Goal: Information Seeking & Learning: Learn about a topic

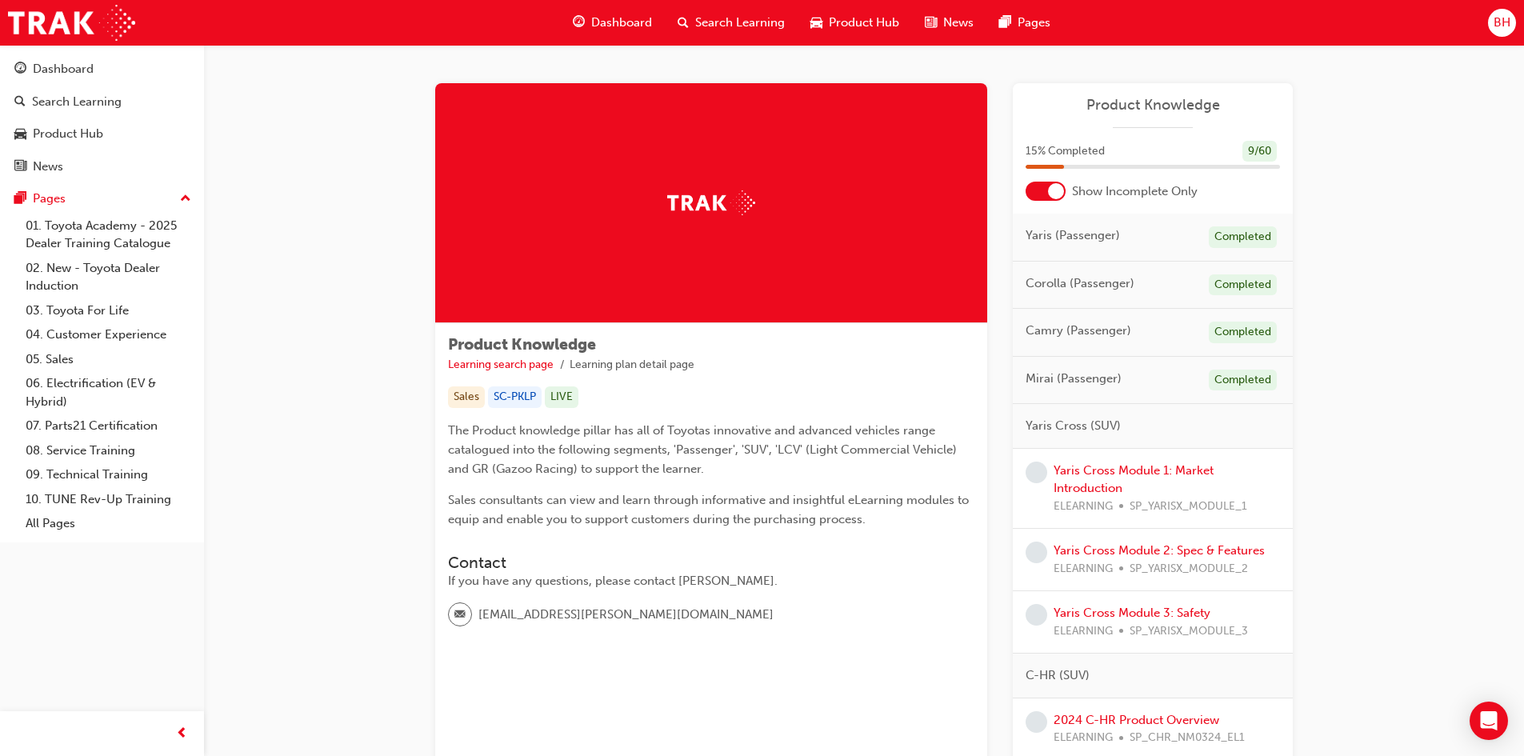
scroll to position [160, 0]
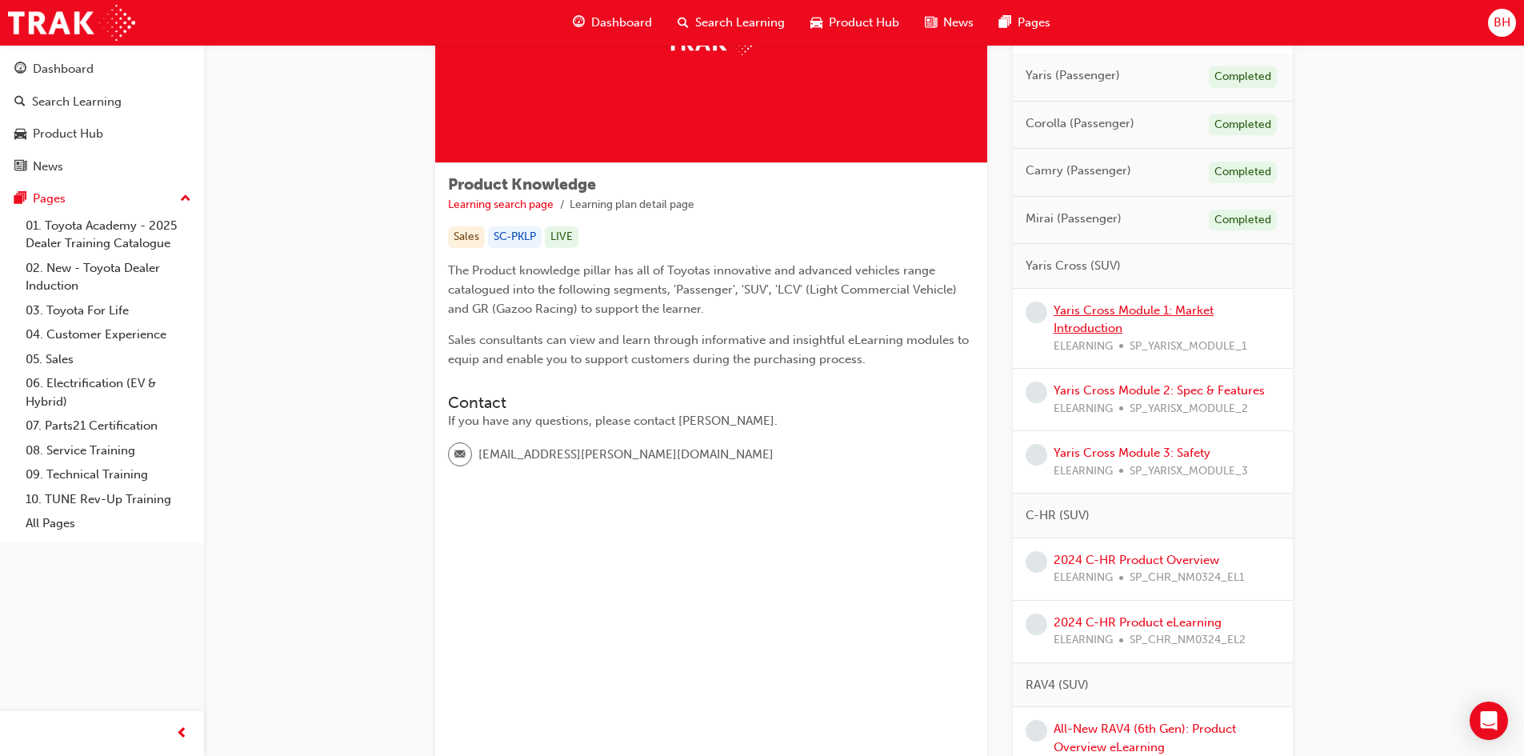
click at [1109, 328] on link "Yaris Cross Module 1: Market Introduction" at bounding box center [1133, 319] width 160 height 33
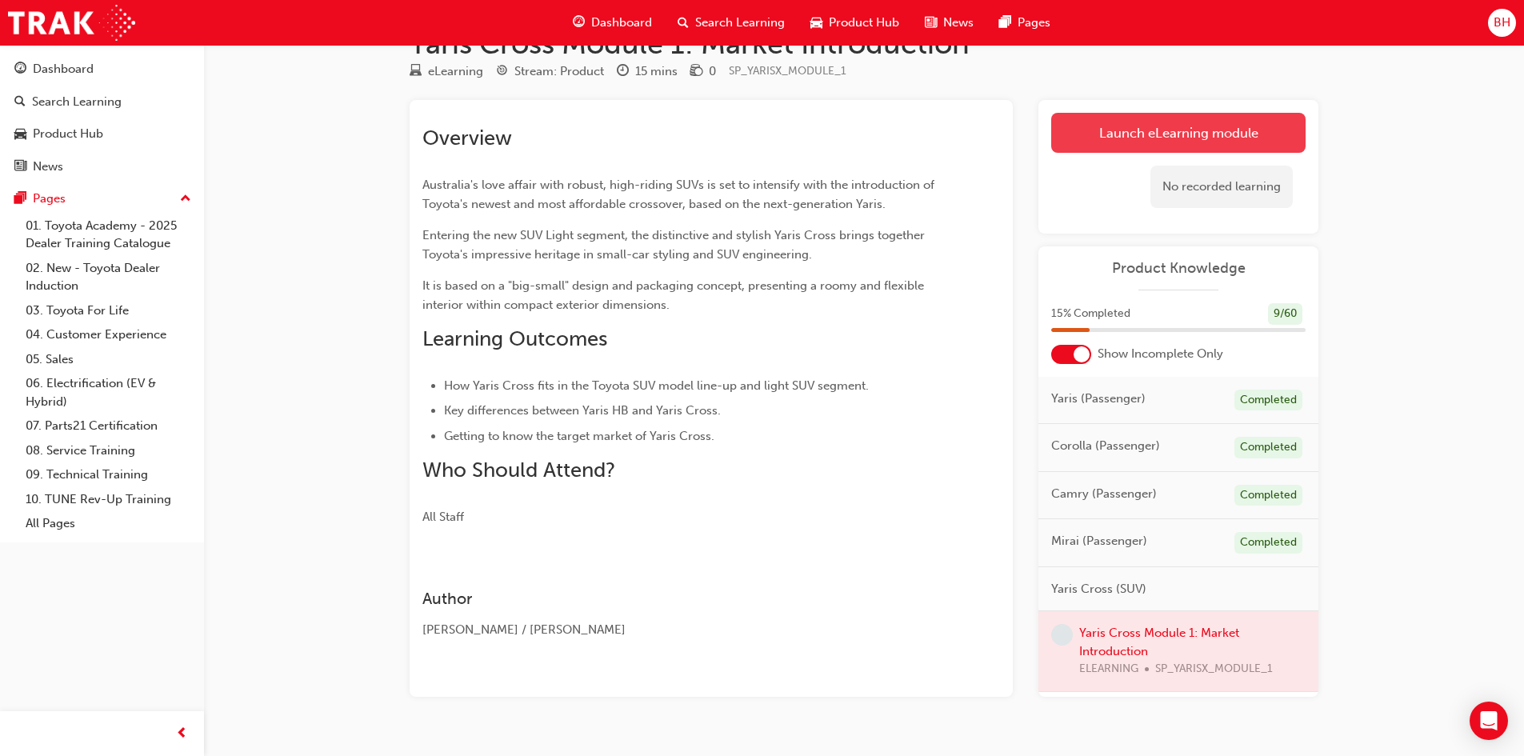
scroll to position [76, 0]
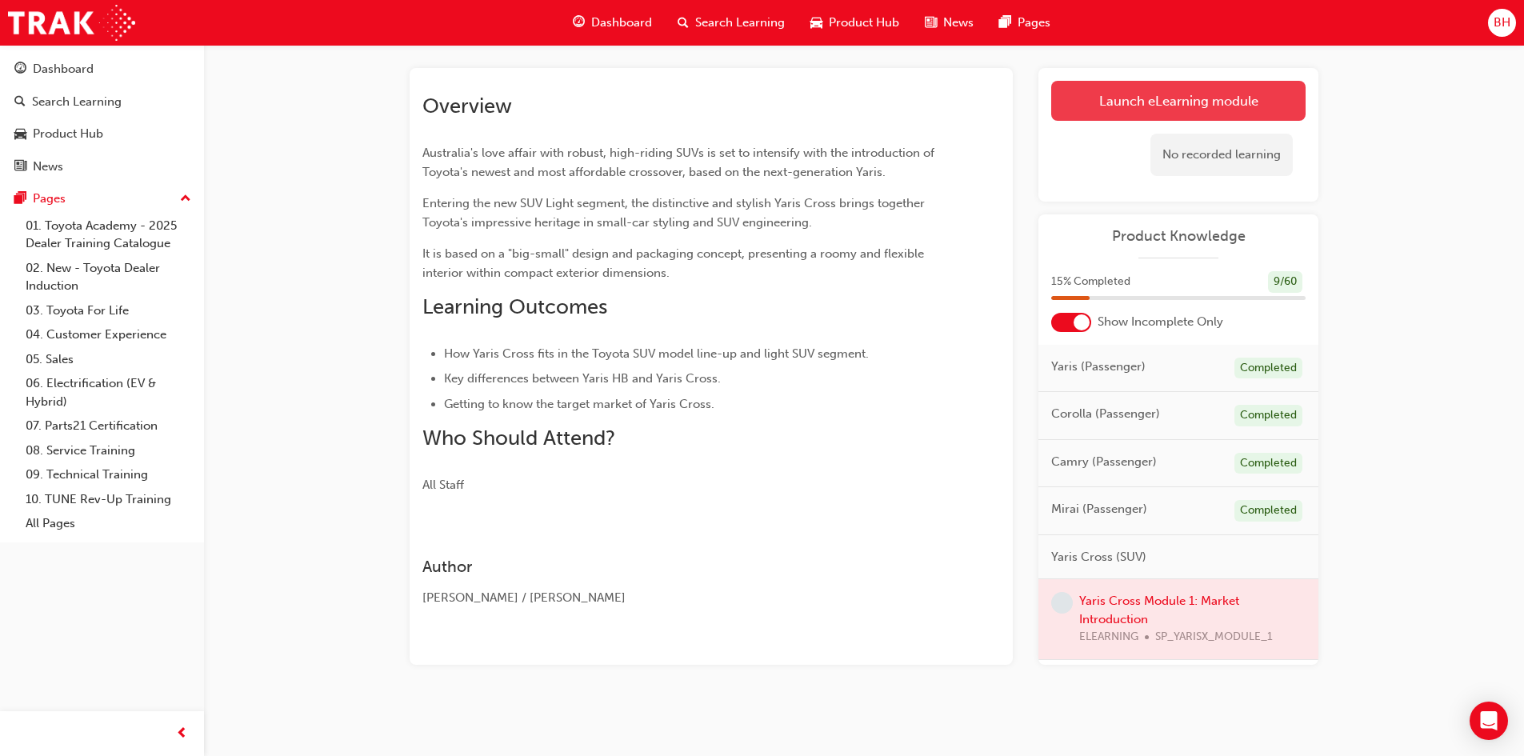
click at [1120, 138] on div "No recorded learning" at bounding box center [1178, 155] width 254 height 68
click at [1241, 105] on link "Launch eLearning module" at bounding box center [1178, 101] width 254 height 40
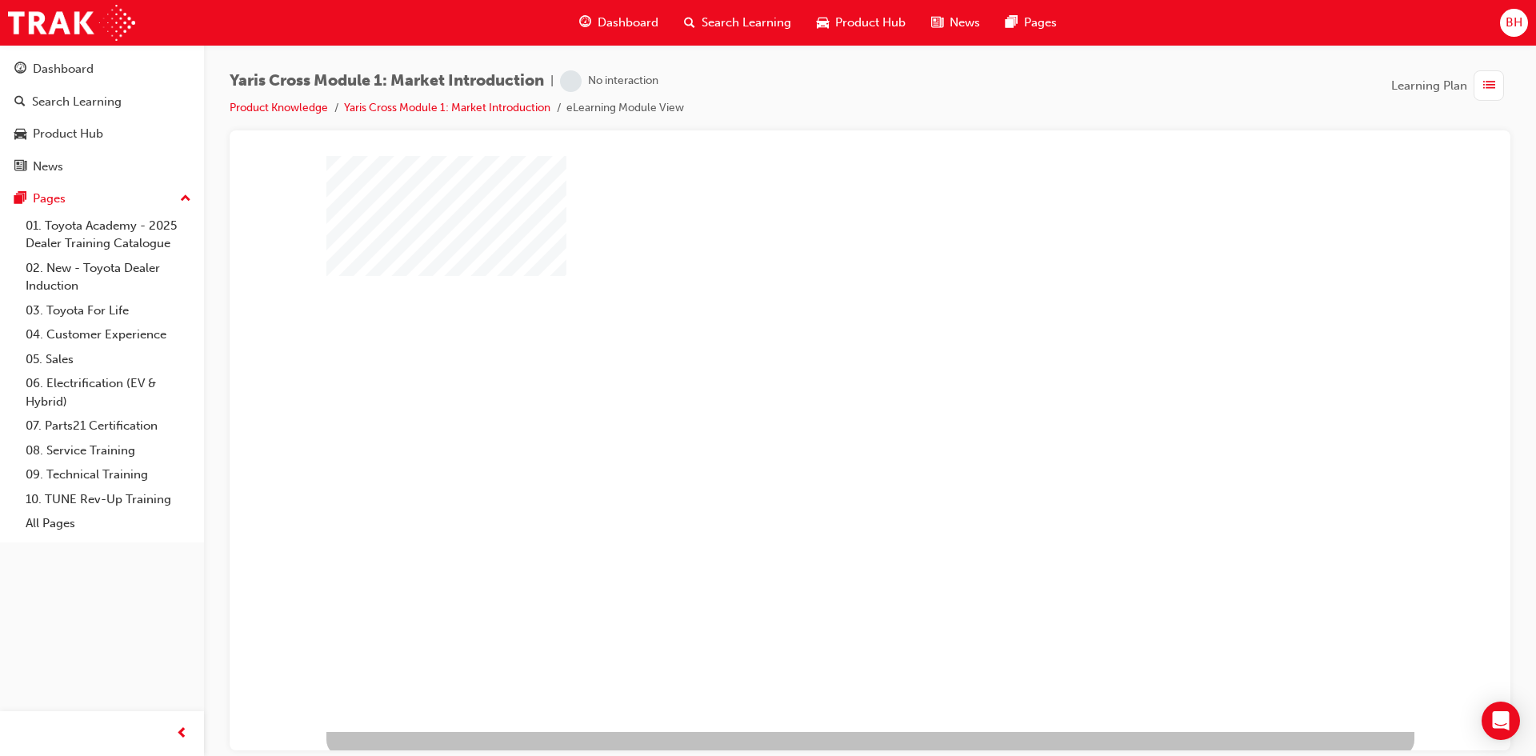
click at [824, 397] on div "play" at bounding box center [824, 397] width 0 height 0
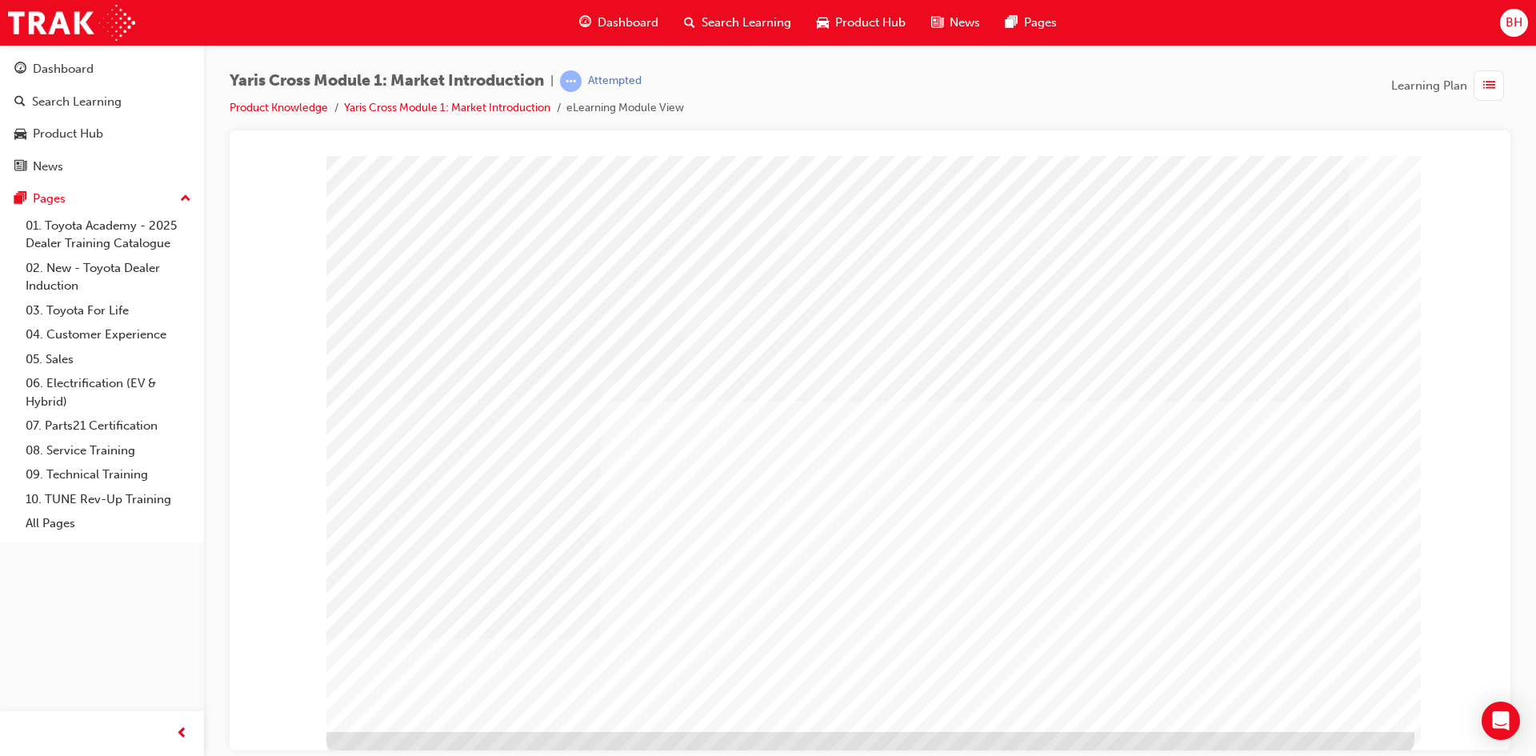
drag, startPoint x: 513, startPoint y: 281, endPoint x: 507, endPoint y: 252, distance: 29.3
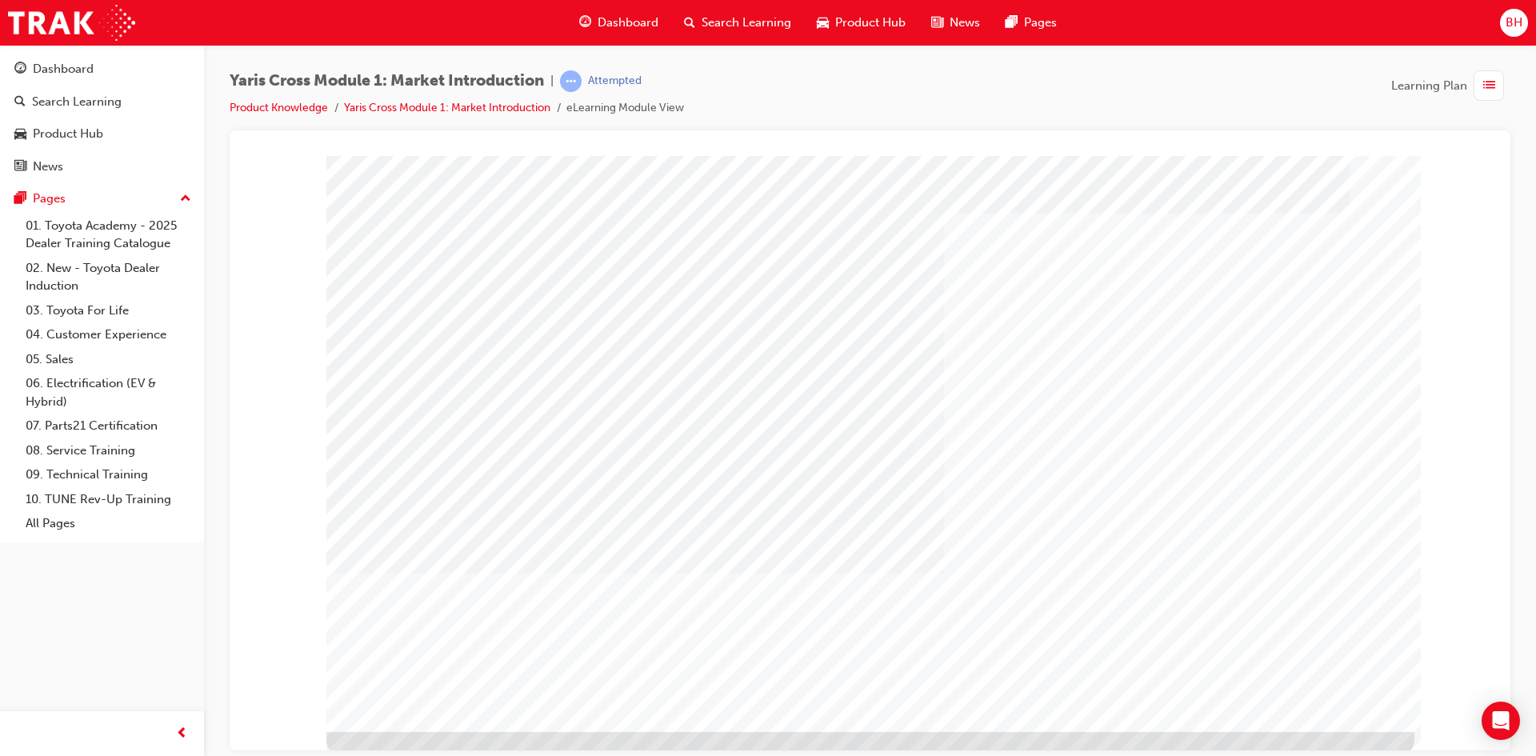
drag, startPoint x: 455, startPoint y: 620, endPoint x: 537, endPoint y: 533, distance: 119.4
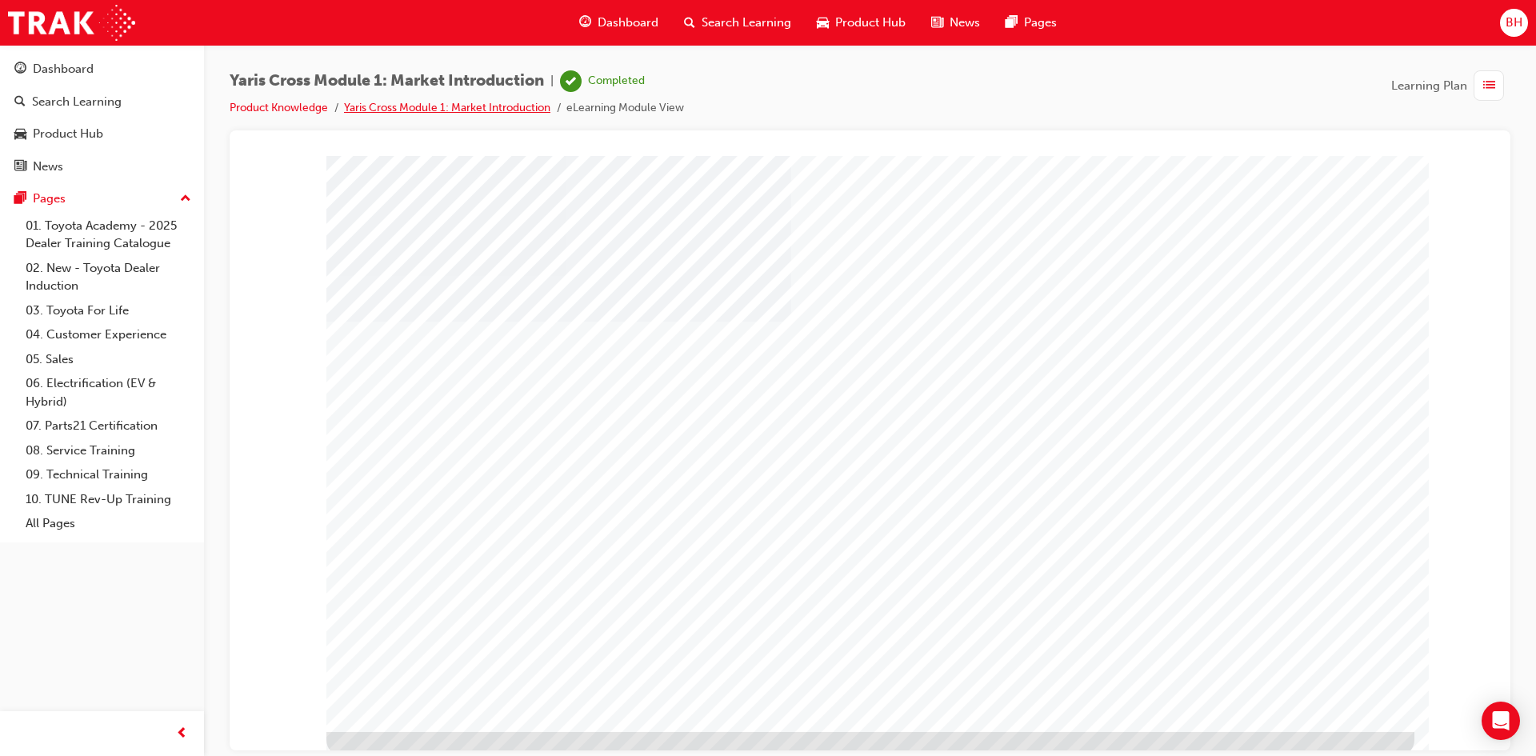
click at [449, 103] on link "Yaris Cross Module 1: Market Introduction" at bounding box center [447, 108] width 206 height 14
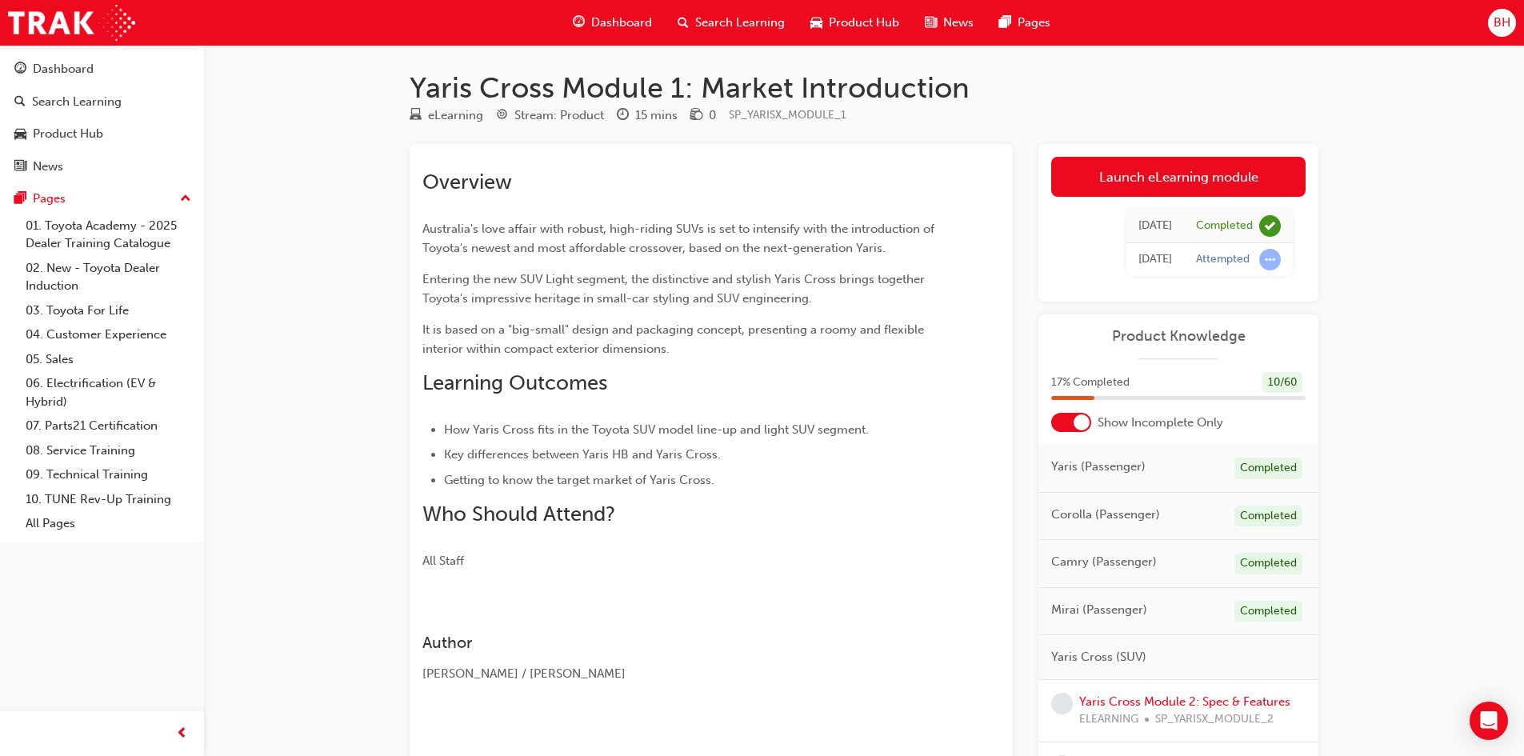
click at [623, 23] on span "Dashboard" at bounding box center [621, 23] width 61 height 18
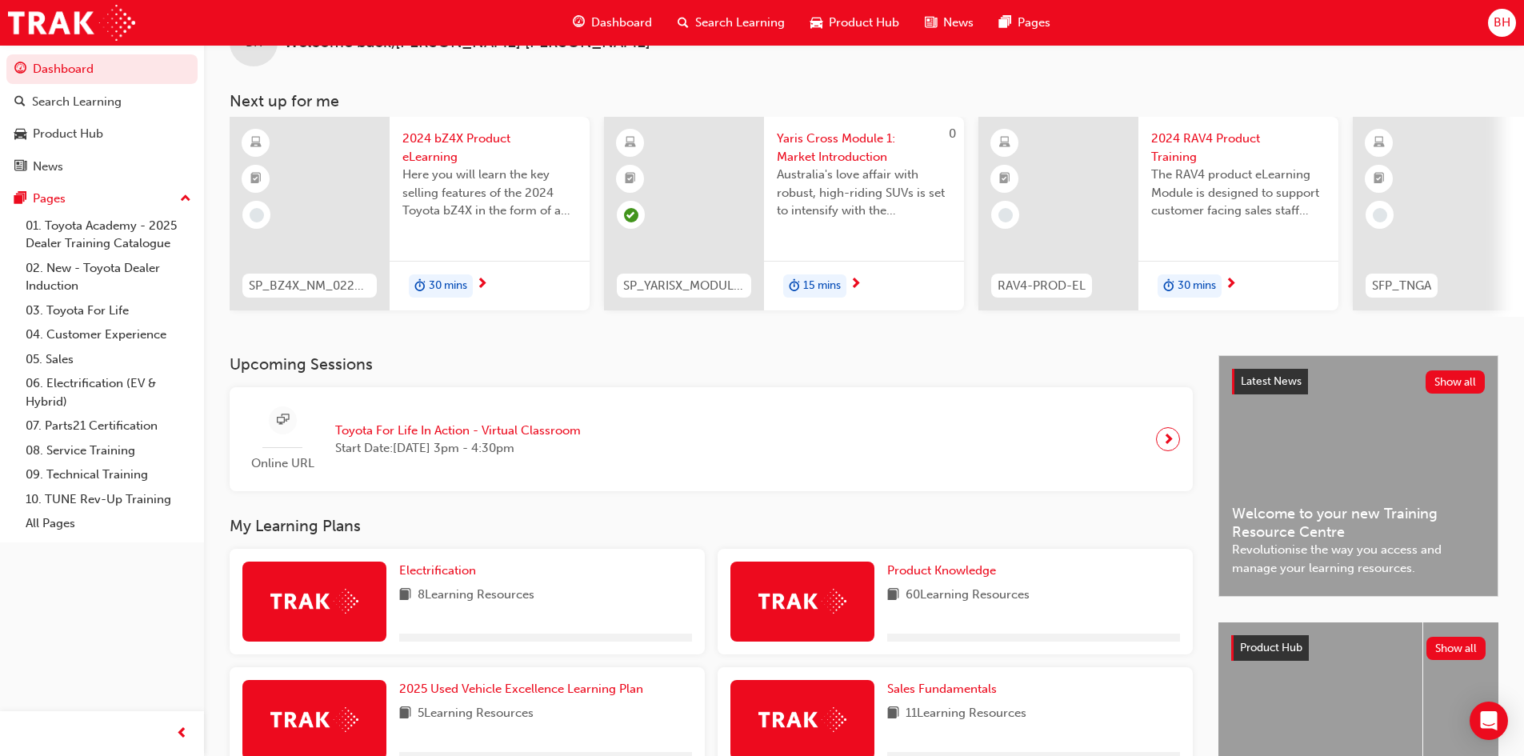
scroll to position [80, 0]
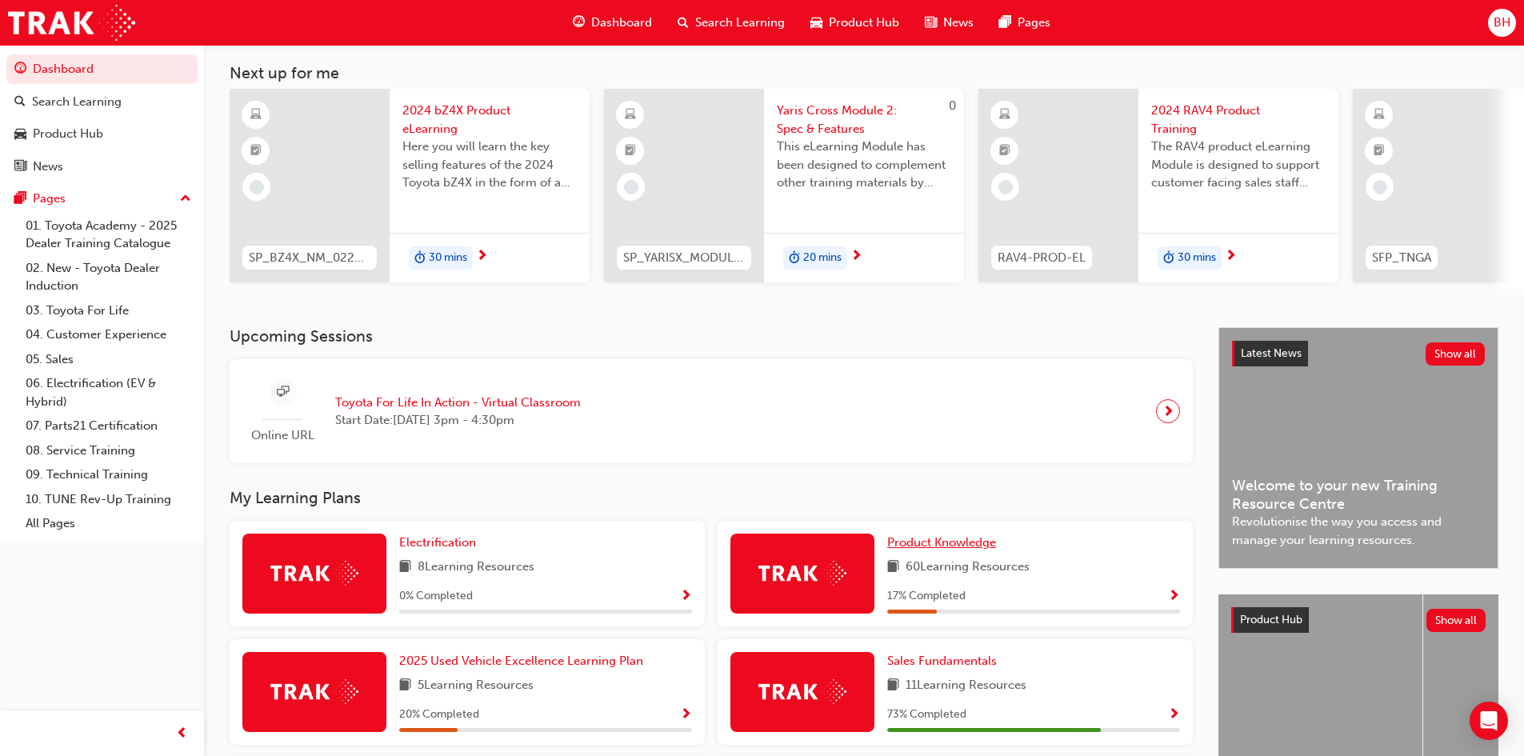
click at [936, 549] on span "Product Knowledge" at bounding box center [941, 542] width 109 height 14
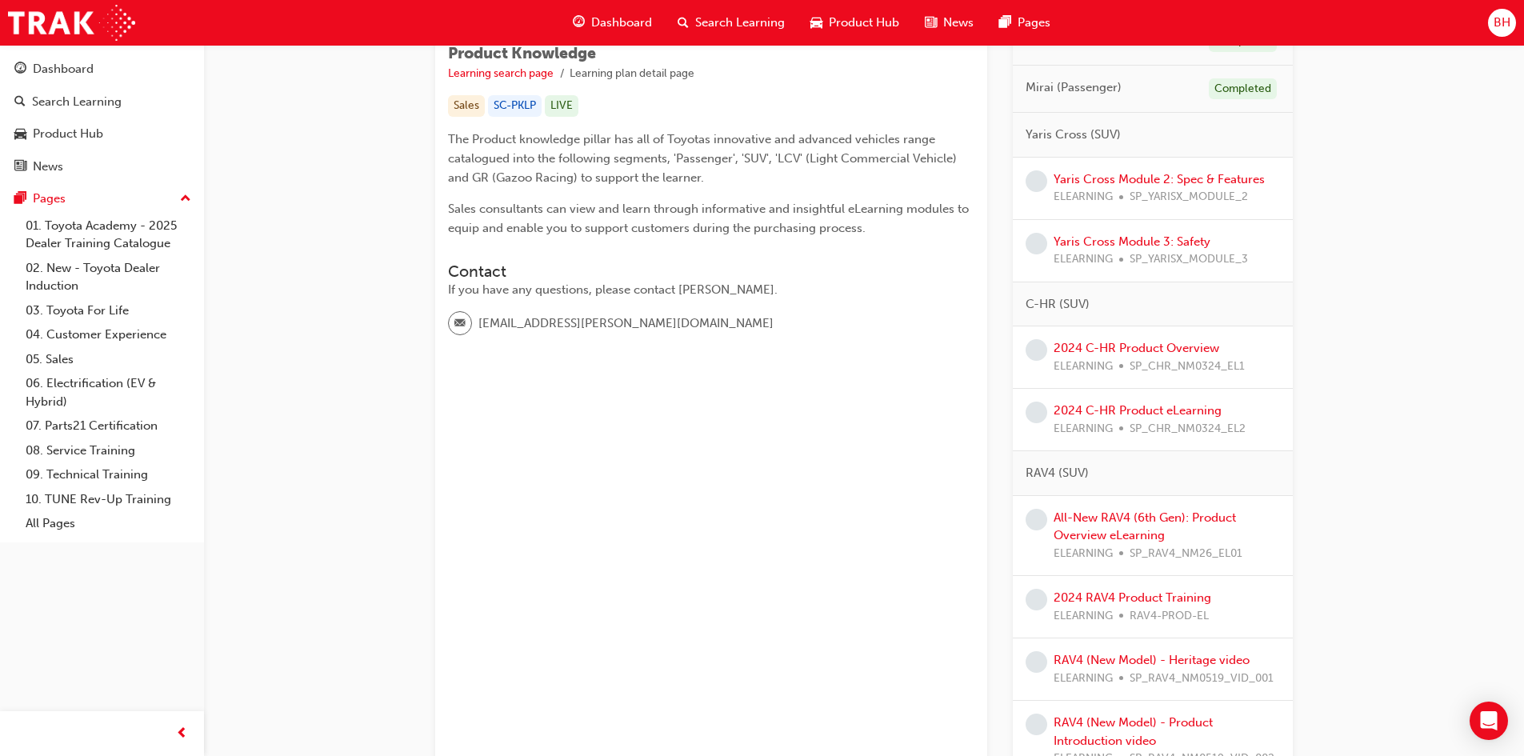
scroll to position [320, 0]
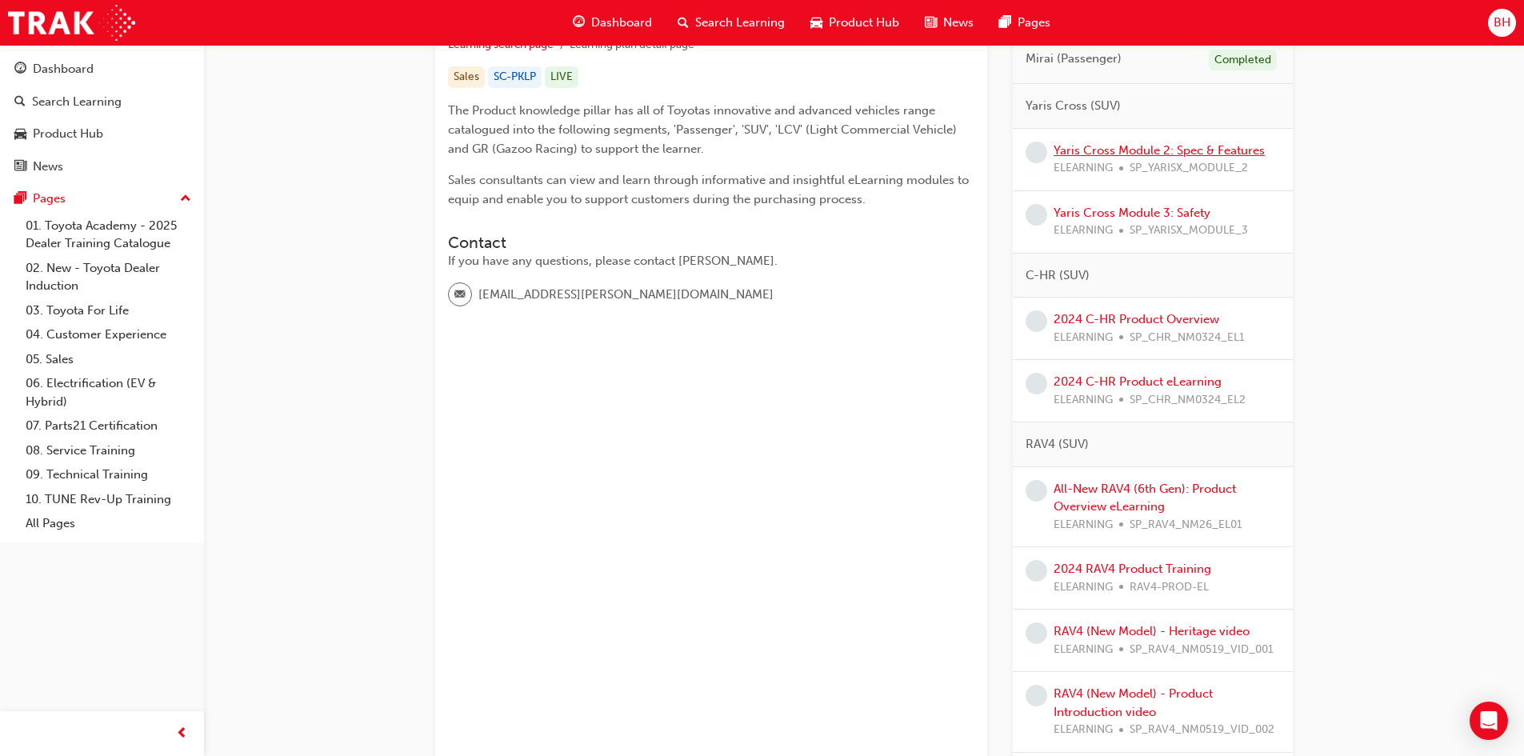
click at [1197, 153] on link "Yaris Cross Module 2: Spec & Features" at bounding box center [1158, 150] width 211 height 14
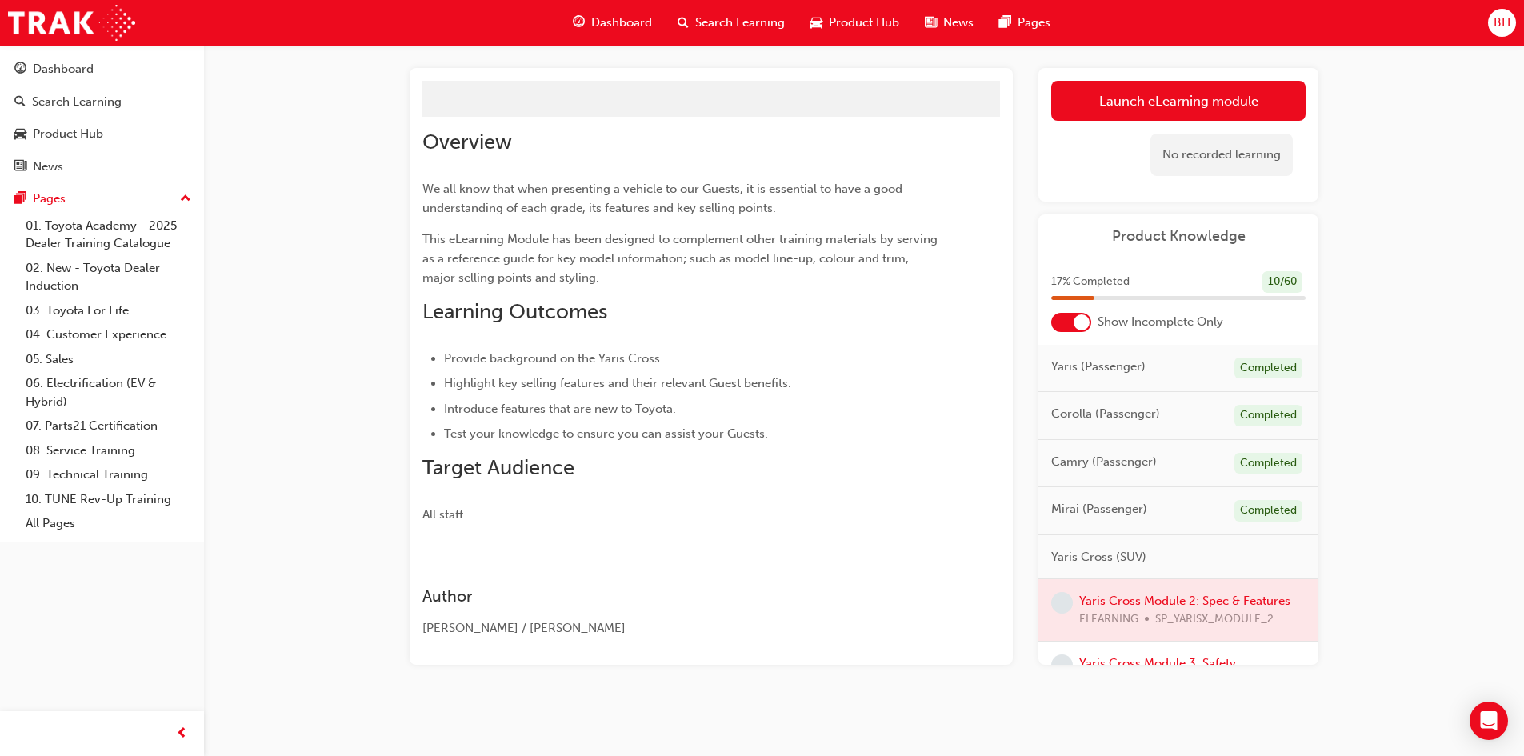
scroll to position [98, 0]
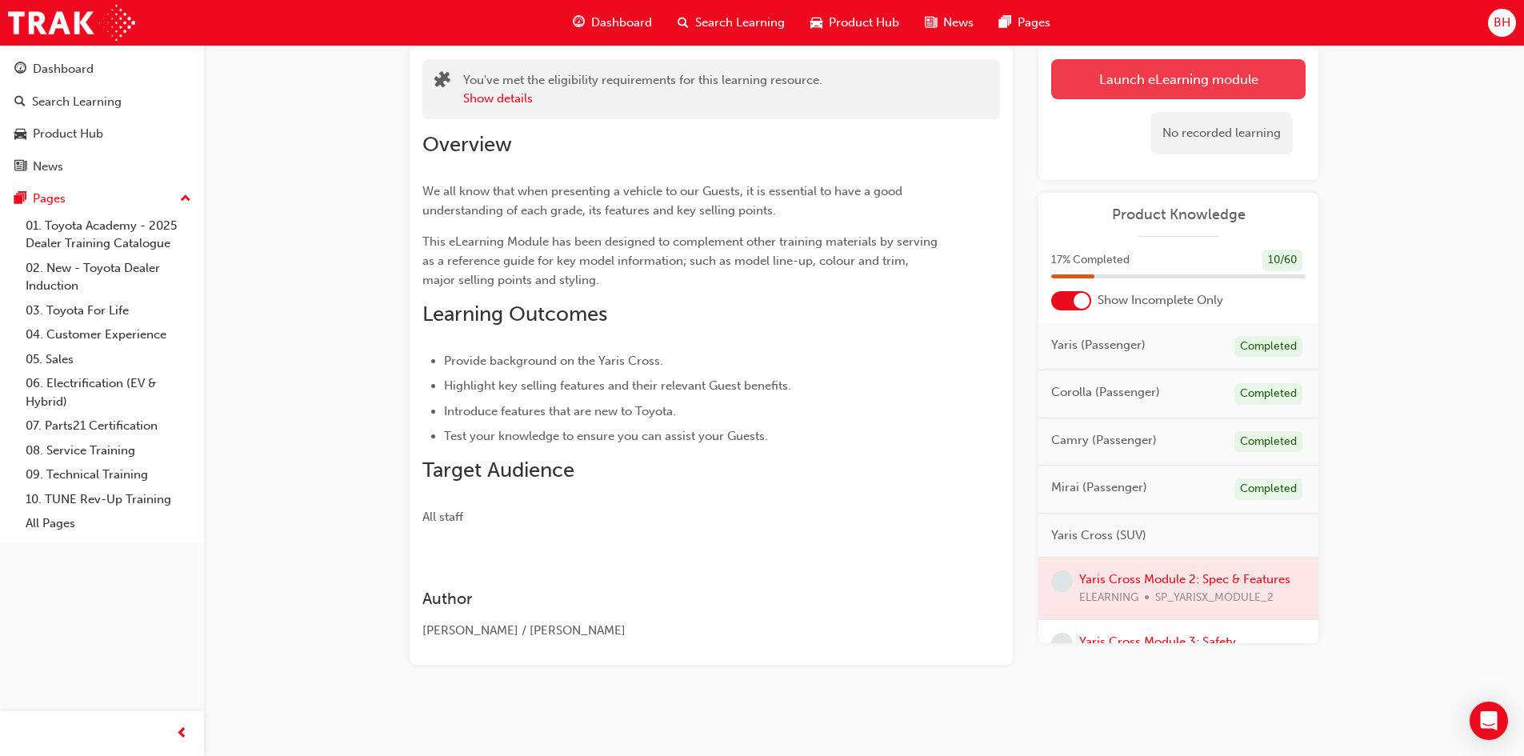
click at [1206, 94] on link "Launch eLearning module" at bounding box center [1178, 79] width 254 height 40
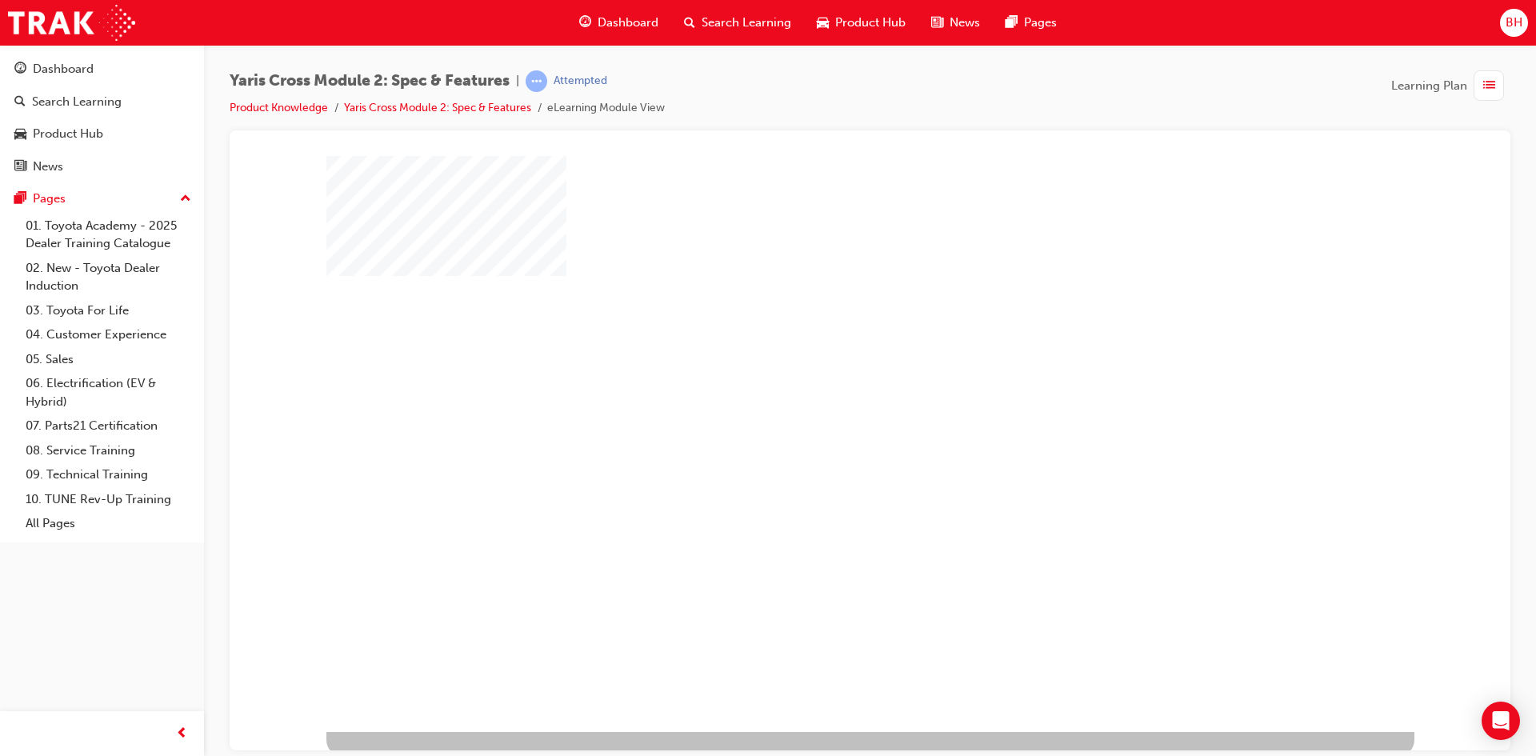
click at [824, 397] on div "play" at bounding box center [824, 397] width 0 height 0
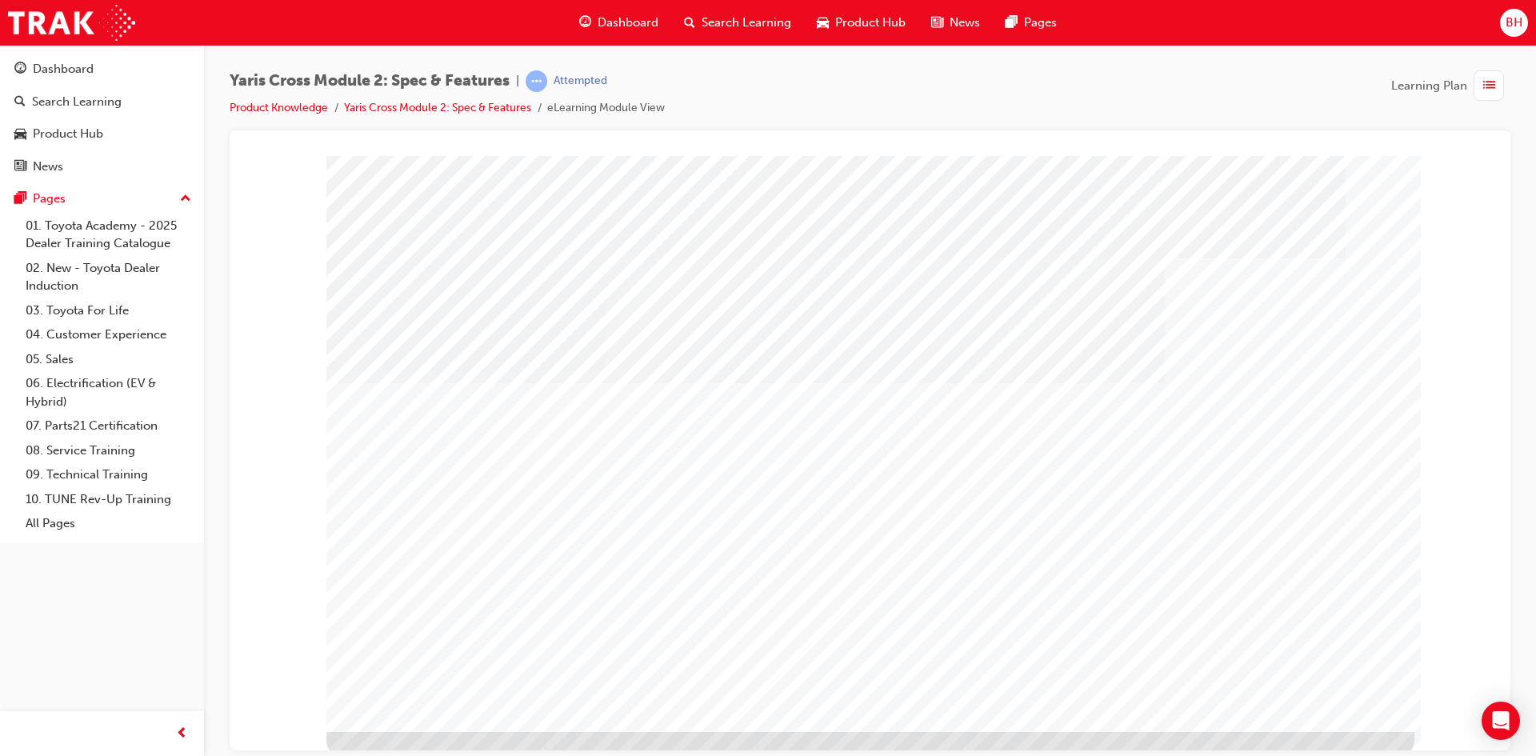
drag, startPoint x: 754, startPoint y: 465, endPoint x: 1126, endPoint y: 602, distance: 396.5
drag, startPoint x: 1306, startPoint y: 697, endPoint x: 1294, endPoint y: 698, distance: 12.0
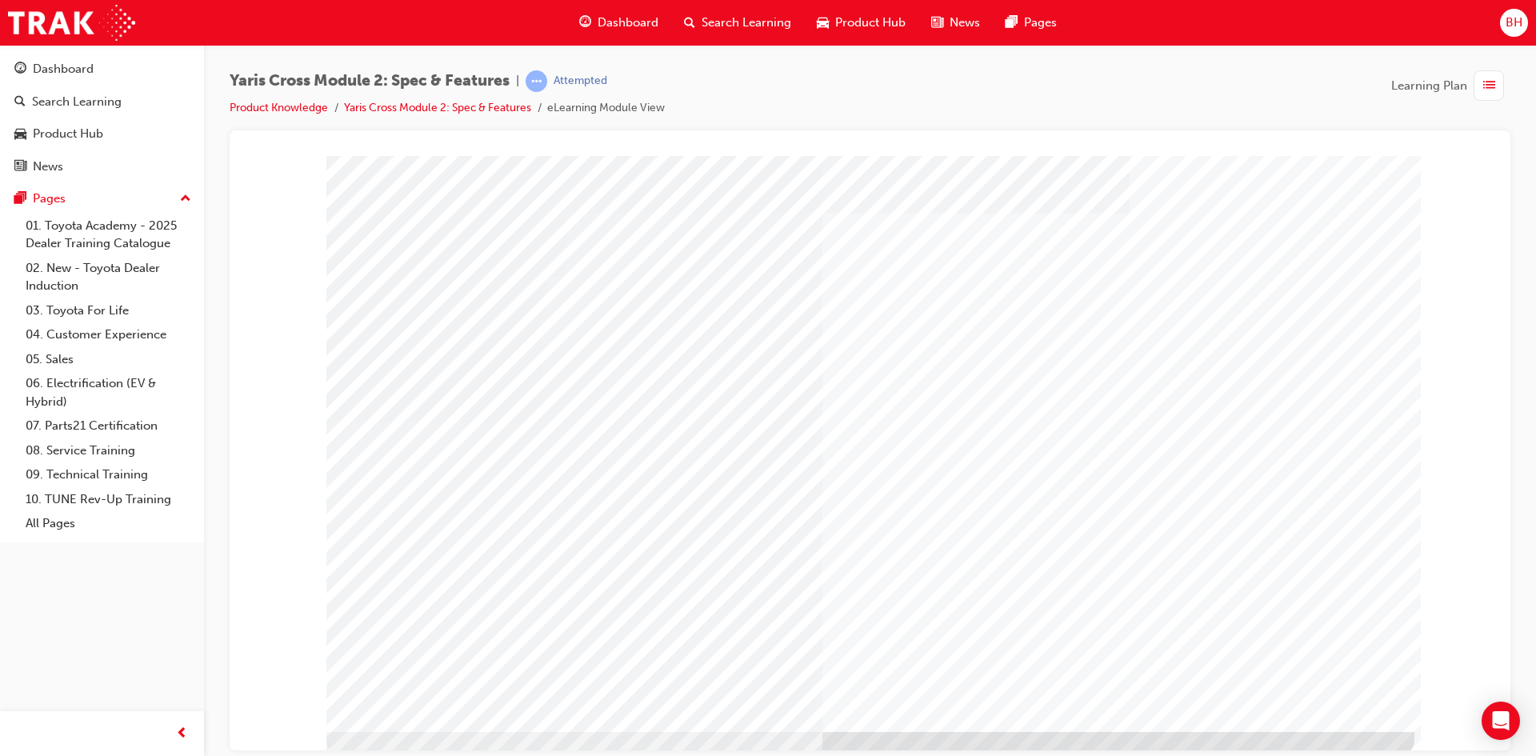
drag, startPoint x: 943, startPoint y: 630, endPoint x: 964, endPoint y: 630, distance: 20.8
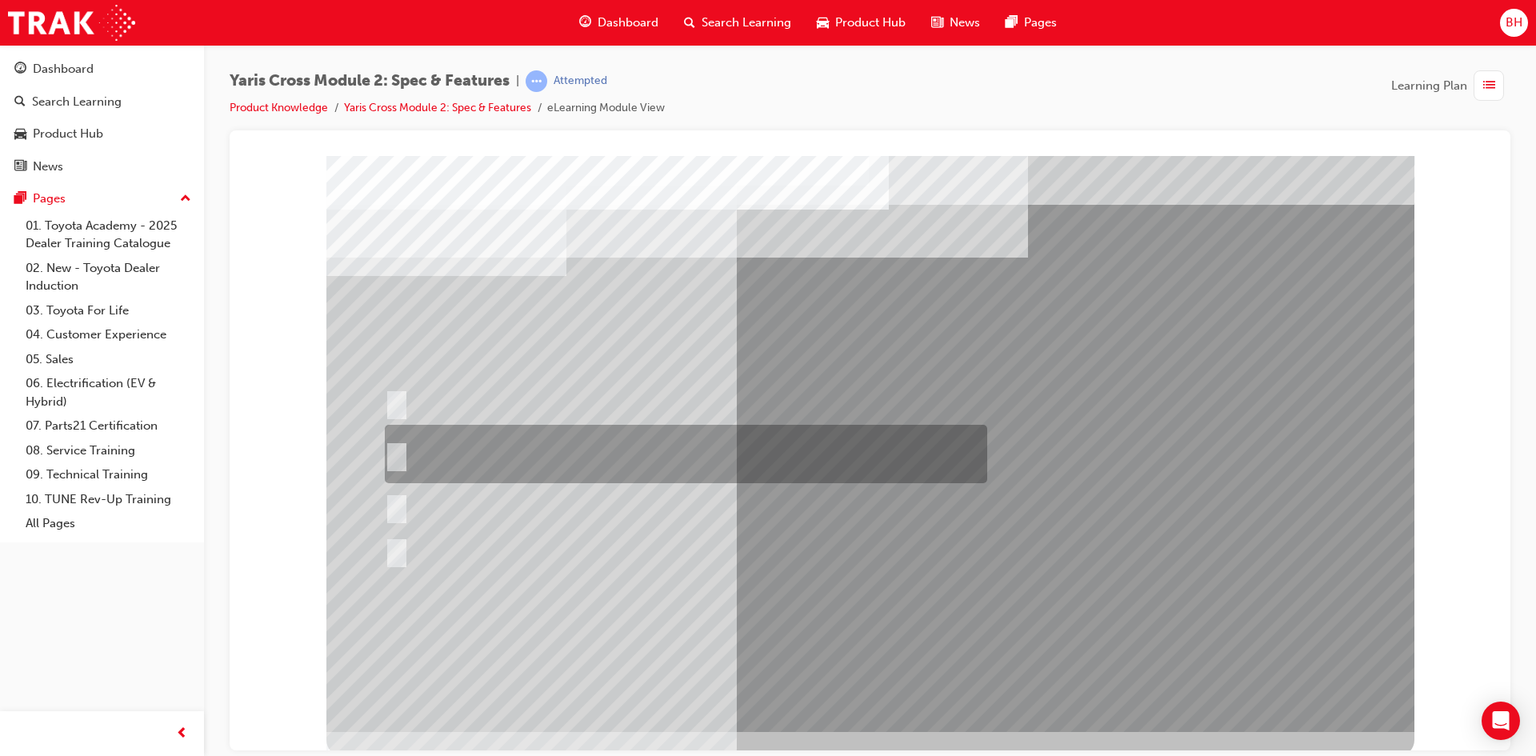
click at [499, 445] on div at bounding box center [682, 454] width 602 height 58
radio input "true"
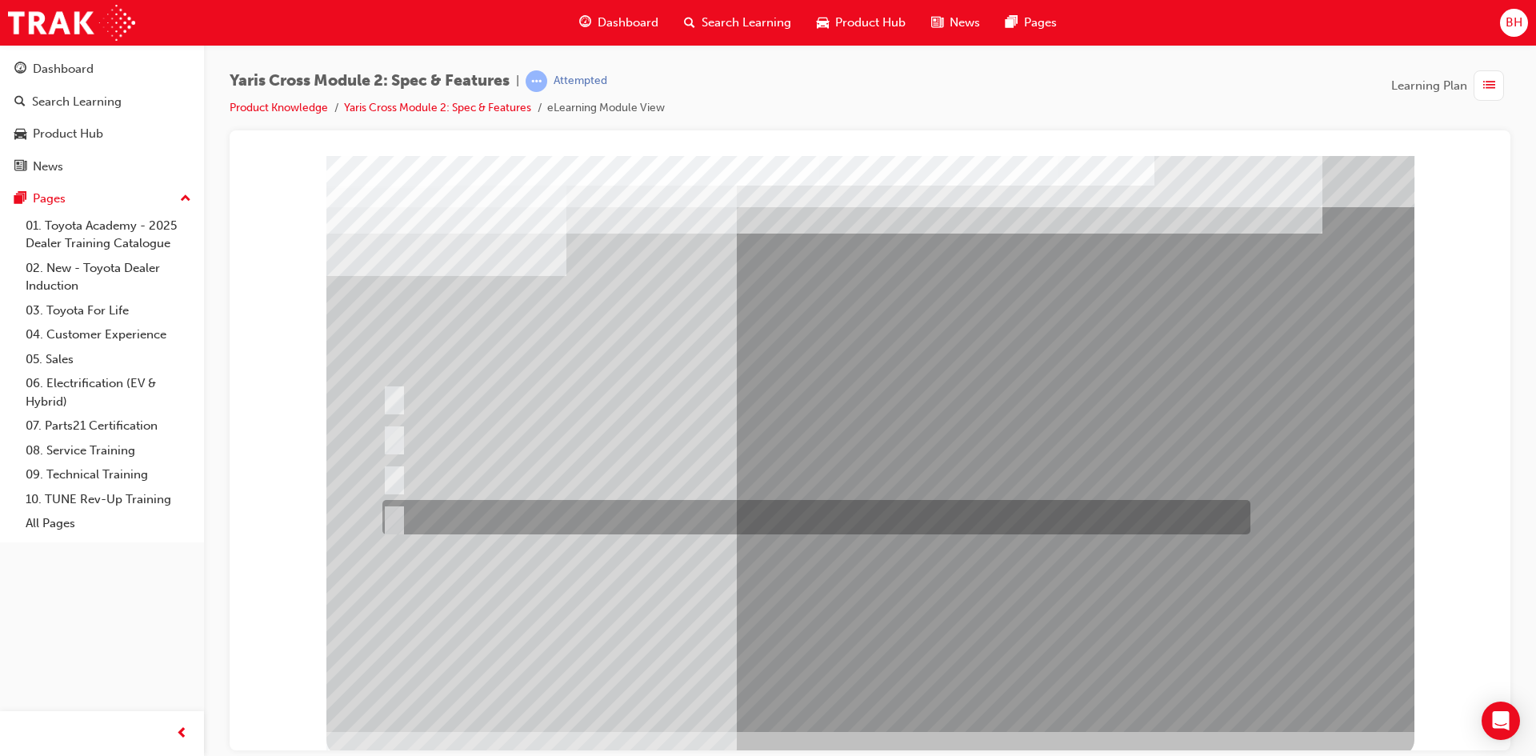
click at [394, 513] on input "GXL & Urban" at bounding box center [391, 518] width 18 height 18
radio input "true"
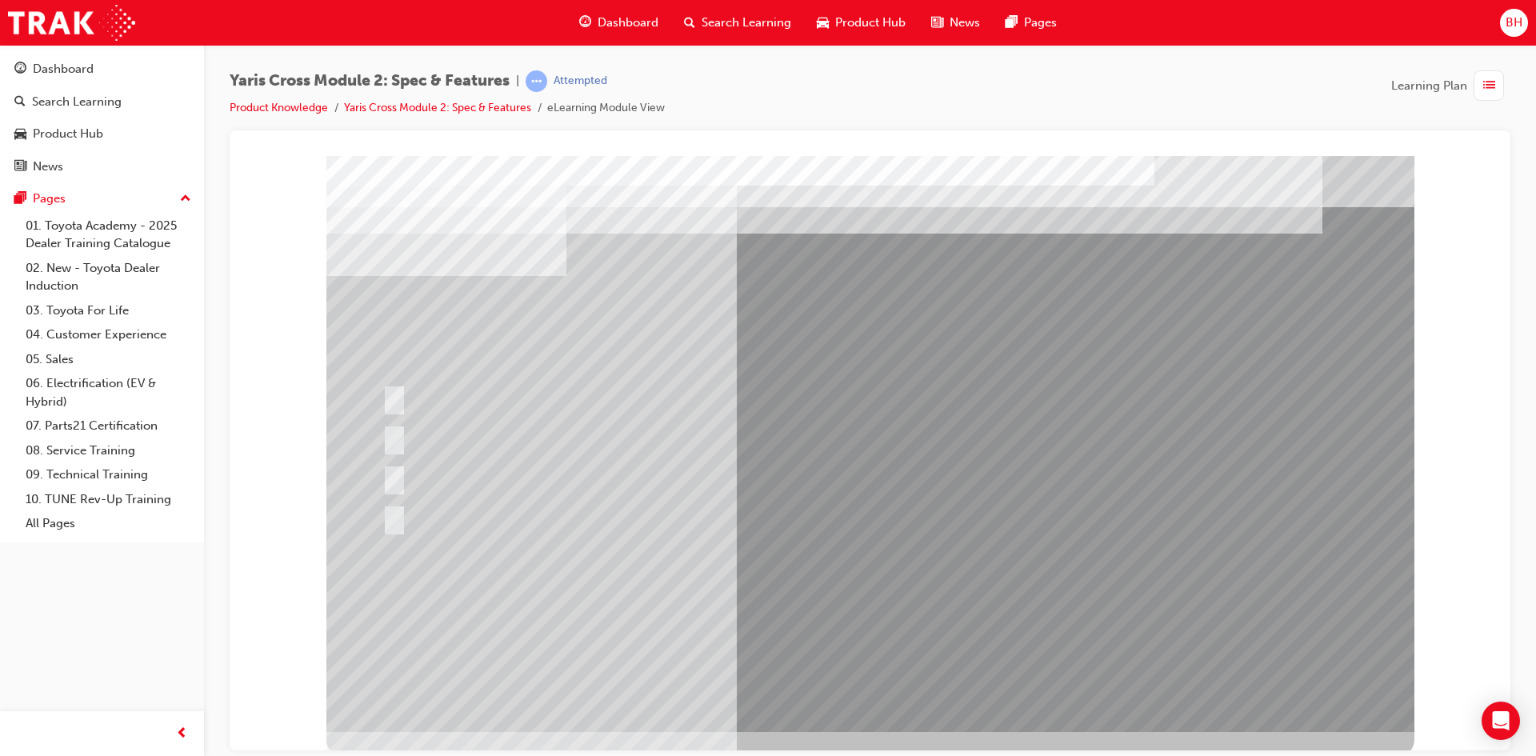
click at [397, 434] on div at bounding box center [870, 443] width 1088 height 576
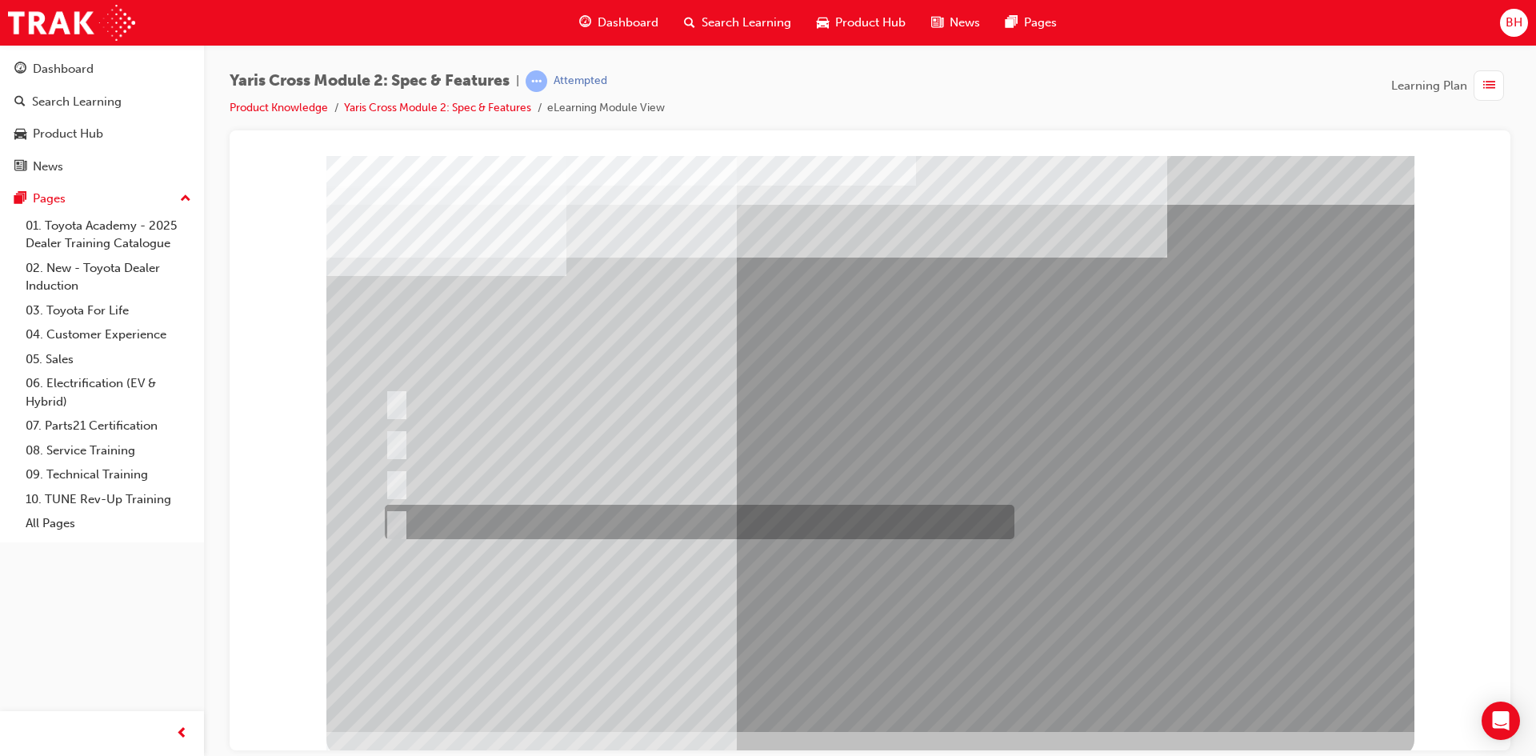
click at [421, 519] on div at bounding box center [695, 522] width 629 height 34
radio input "true"
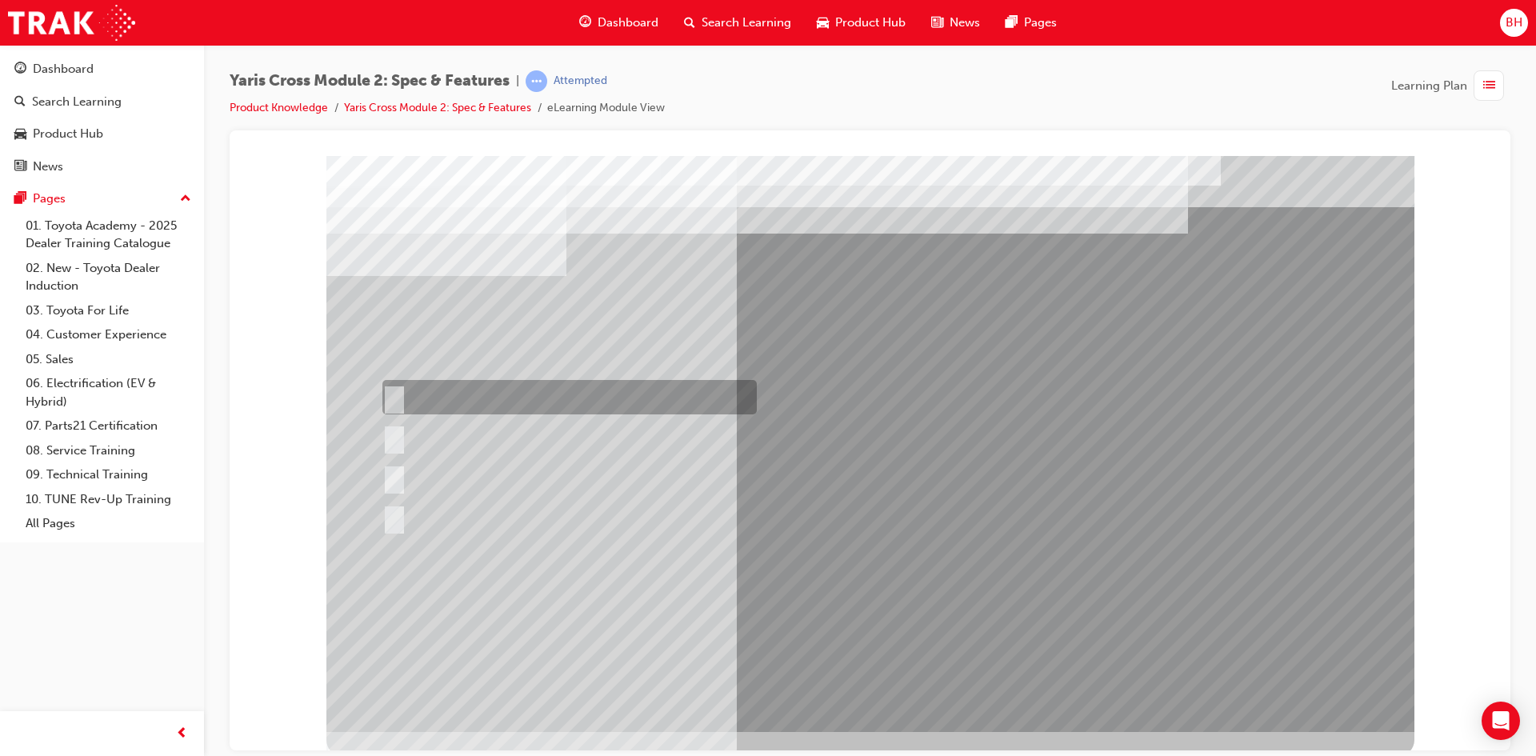
click at [502, 402] on div at bounding box center [565, 397] width 374 height 34
radio input "true"
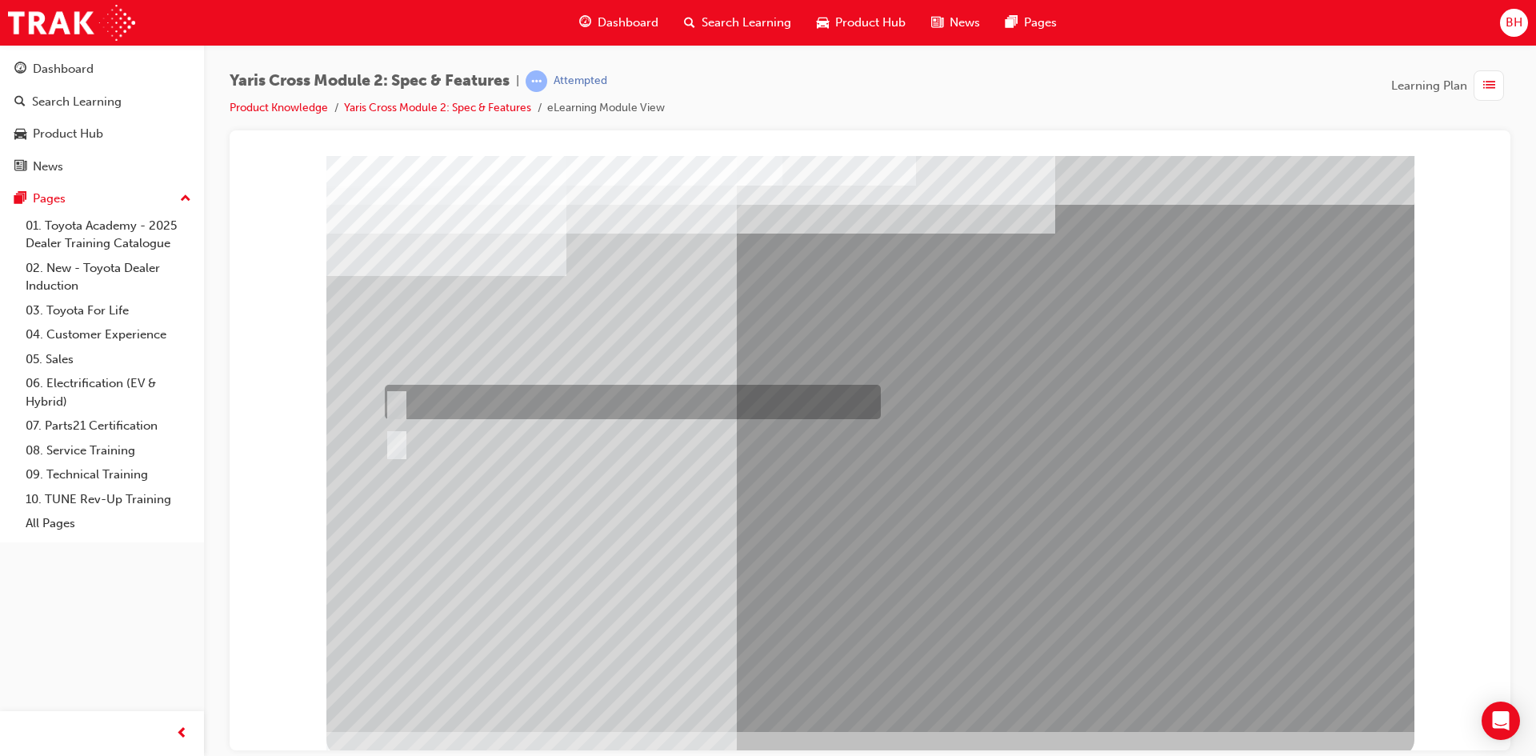
click at [414, 406] on div at bounding box center [629, 402] width 496 height 34
radio input "true"
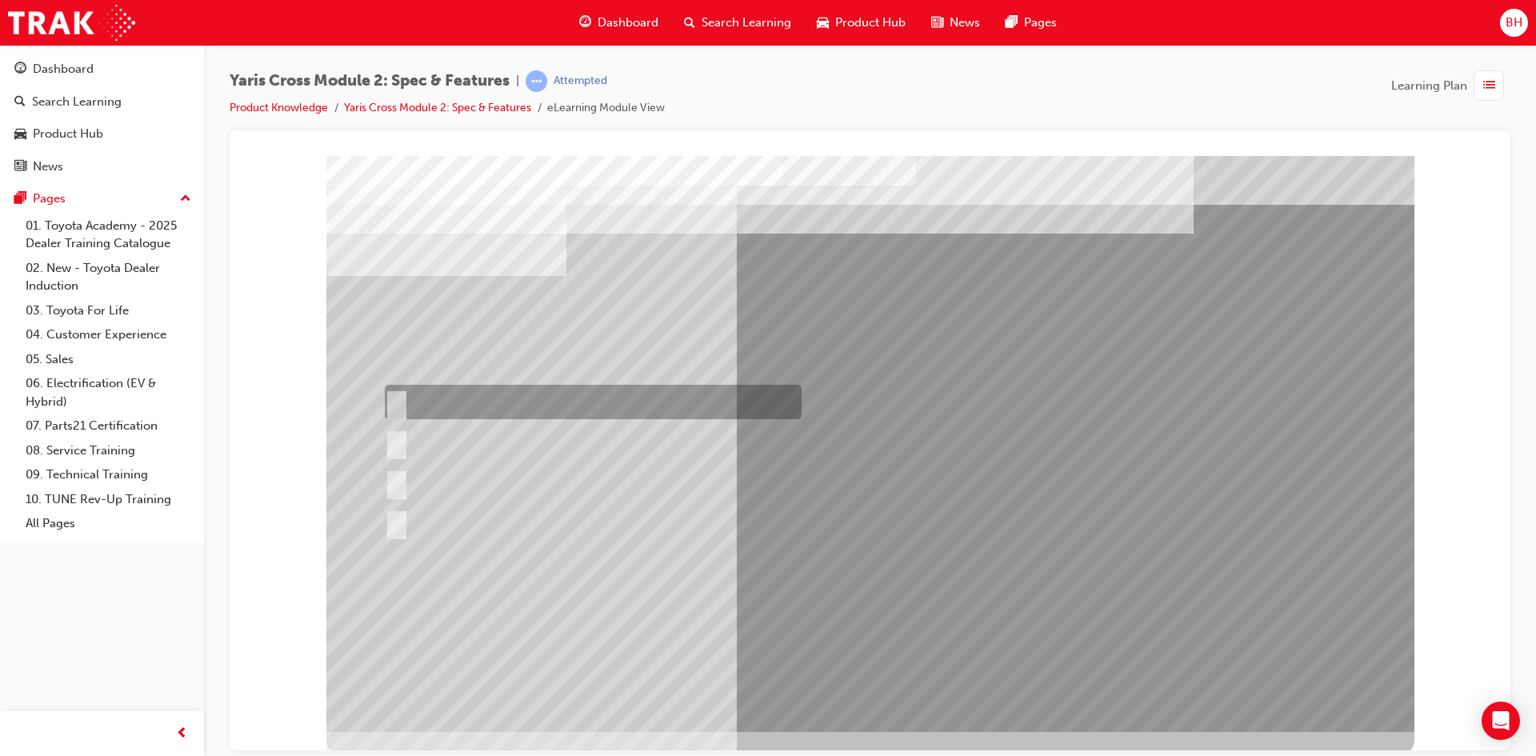
click at [501, 397] on div at bounding box center [589, 402] width 417 height 34
radio input "true"
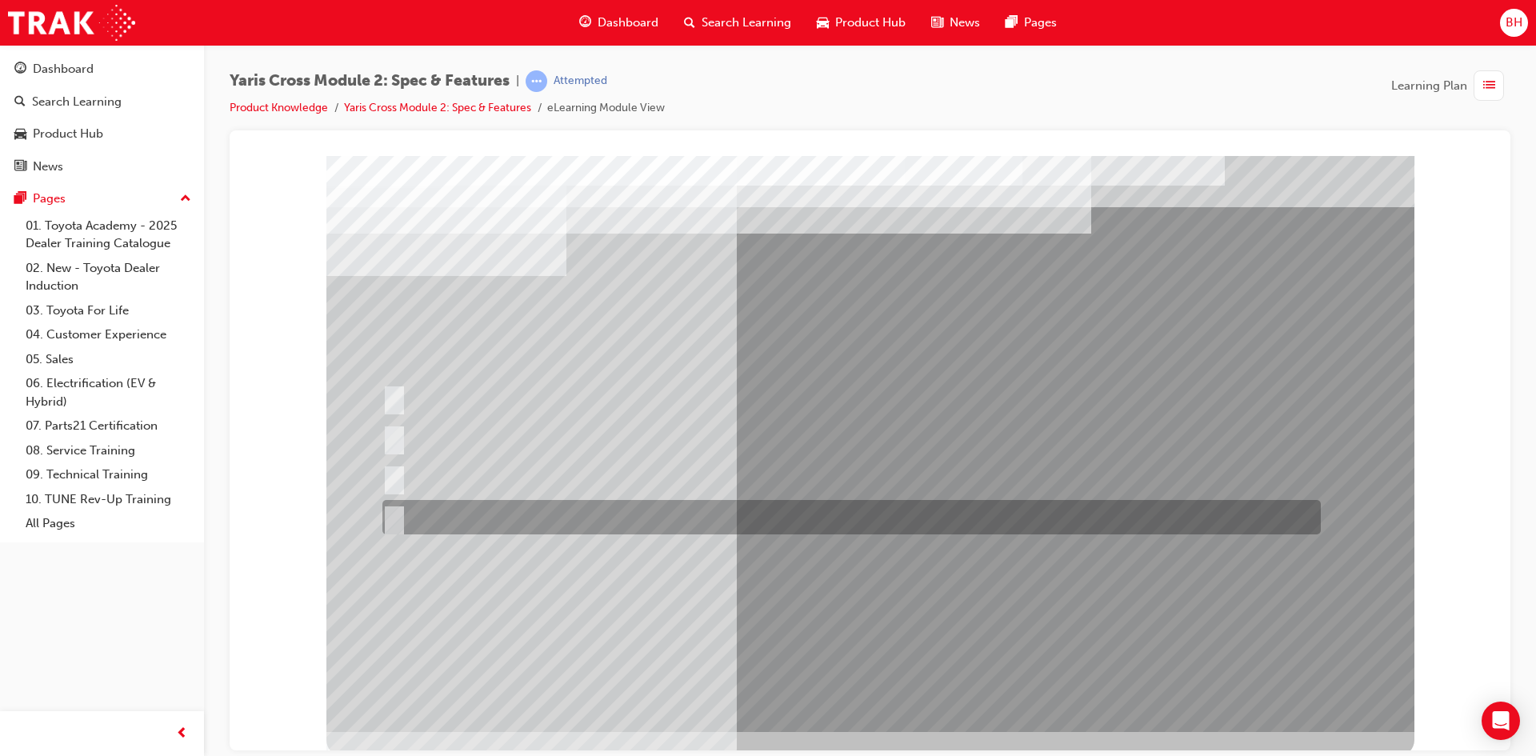
click at [385, 517] on input "60:40" at bounding box center [391, 518] width 18 height 18
radio input "true"
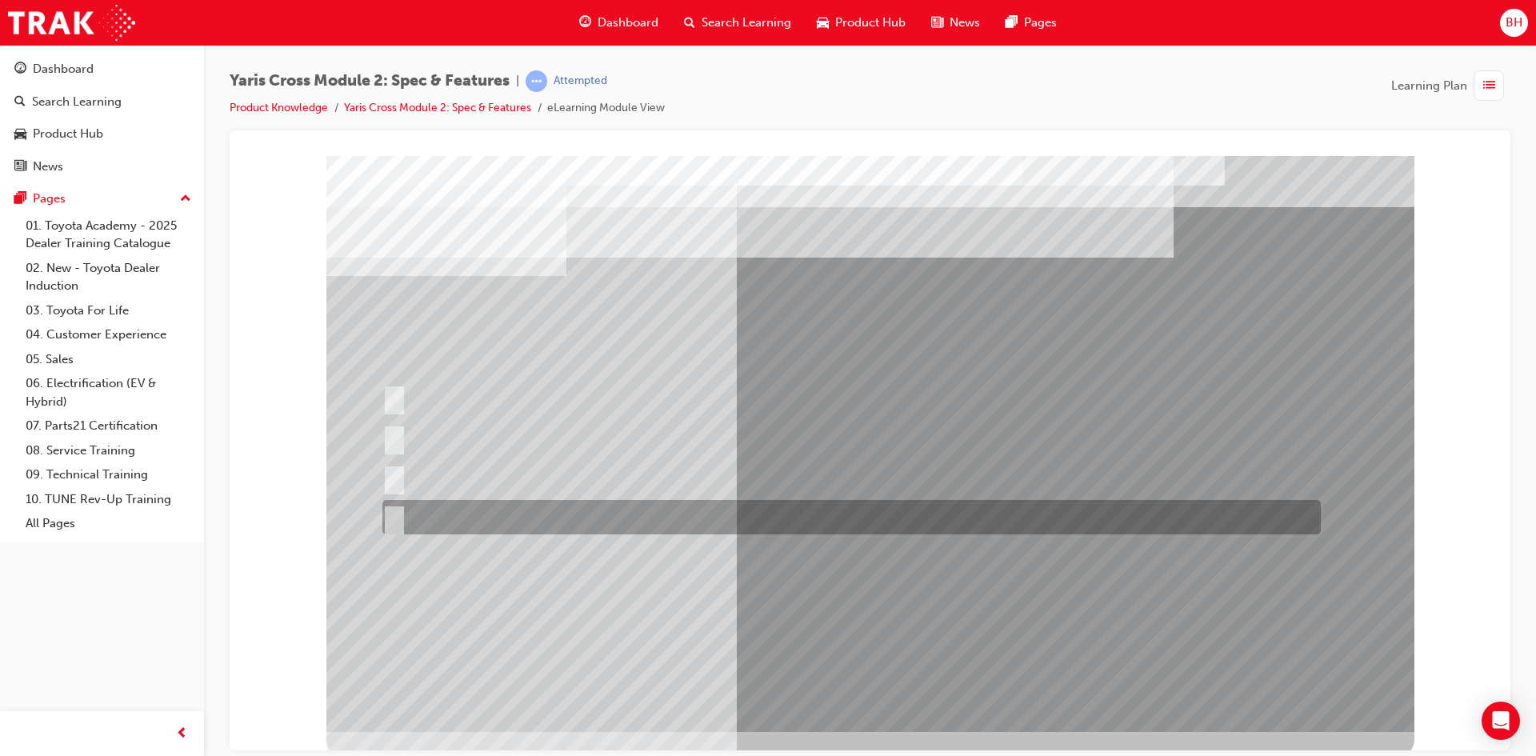
click at [393, 515] on input "Cup Holder & Armrest" at bounding box center [391, 518] width 18 height 18
radio input "true"
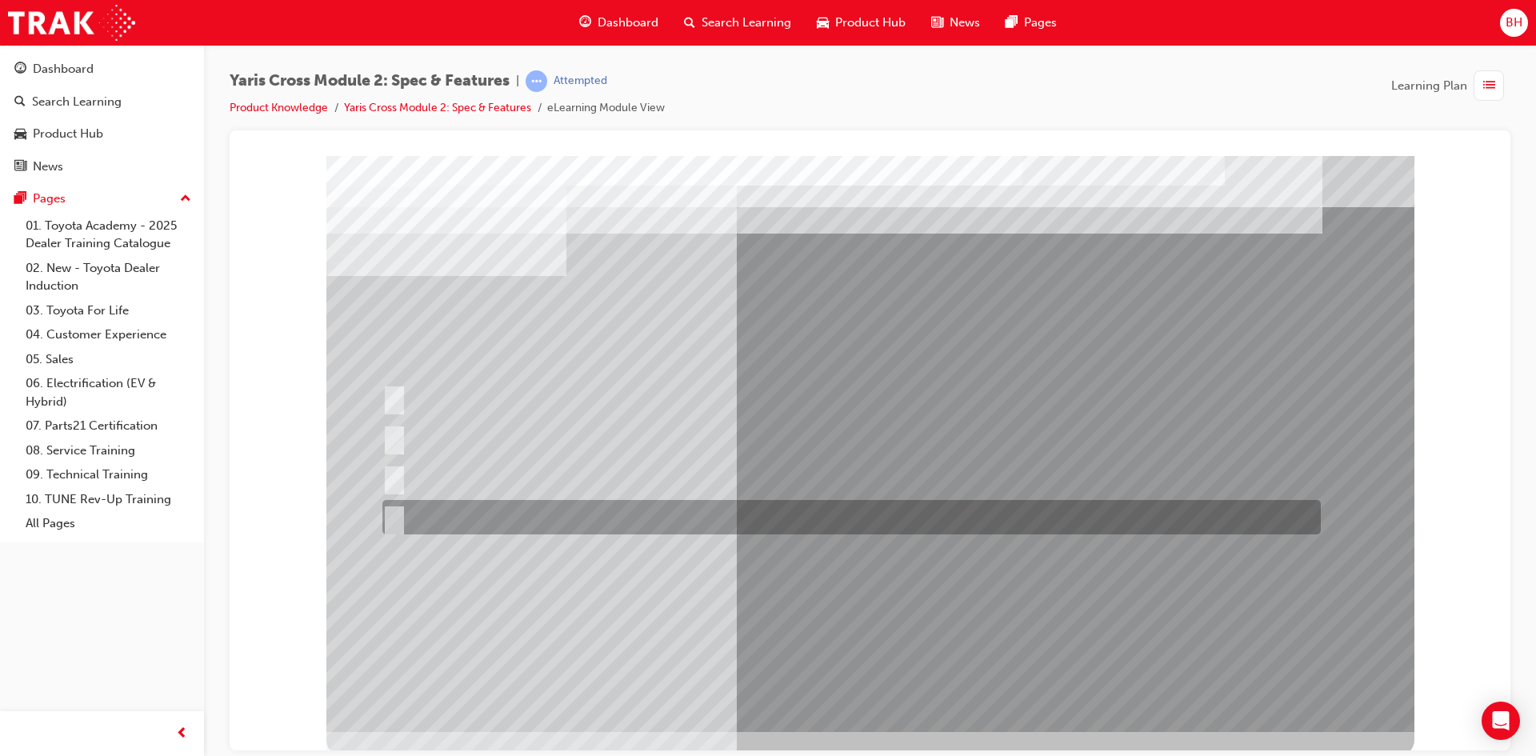
click at [401, 512] on div at bounding box center [847, 517] width 938 height 34
radio input "true"
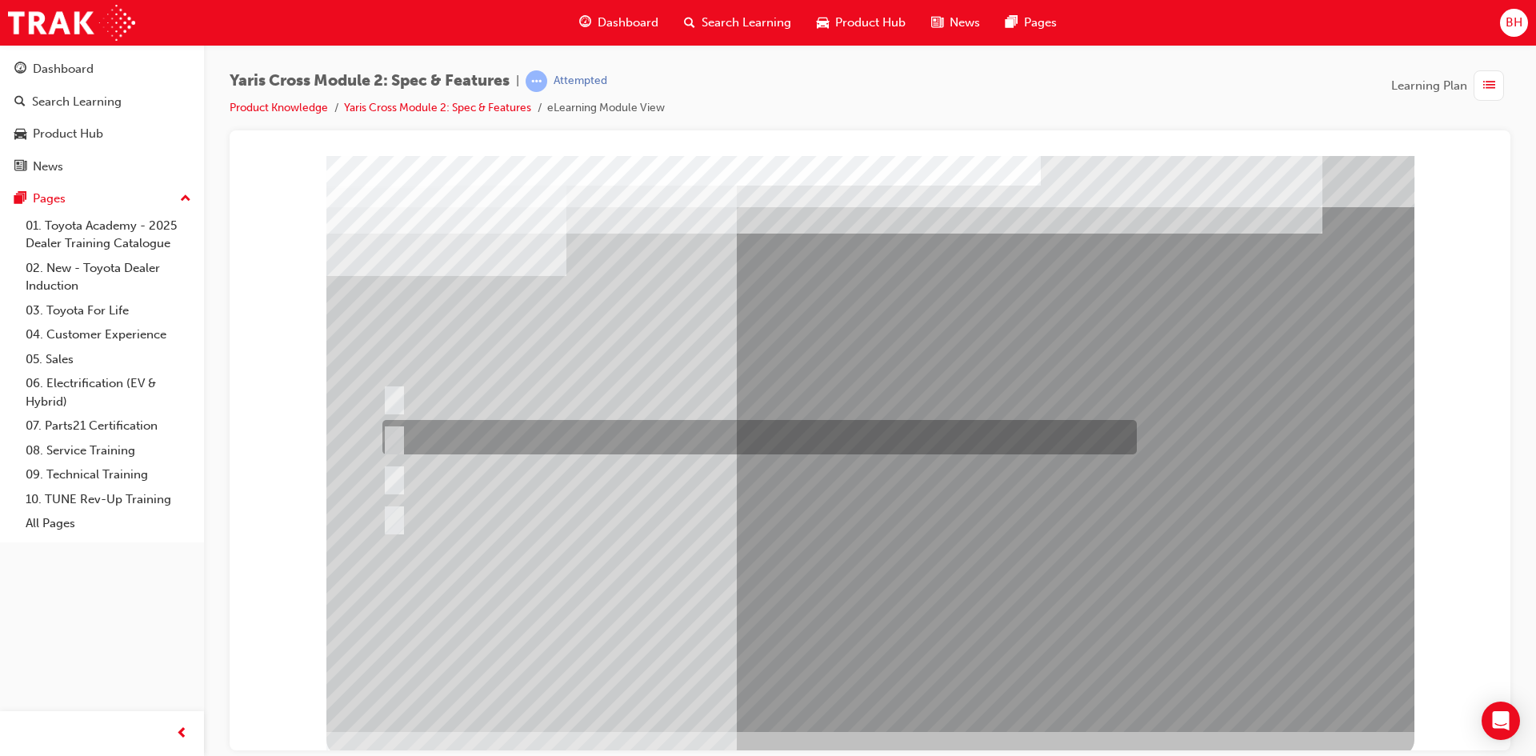
click at [554, 428] on div at bounding box center [755, 437] width 754 height 34
radio input "true"
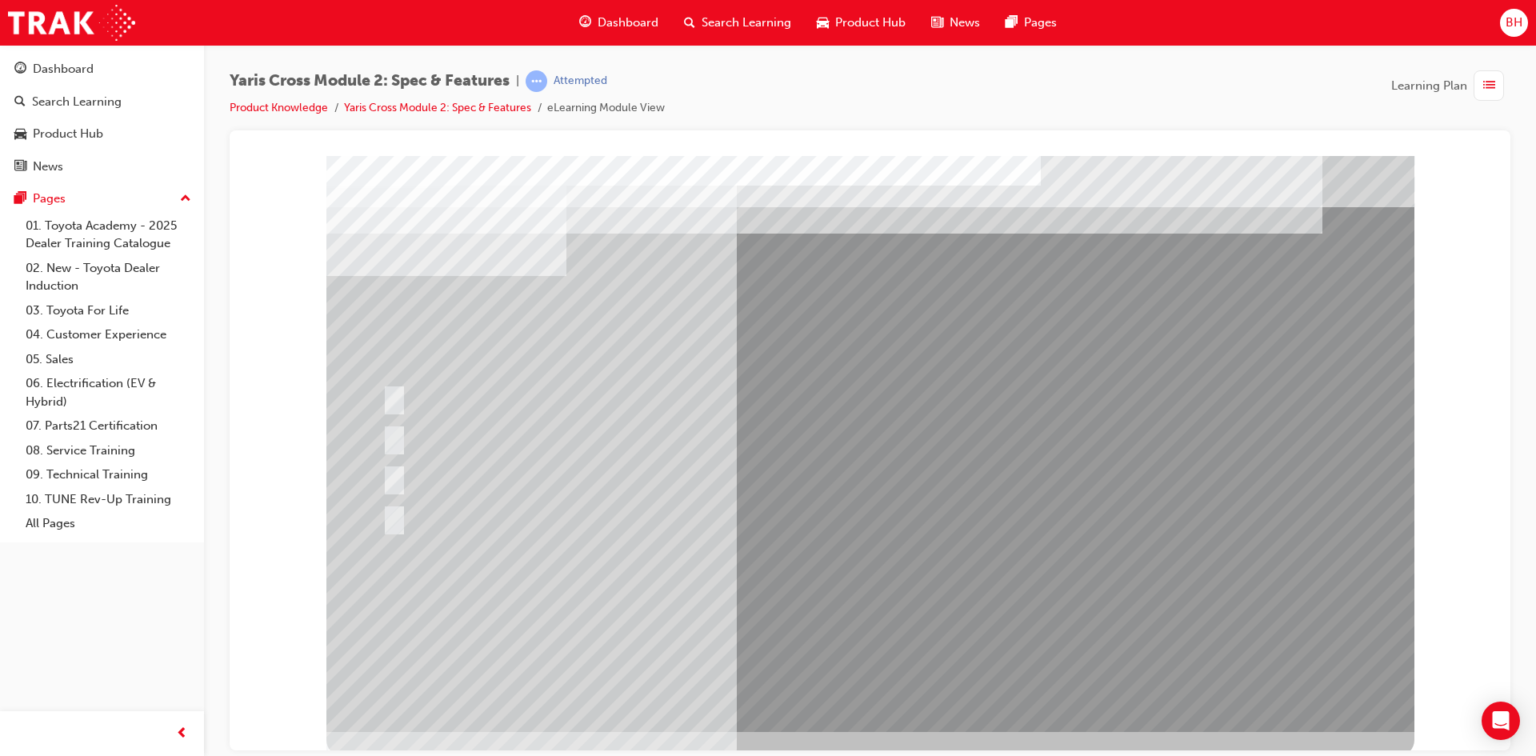
click at [881, 681] on div at bounding box center [870, 443] width 1088 height 576
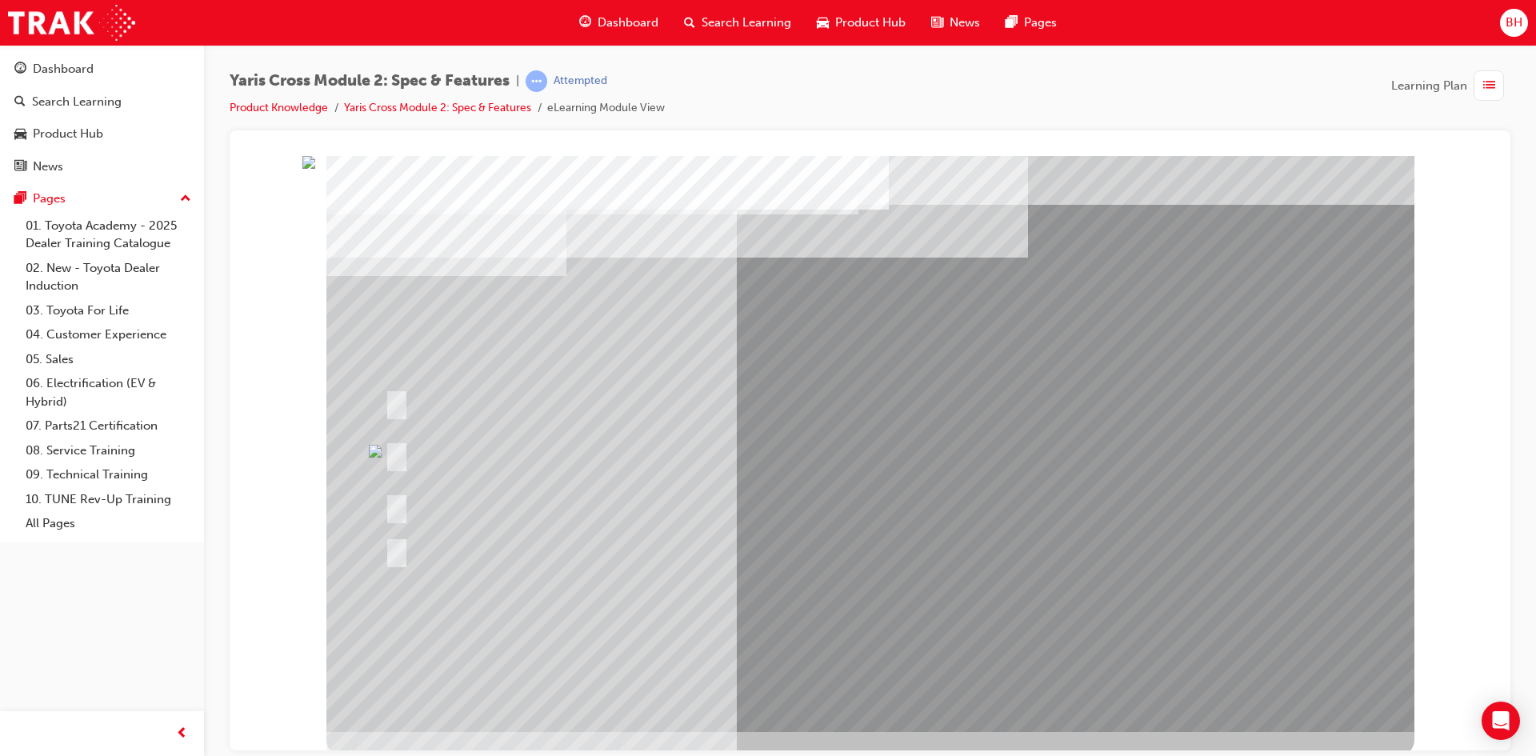
click at [573, 429] on div at bounding box center [682, 454] width 602 height 58
click at [465, 442] on div at bounding box center [682, 454] width 602 height 58
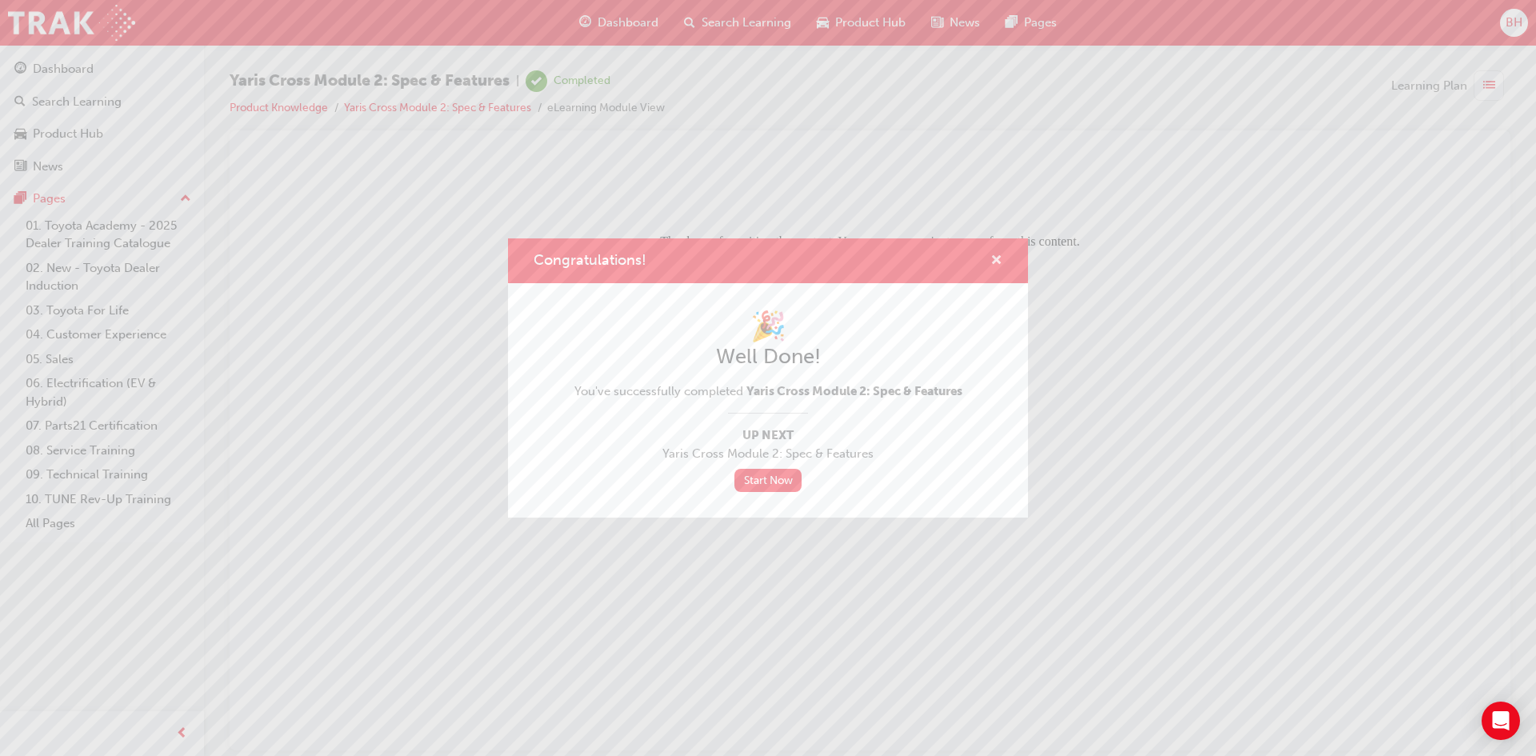
click at [991, 260] on span "cross-icon" at bounding box center [996, 261] width 12 height 14
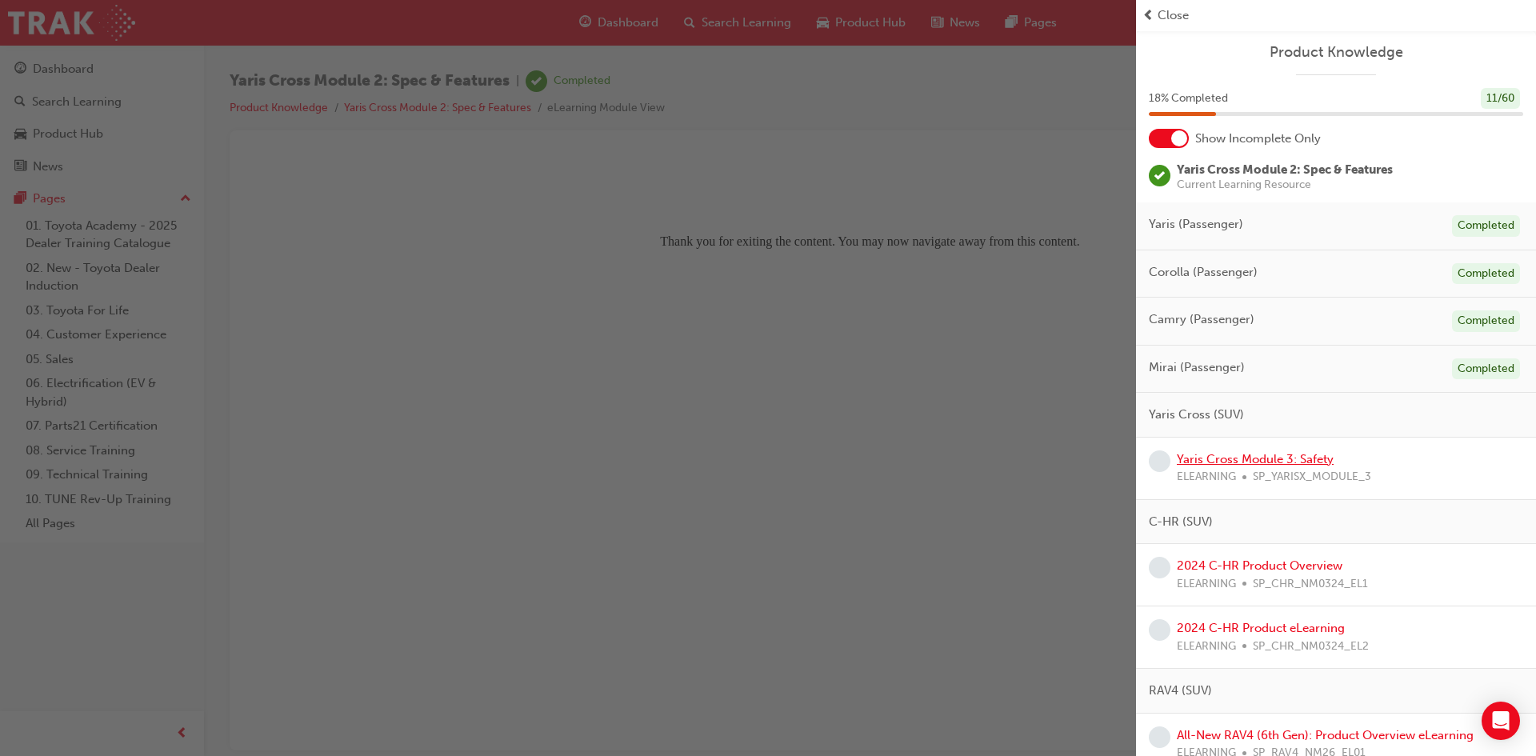
click at [1255, 457] on link "Yaris Cross Module 3: Safety" at bounding box center [1254, 459] width 157 height 14
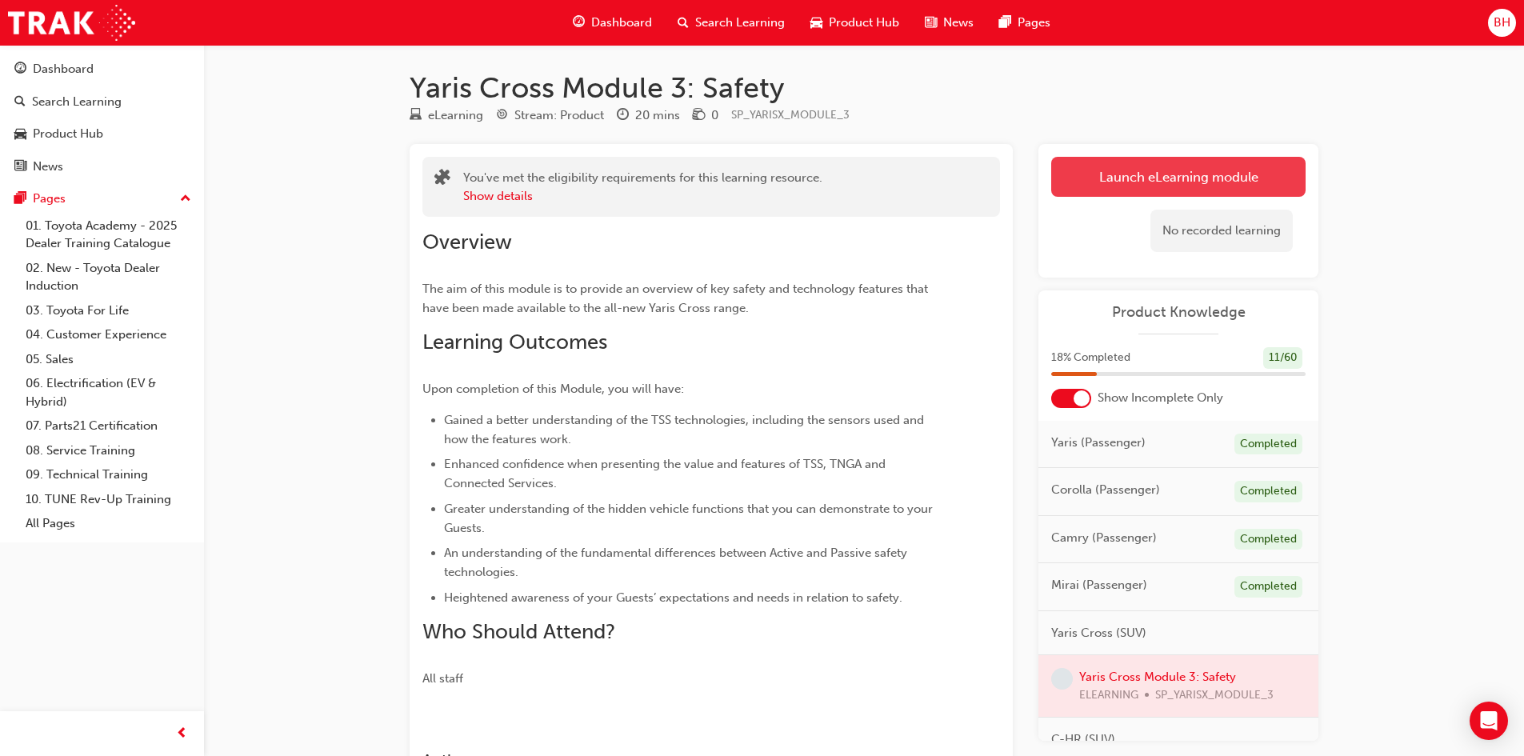
click at [1192, 174] on link "Launch eLearning module" at bounding box center [1178, 177] width 254 height 40
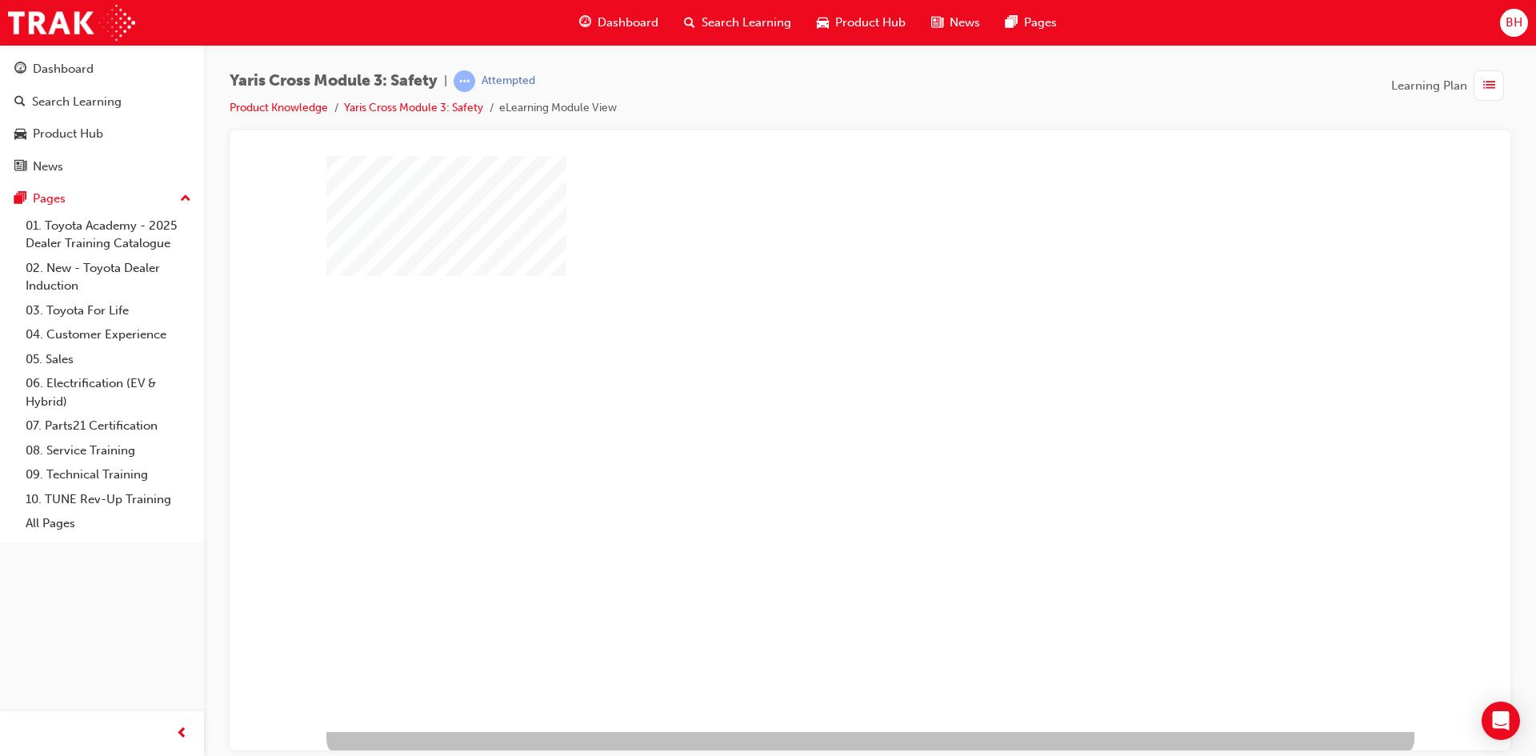
click at [824, 397] on div "play" at bounding box center [824, 397] width 0 height 0
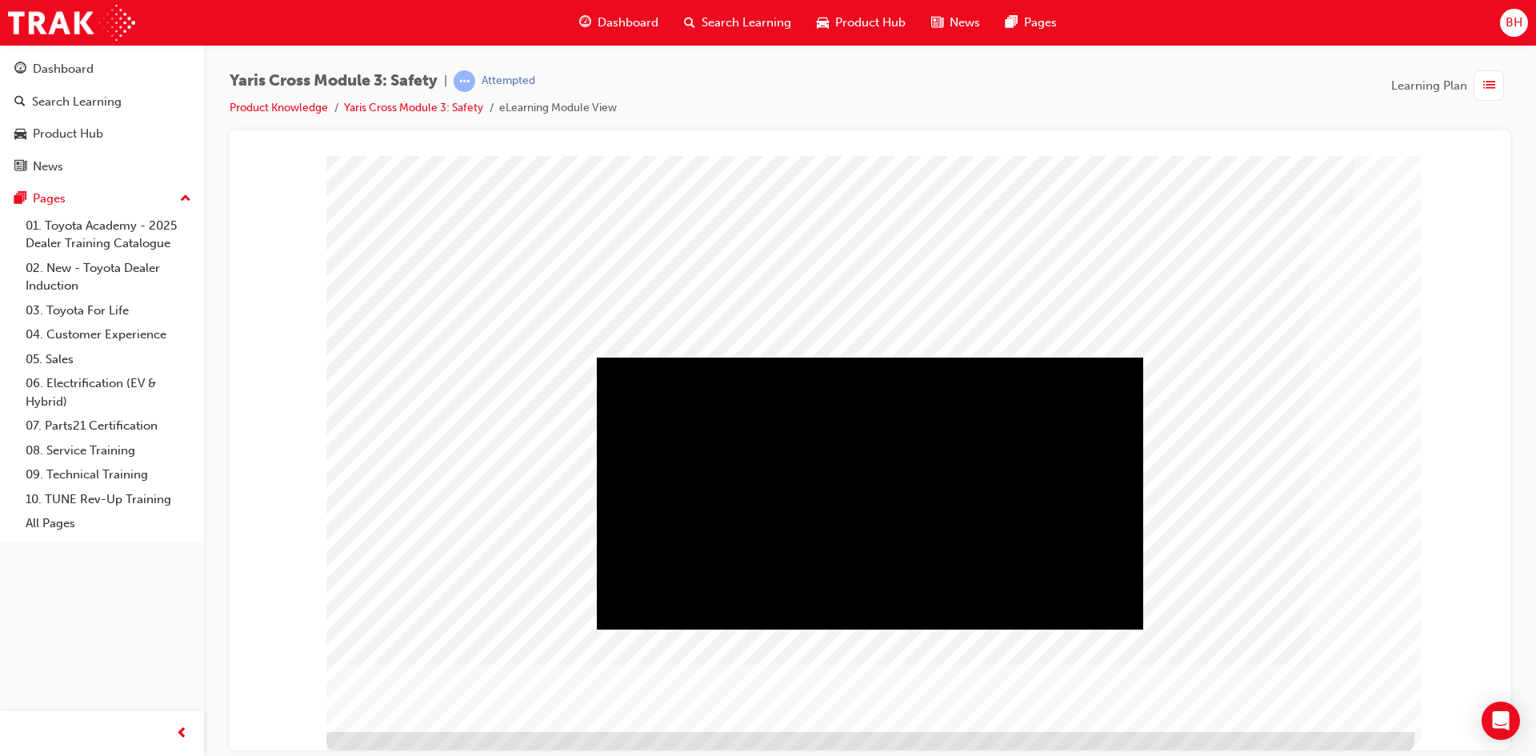
click at [876, 357] on div "Play" at bounding box center [870, 357] width 546 height 0
drag, startPoint x: 1103, startPoint y: 615, endPoint x: 1053, endPoint y: 615, distance: 50.4
click at [1053, 357] on div "Volume set to 1" at bounding box center [870, 357] width 546 height 0
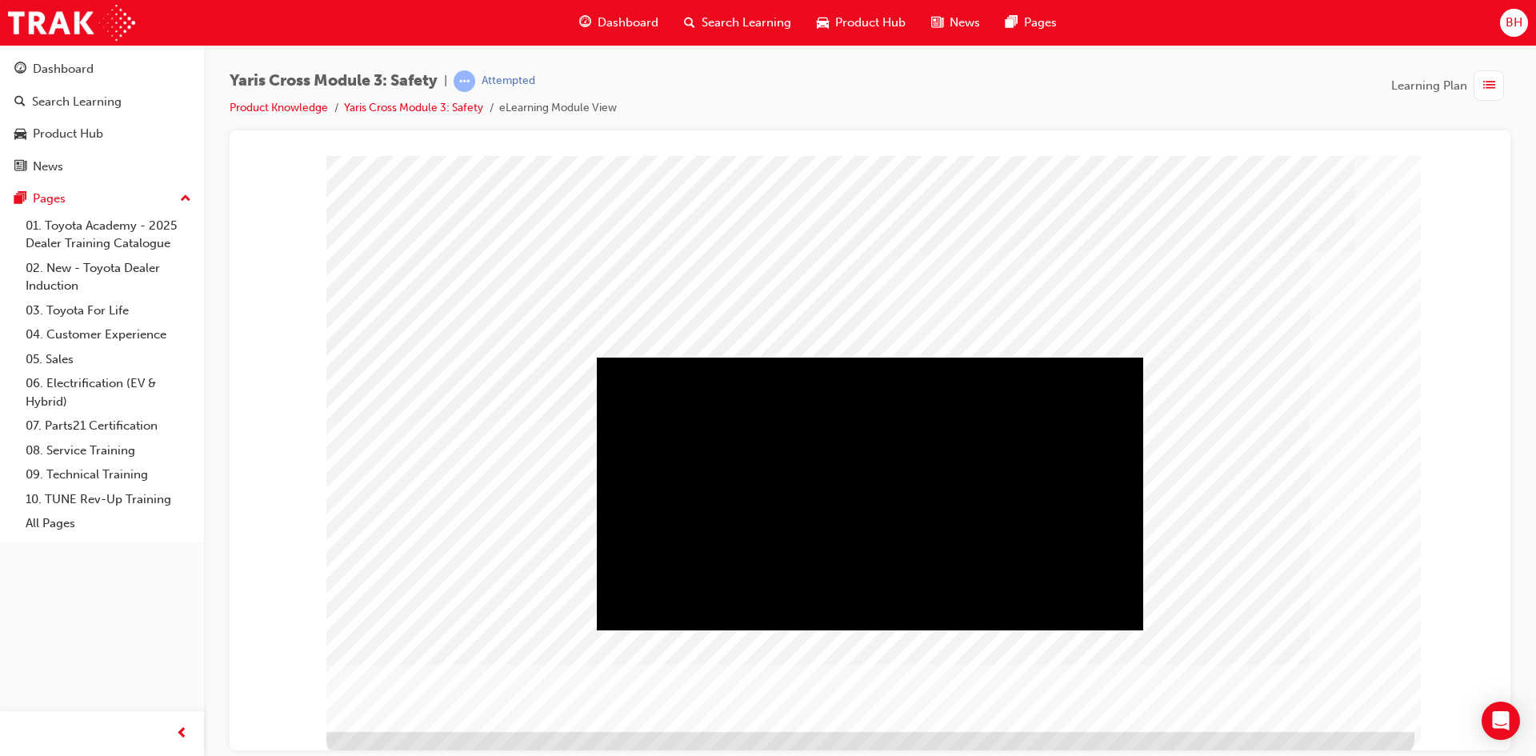
click at [865, 357] on div "Play" at bounding box center [870, 357] width 546 height 0
drag, startPoint x: 1100, startPoint y: 612, endPoint x: 1059, endPoint y: 614, distance: 40.9
click at [1059, 357] on div "Volume set to 1" at bounding box center [870, 357] width 546 height 0
click at [840, 545] on div "Video" at bounding box center [870, 493] width 546 height 273
drag, startPoint x: 1313, startPoint y: 713, endPoint x: 1292, endPoint y: 690, distance: 31.1
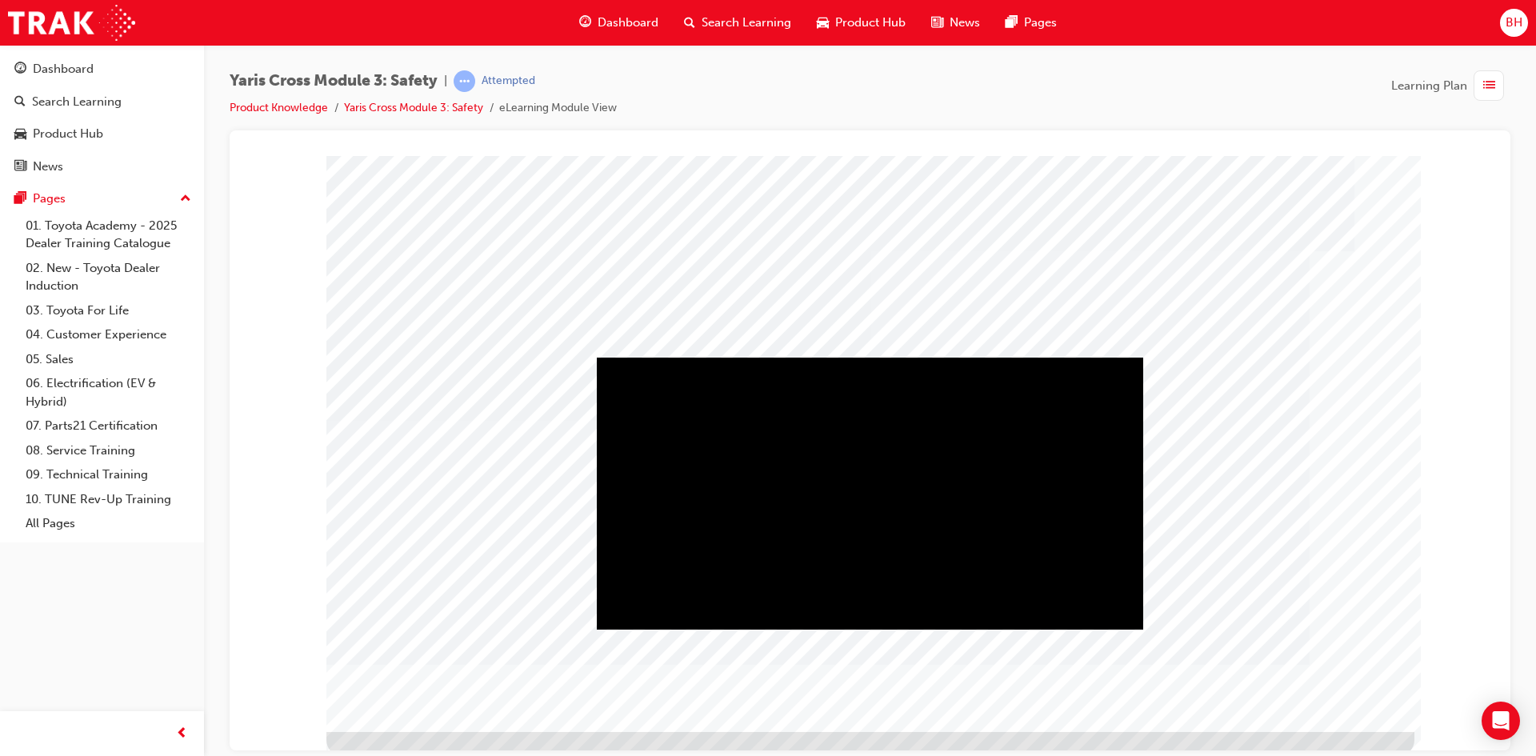
drag, startPoint x: 1304, startPoint y: 705, endPoint x: 1315, endPoint y: 709, distance: 11.6
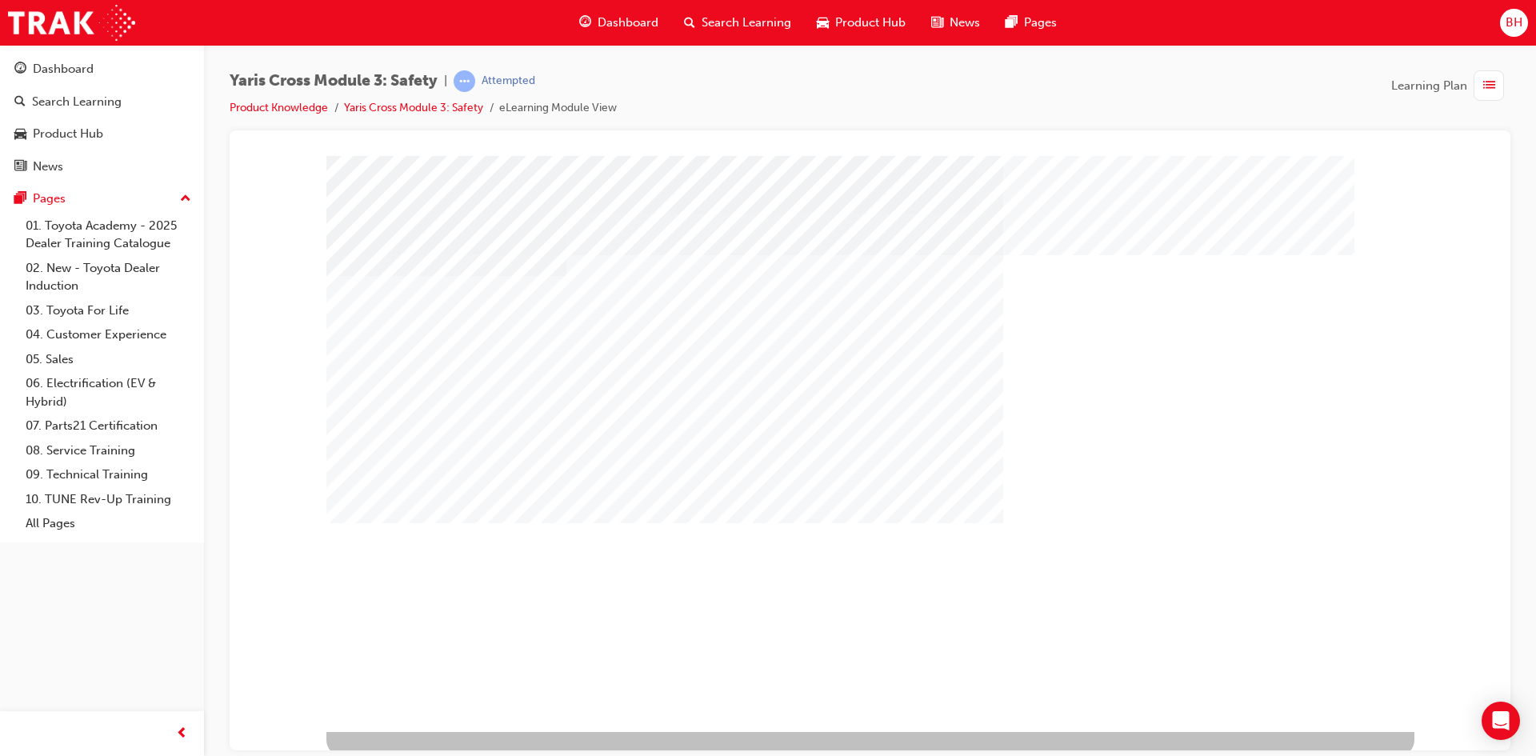
click at [430, 700] on div "multistate" at bounding box center [378, 684] width 104 height 32
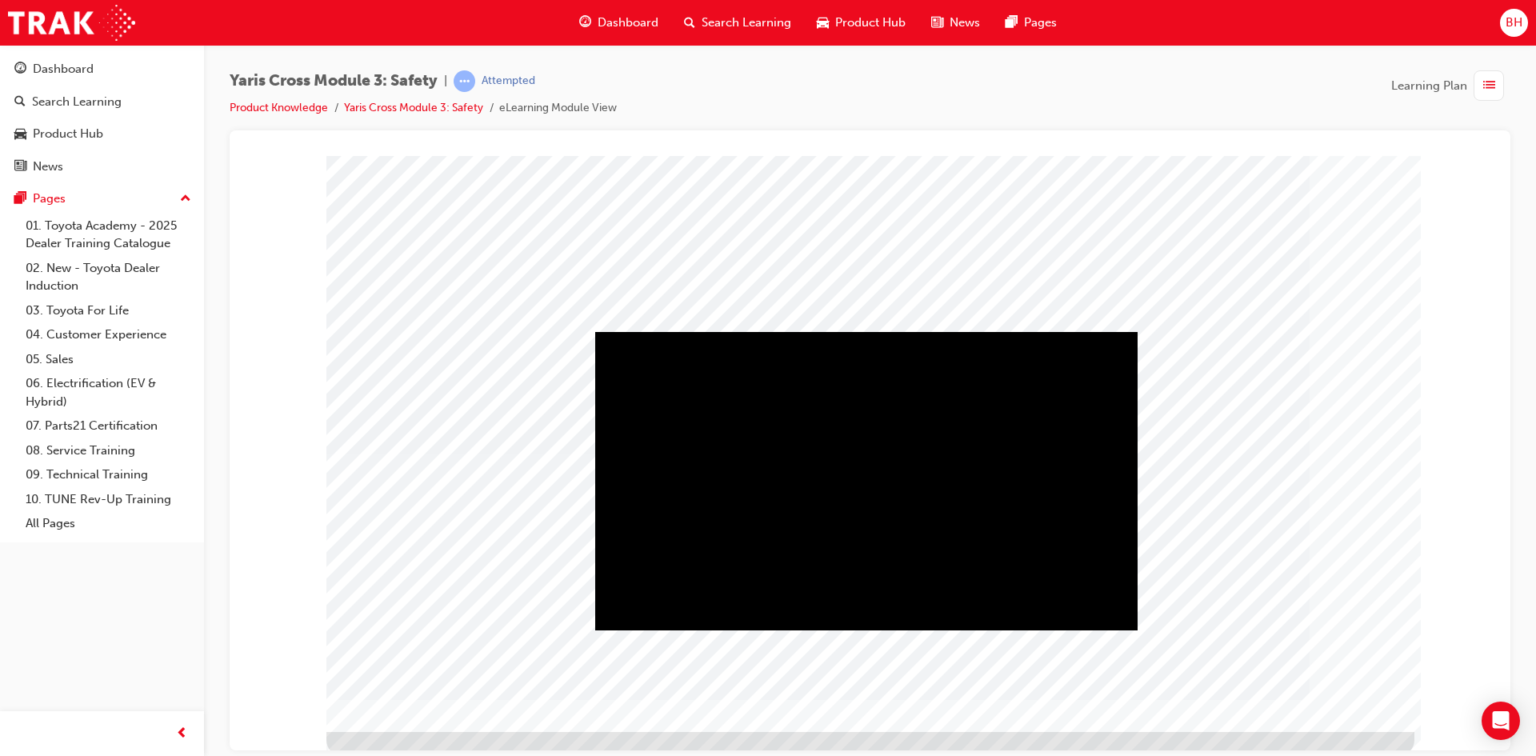
click at [861, 331] on div "Play" at bounding box center [866, 331] width 542 height 0
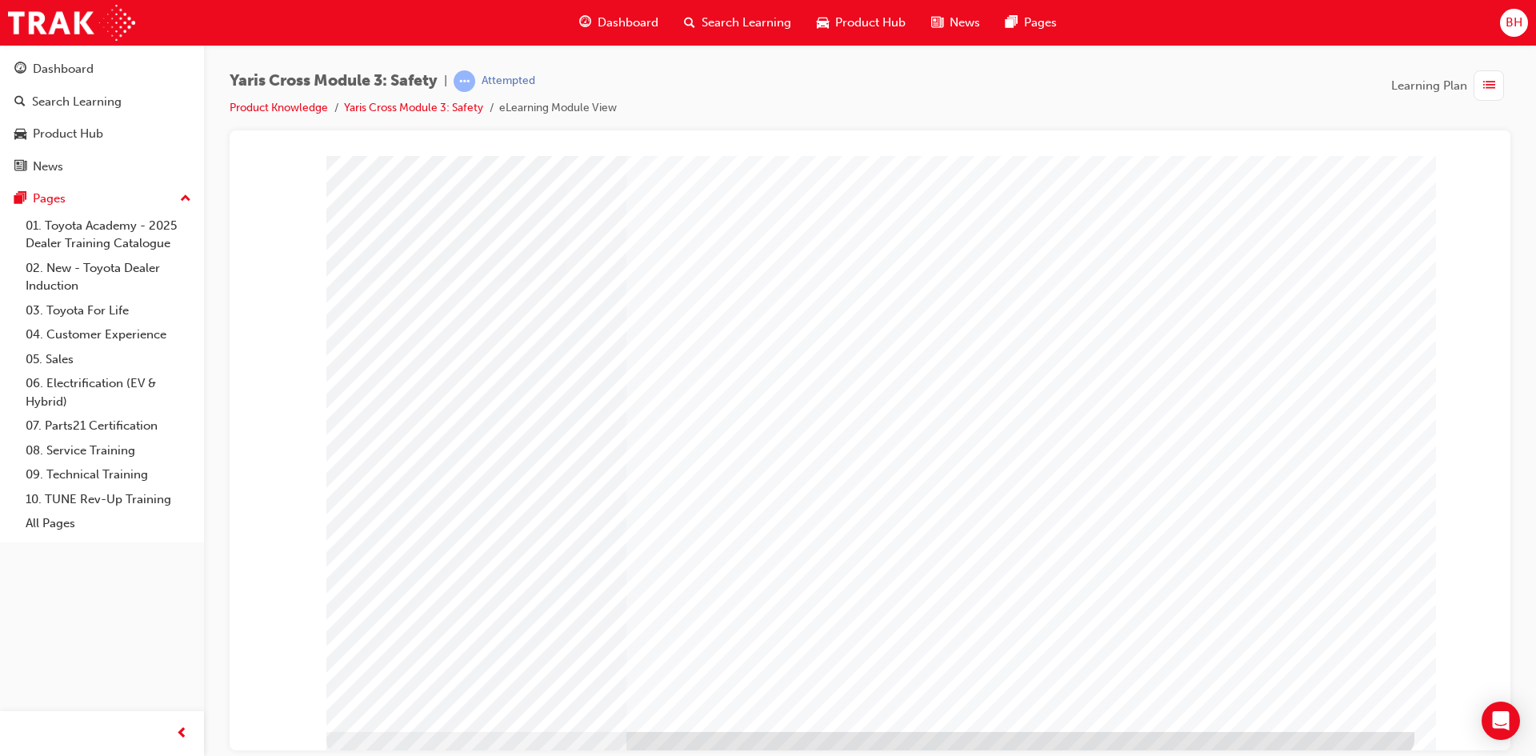
drag, startPoint x: 943, startPoint y: 178, endPoint x: 943, endPoint y: 187, distance: 8.8
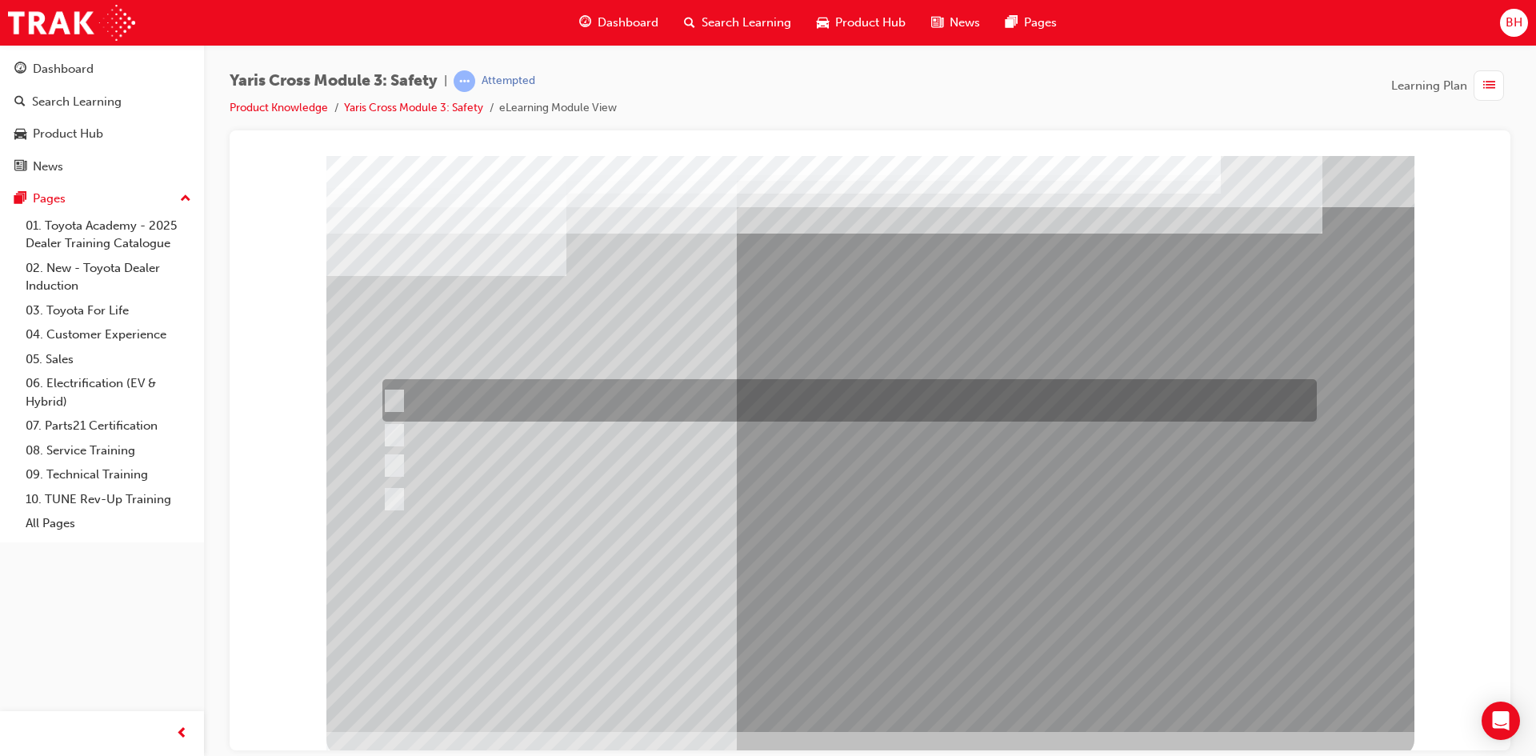
click at [409, 393] on div at bounding box center [845, 400] width 934 height 42
checkbox input "true"
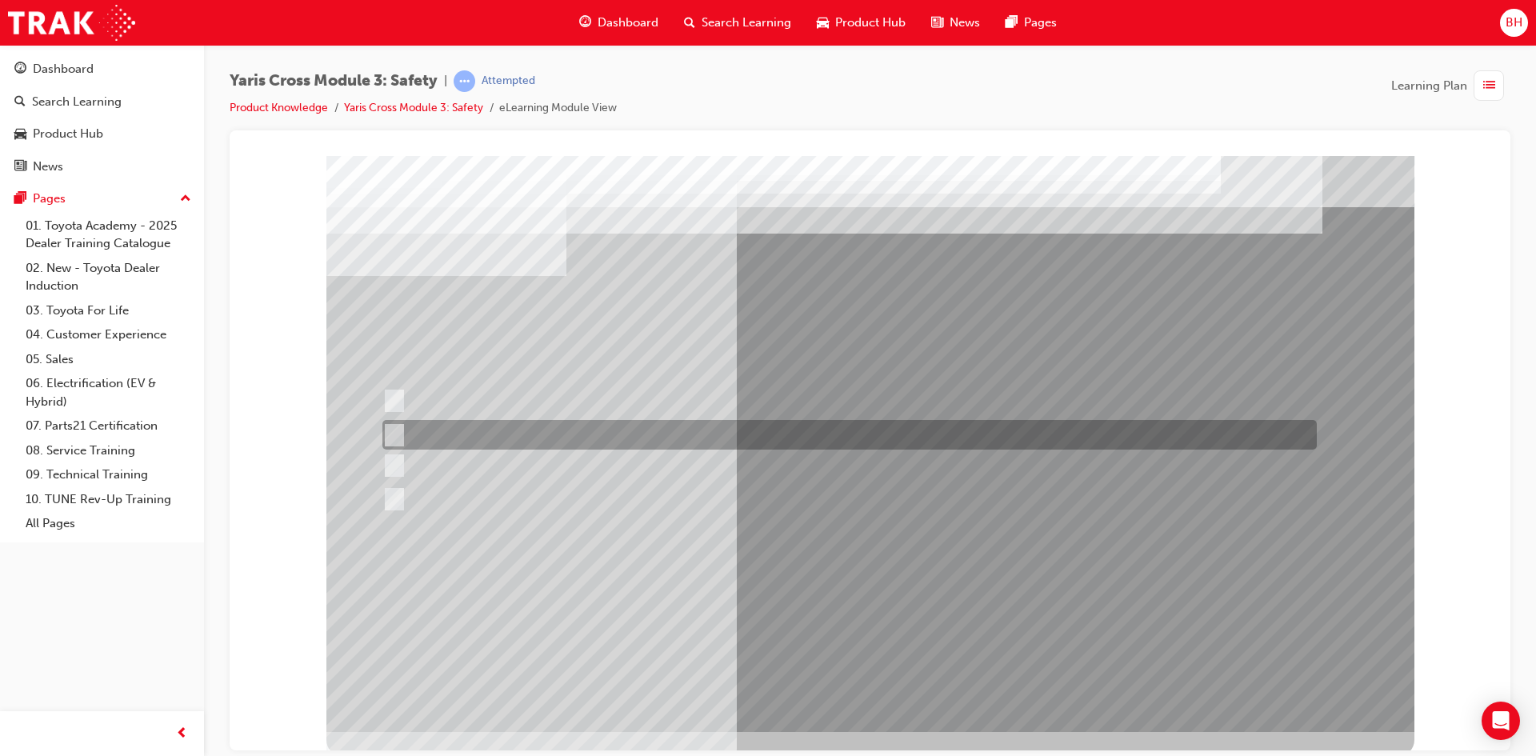
click at [405, 430] on div at bounding box center [845, 435] width 934 height 30
checkbox input "true"
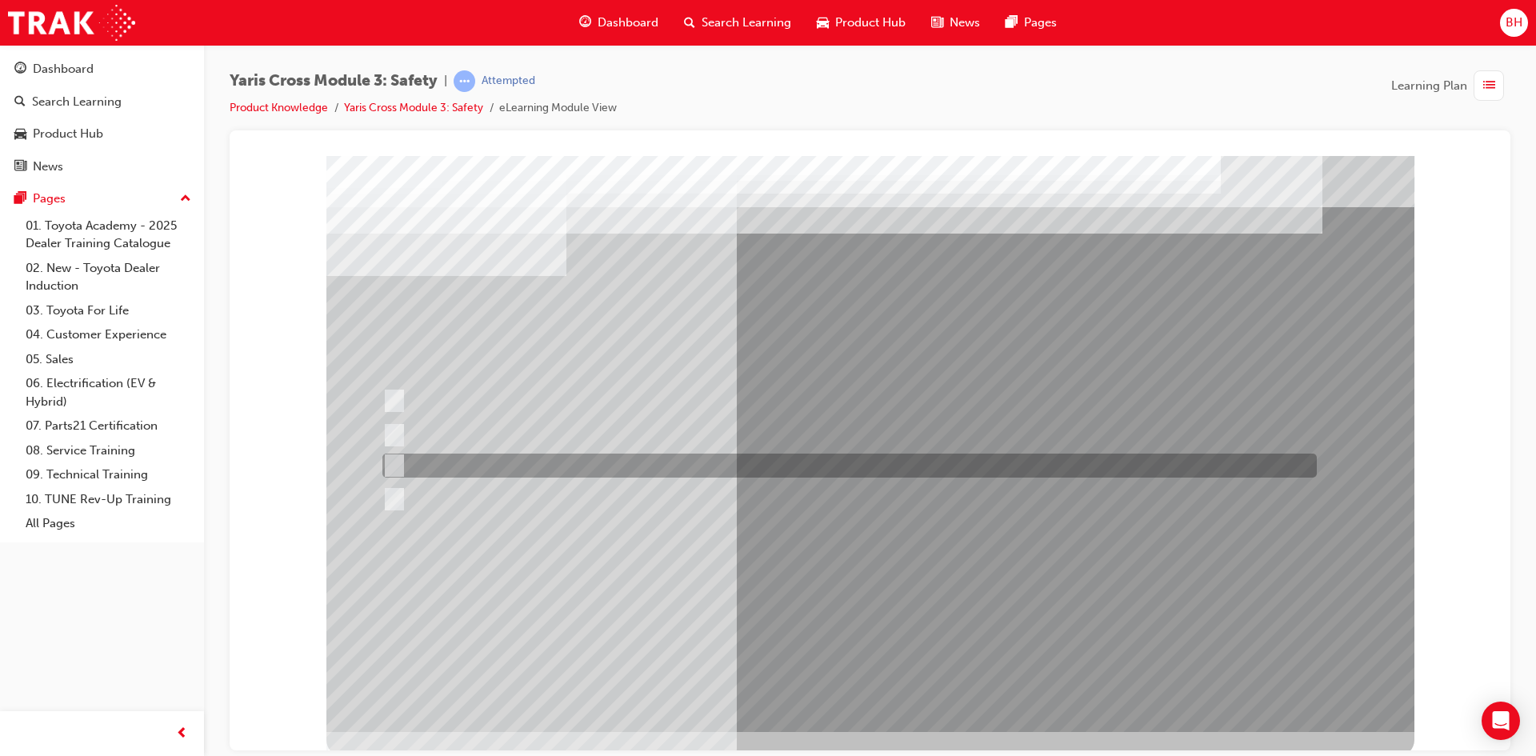
click at [408, 459] on div at bounding box center [845, 465] width 934 height 24
checkbox input "true"
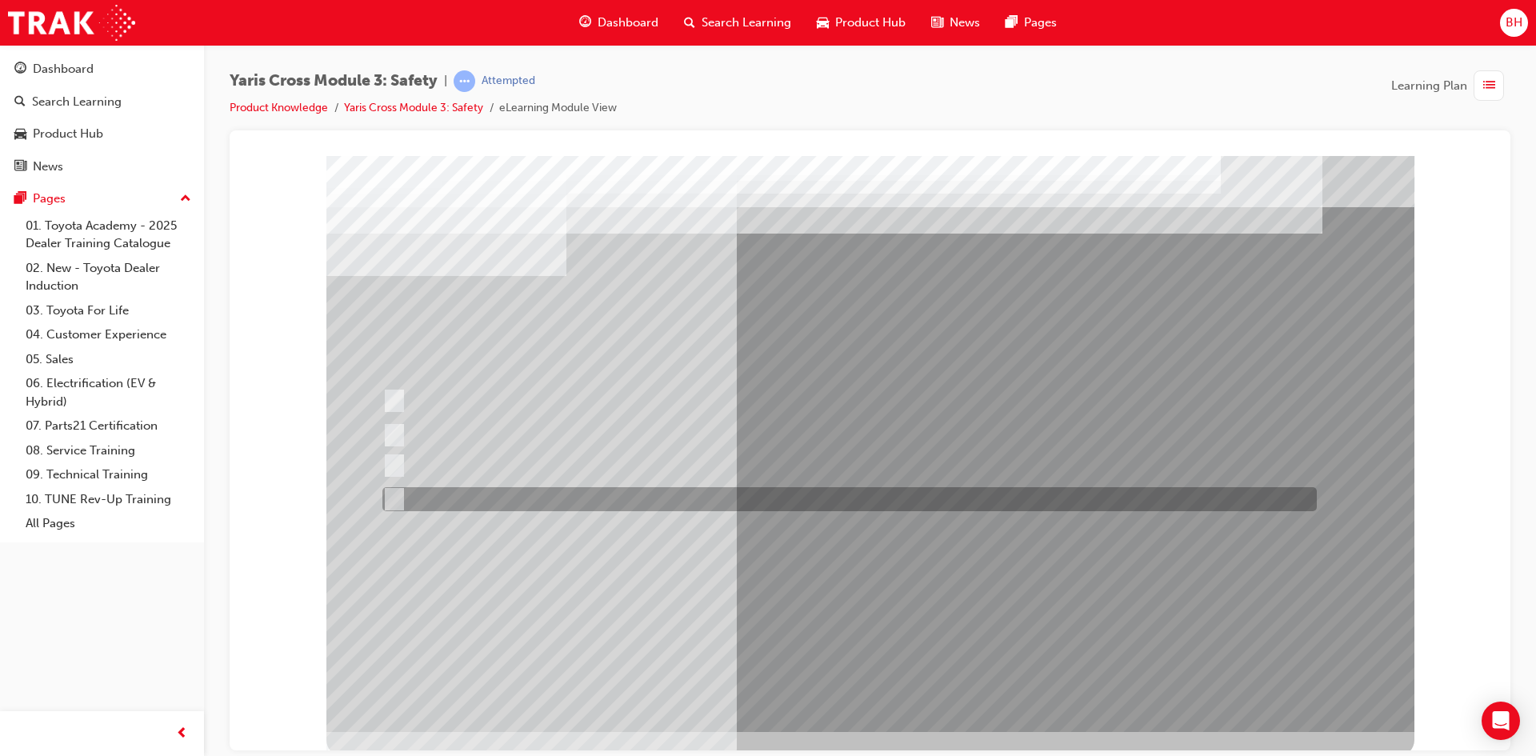
click at [400, 491] on div at bounding box center [845, 499] width 934 height 24
checkbox input "true"
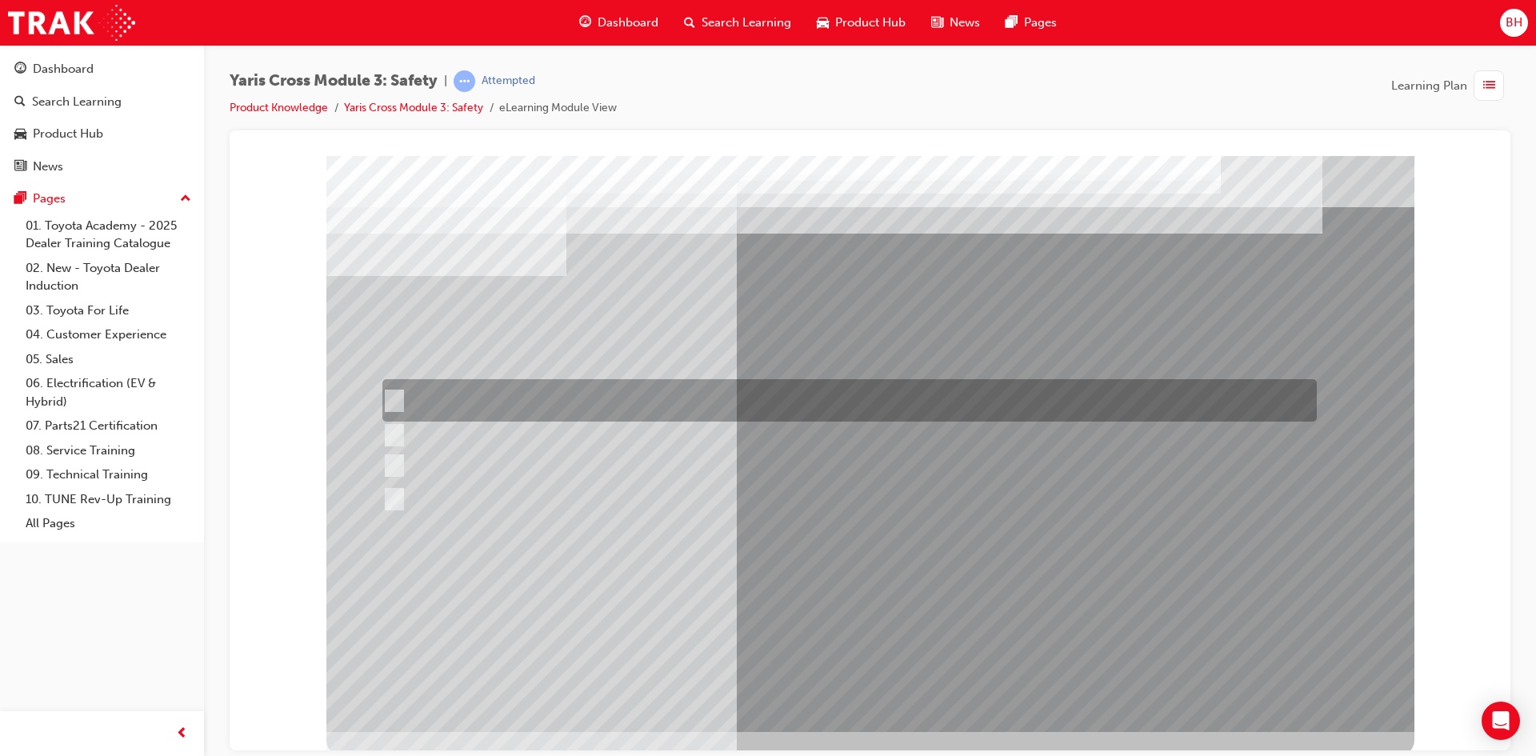
click at [525, 407] on div at bounding box center [845, 400] width 934 height 42
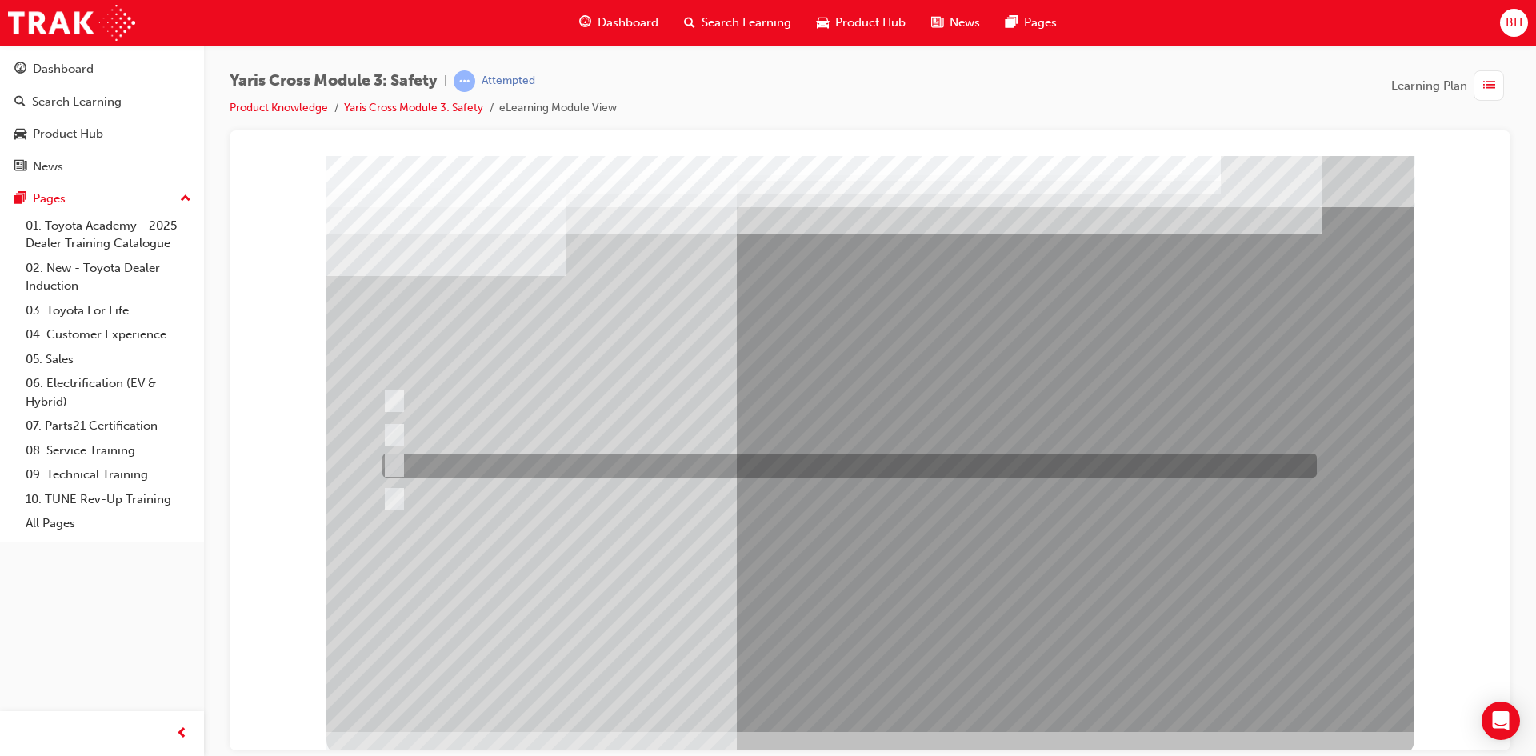
click at [531, 469] on div at bounding box center [845, 465] width 934 height 24
radio input "false"
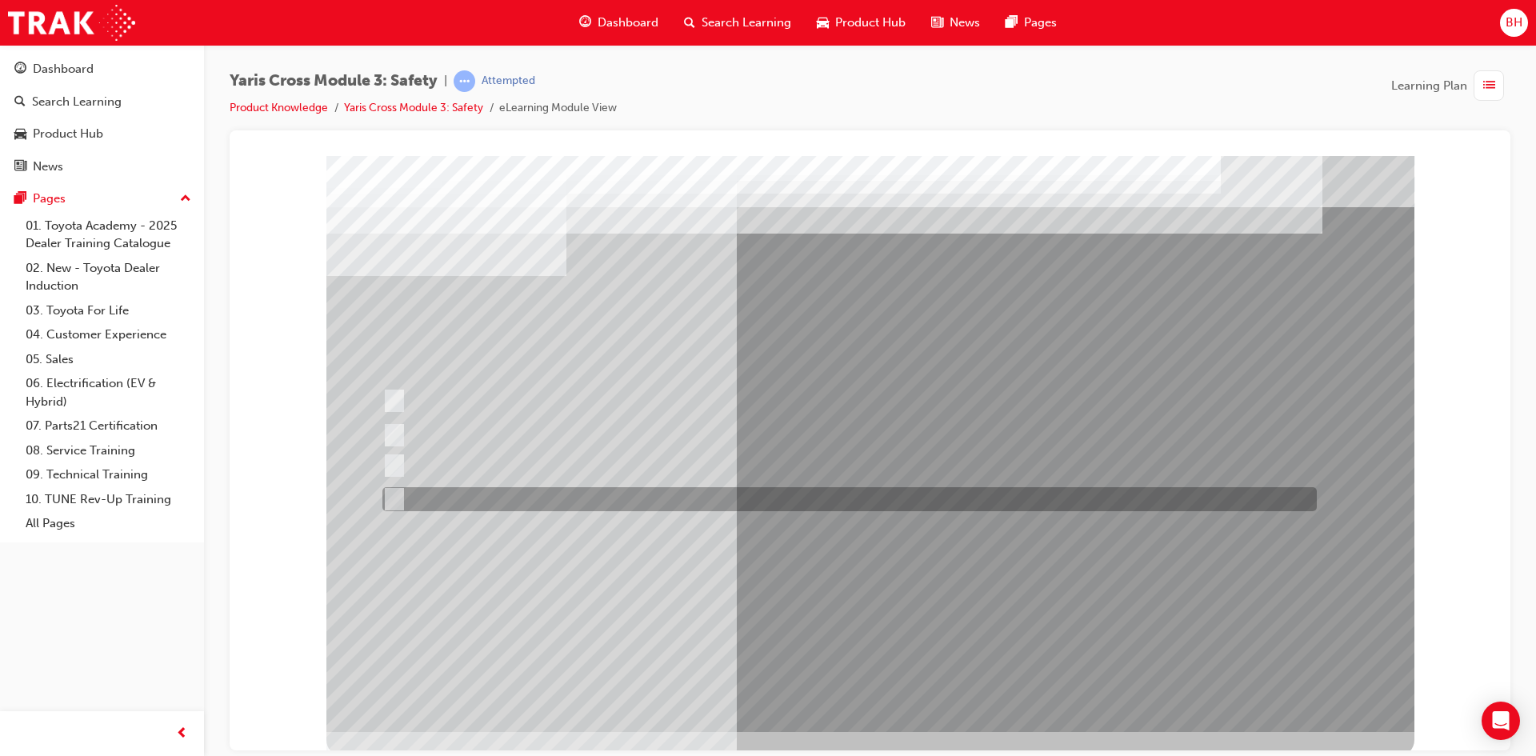
click at [530, 505] on div at bounding box center [845, 499] width 934 height 24
radio input "false"
radio input "true"
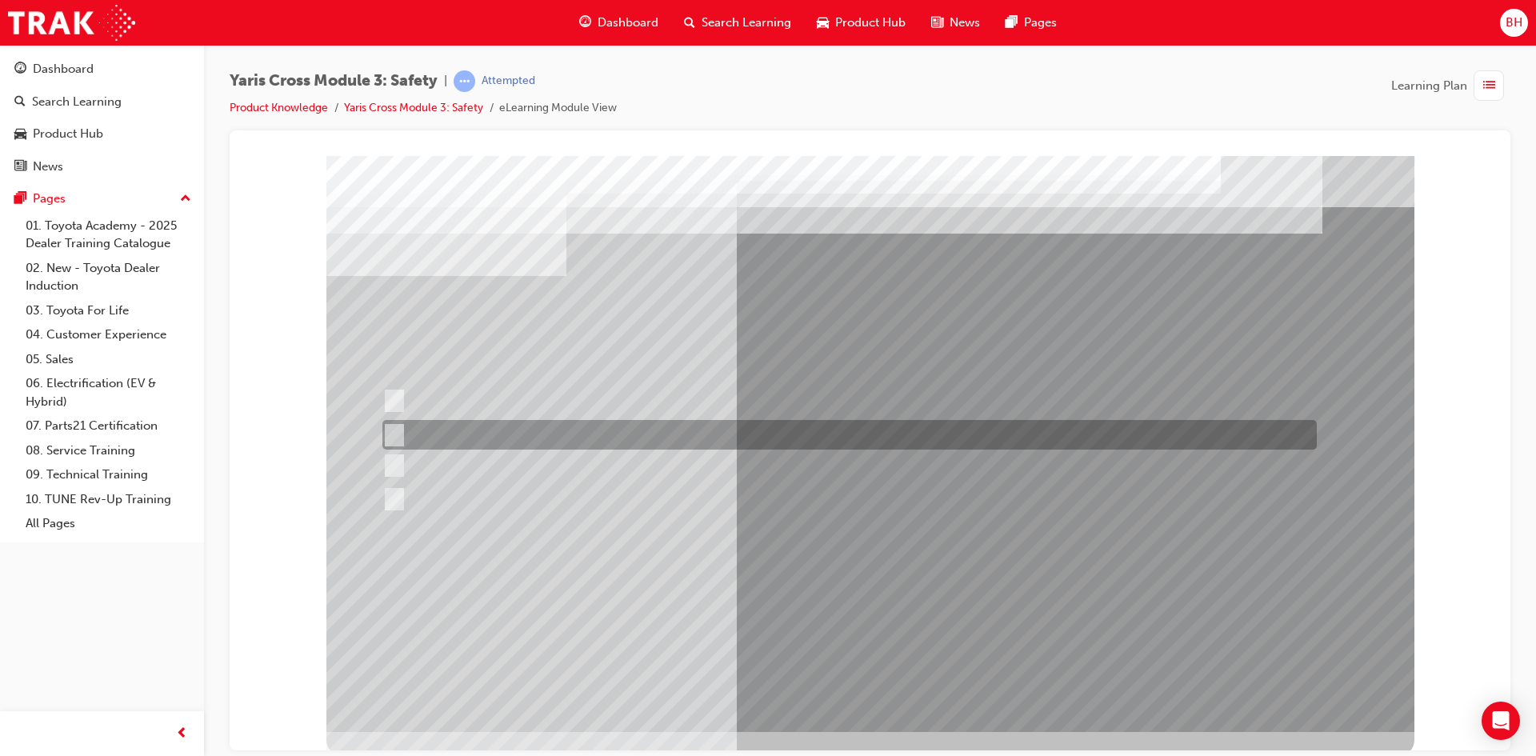
click at [477, 437] on div at bounding box center [845, 435] width 934 height 30
radio input "true"
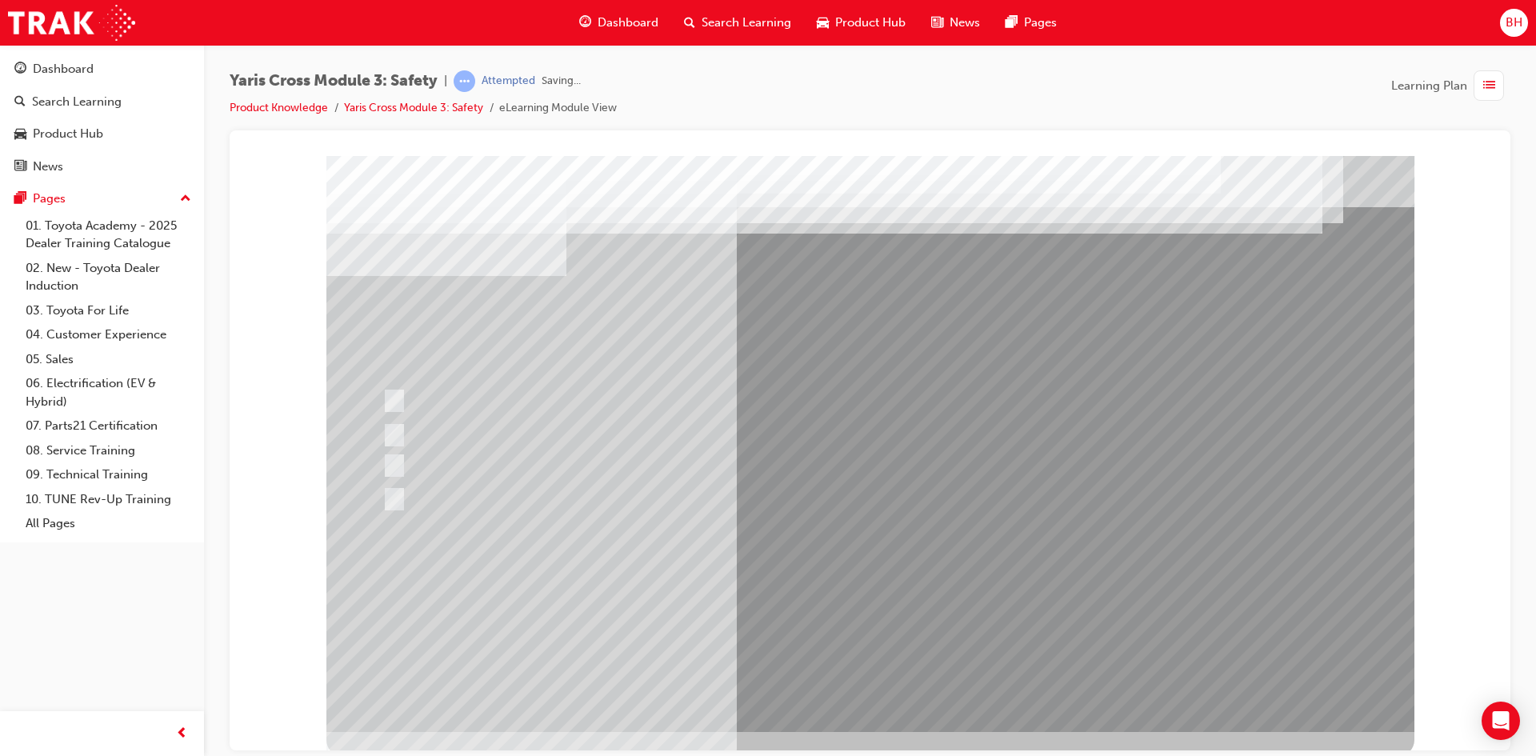
click at [854, 686] on div at bounding box center [870, 443] width 1088 height 576
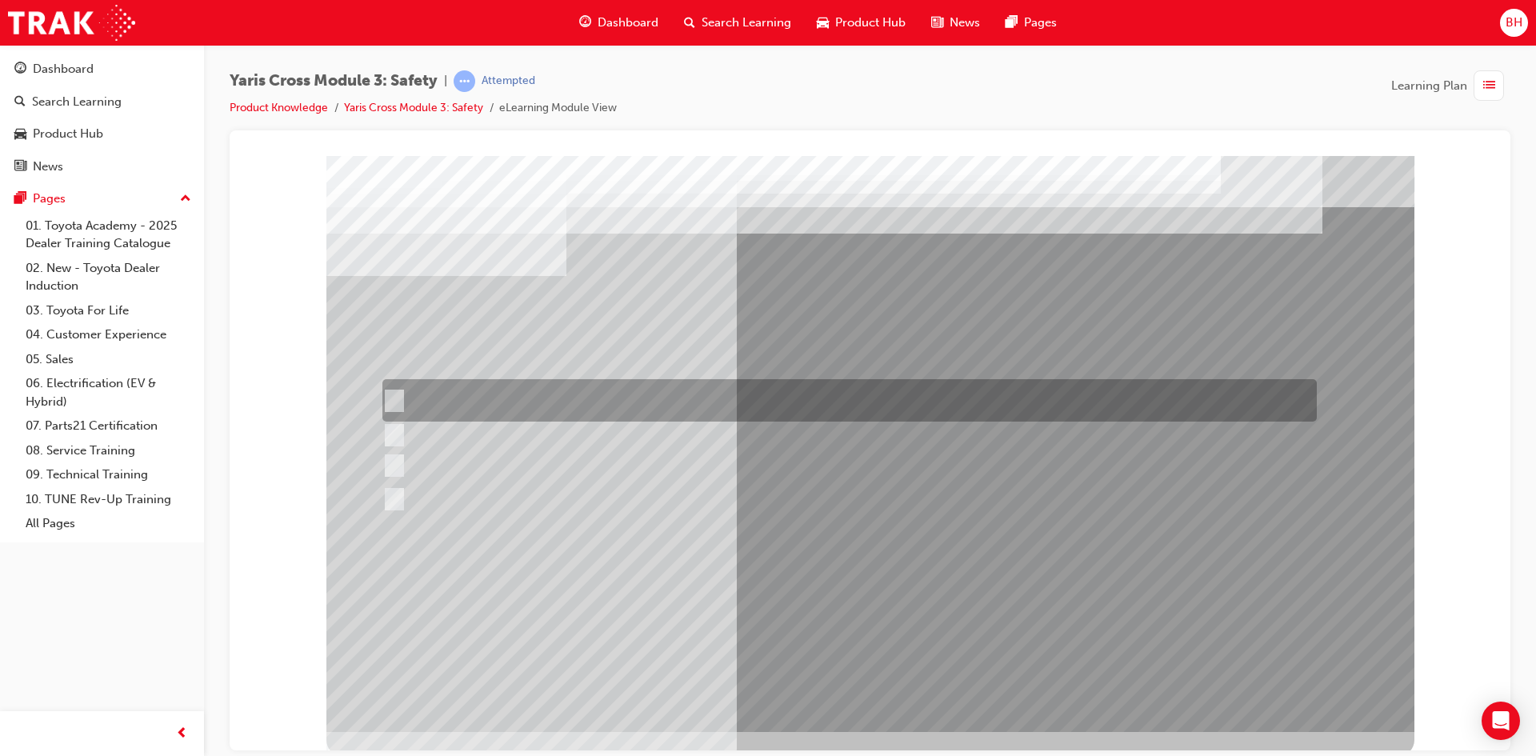
click at [449, 393] on div at bounding box center [845, 400] width 934 height 42
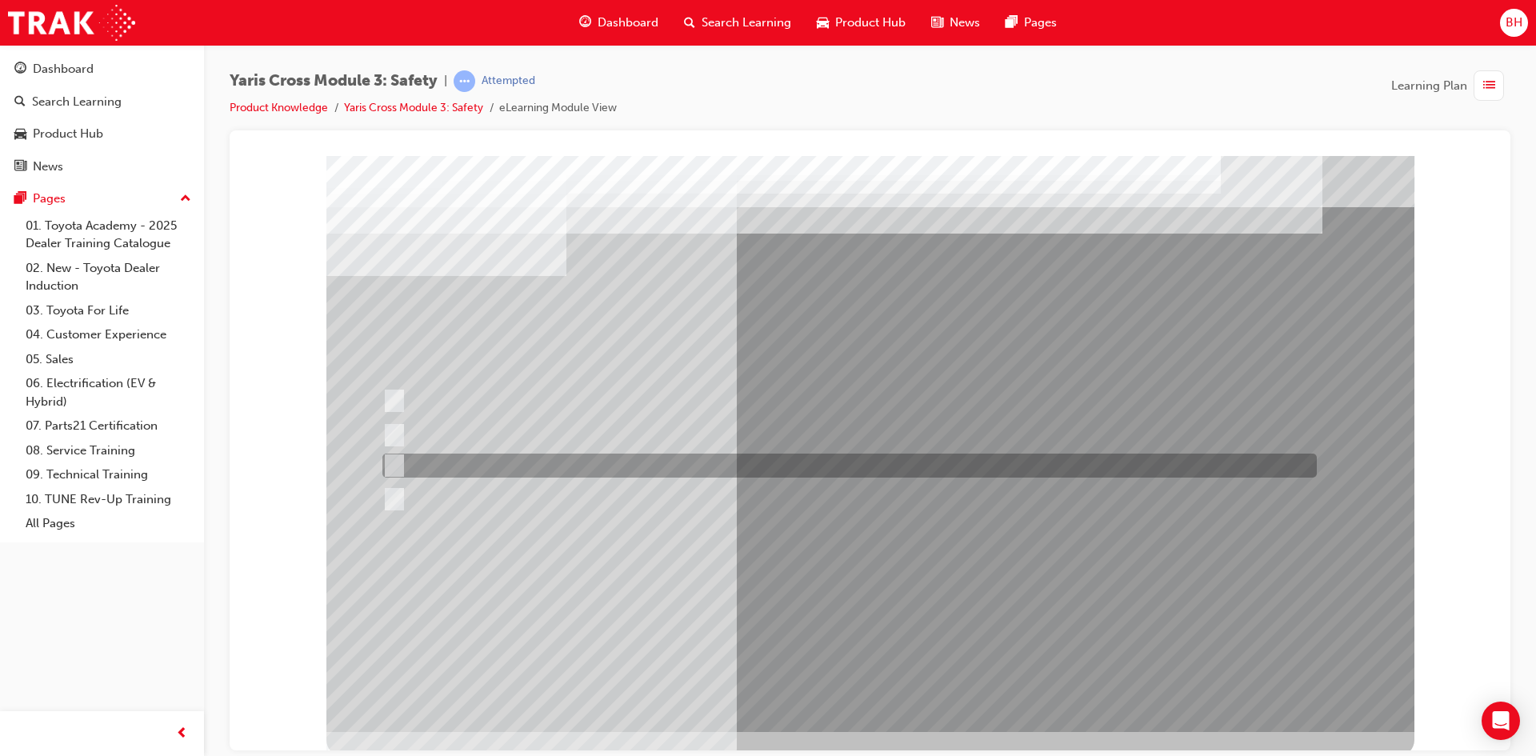
click at [465, 460] on div at bounding box center [845, 465] width 934 height 24
radio input "false"
radio input "true"
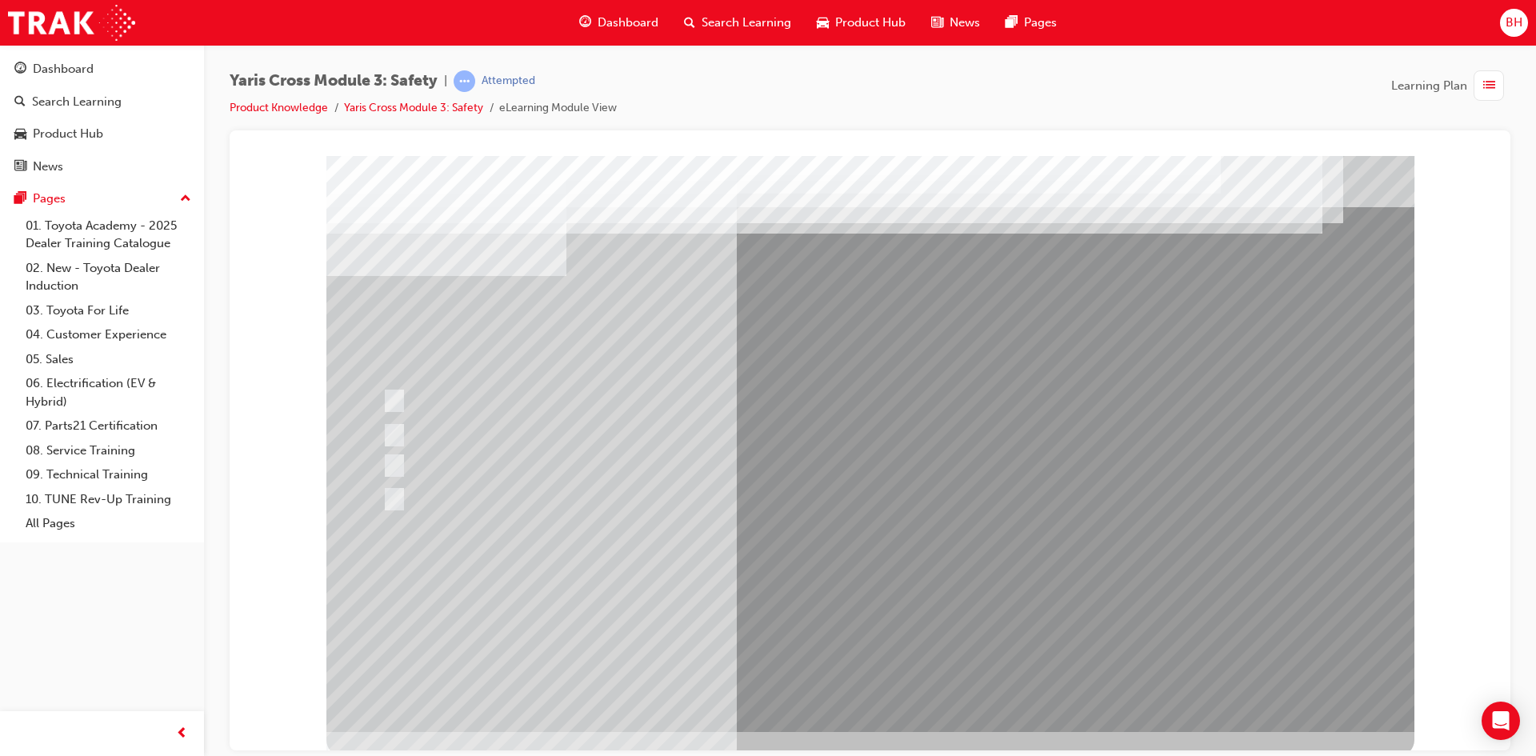
click at [908, 603] on div at bounding box center [870, 443] width 1088 height 576
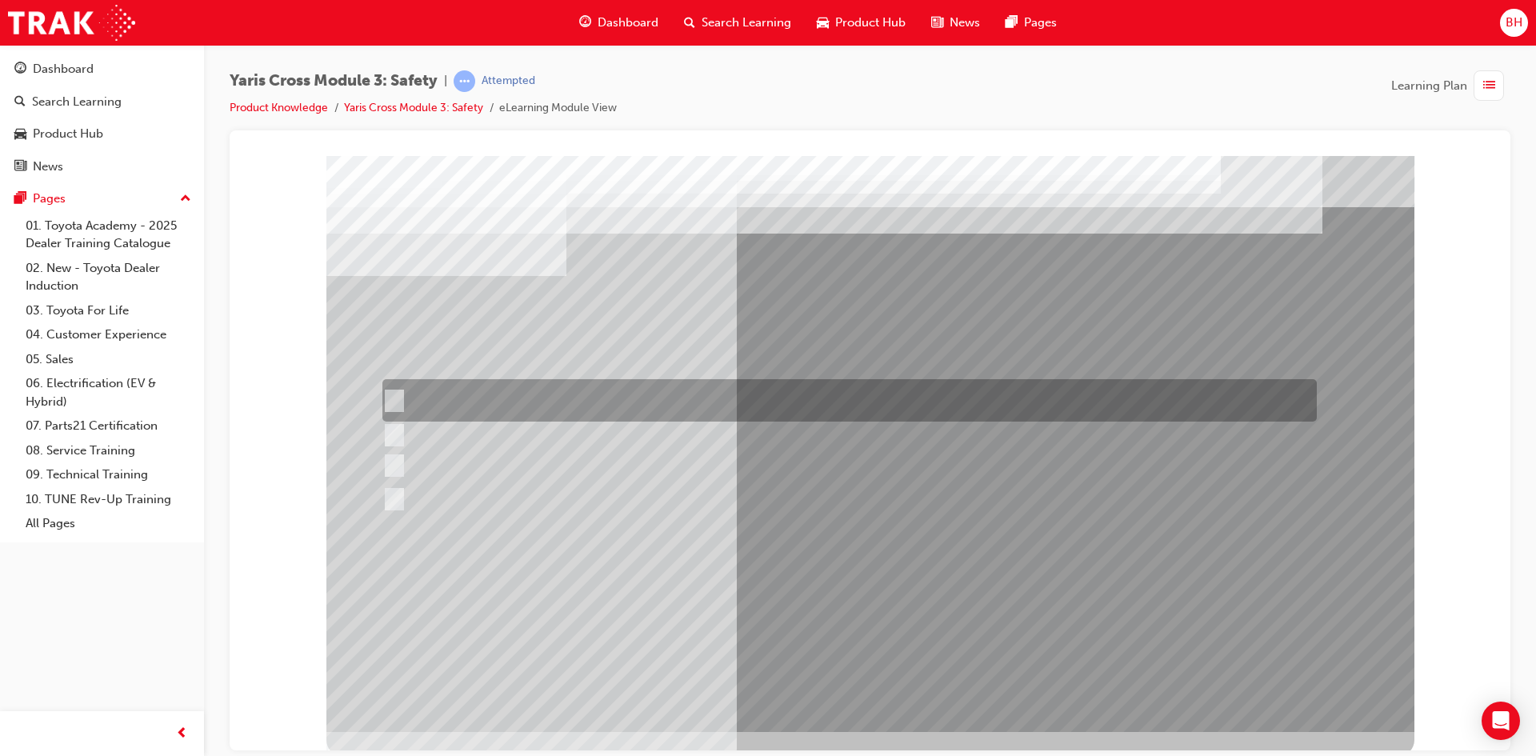
click at [693, 405] on div at bounding box center [845, 400] width 934 height 42
radio input "true"
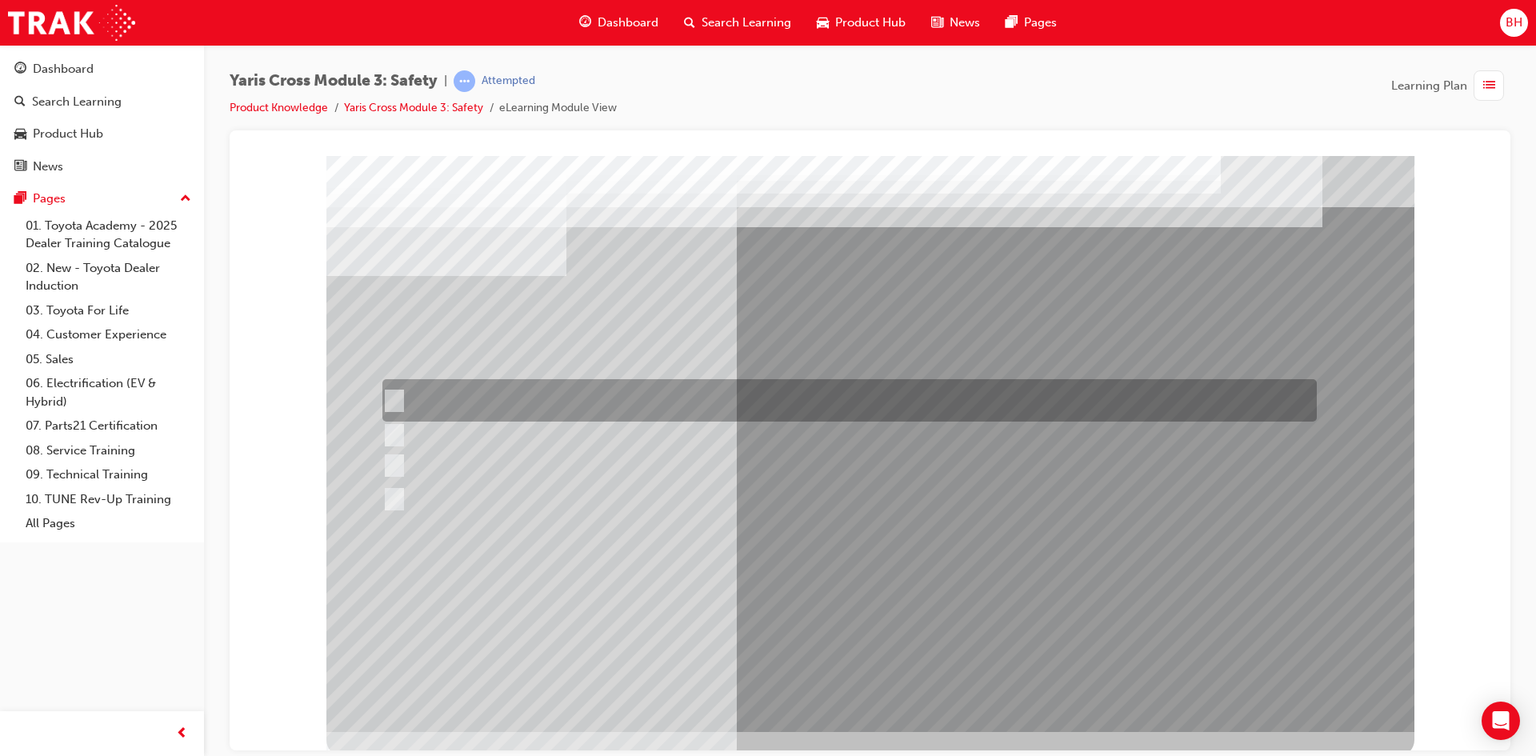
click at [447, 398] on div at bounding box center [845, 400] width 934 height 42
radio input "true"
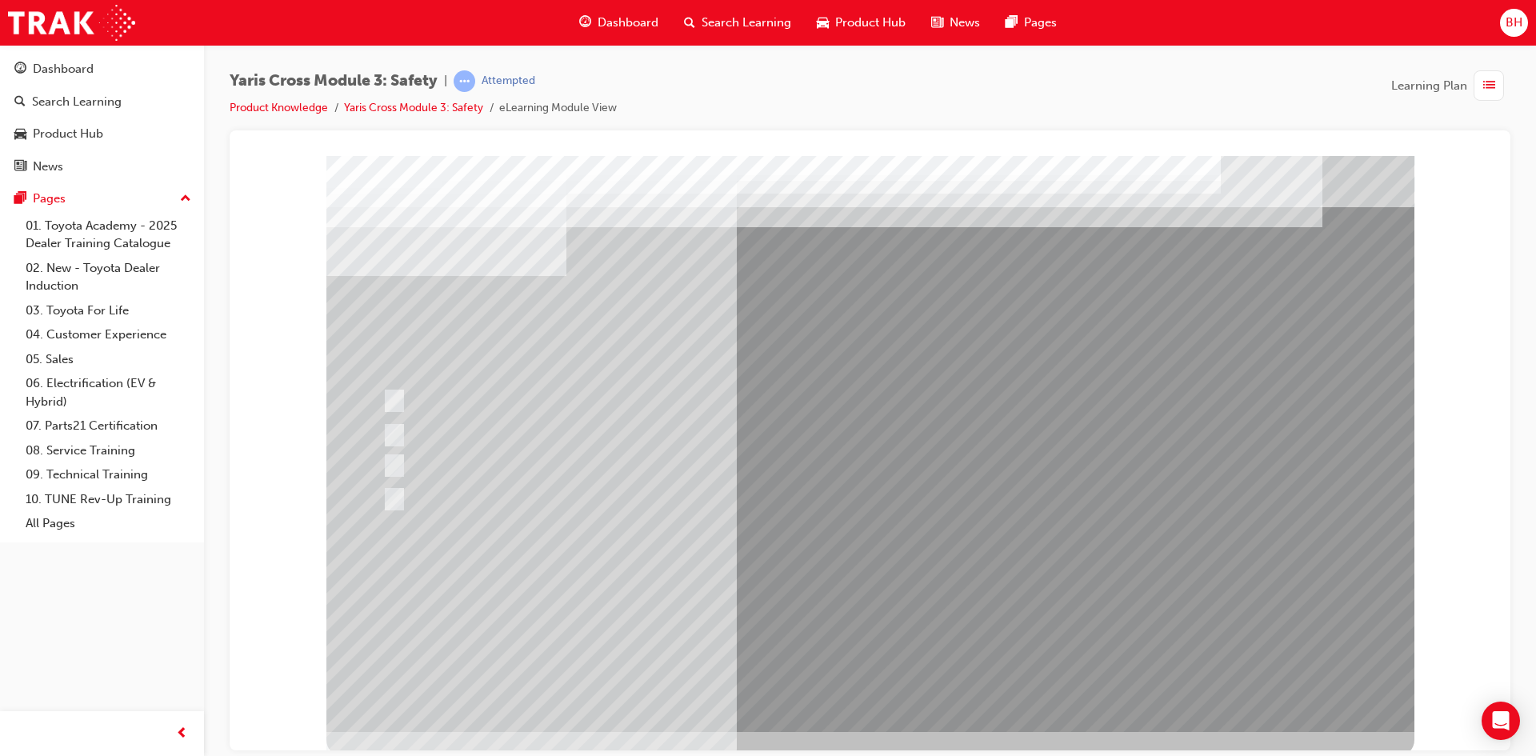
click at [827, 595] on div at bounding box center [870, 443] width 1088 height 576
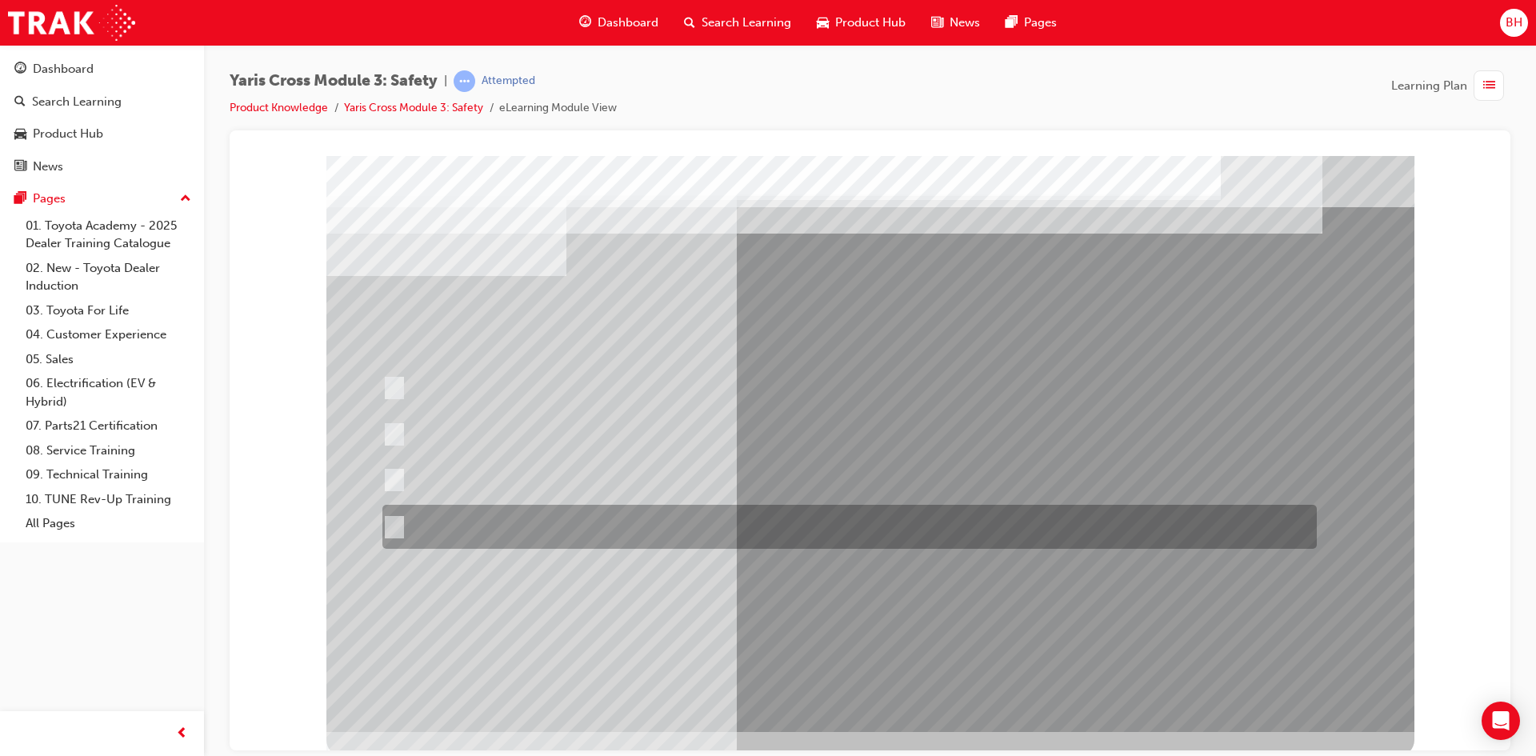
click at [621, 517] on div at bounding box center [845, 527] width 934 height 44
radio input "true"
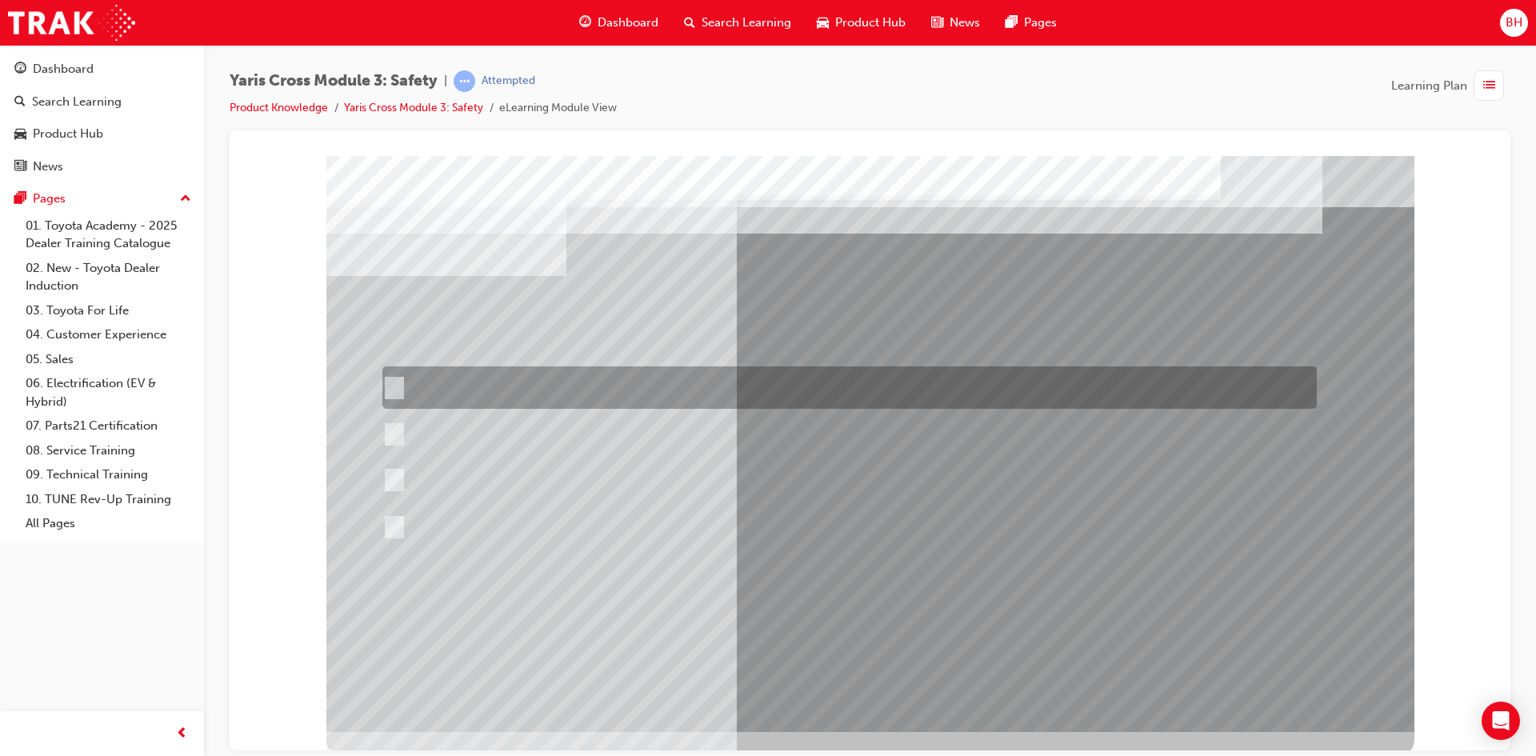
click at [597, 387] on div at bounding box center [845, 387] width 934 height 42
radio input "true"
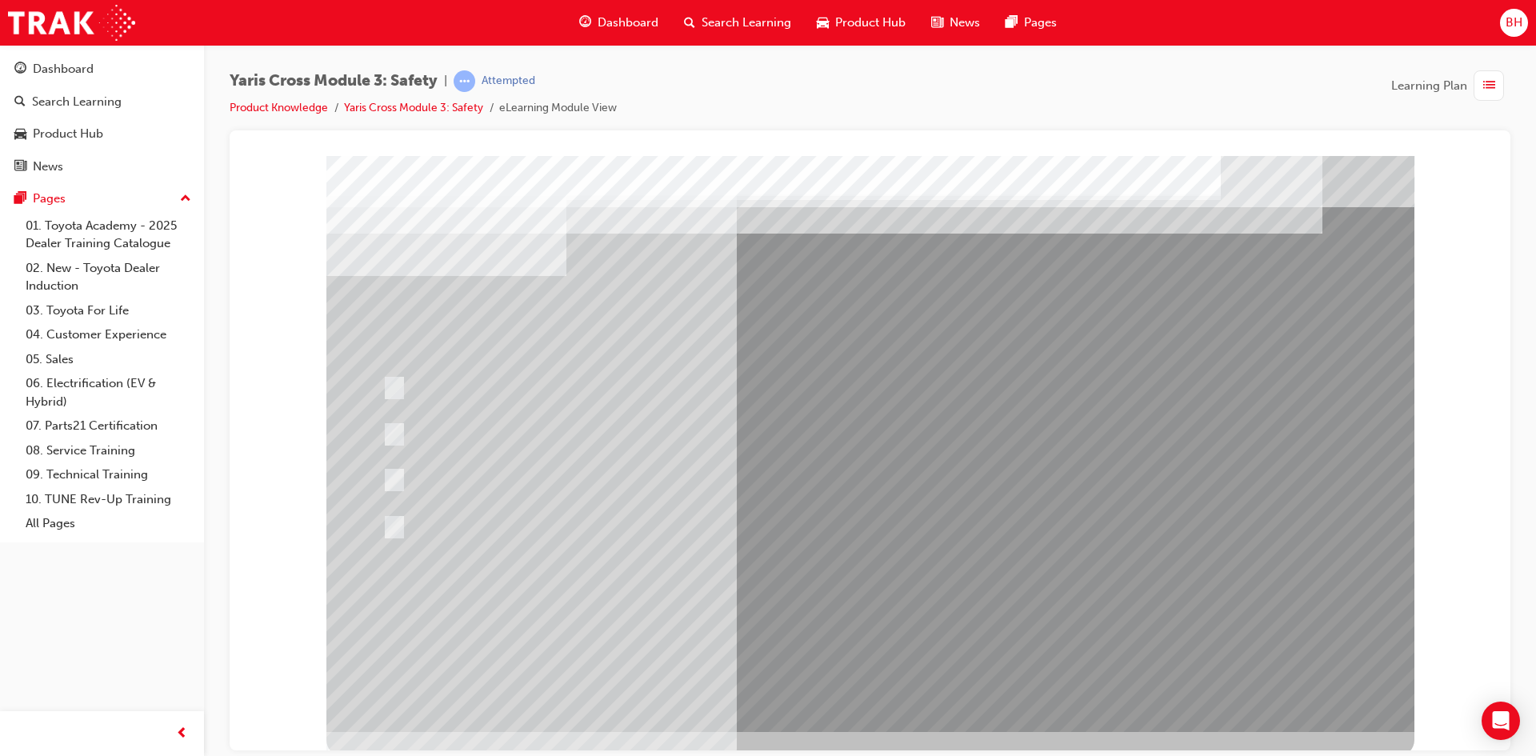
click at [853, 685] on div at bounding box center [870, 443] width 1088 height 576
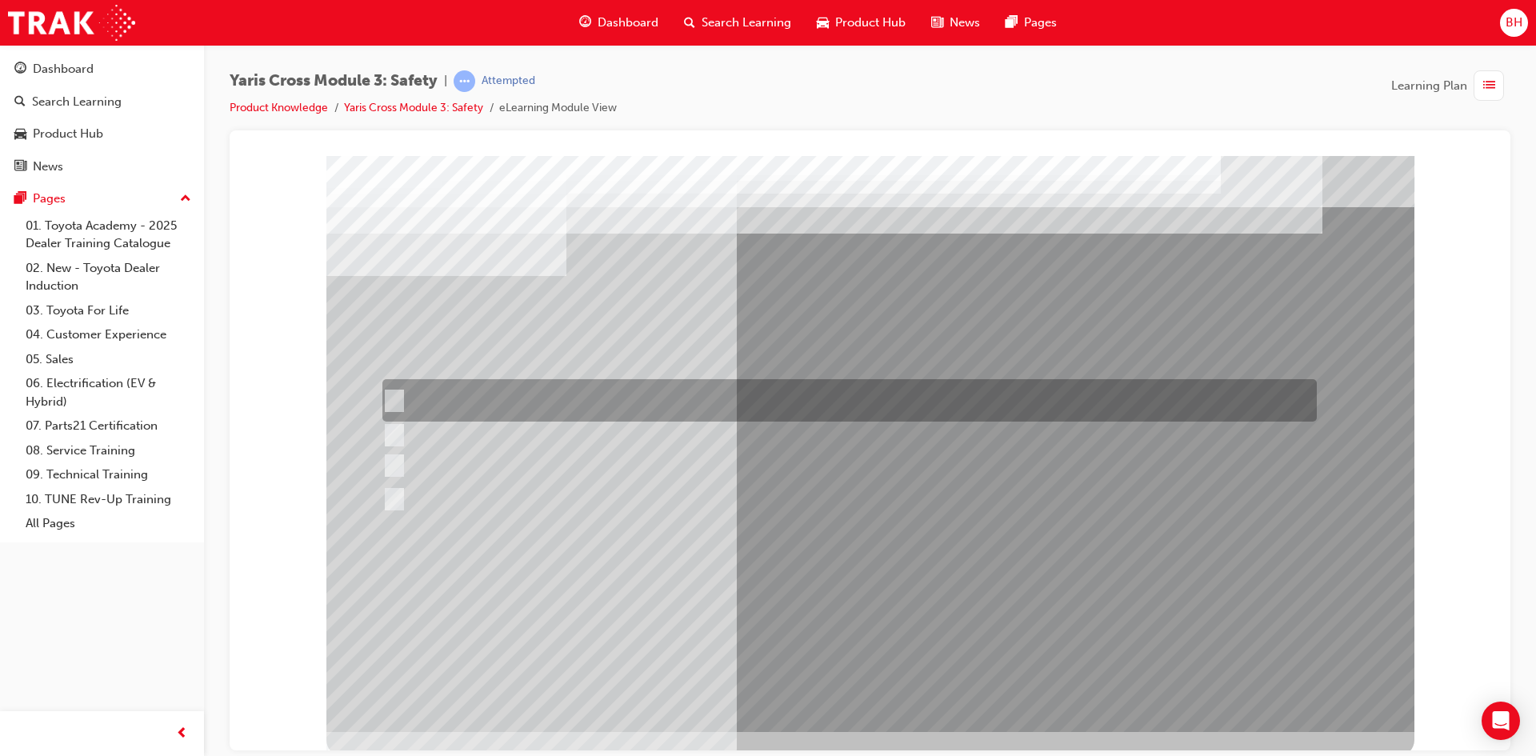
click at [584, 394] on div at bounding box center [845, 400] width 934 height 42
radio input "true"
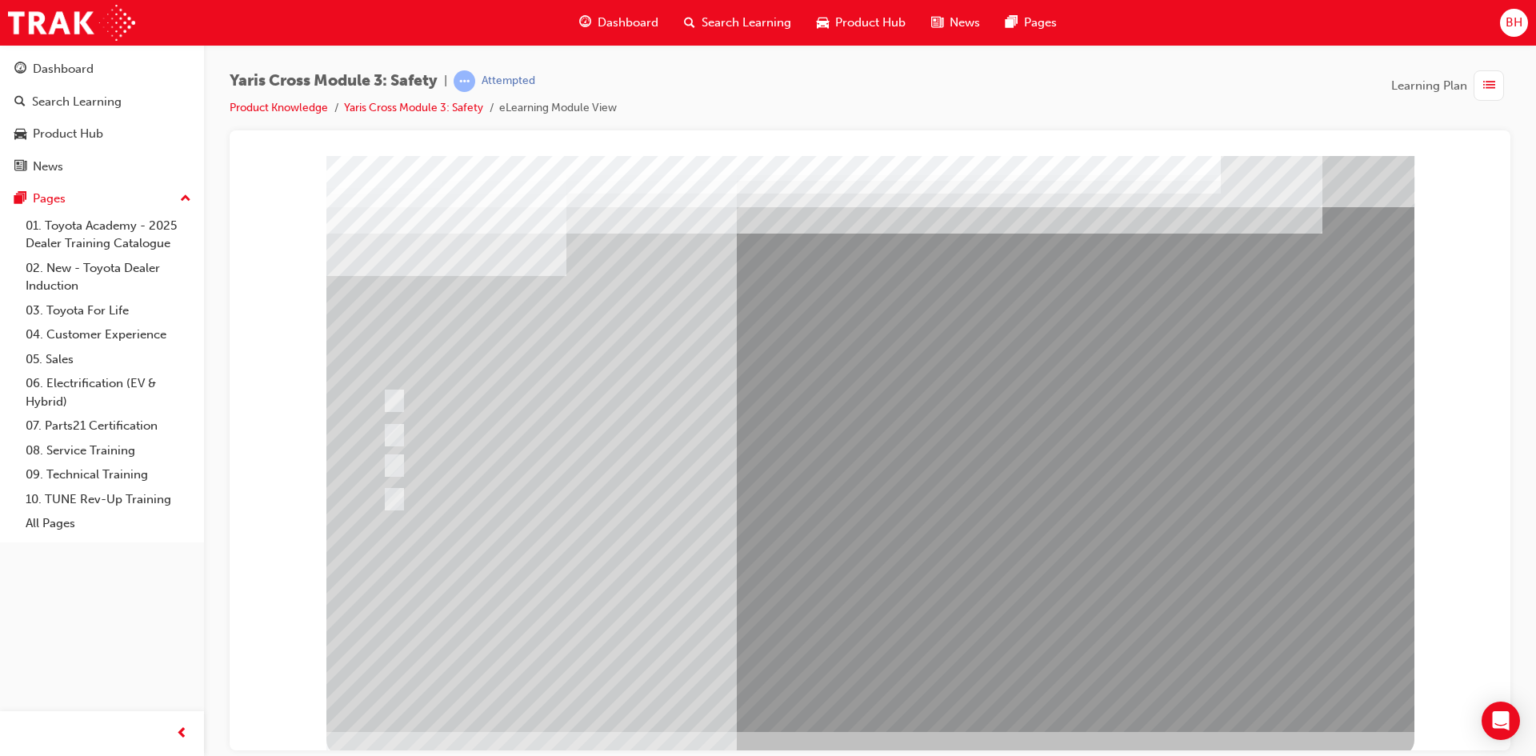
click at [846, 694] on div at bounding box center [870, 443] width 1088 height 576
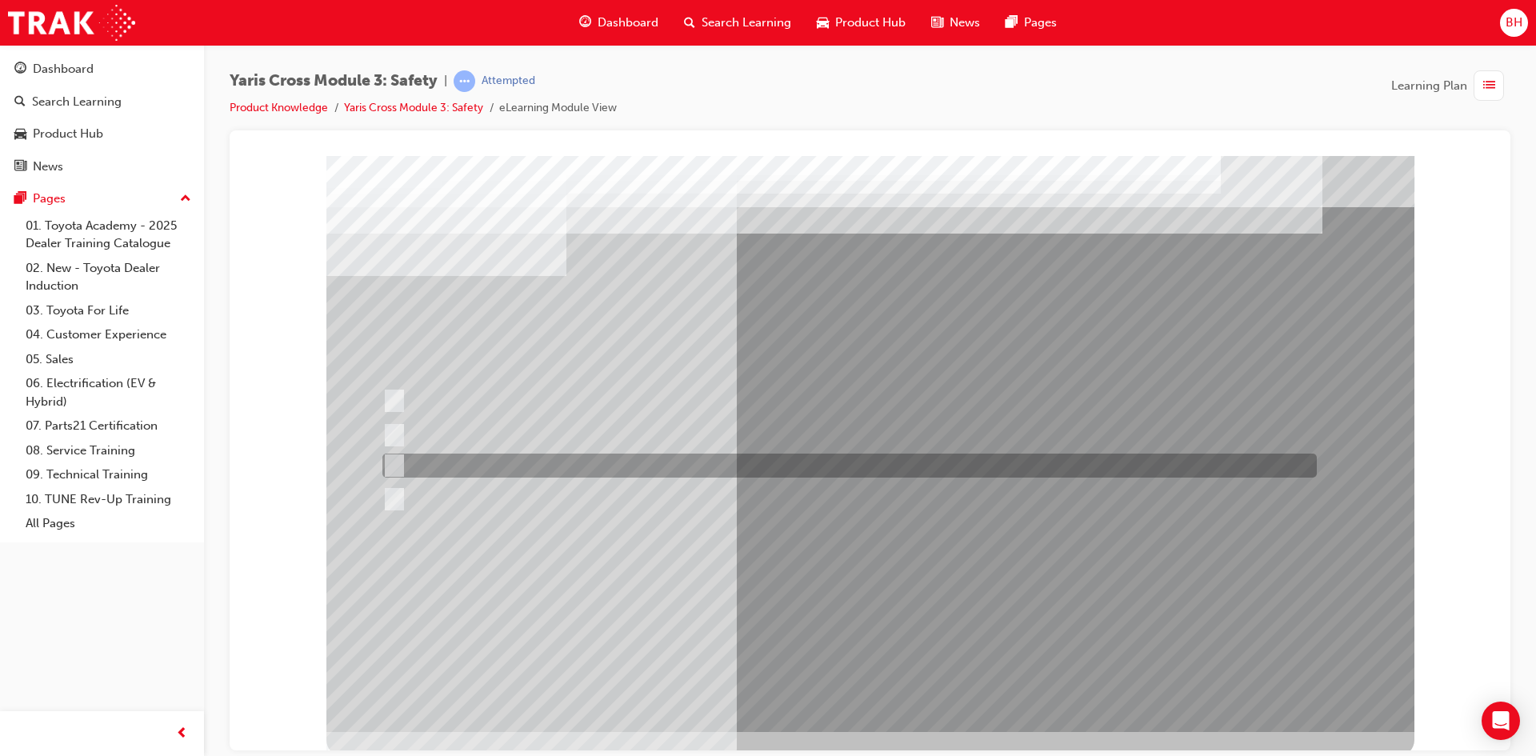
click at [488, 463] on div at bounding box center [845, 465] width 934 height 24
checkbox input "true"
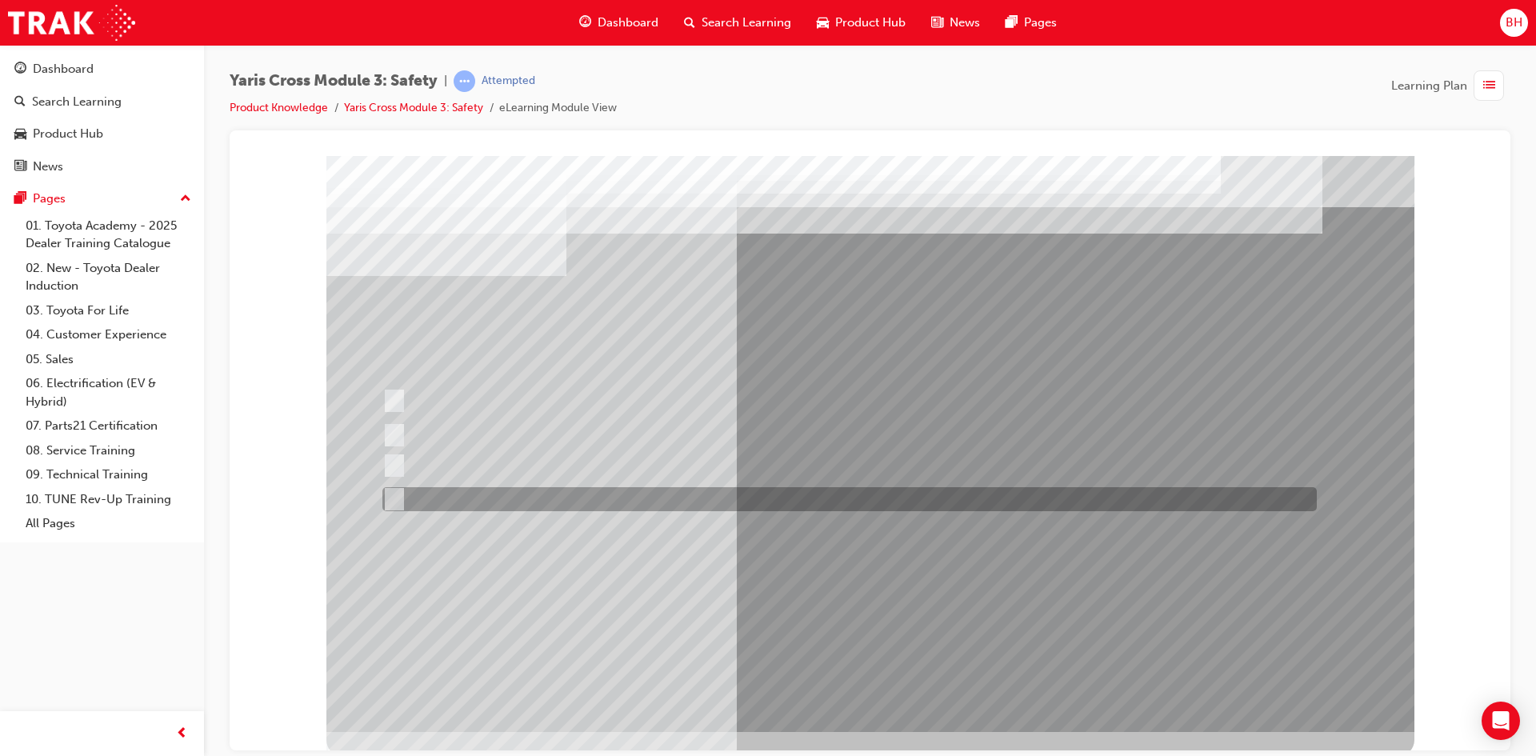
click at [484, 498] on div at bounding box center [845, 499] width 934 height 24
checkbox input "true"
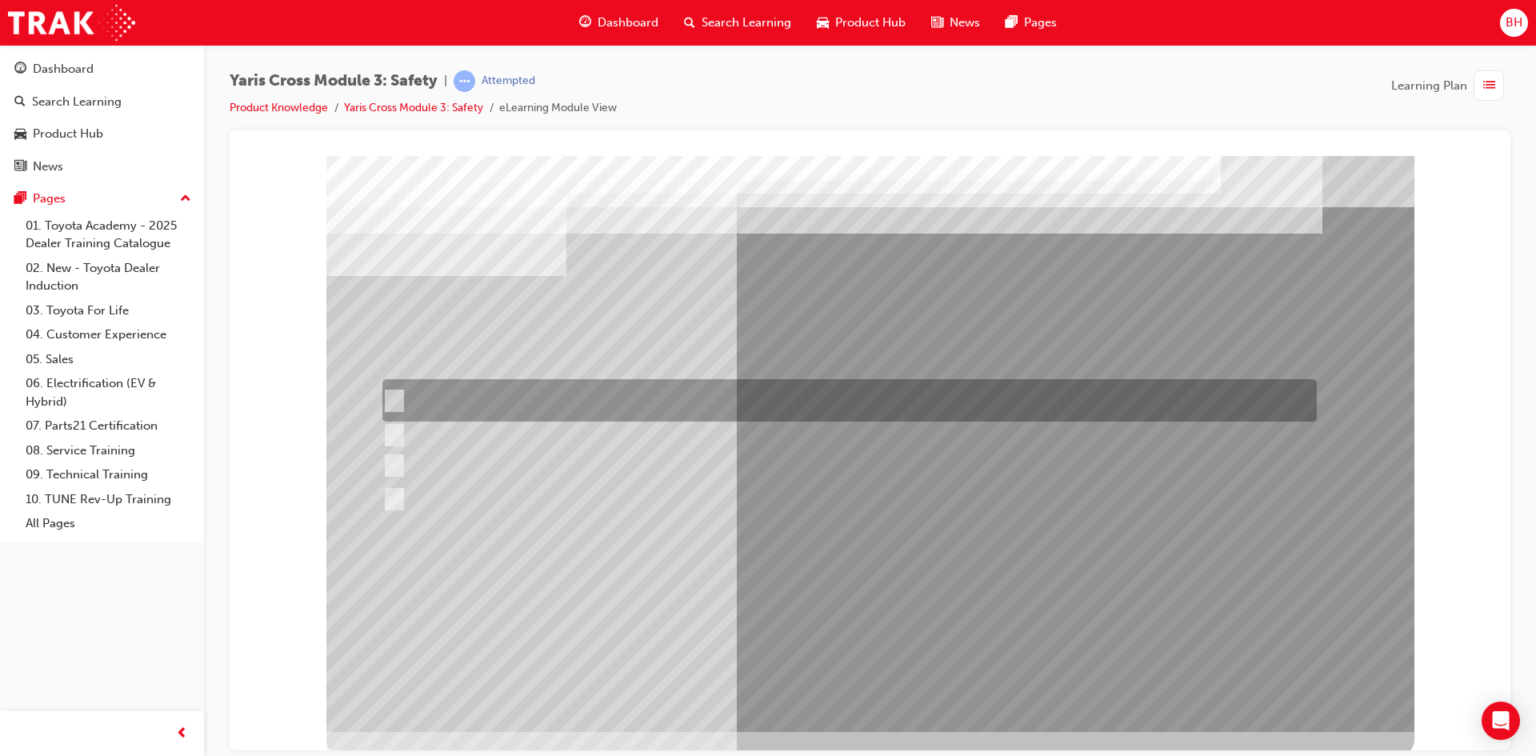
click at [497, 403] on div at bounding box center [845, 400] width 934 height 42
checkbox input "true"
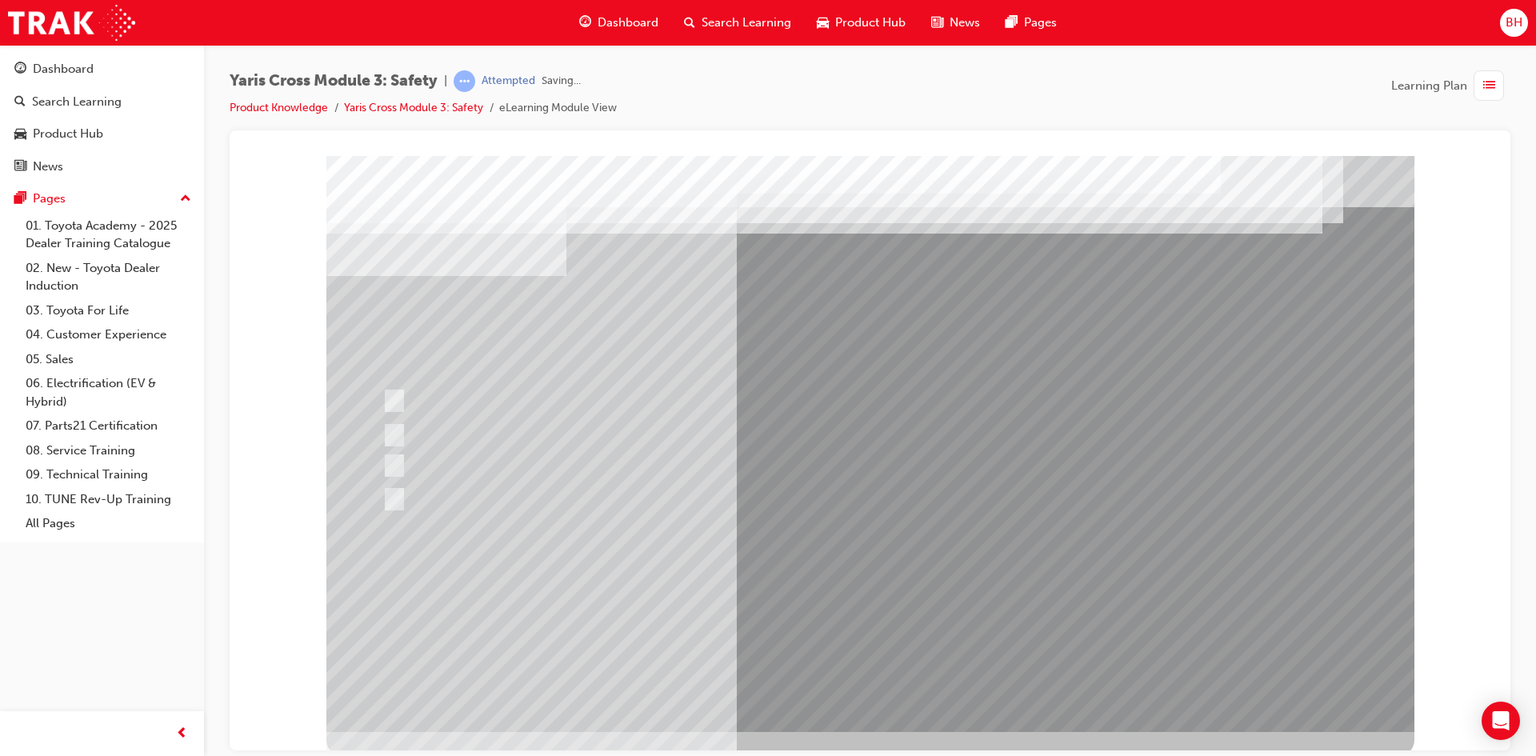
click at [898, 601] on div at bounding box center [870, 443] width 1088 height 576
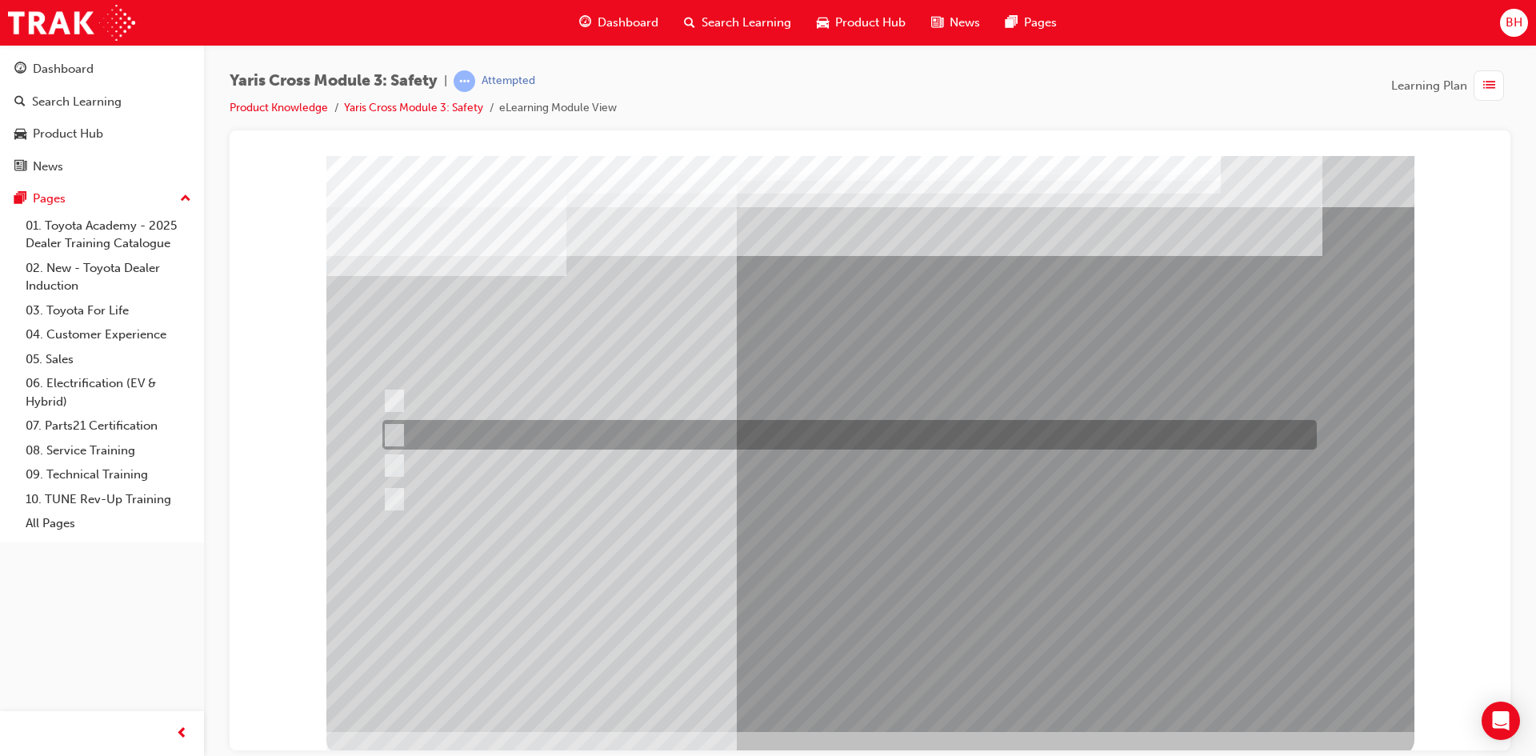
click at [439, 435] on div at bounding box center [845, 435] width 934 height 30
radio input "true"
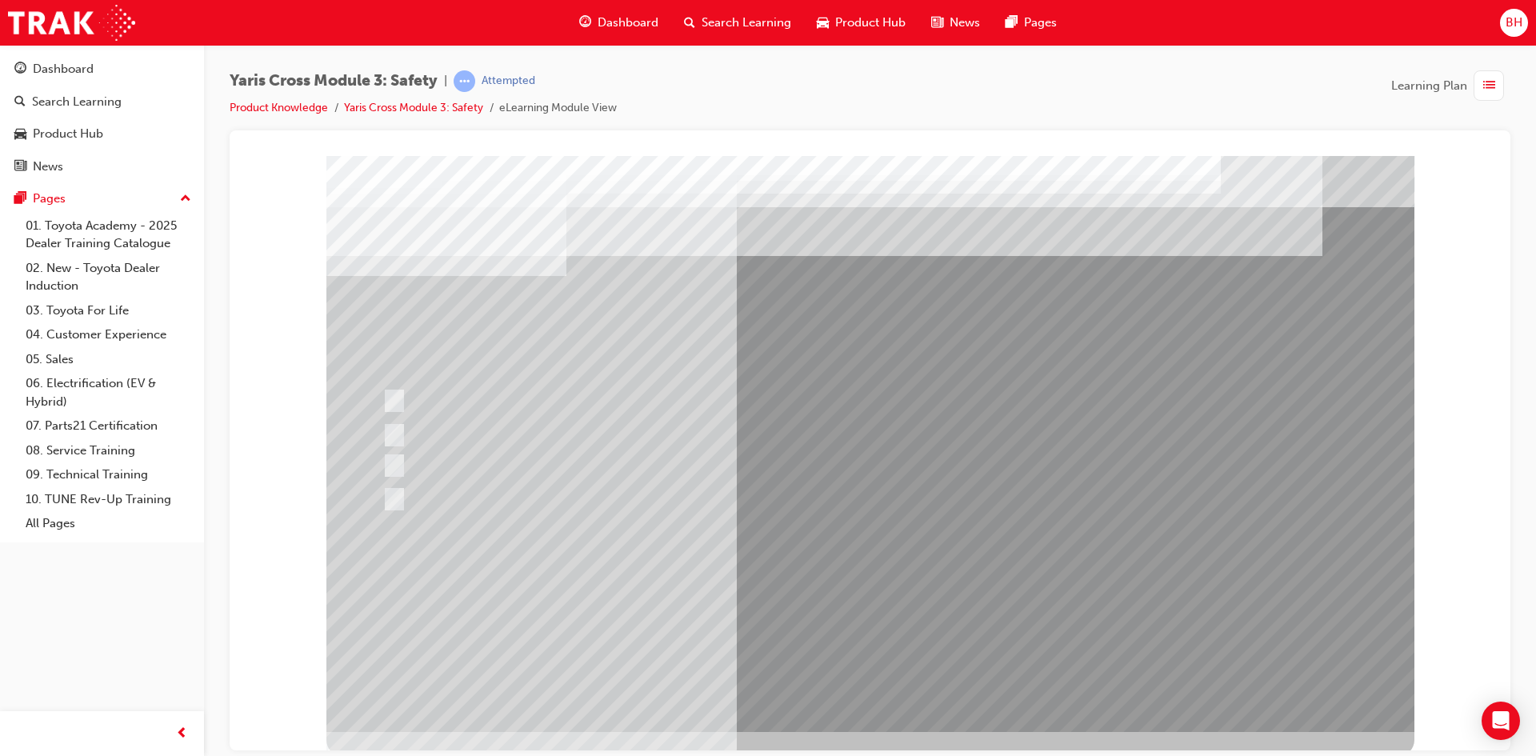
click at [860, 595] on div at bounding box center [870, 443] width 1088 height 576
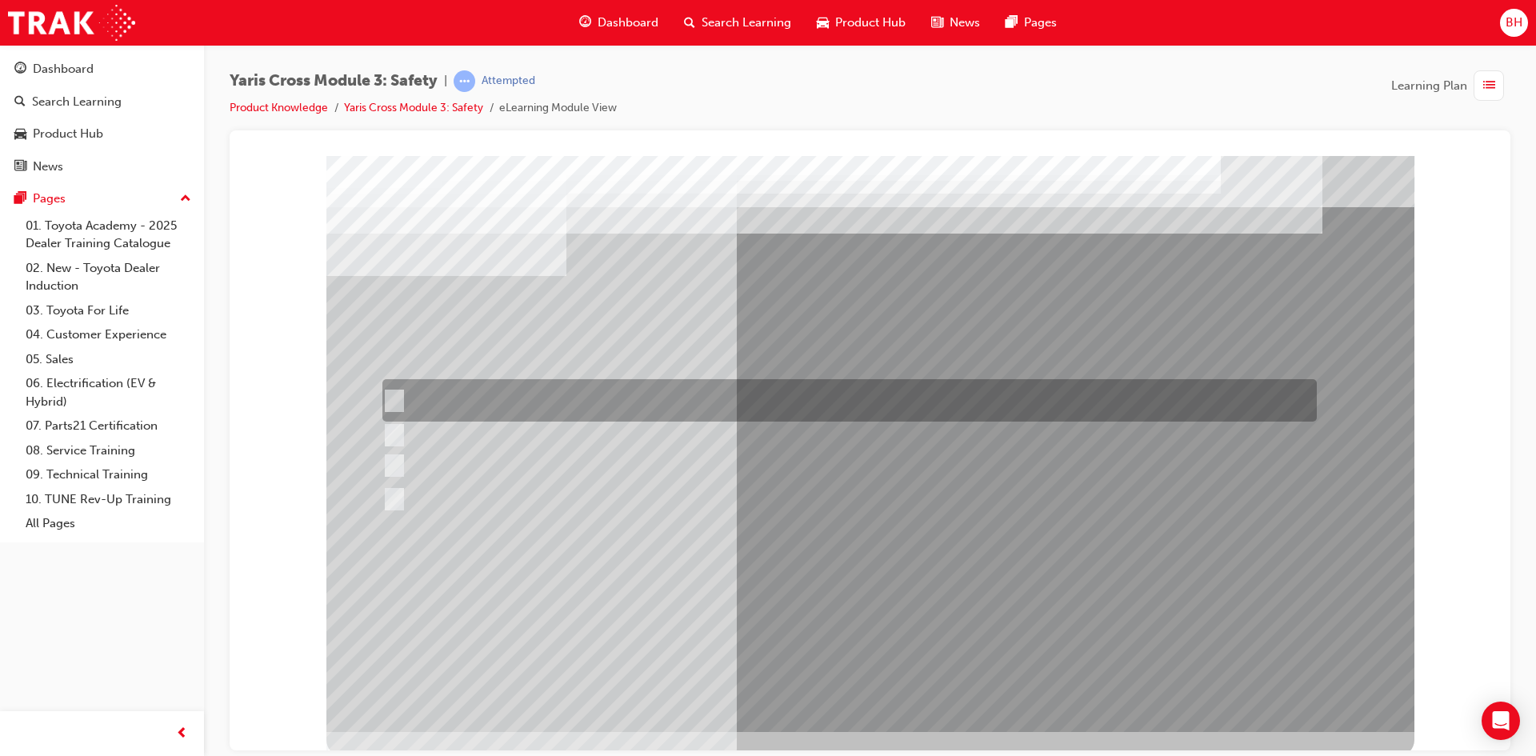
click at [509, 401] on div at bounding box center [845, 400] width 934 height 42
radio input "true"
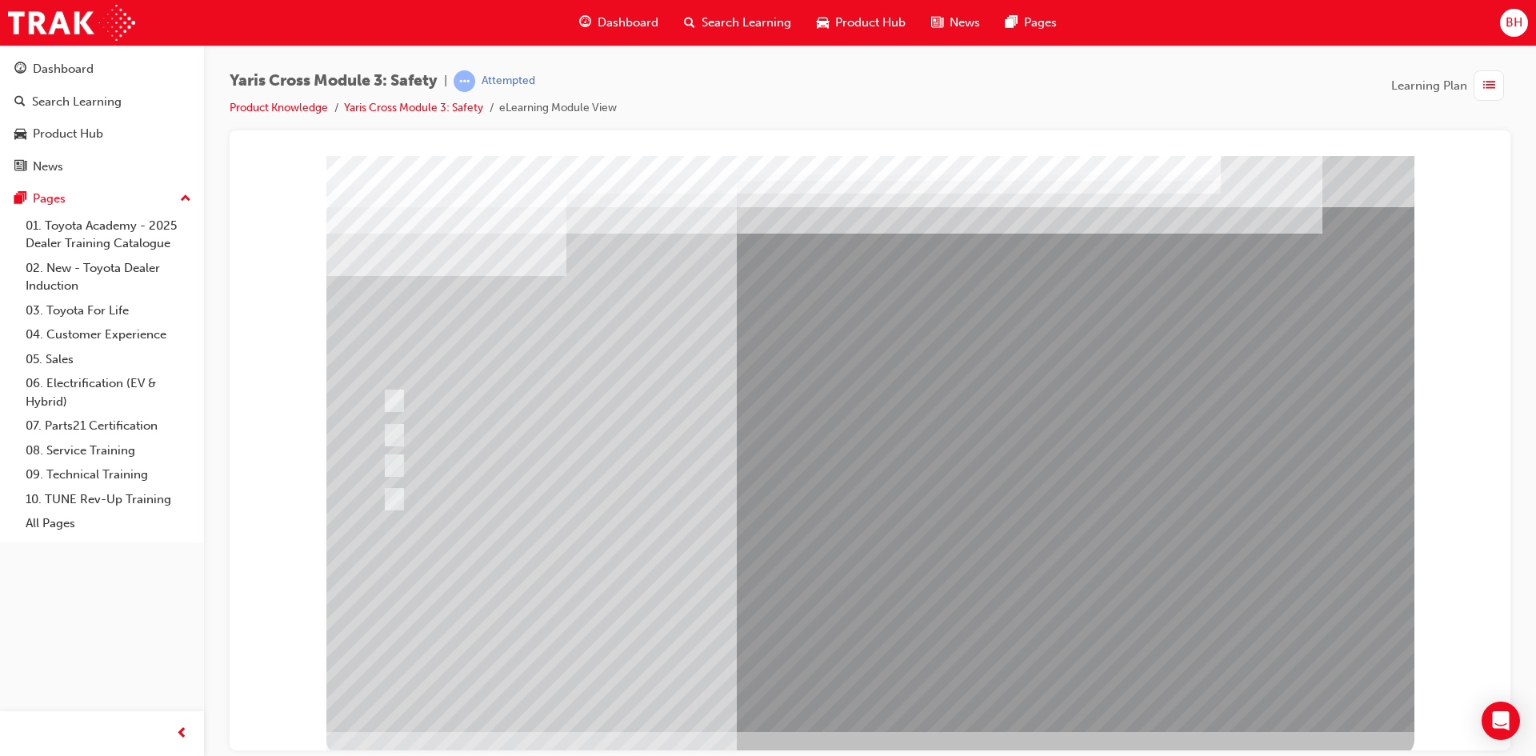
click at [897, 597] on div at bounding box center [870, 443] width 1088 height 576
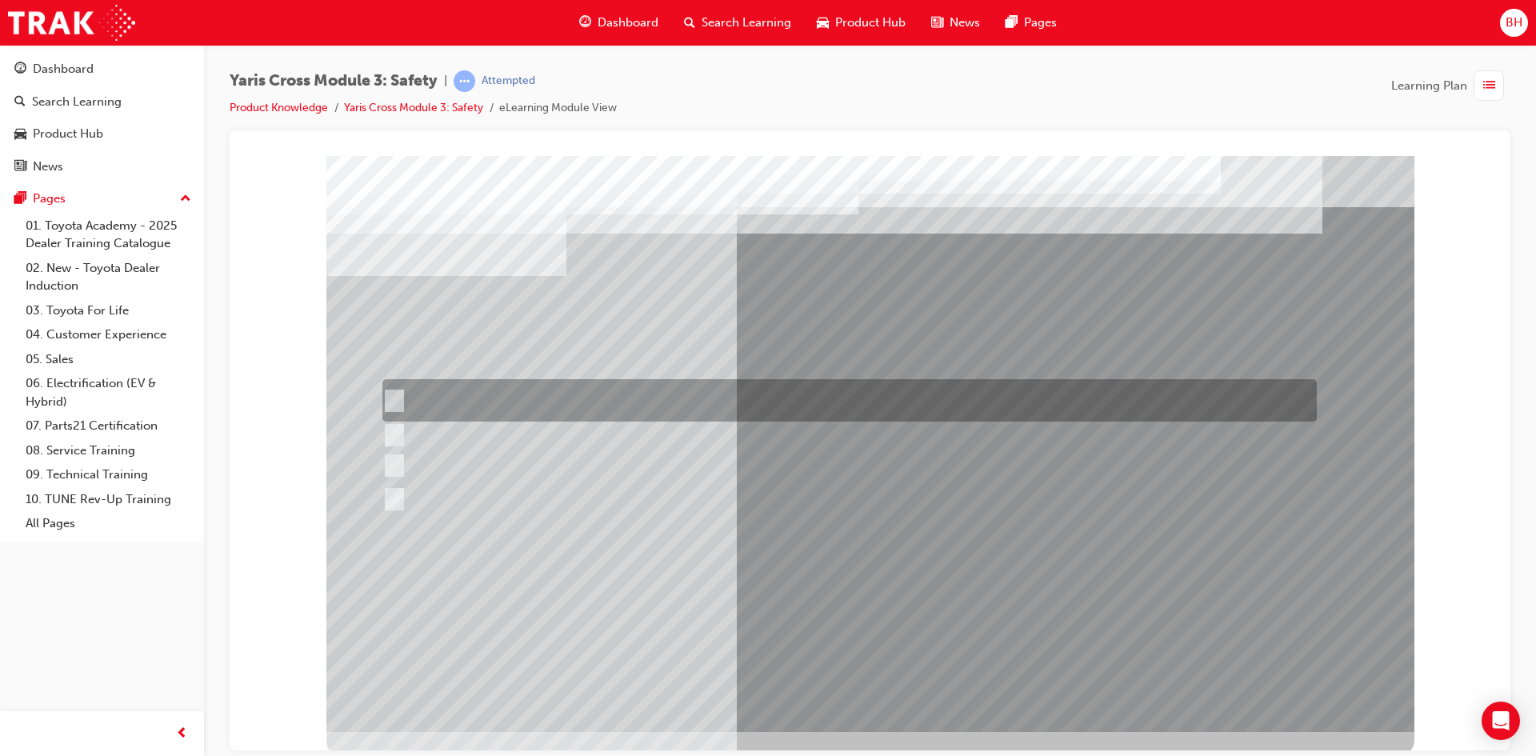
click at [501, 401] on div at bounding box center [845, 400] width 934 height 42
checkbox input "true"
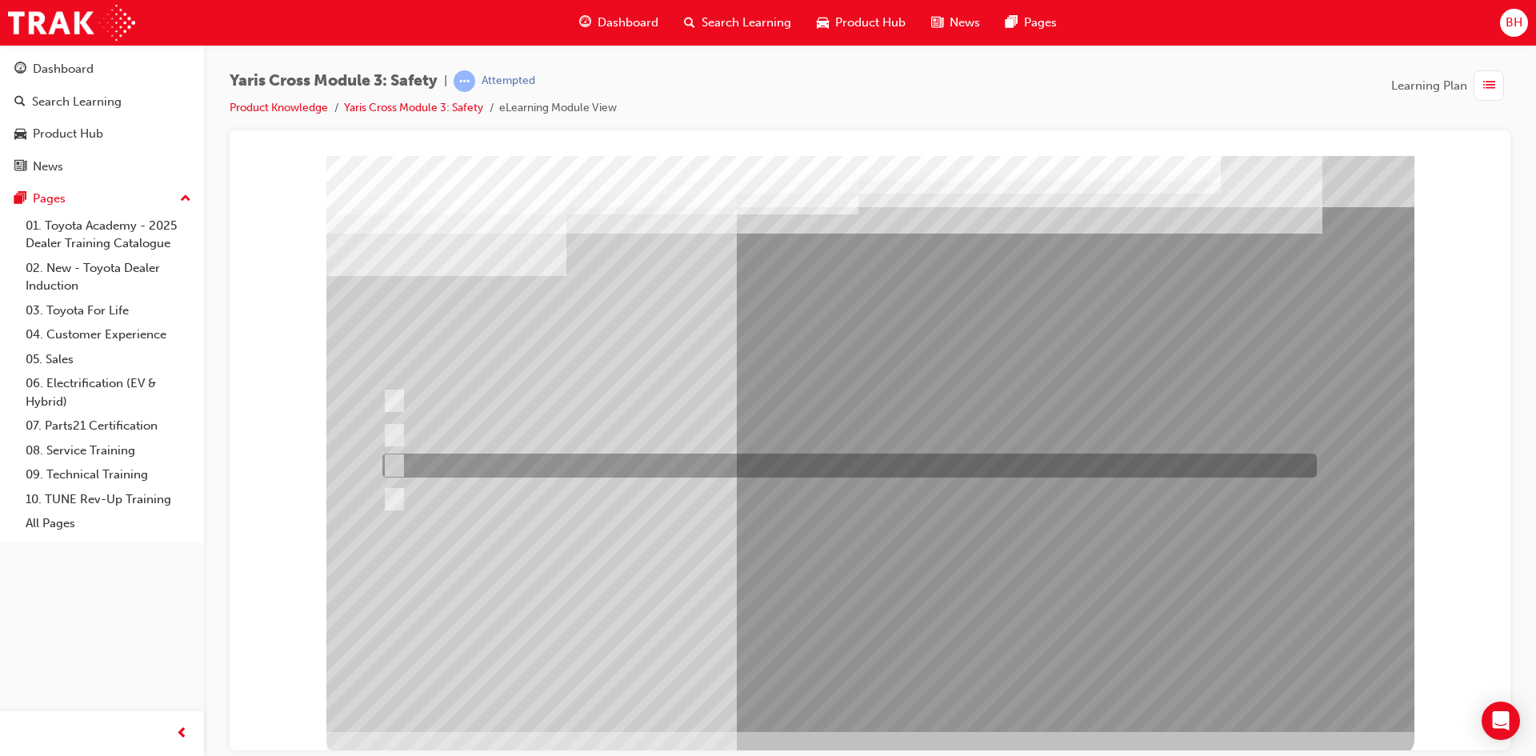
click at [483, 459] on div at bounding box center [845, 465] width 934 height 24
checkbox input "true"
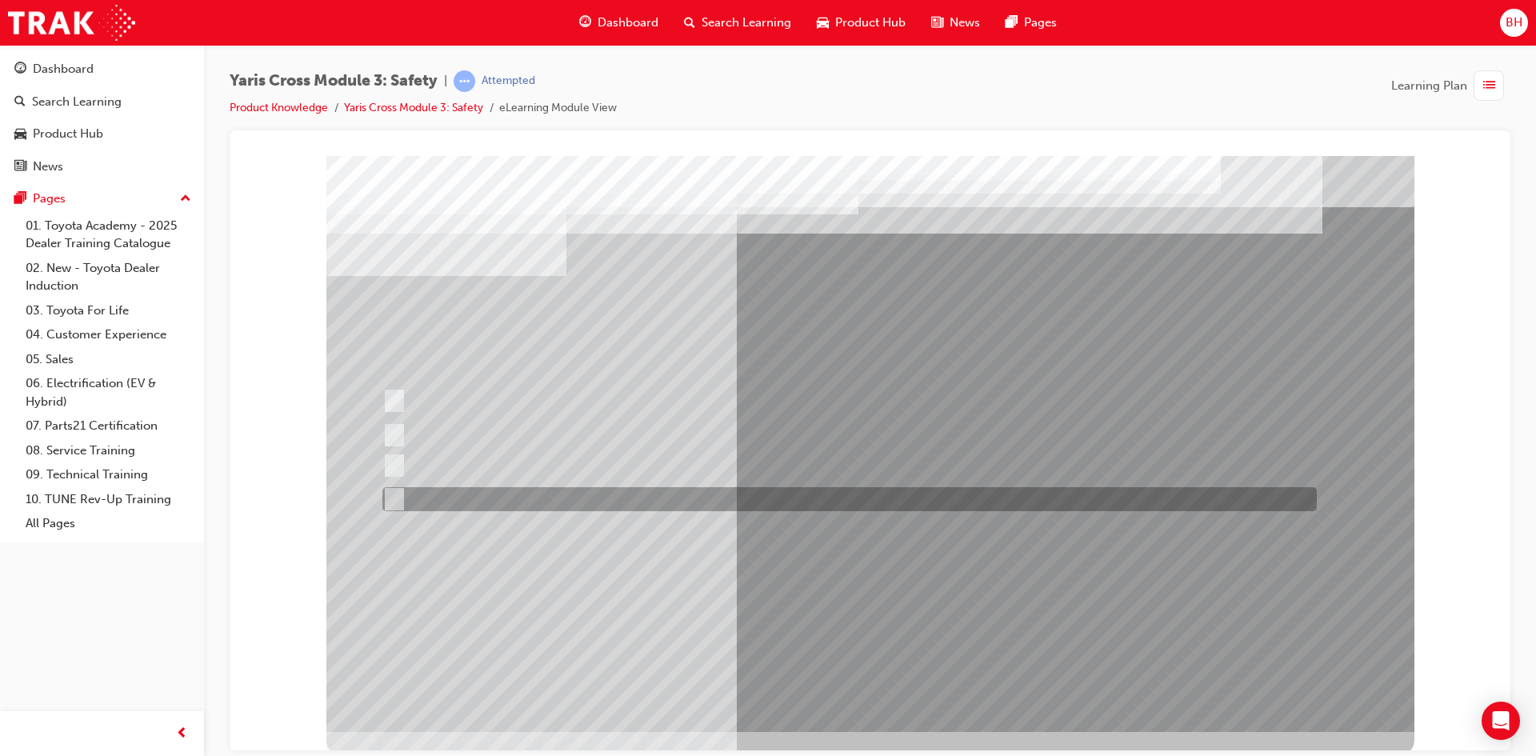
click at [484, 492] on div at bounding box center [845, 499] width 934 height 24
checkbox input "true"
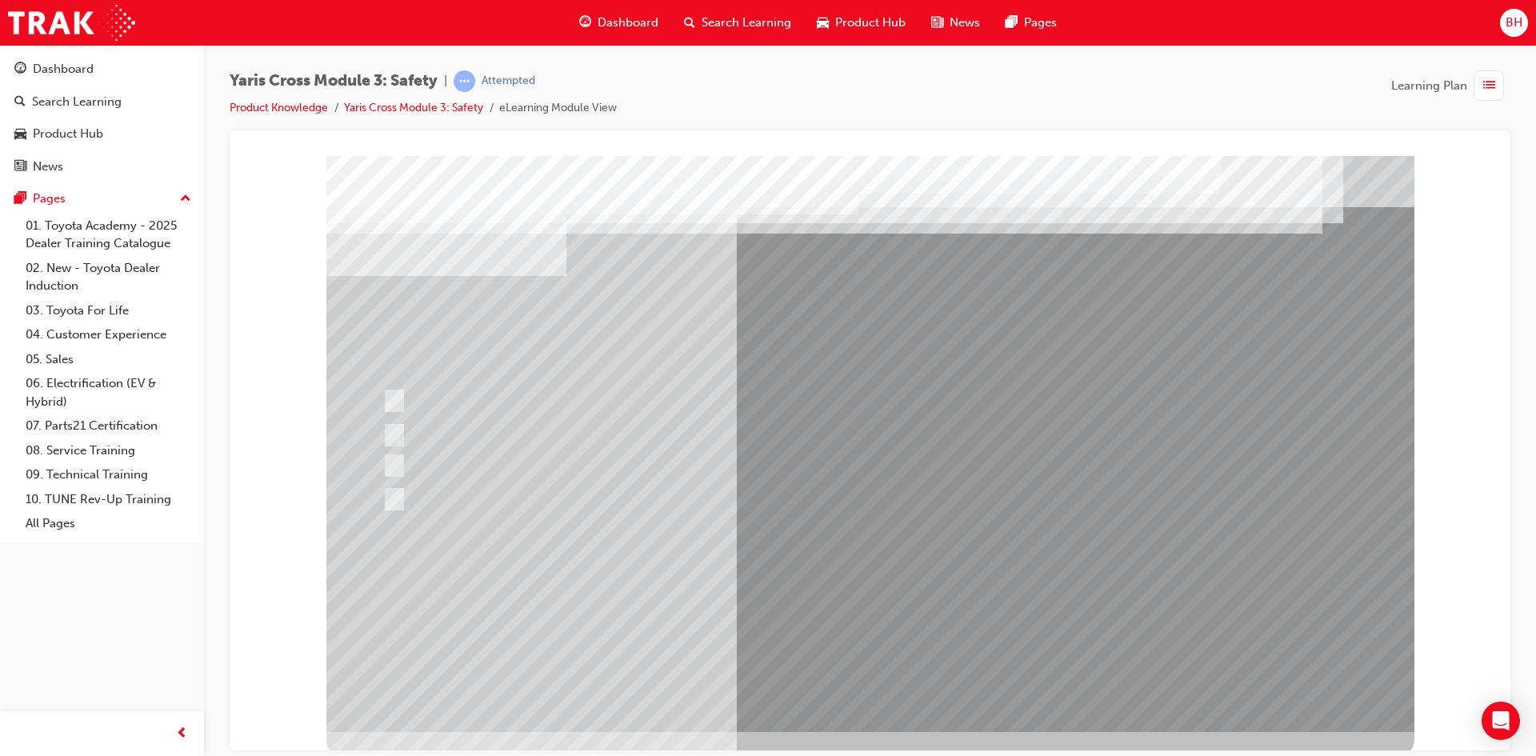
click at [905, 604] on div at bounding box center [870, 443] width 1088 height 576
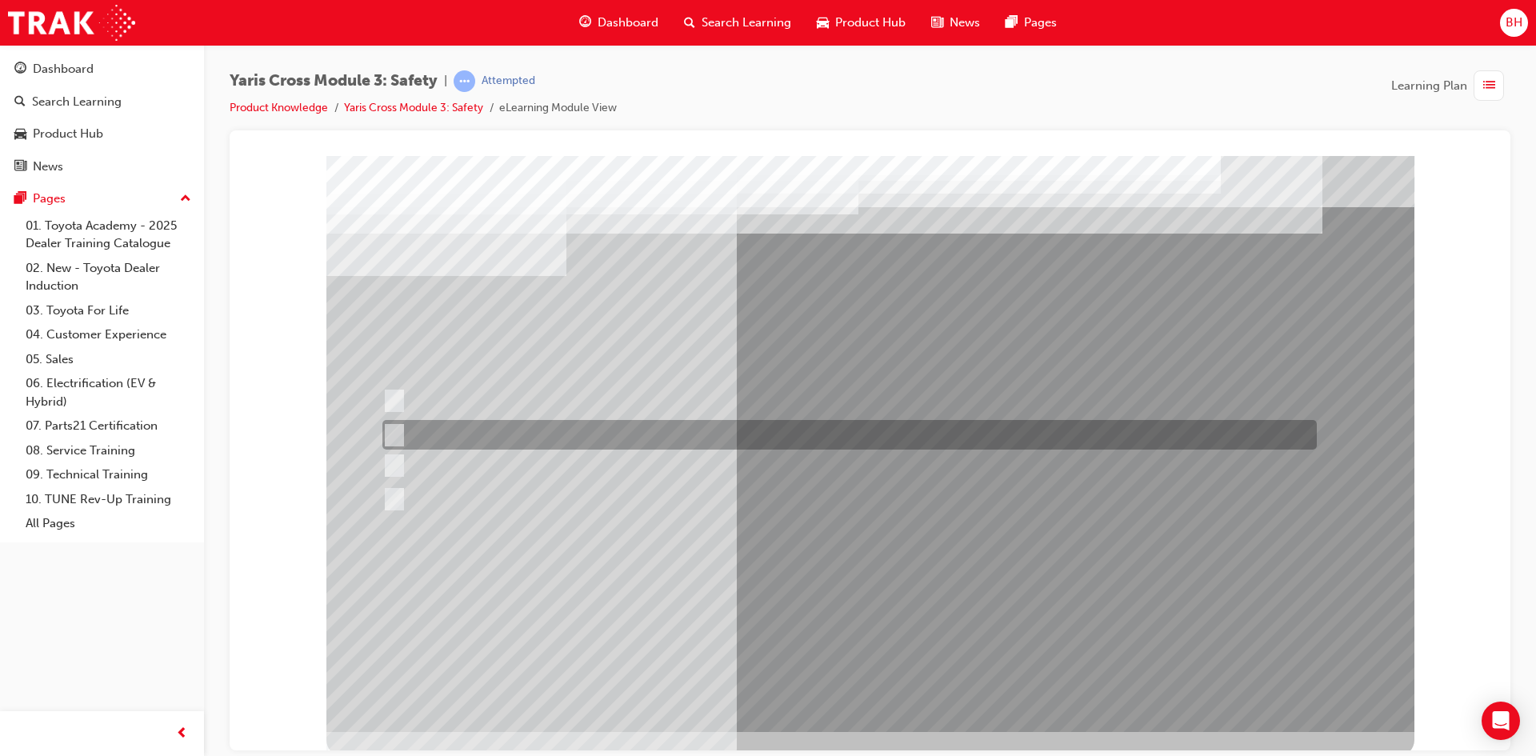
click at [471, 428] on div at bounding box center [845, 435] width 934 height 30
radio input "true"
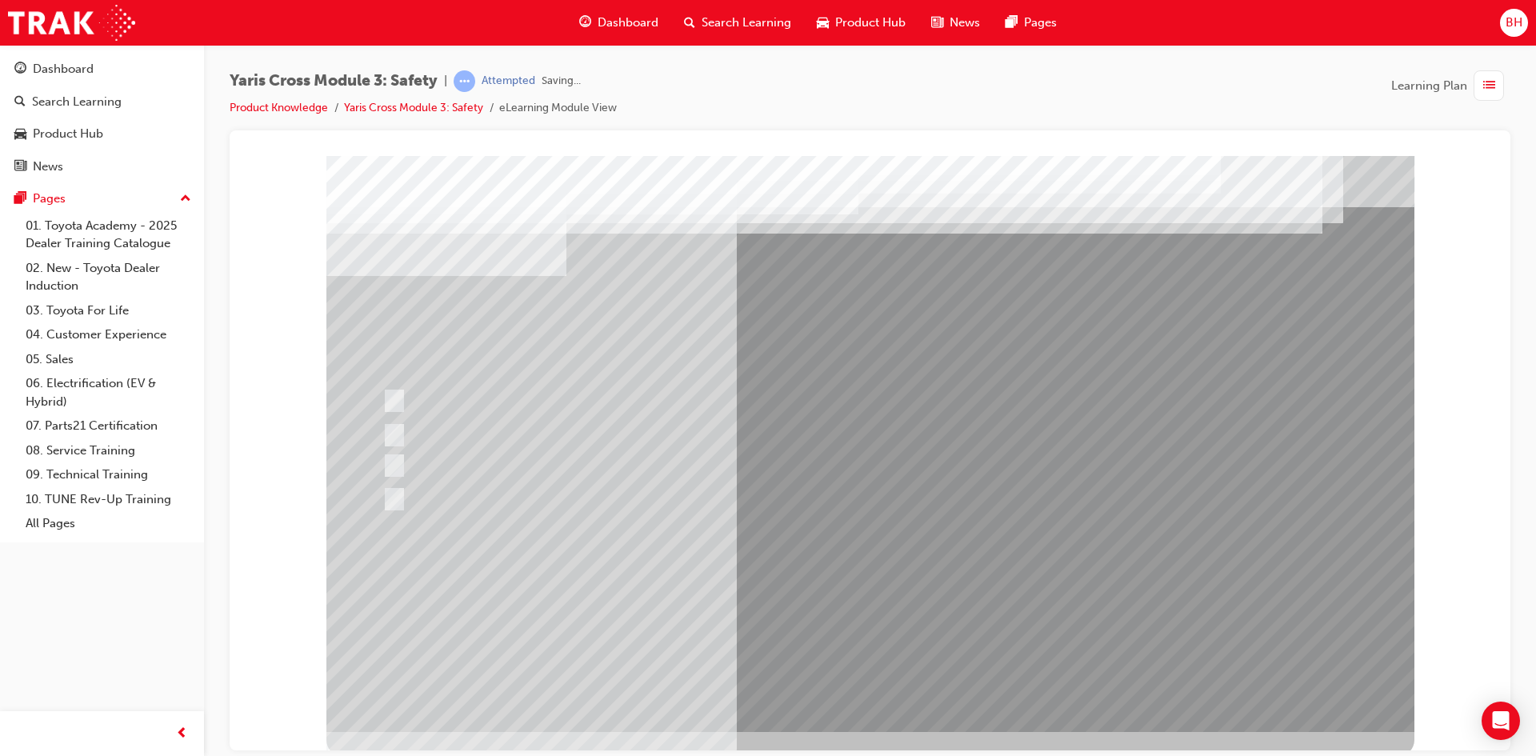
click at [836, 605] on div at bounding box center [870, 443] width 1088 height 576
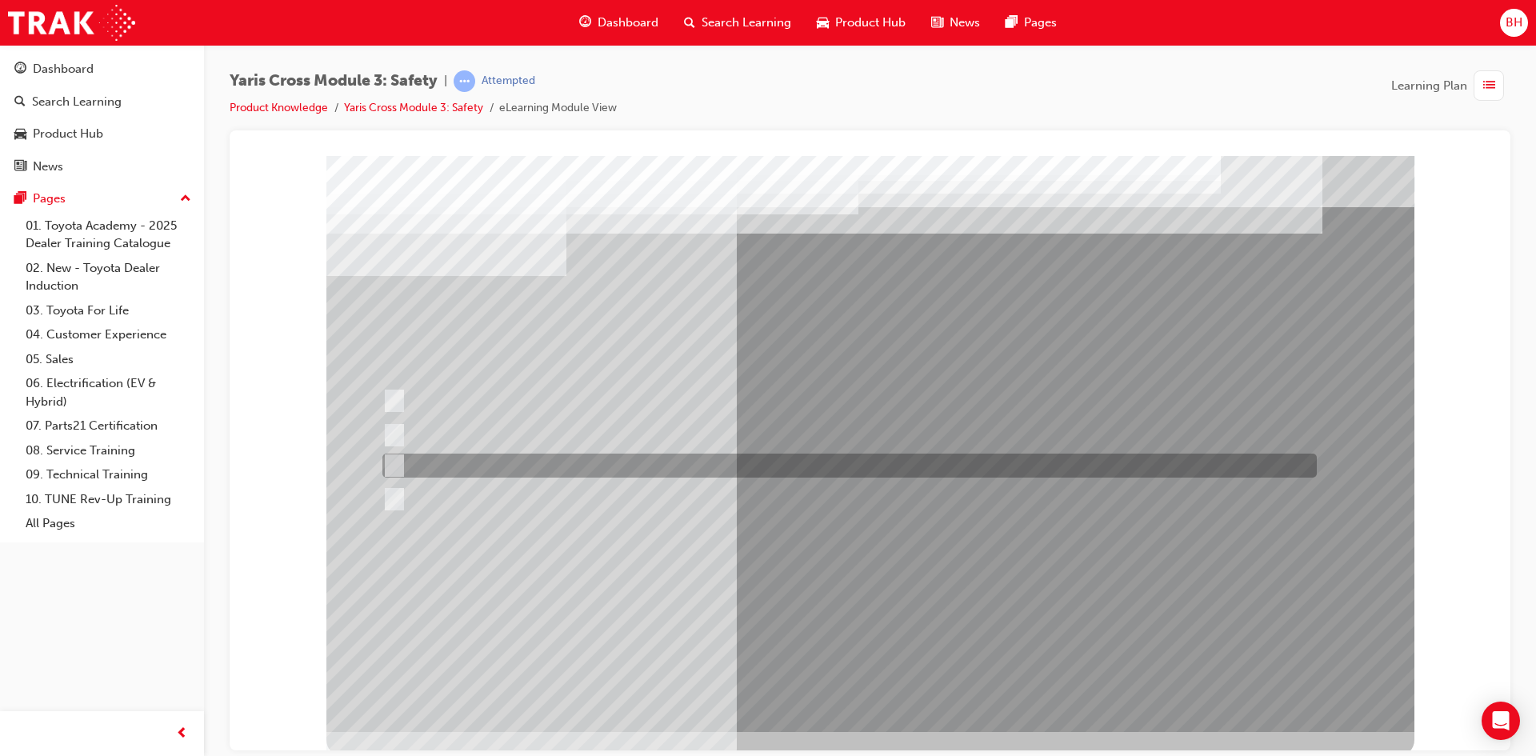
click at [457, 462] on div at bounding box center [845, 465] width 934 height 24
radio input "true"
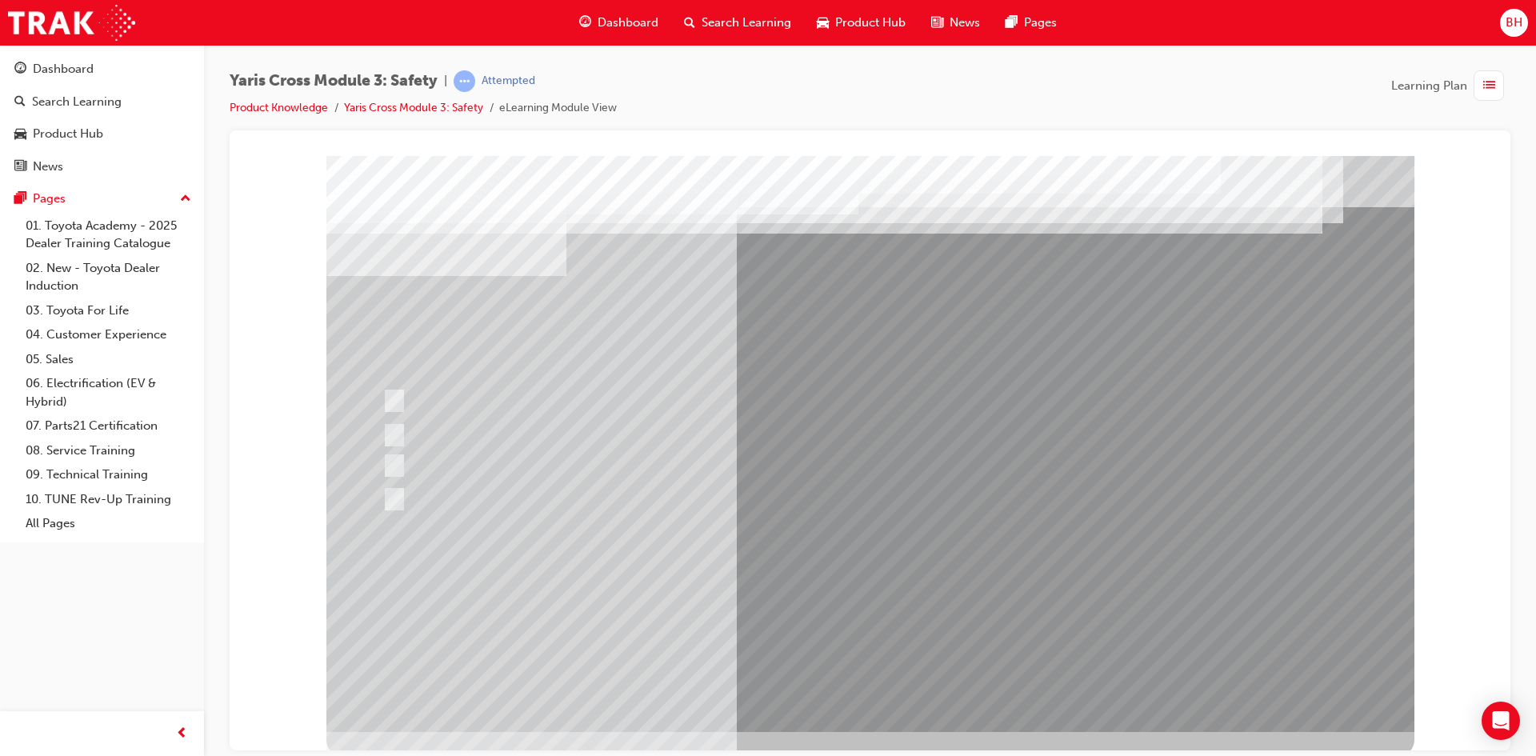
click at [841, 606] on div at bounding box center [870, 443] width 1088 height 576
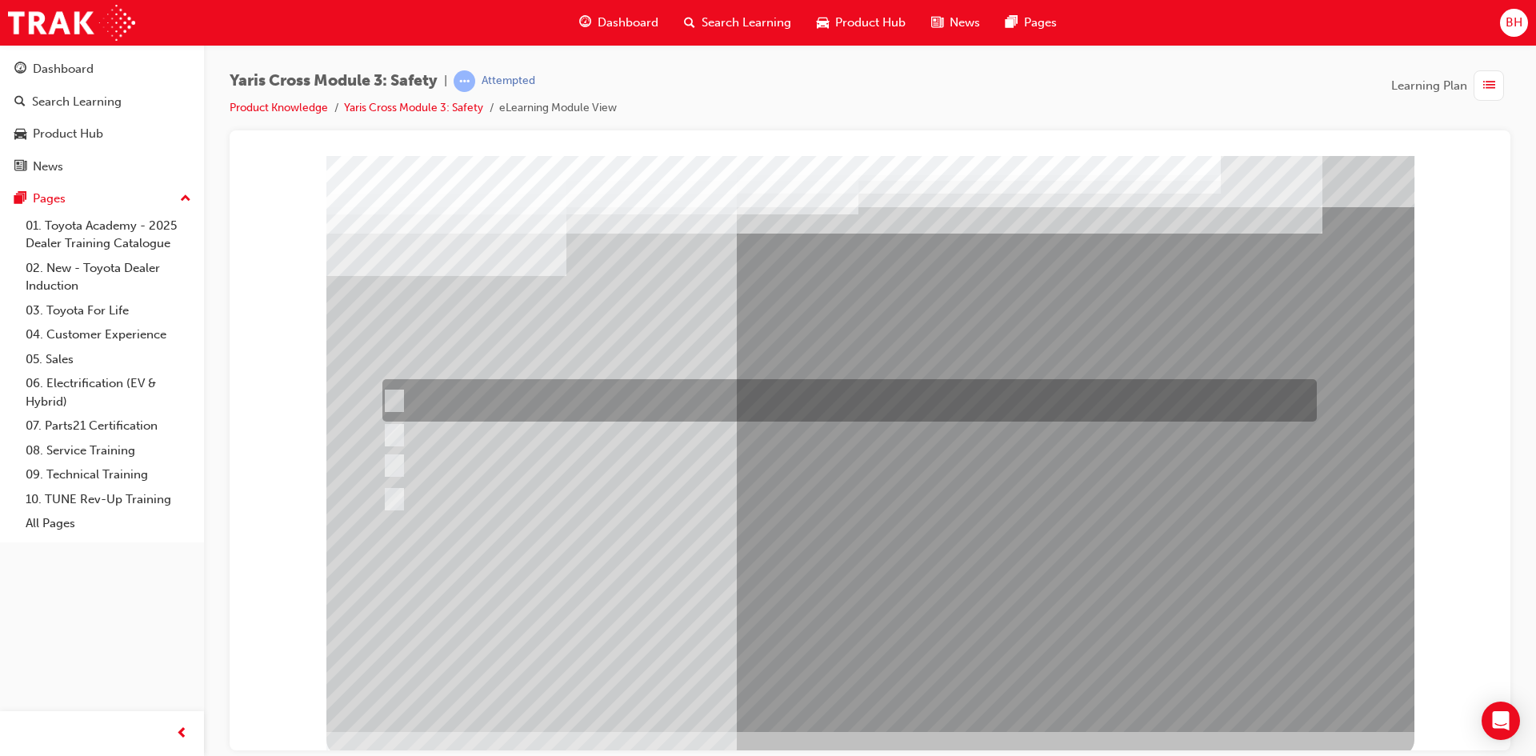
click at [640, 405] on div at bounding box center [845, 400] width 934 height 42
radio input "true"
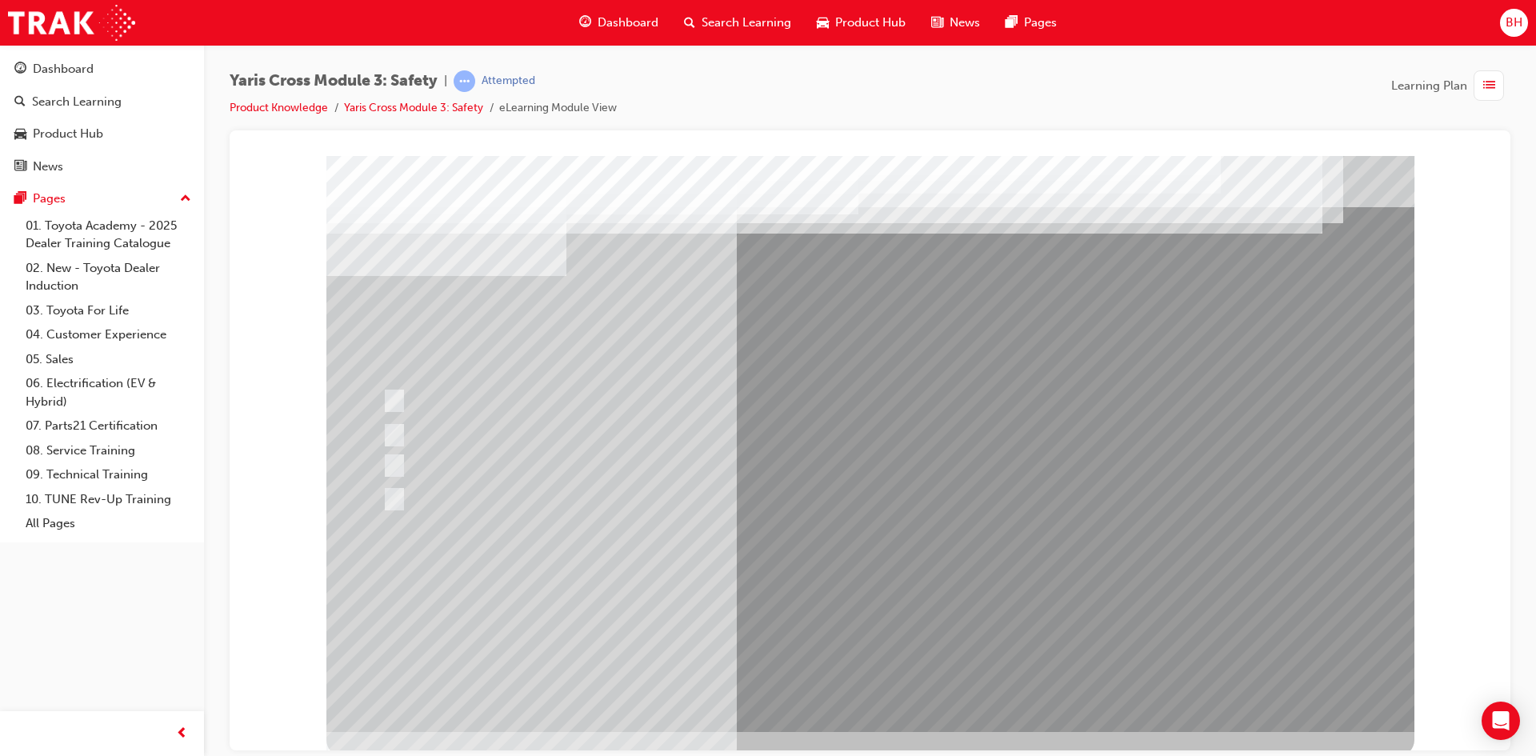
click at [873, 604] on div at bounding box center [870, 443] width 1088 height 576
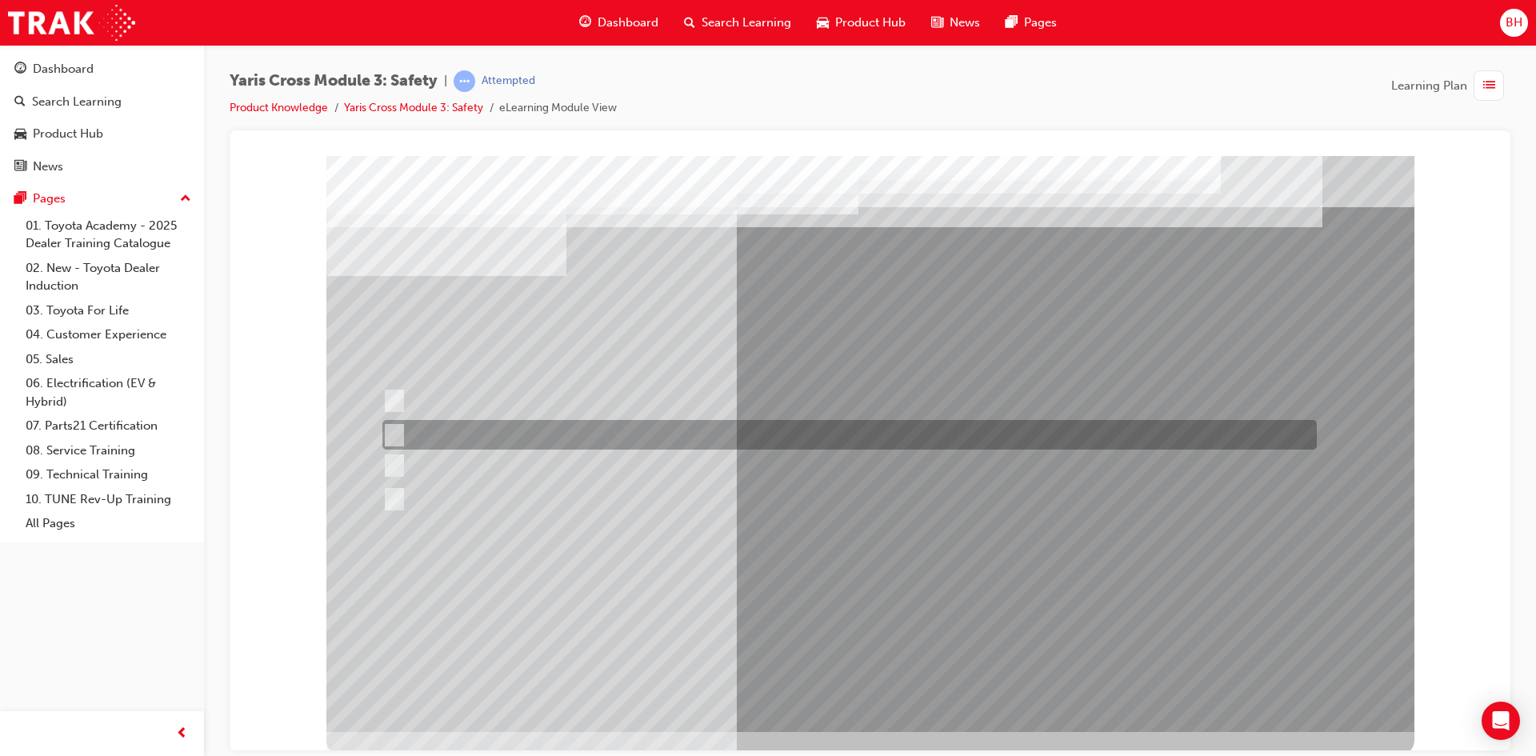
click at [454, 427] on div at bounding box center [845, 435] width 934 height 30
radio input "true"
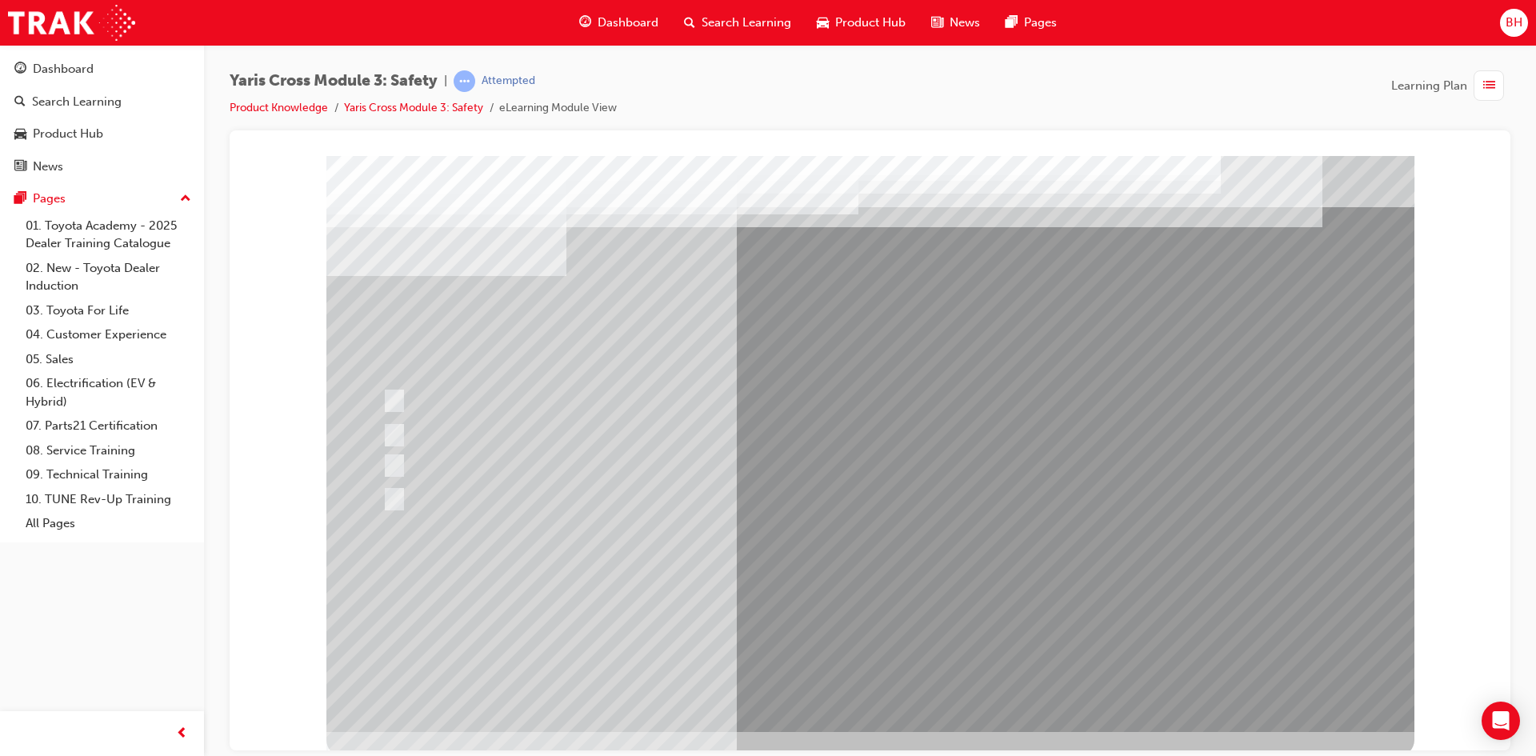
click at [884, 597] on div at bounding box center [870, 443] width 1088 height 576
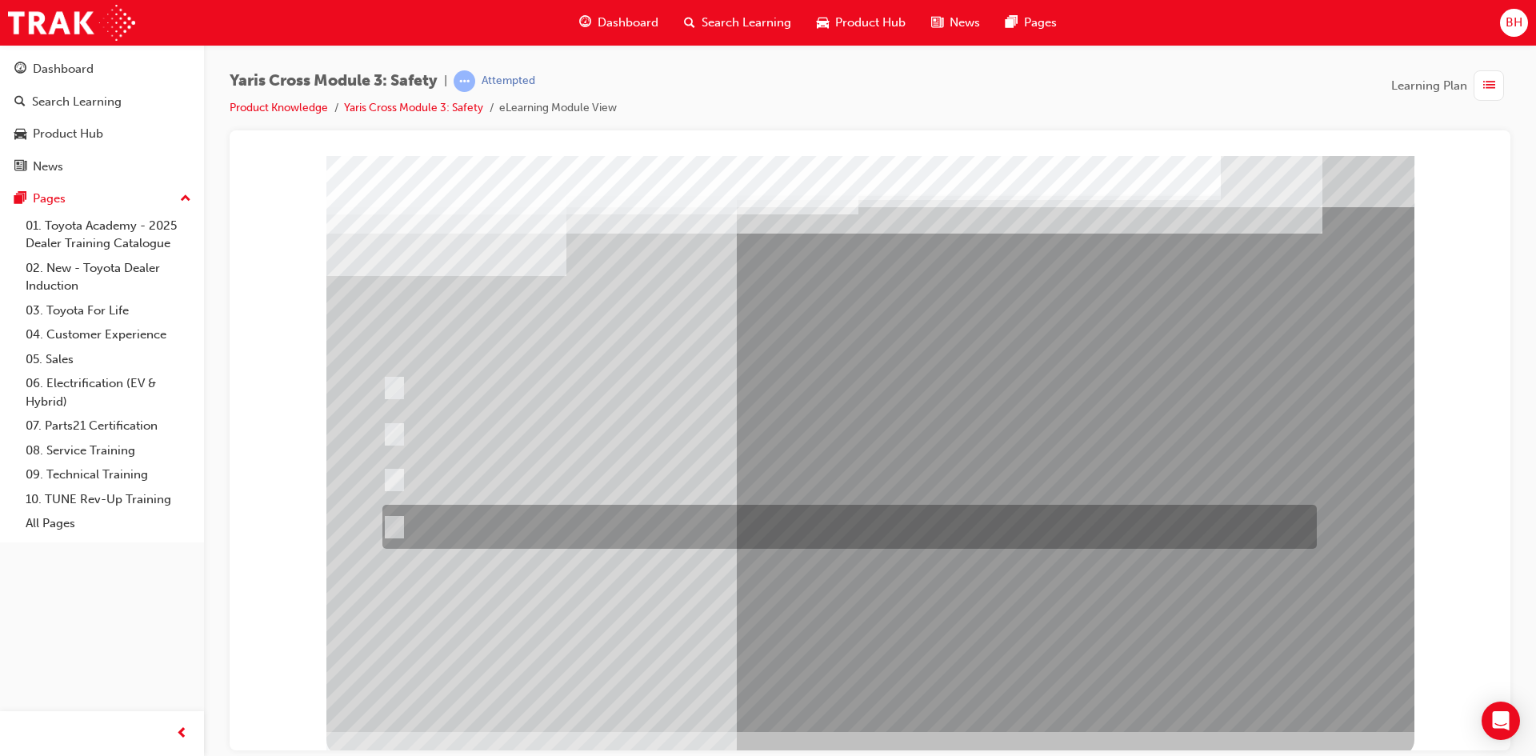
click at [450, 517] on div at bounding box center [845, 527] width 934 height 44
radio input "true"
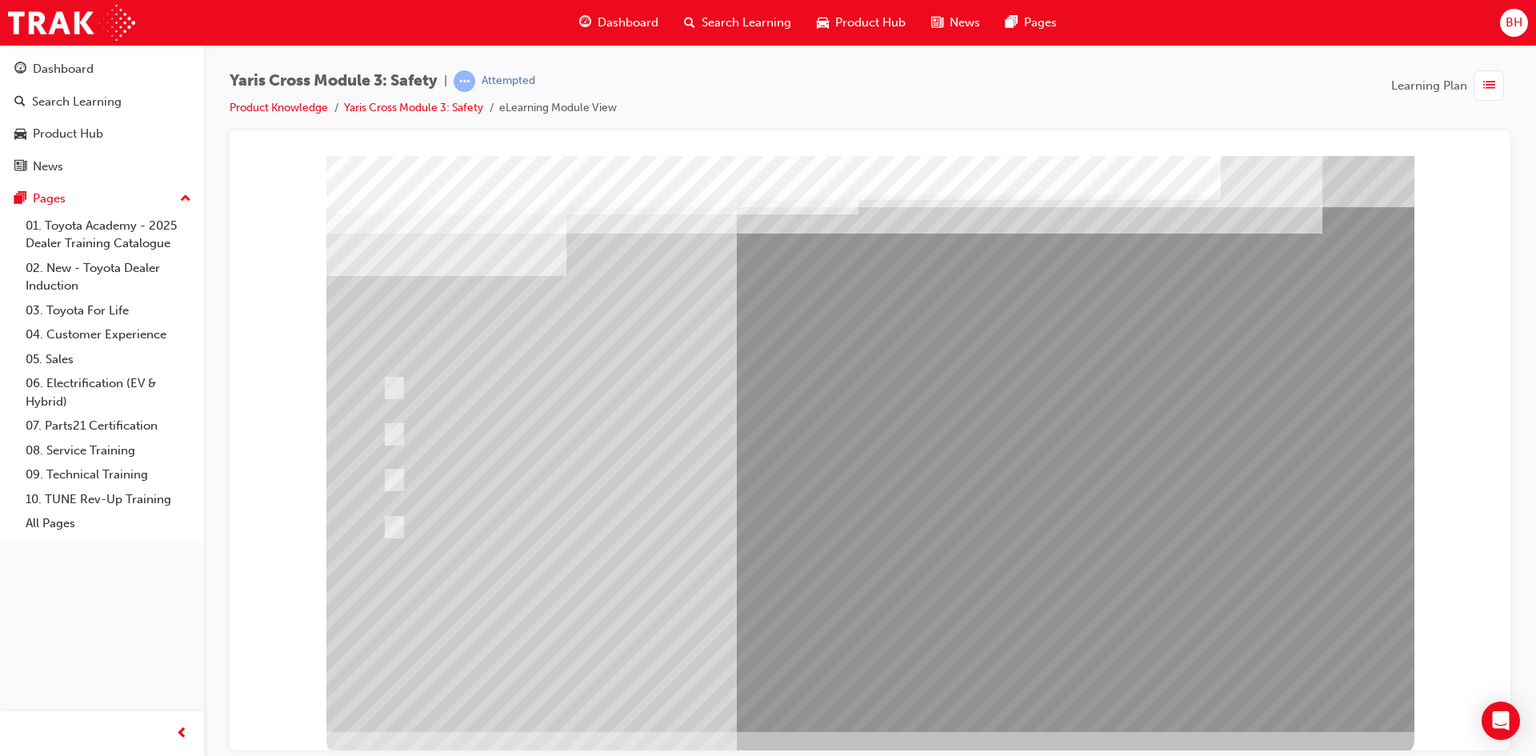
click at [883, 605] on div at bounding box center [870, 443] width 1088 height 576
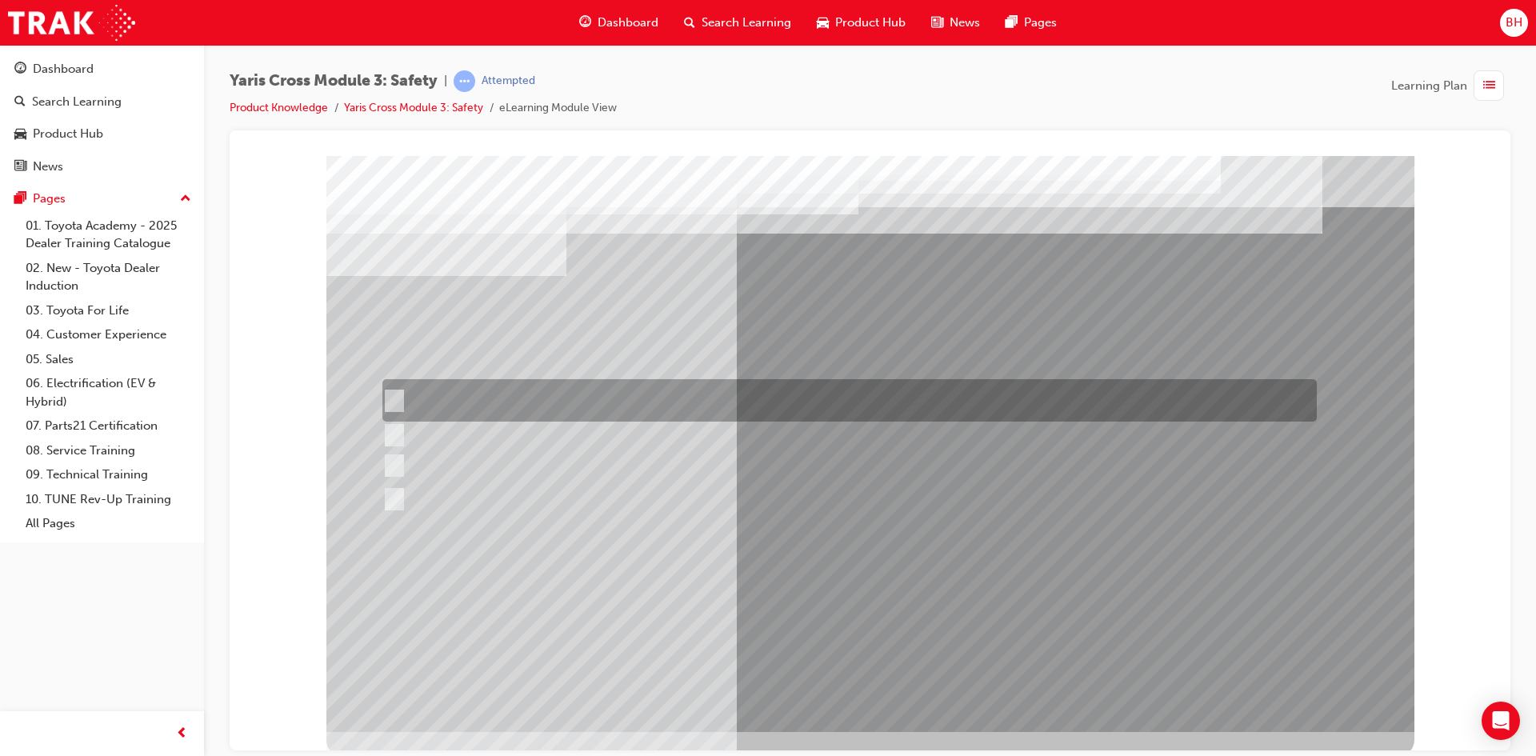
click at [413, 402] on div at bounding box center [845, 400] width 934 height 42
radio input "true"
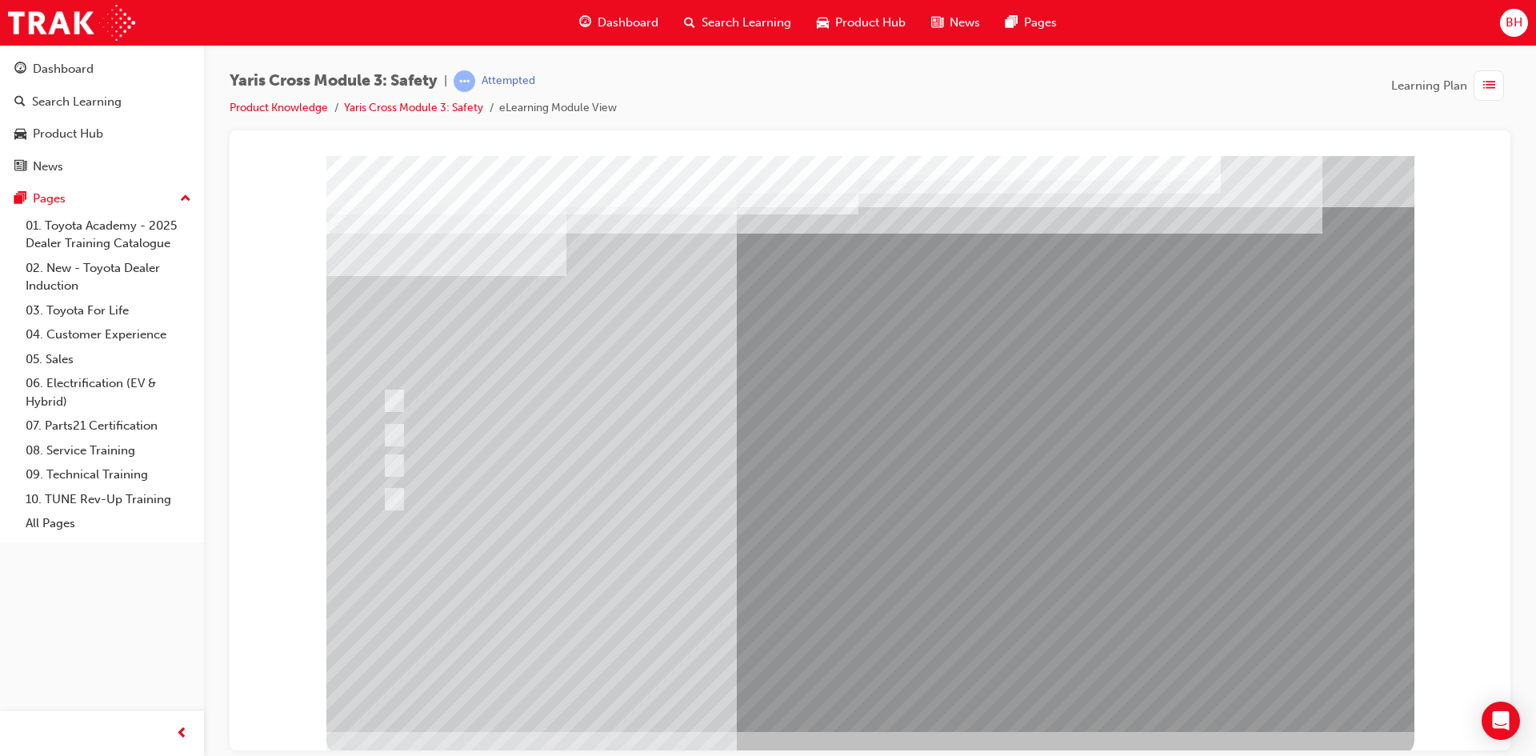
click at [877, 593] on div at bounding box center [870, 443] width 1088 height 576
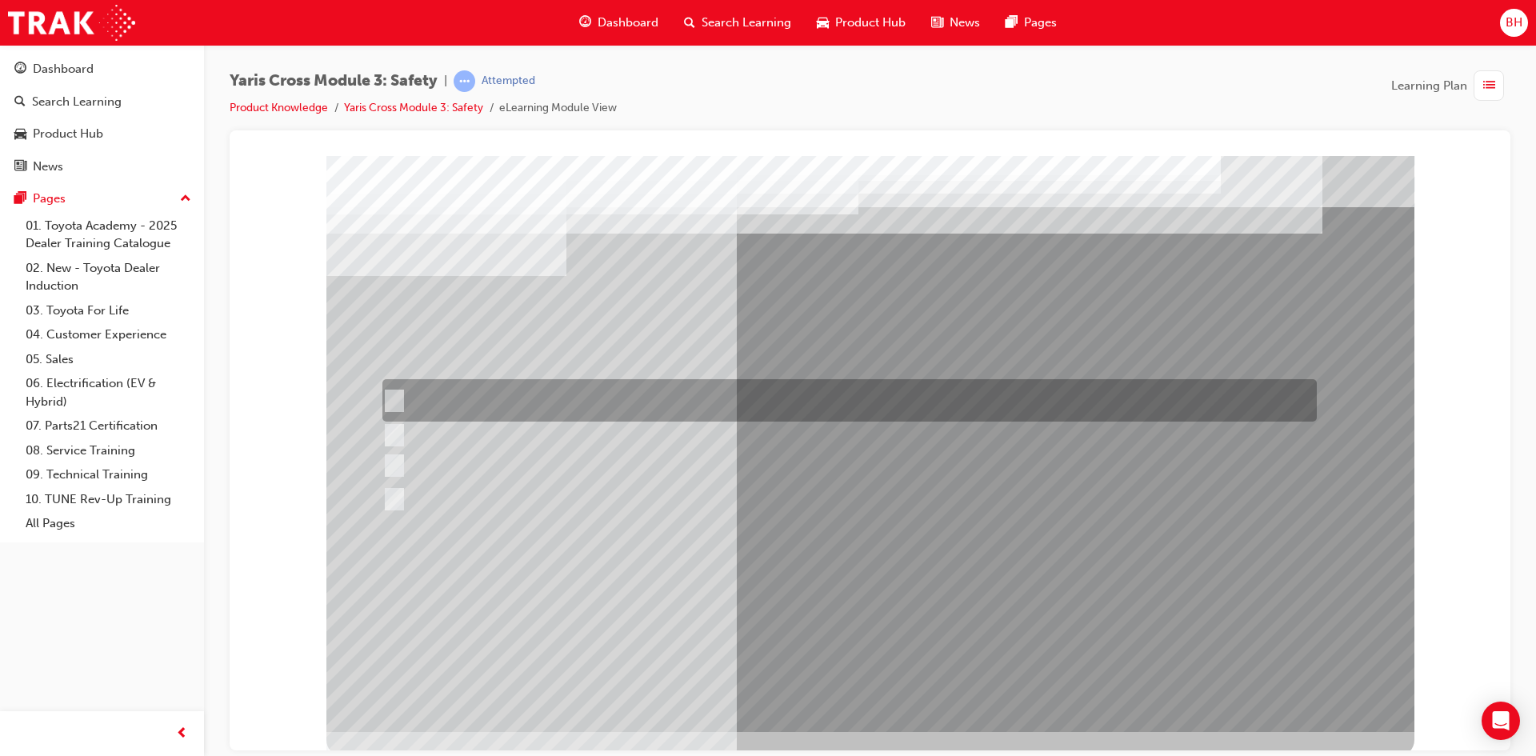
drag, startPoint x: 391, startPoint y: 403, endPoint x: 385, endPoint y: 435, distance: 32.6
click at [391, 406] on input "SOS - Emergency Call" at bounding box center [390, 401] width 18 height 18
checkbox input "true"
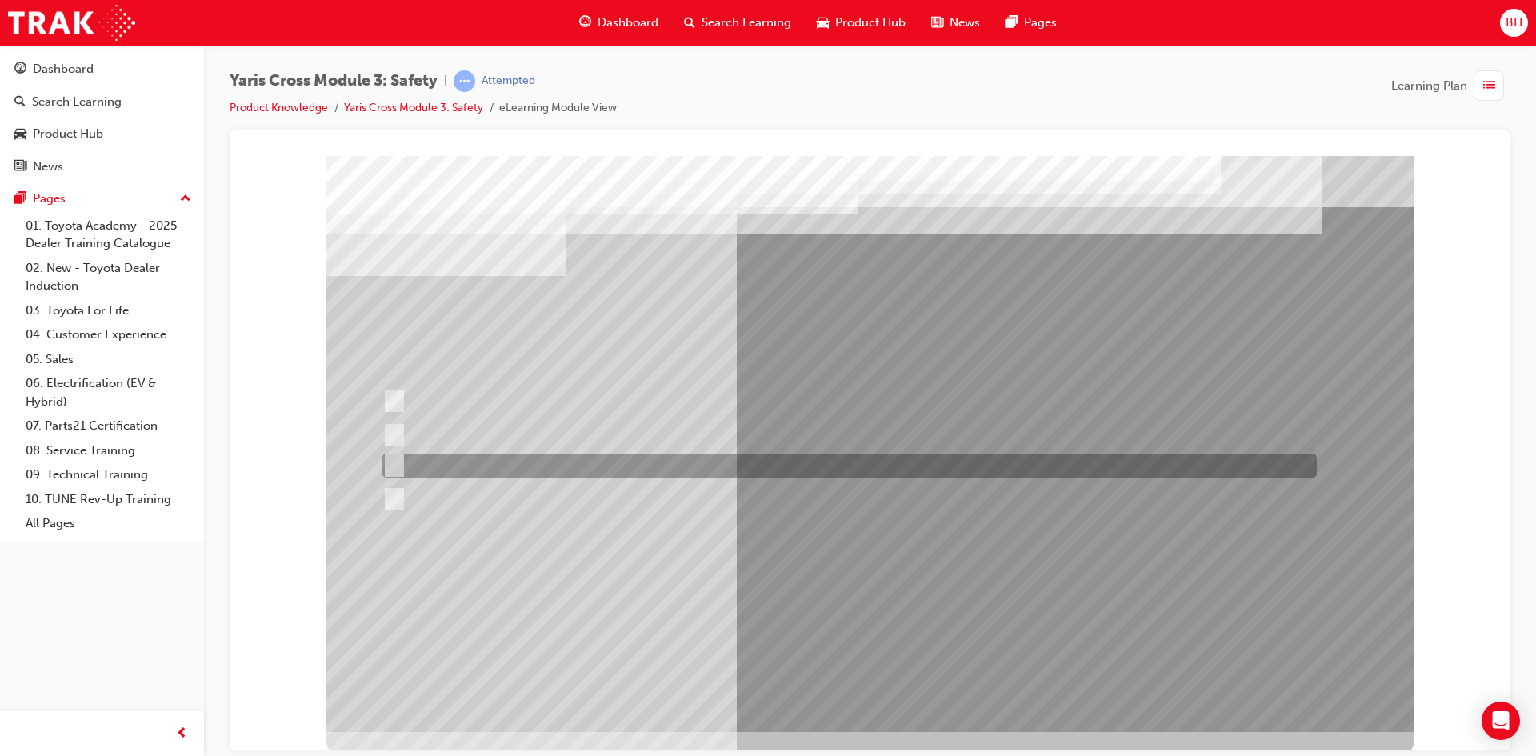
click at [389, 457] on input "ACN – Automatic Collision Notification" at bounding box center [390, 466] width 18 height 18
checkbox input "true"
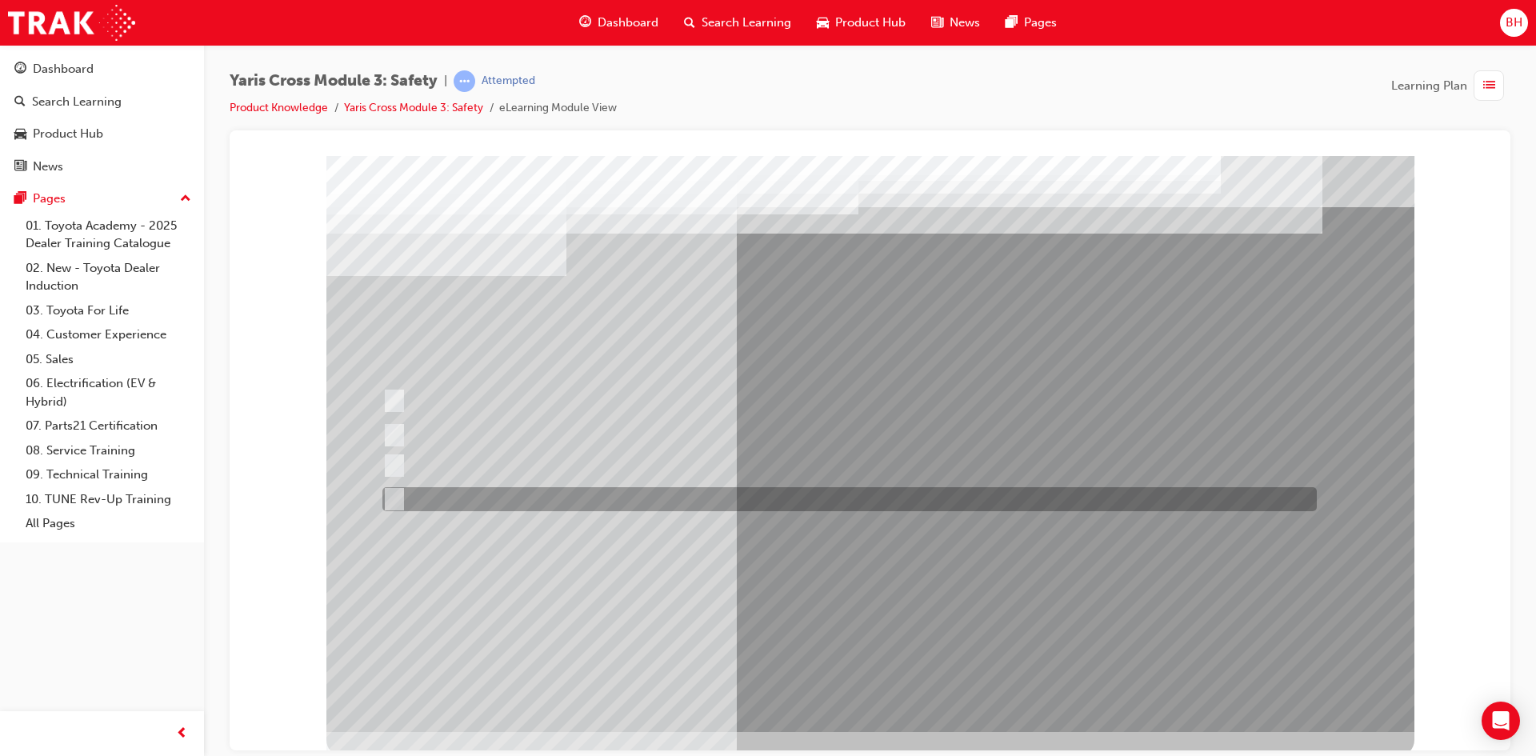
click at [389, 488] on div at bounding box center [845, 499] width 934 height 24
checkbox input "true"
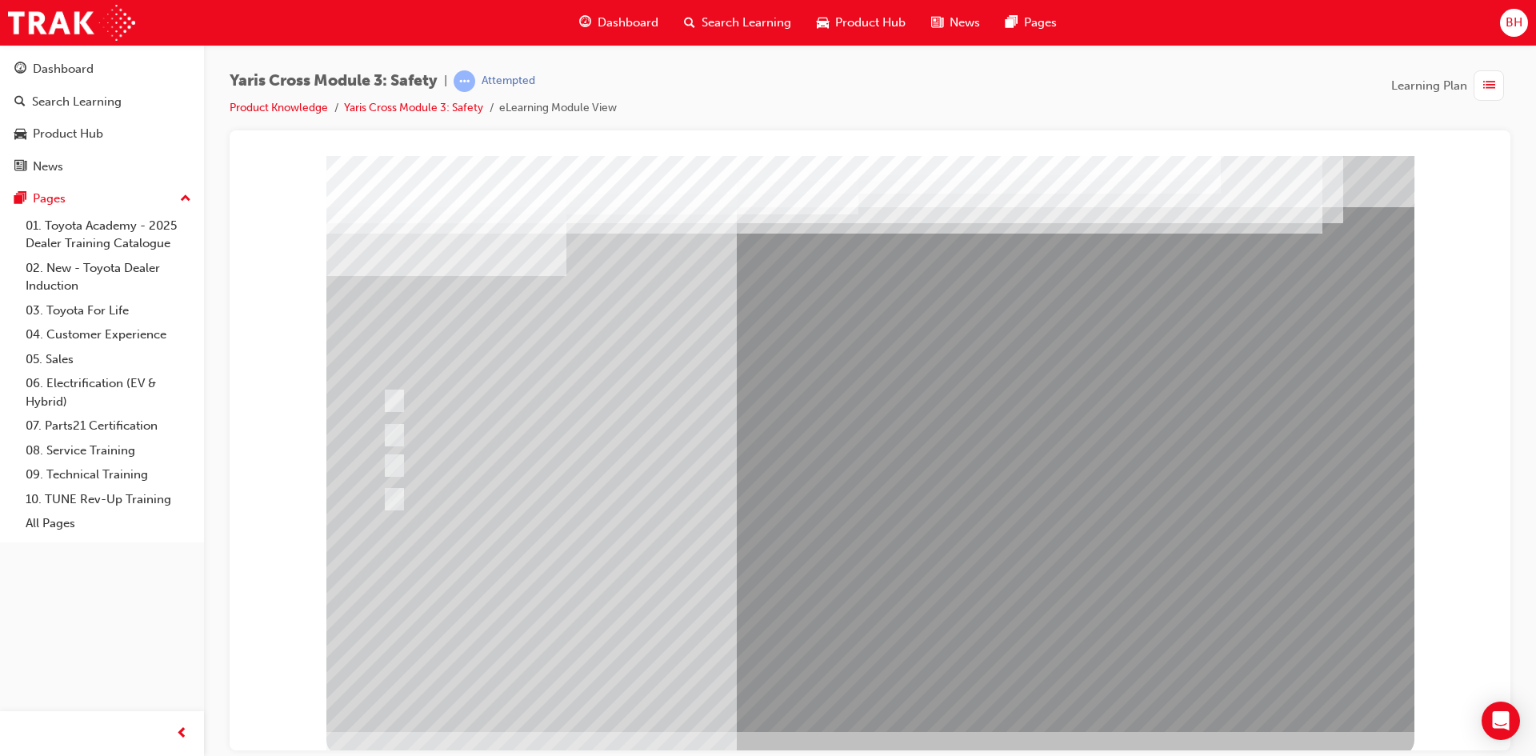
click at [866, 608] on div at bounding box center [870, 443] width 1088 height 576
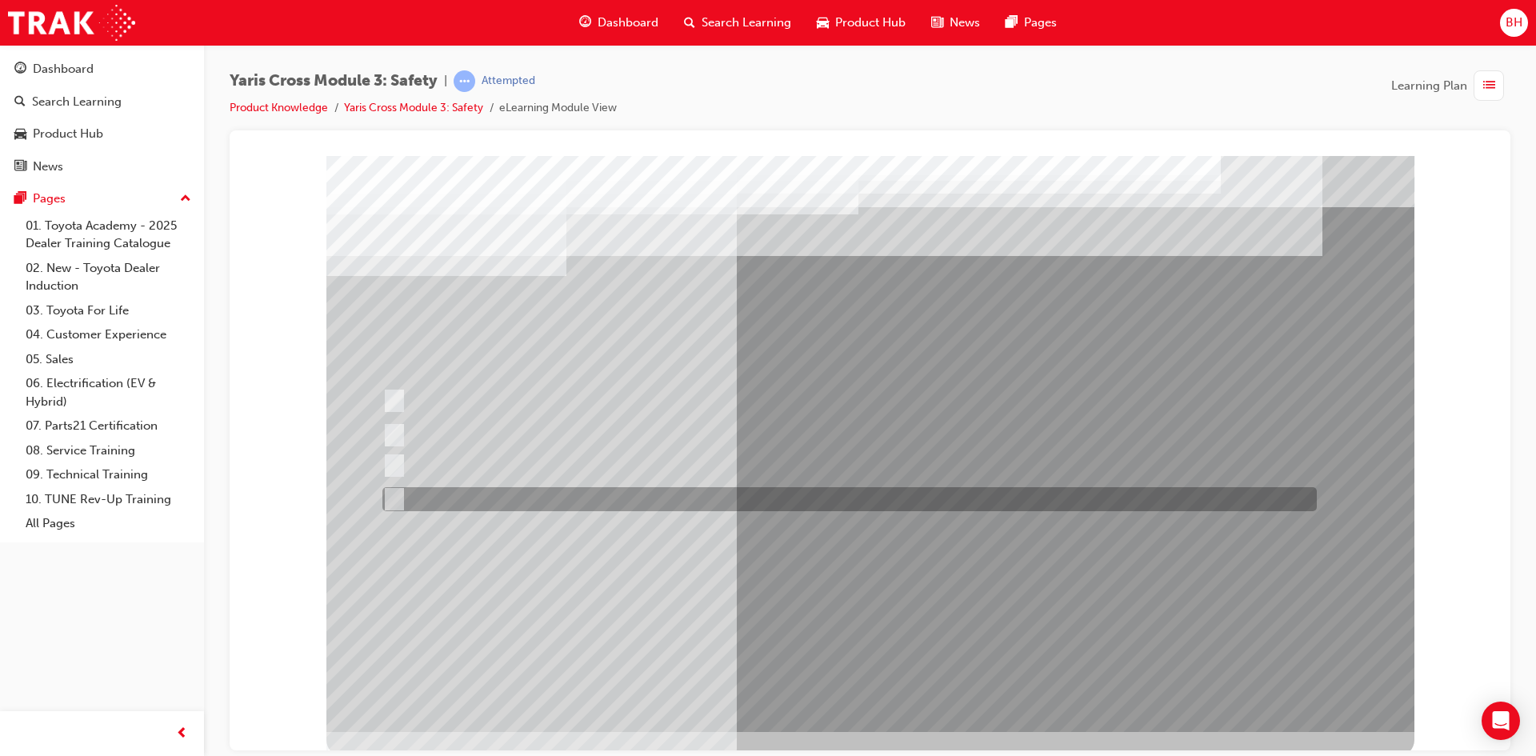
click at [403, 491] on div at bounding box center [845, 499] width 934 height 24
radio input "true"
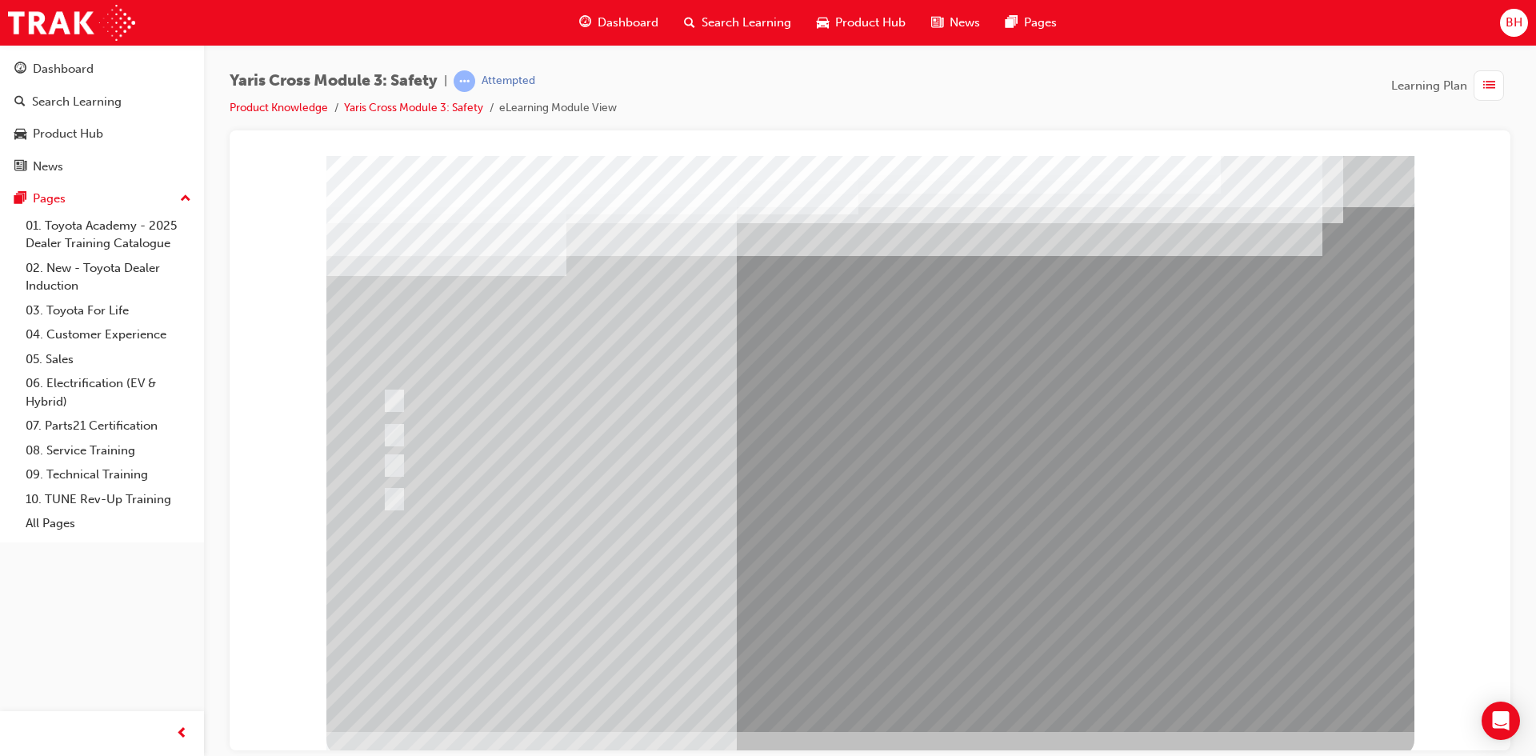
click at [898, 601] on div at bounding box center [870, 443] width 1088 height 576
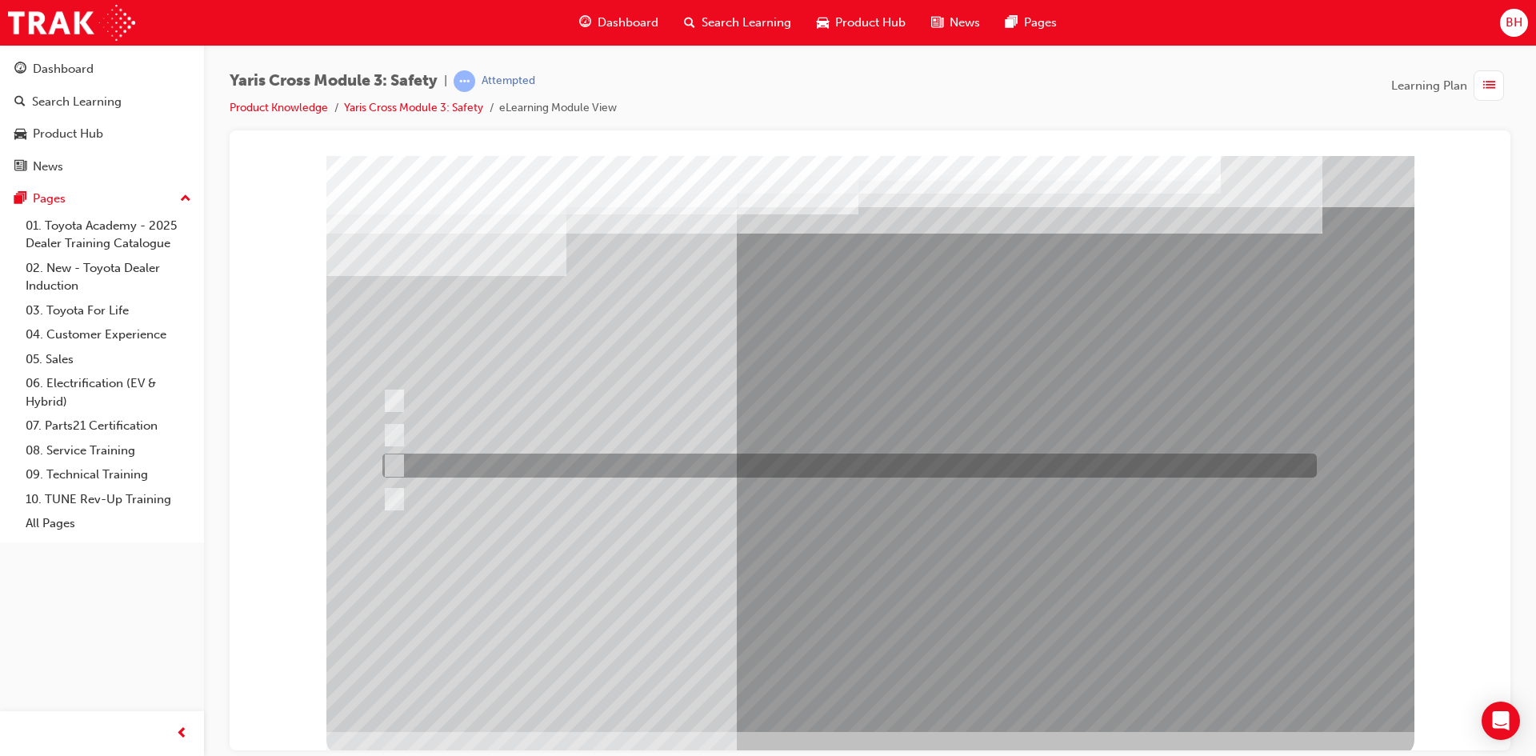
click at [454, 465] on div at bounding box center [845, 465] width 934 height 24
radio input "true"
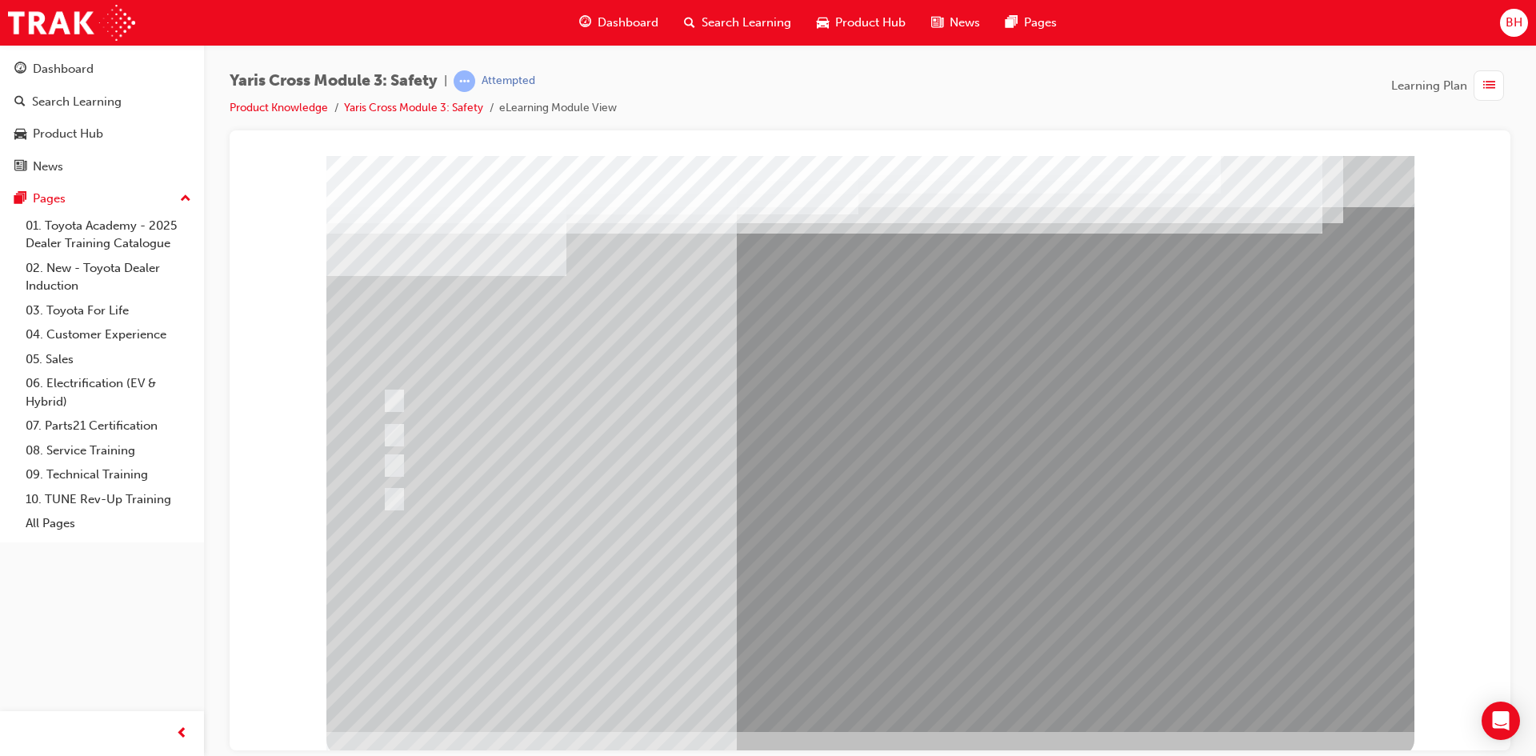
click at [858, 599] on div at bounding box center [870, 443] width 1088 height 576
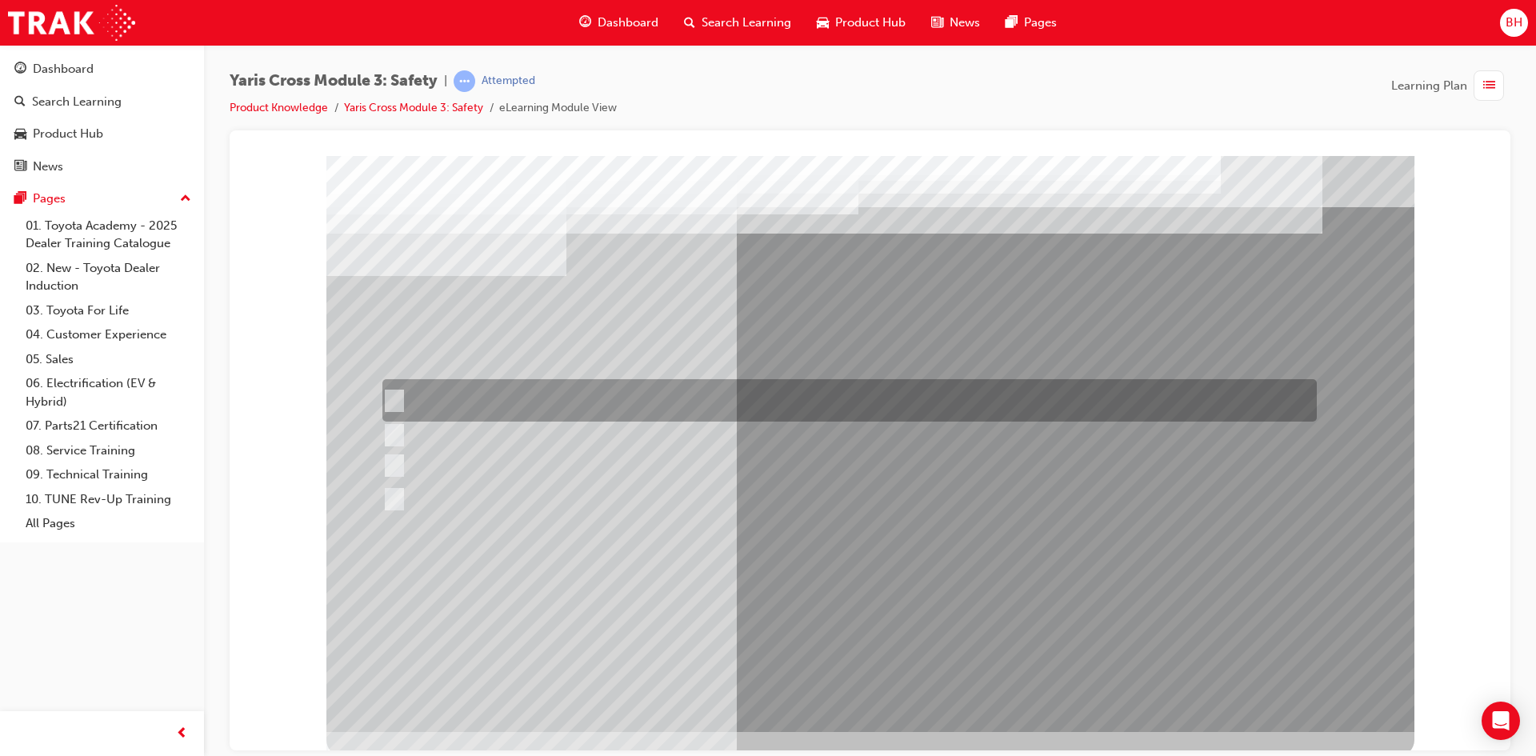
drag, startPoint x: 477, startPoint y: 400, endPoint x: 436, endPoint y: 461, distance: 73.7
click at [476, 401] on div at bounding box center [845, 400] width 934 height 42
checkbox input "true"
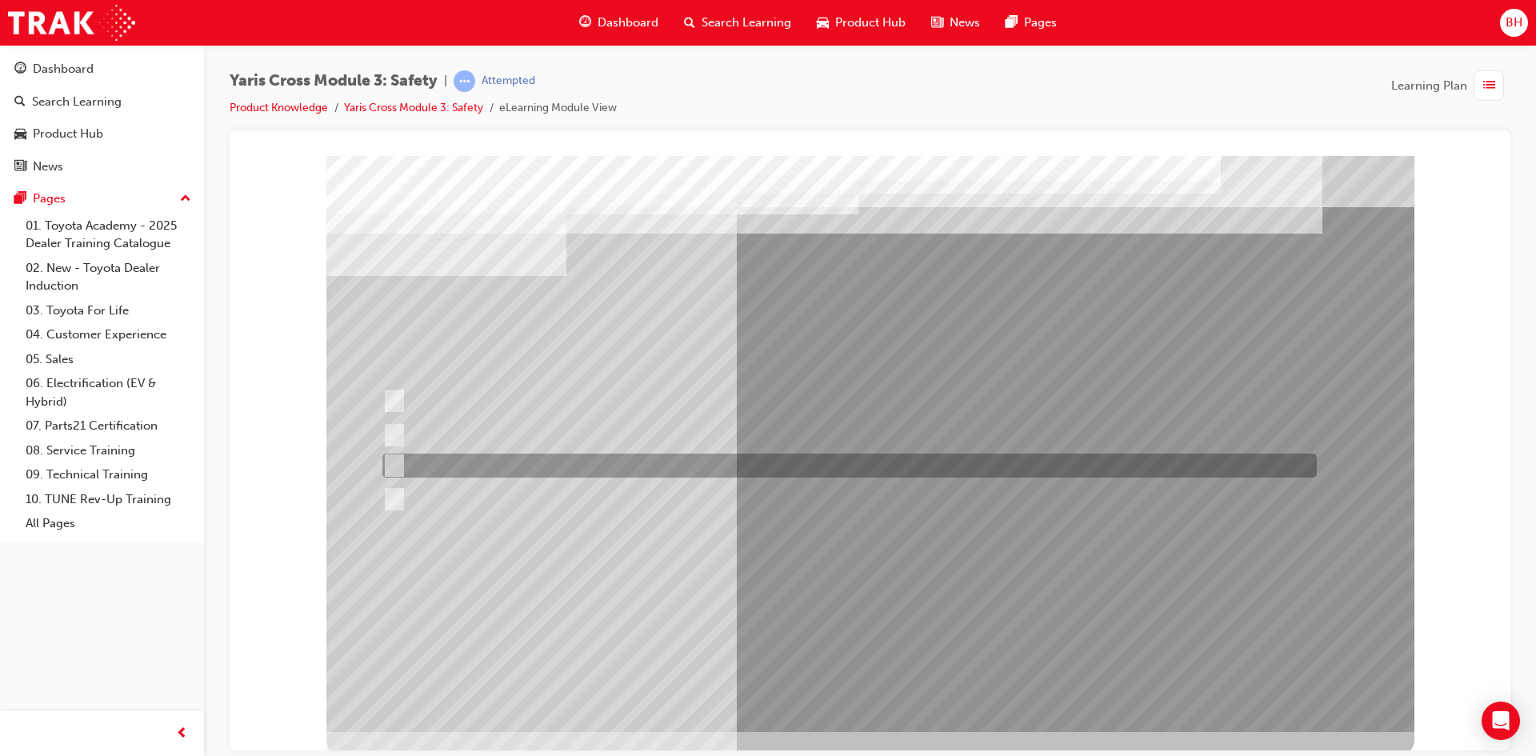
click at [436, 462] on div at bounding box center [845, 465] width 934 height 24
checkbox input "true"
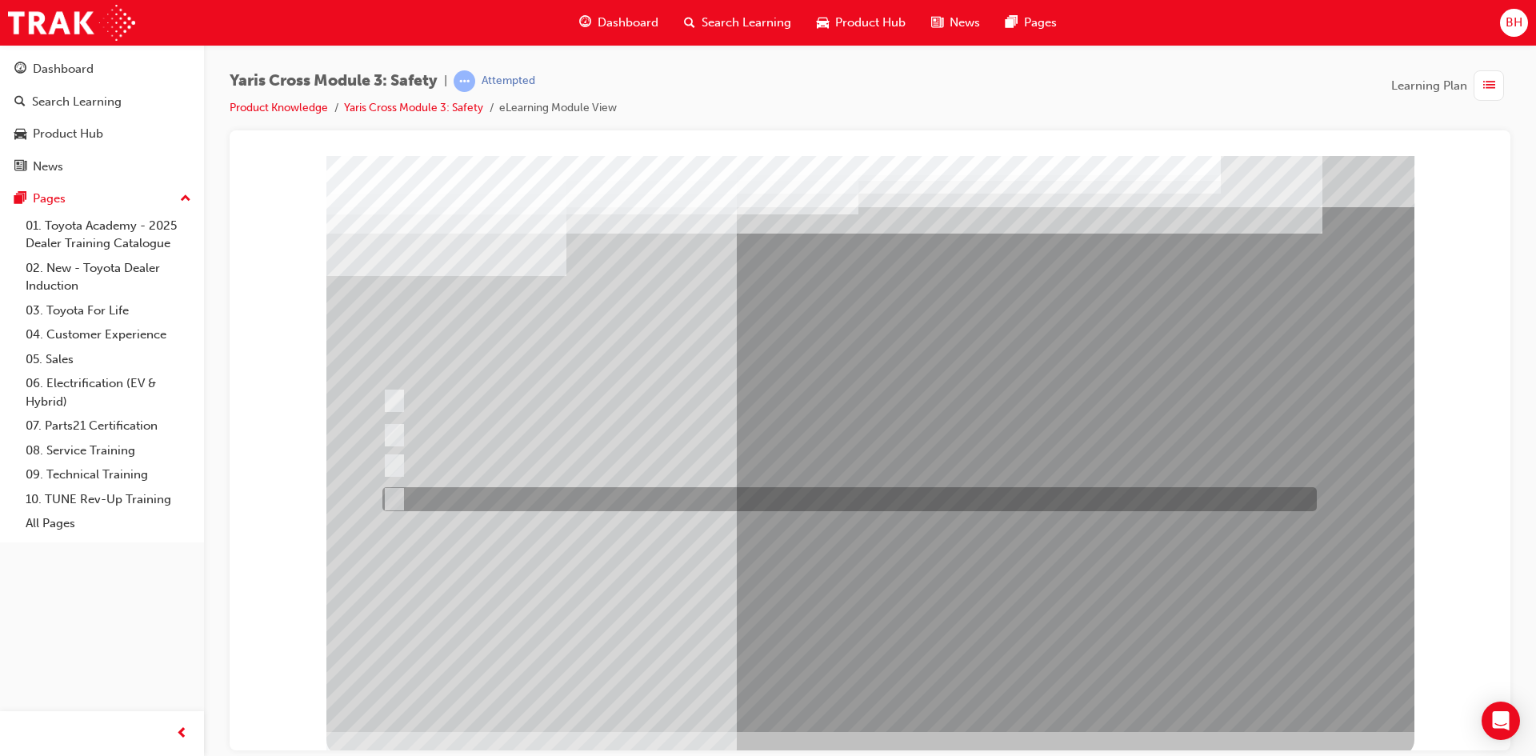
click at [428, 487] on div at bounding box center [845, 499] width 934 height 24
checkbox input "true"
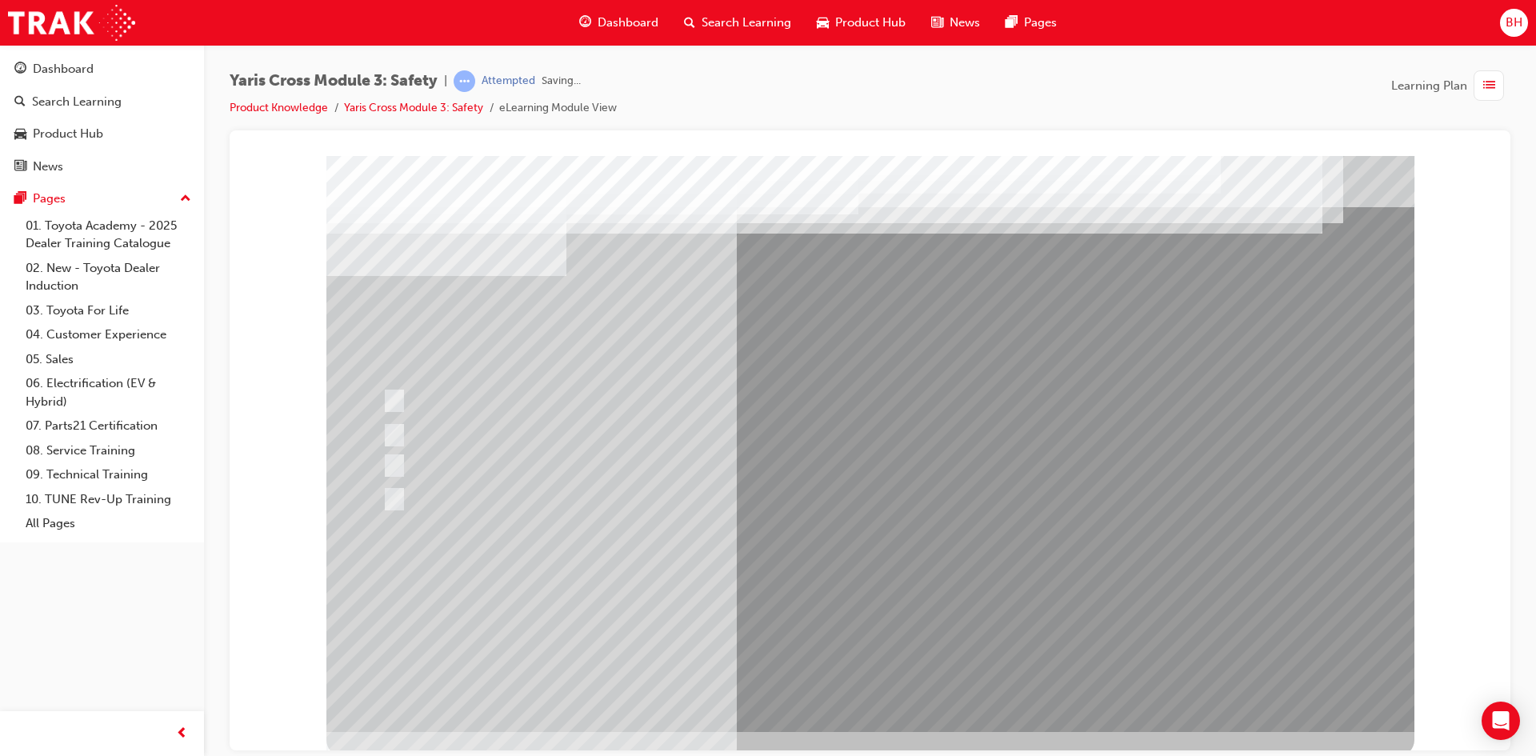
click at [807, 595] on div at bounding box center [870, 443] width 1088 height 576
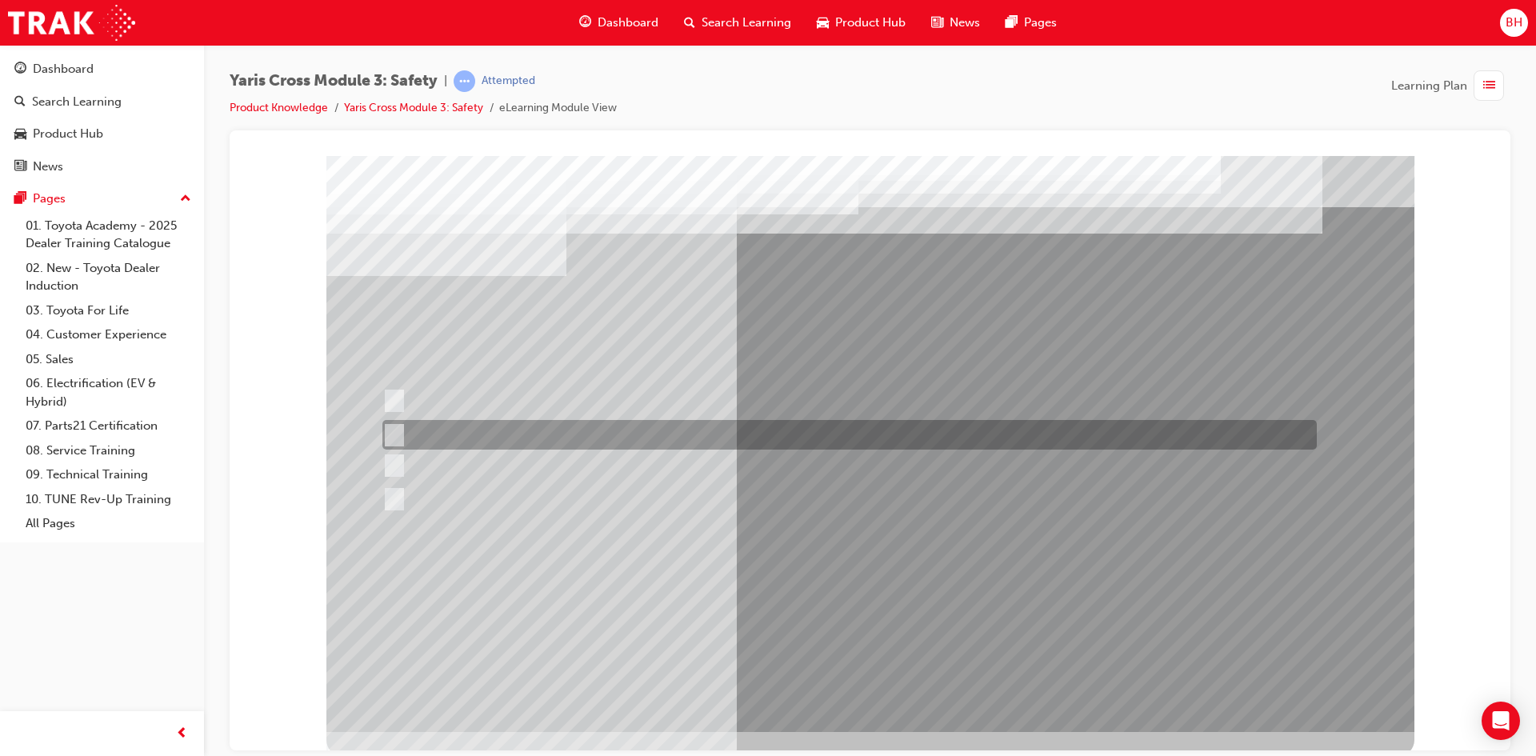
click at [436, 426] on div at bounding box center [845, 435] width 934 height 30
radio input "true"
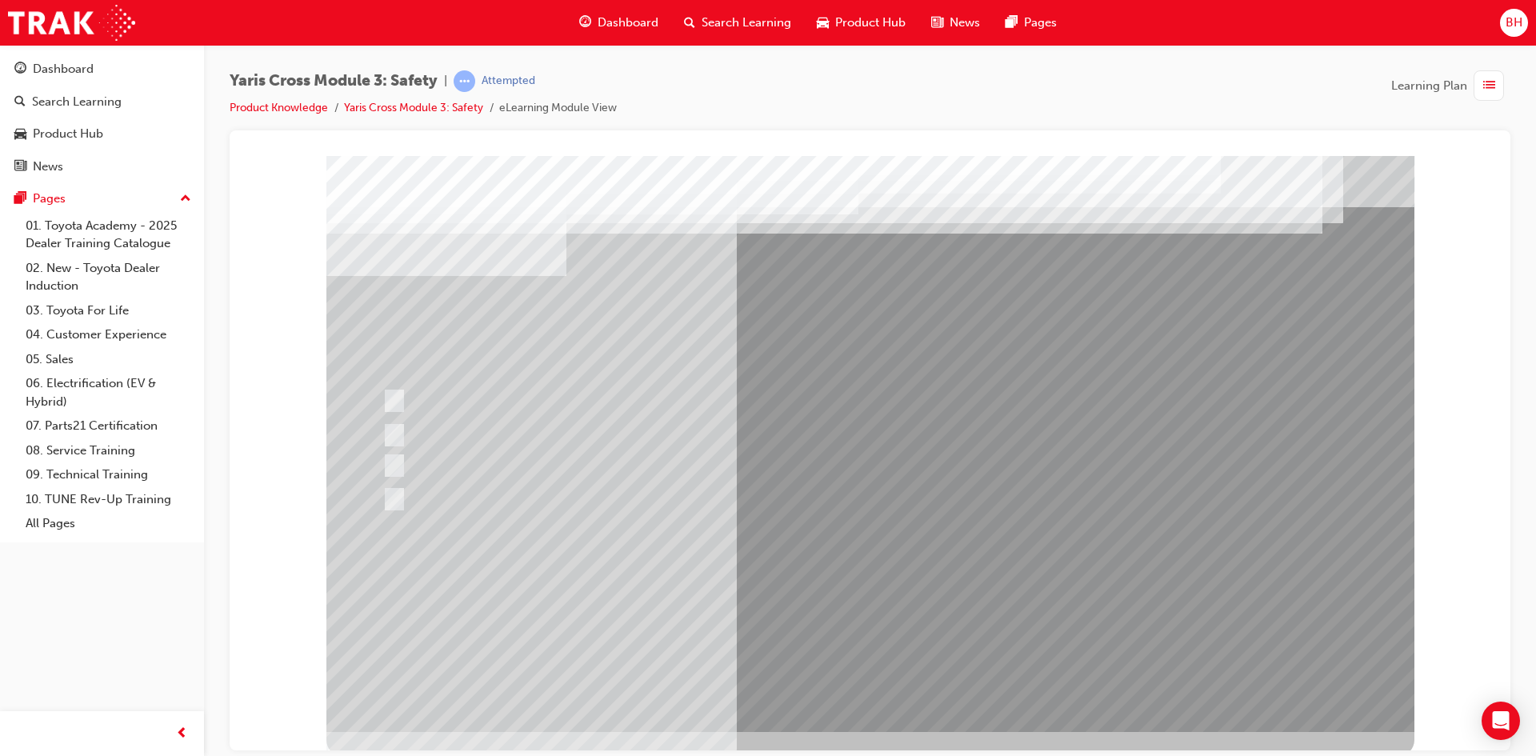
click at [861, 610] on div at bounding box center [870, 443] width 1088 height 576
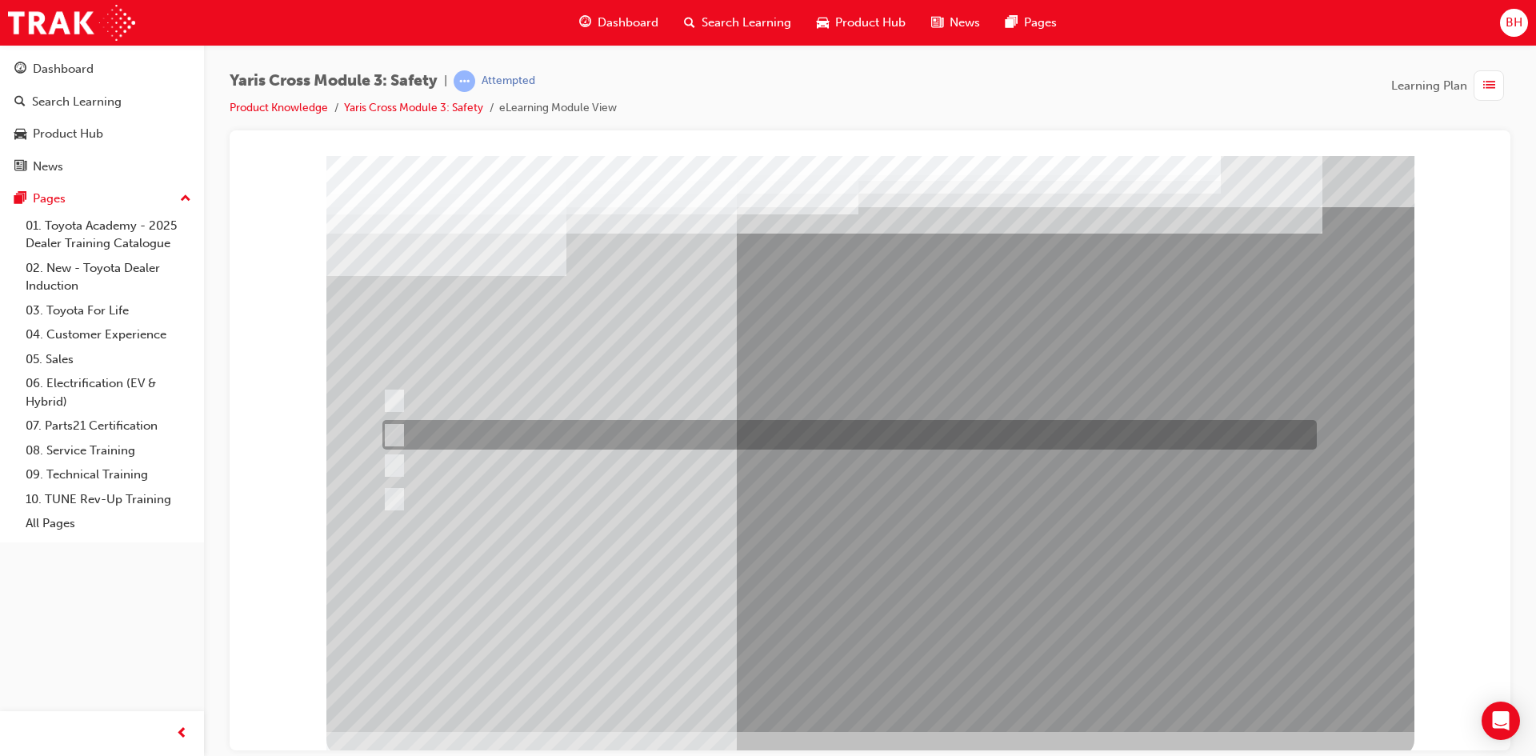
drag, startPoint x: 432, startPoint y: 458, endPoint x: 424, endPoint y: 444, distance: 16.5
click at [424, 444] on div at bounding box center [870, 443] width 1088 height 576
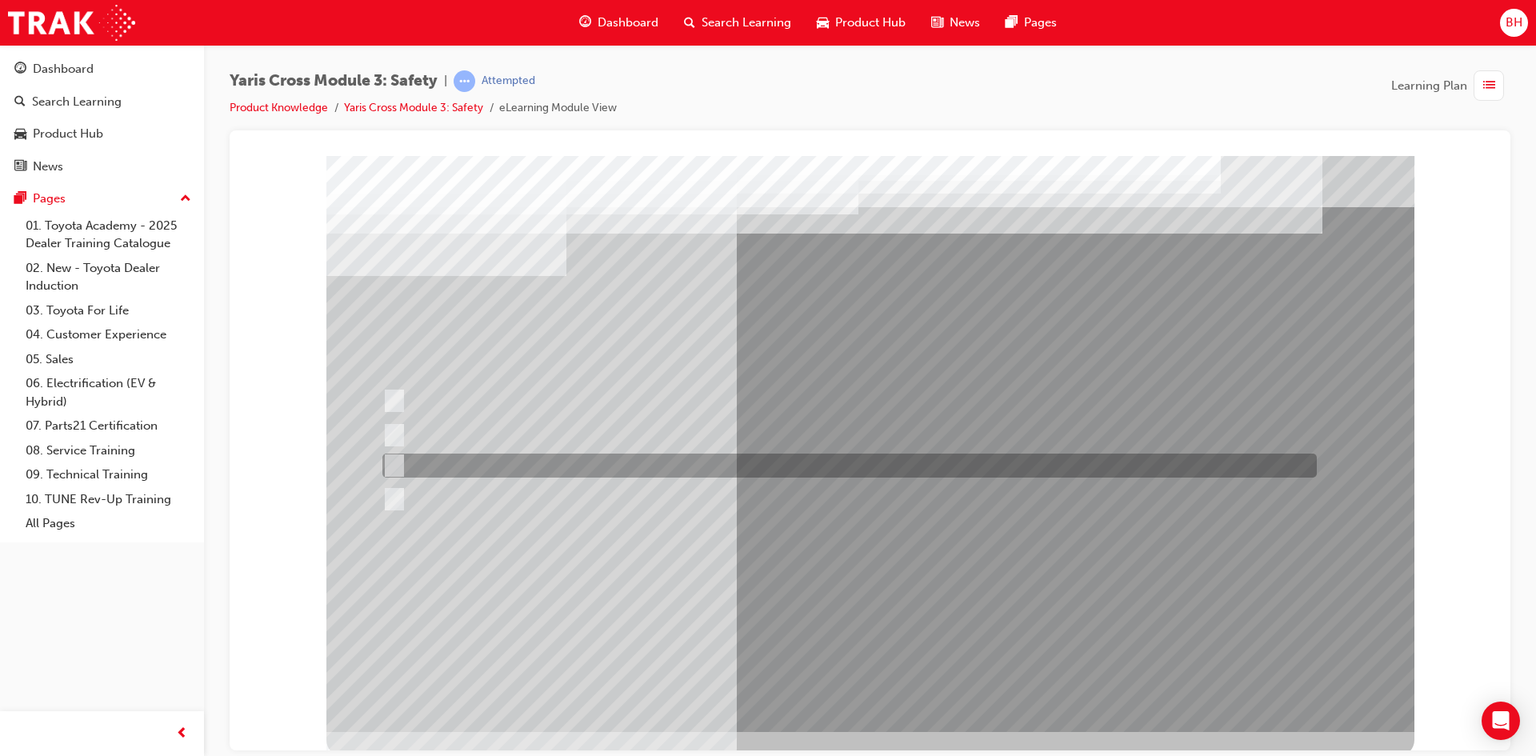
click at [474, 461] on div at bounding box center [845, 465] width 934 height 24
radio input "true"
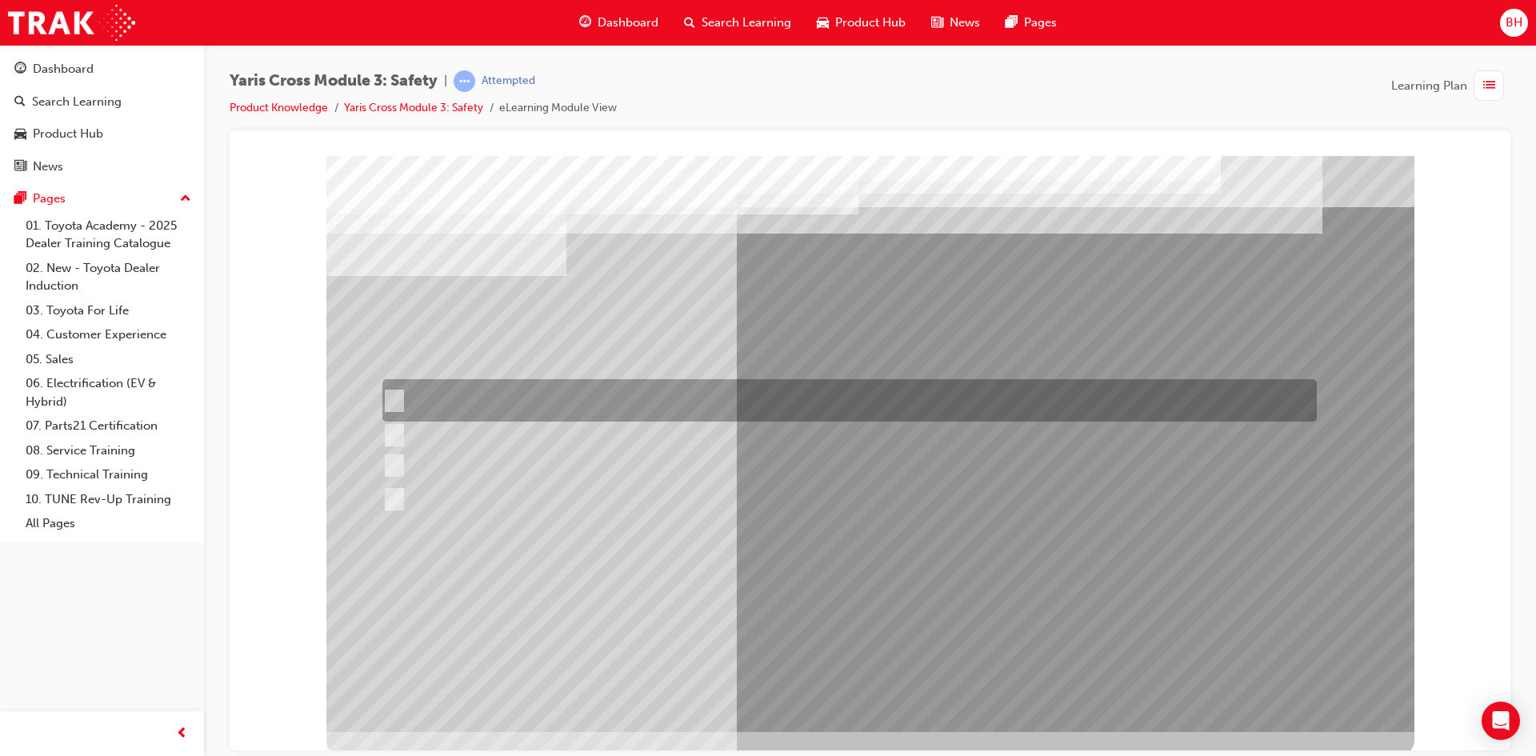
click at [513, 400] on div at bounding box center [845, 400] width 934 height 42
radio input "true"
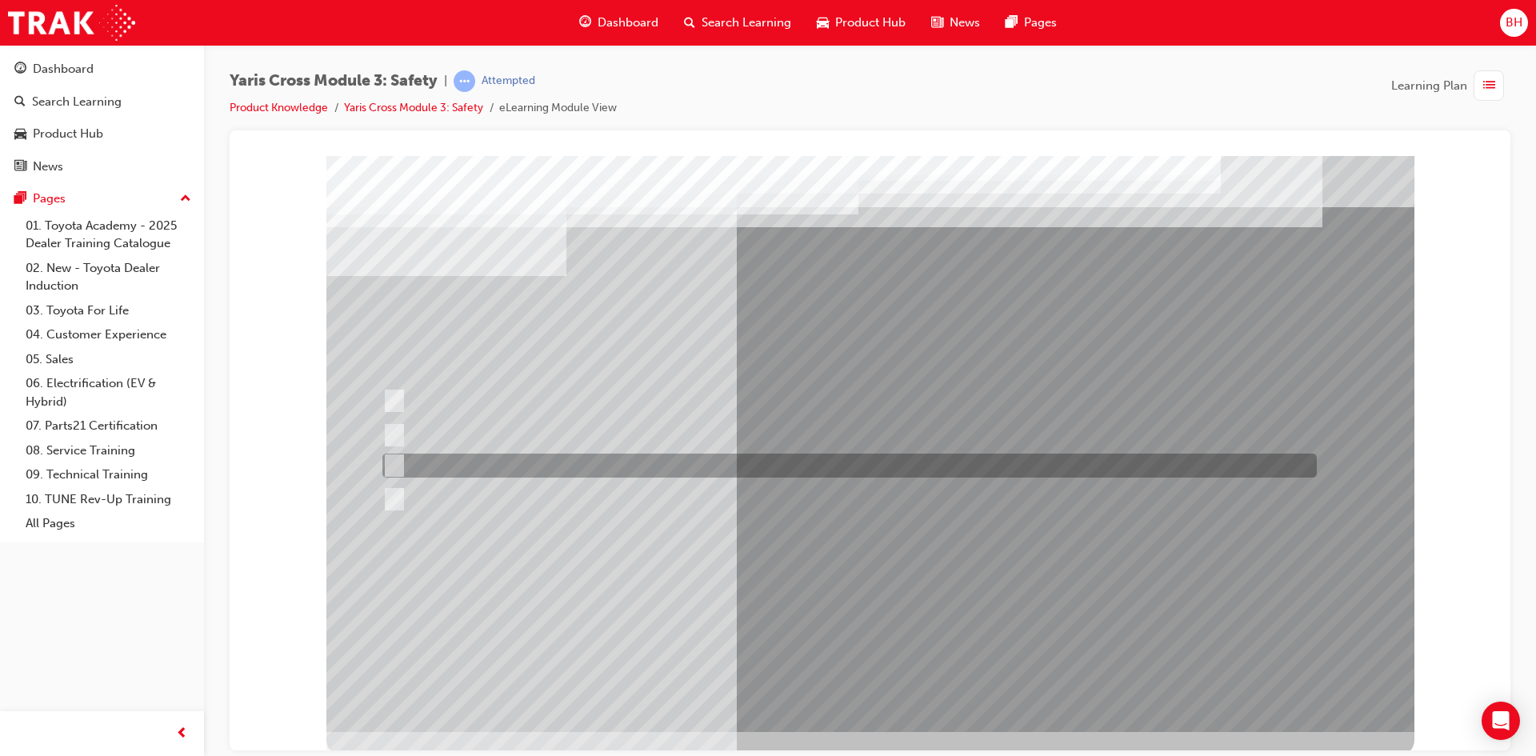
click at [433, 465] on div at bounding box center [845, 465] width 934 height 24
radio input "true"
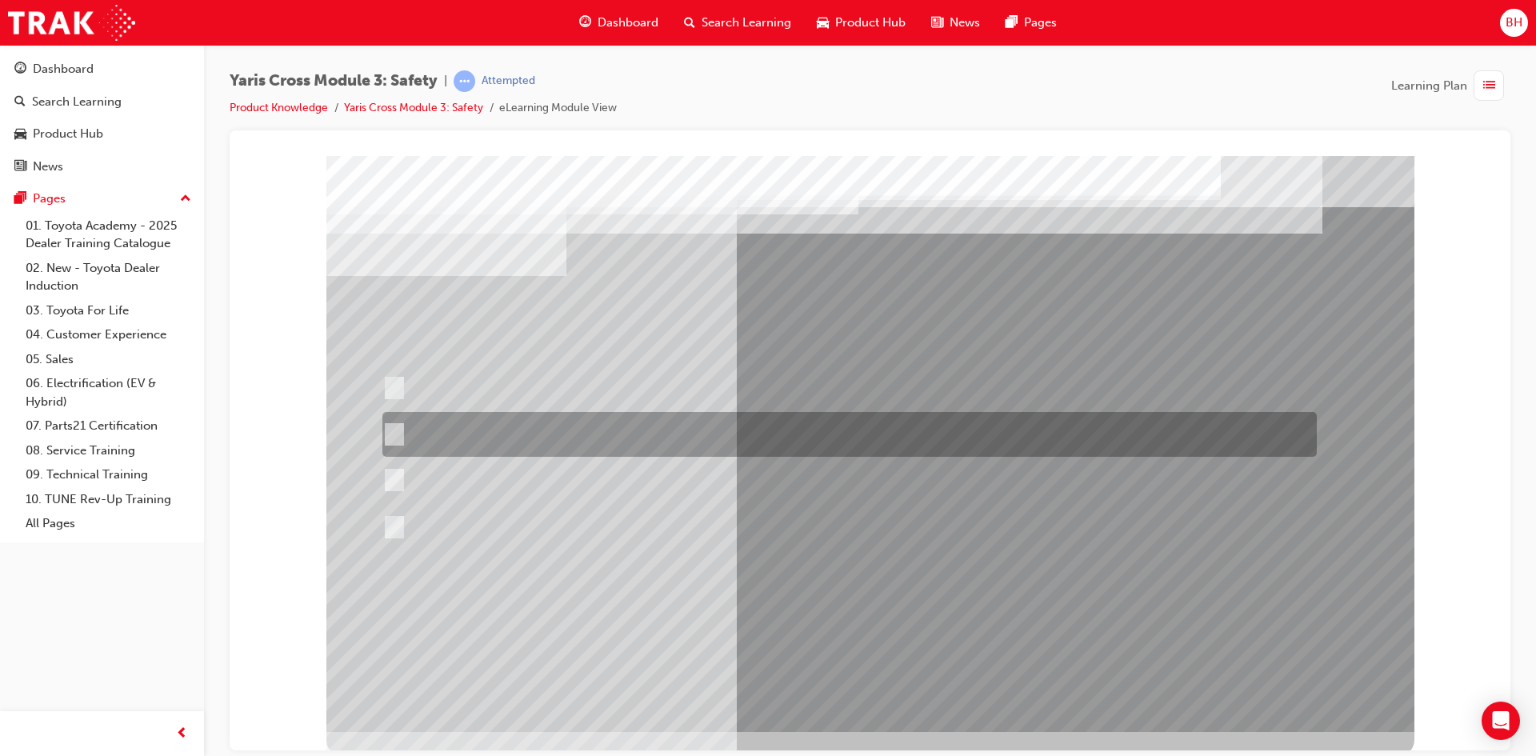
click at [426, 430] on div at bounding box center [845, 434] width 934 height 45
radio input "true"
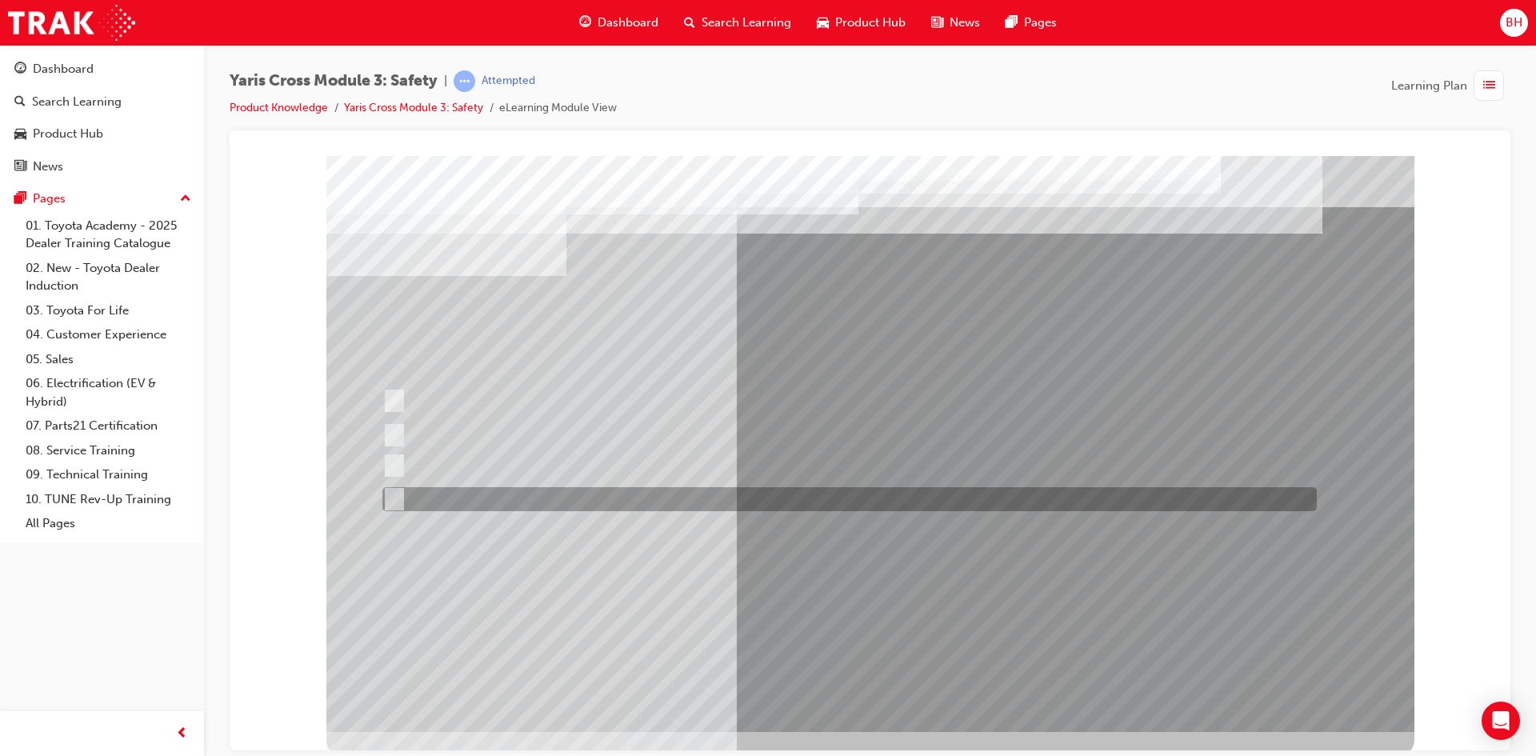
click at [429, 495] on div at bounding box center [845, 499] width 934 height 24
radio input "true"
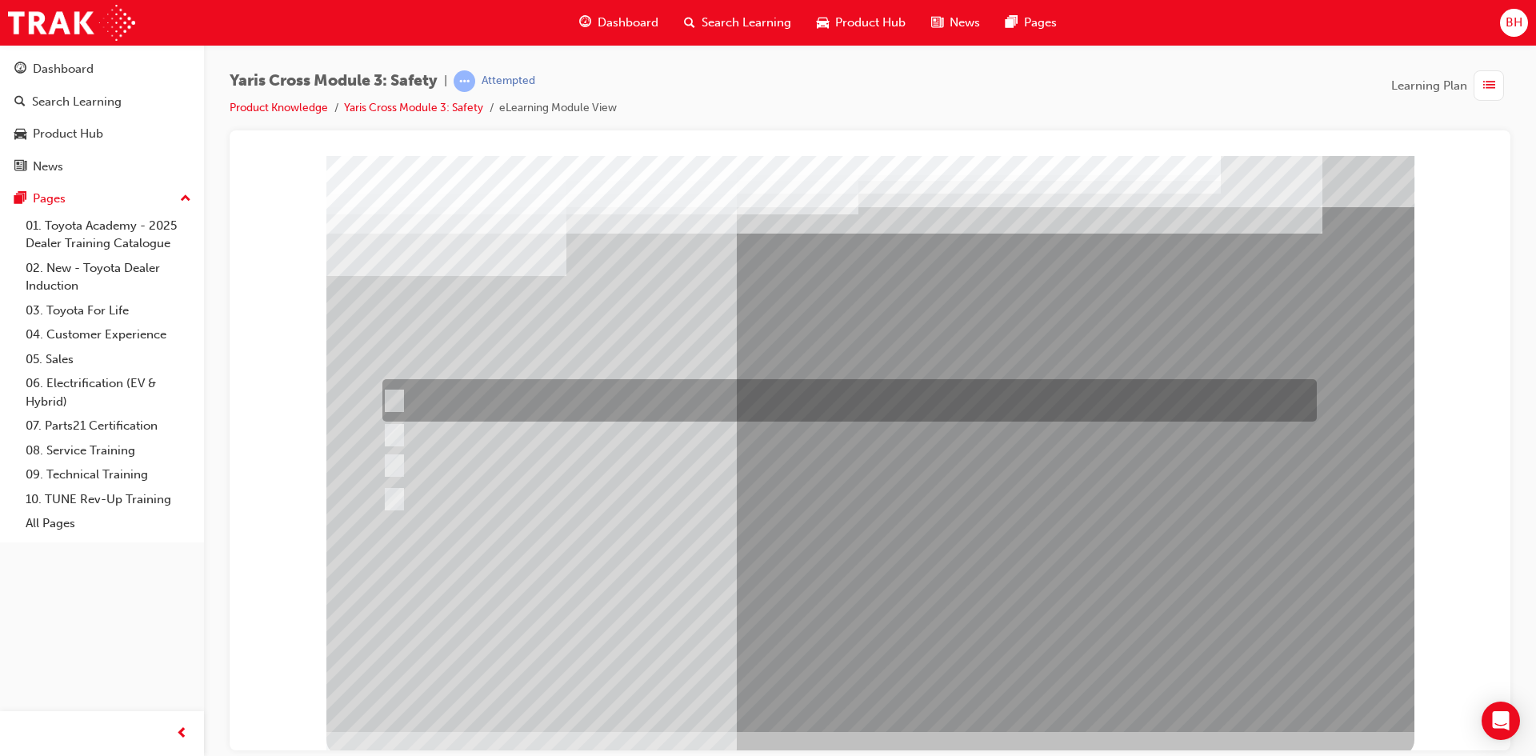
click at [430, 393] on div at bounding box center [845, 400] width 934 height 42
checkbox input "true"
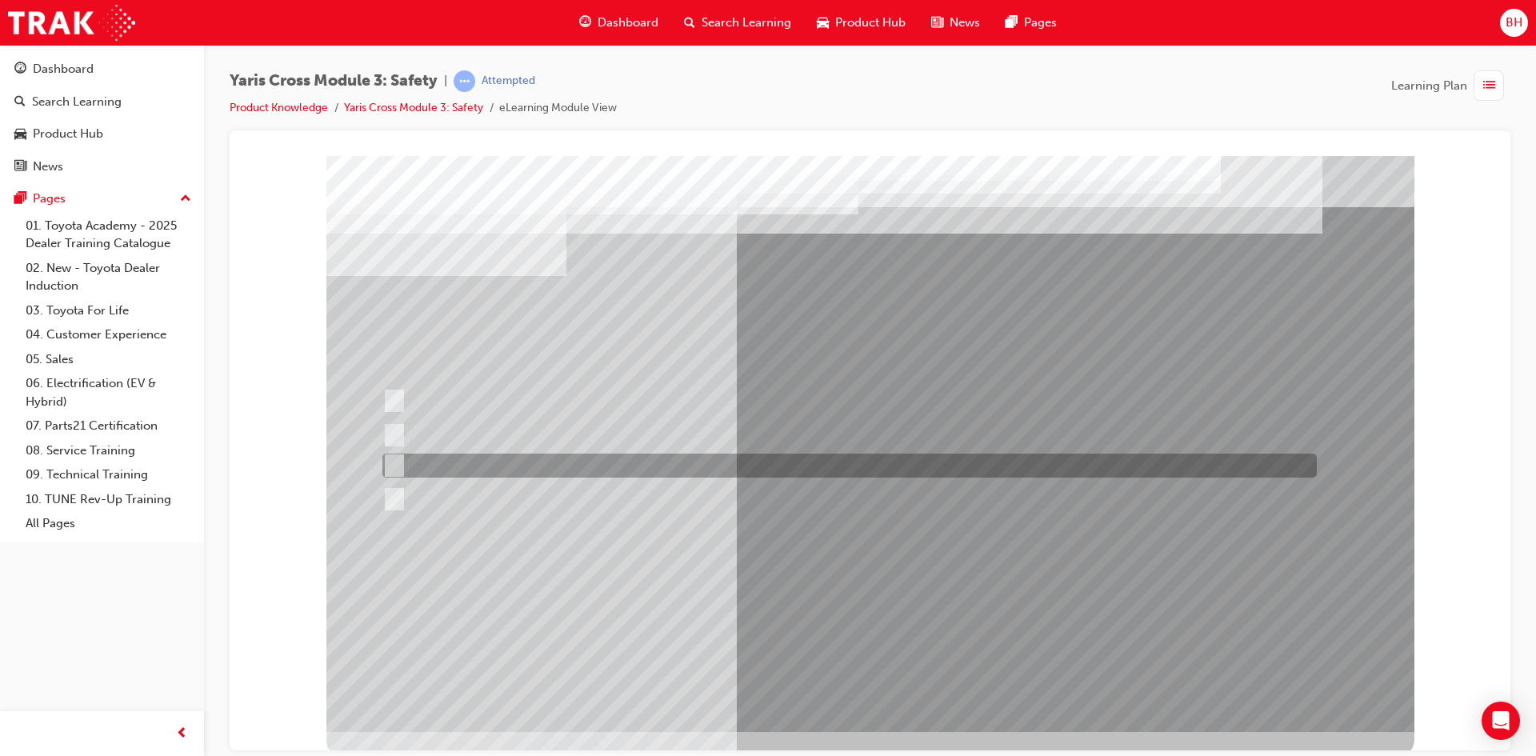
drag, startPoint x: 427, startPoint y: 455, endPoint x: 405, endPoint y: 476, distance: 30.6
click at [425, 457] on div at bounding box center [845, 465] width 934 height 24
checkbox input "true"
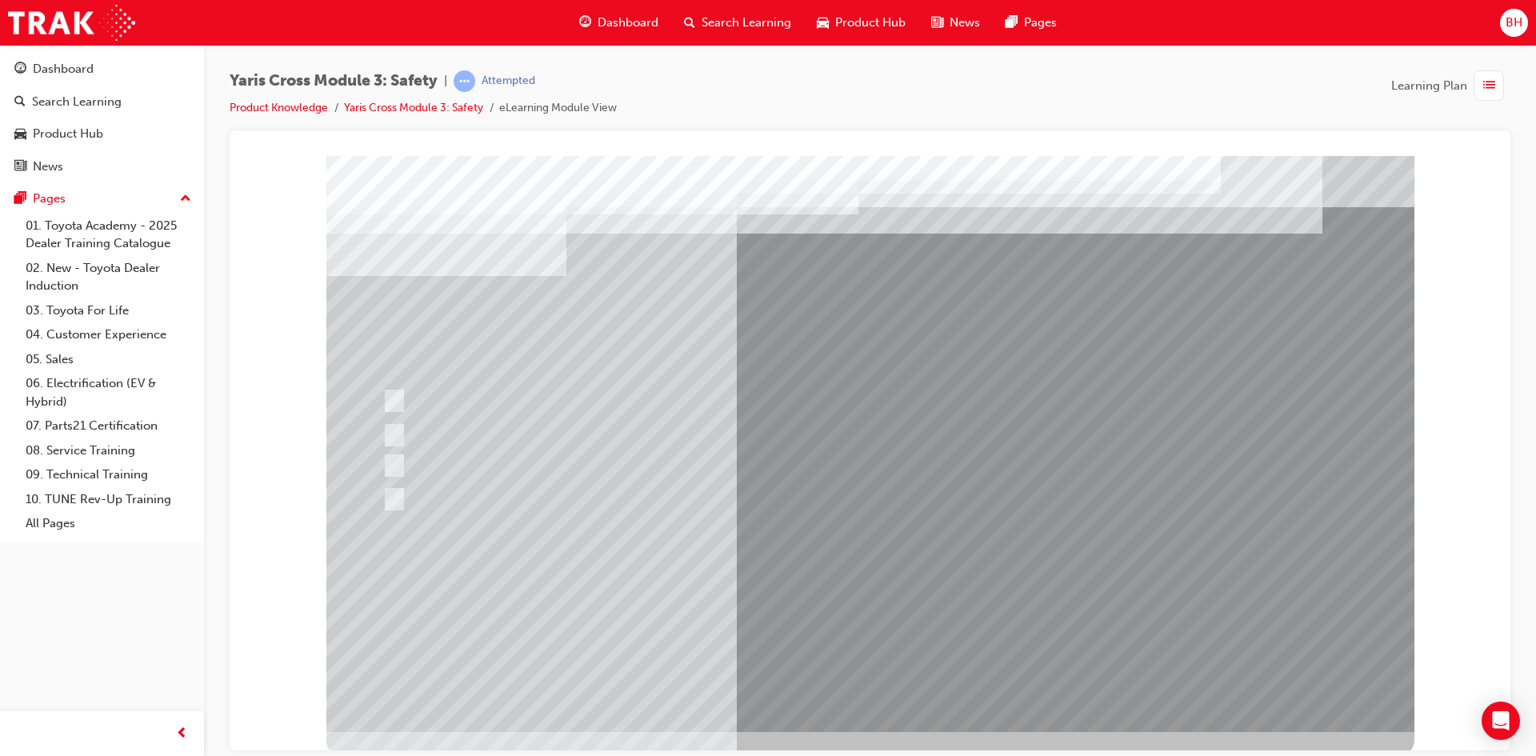
click at [407, 489] on div at bounding box center [845, 499] width 934 height 24
checkbox input "true"
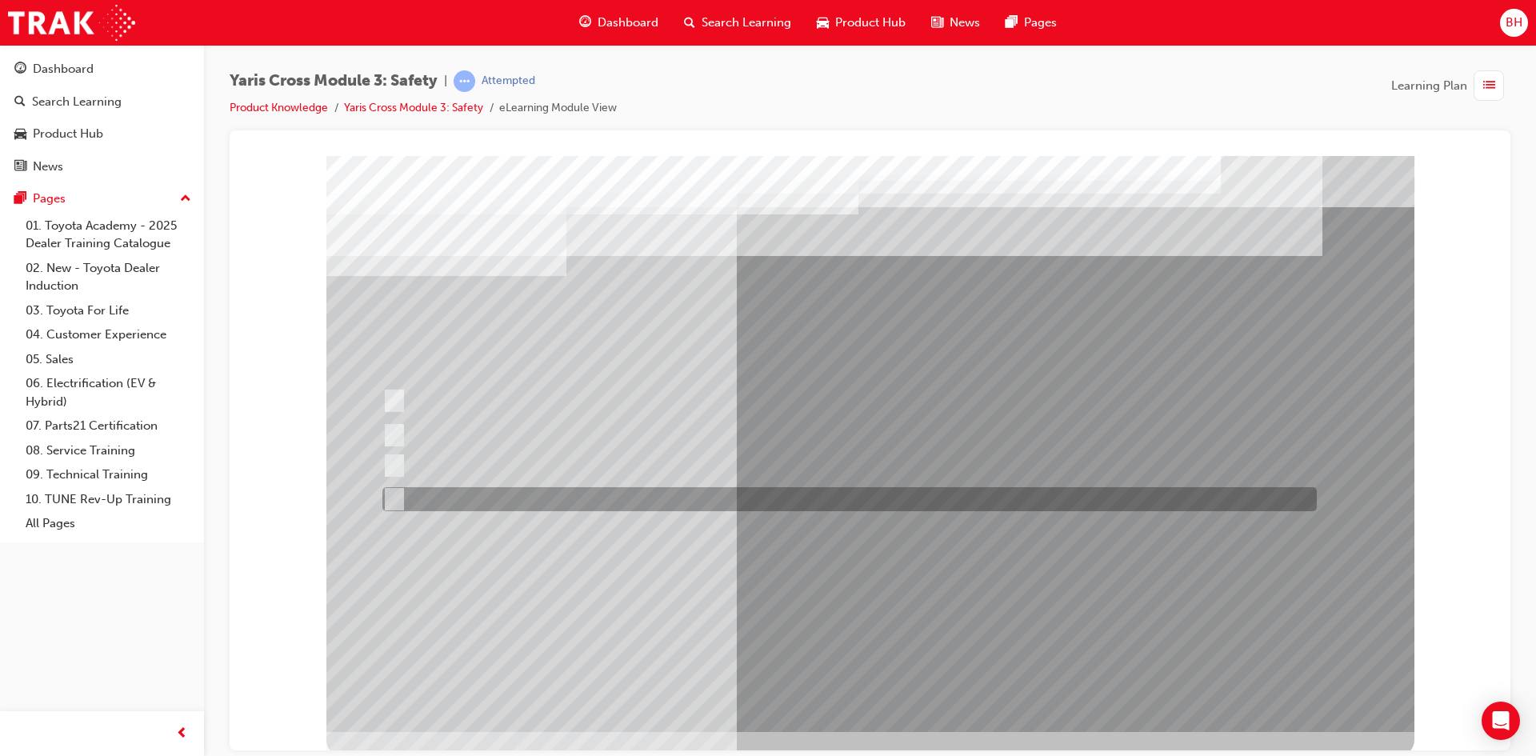
click at [397, 496] on input "three years" at bounding box center [391, 499] width 18 height 18
radio input "true"
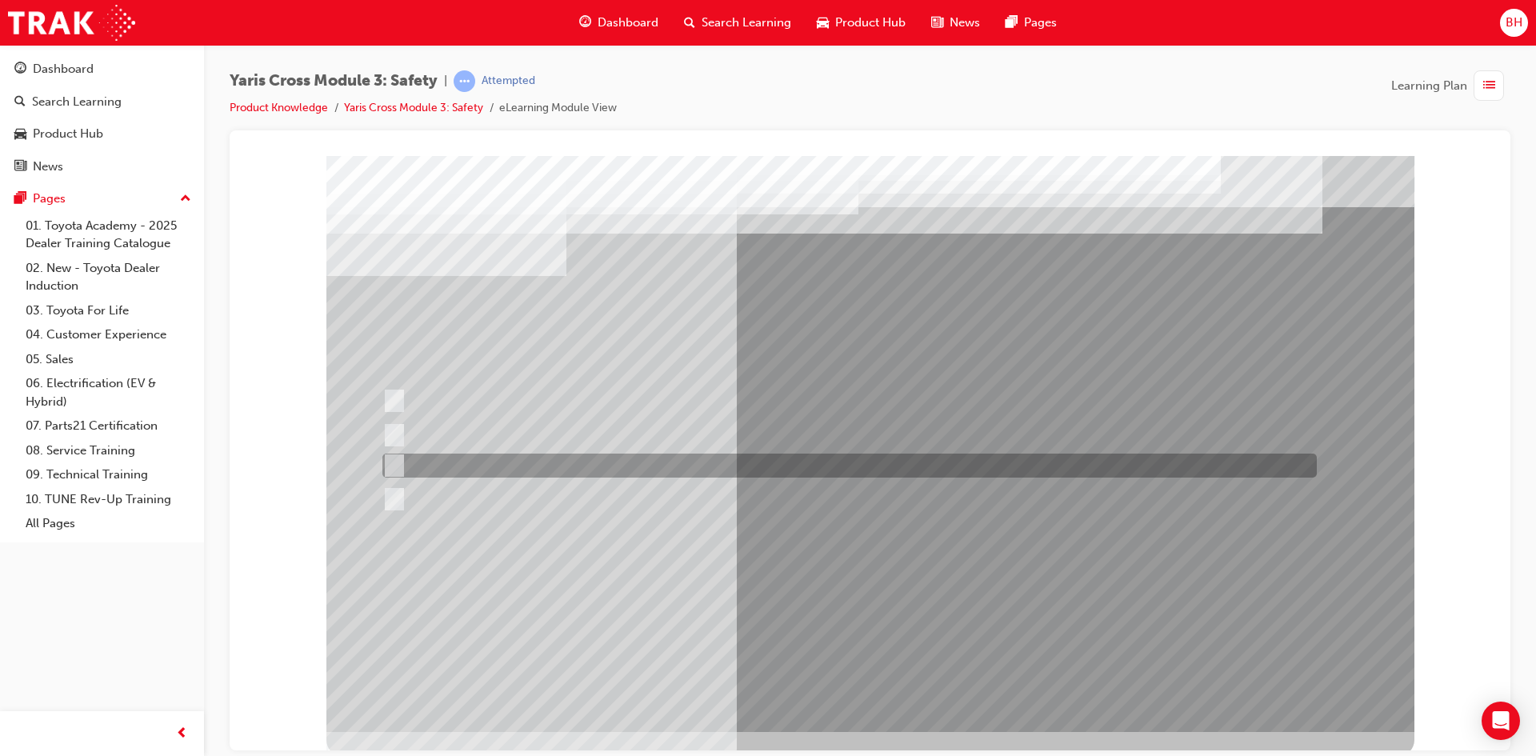
click at [409, 458] on div at bounding box center [845, 465] width 934 height 24
radio input "true"
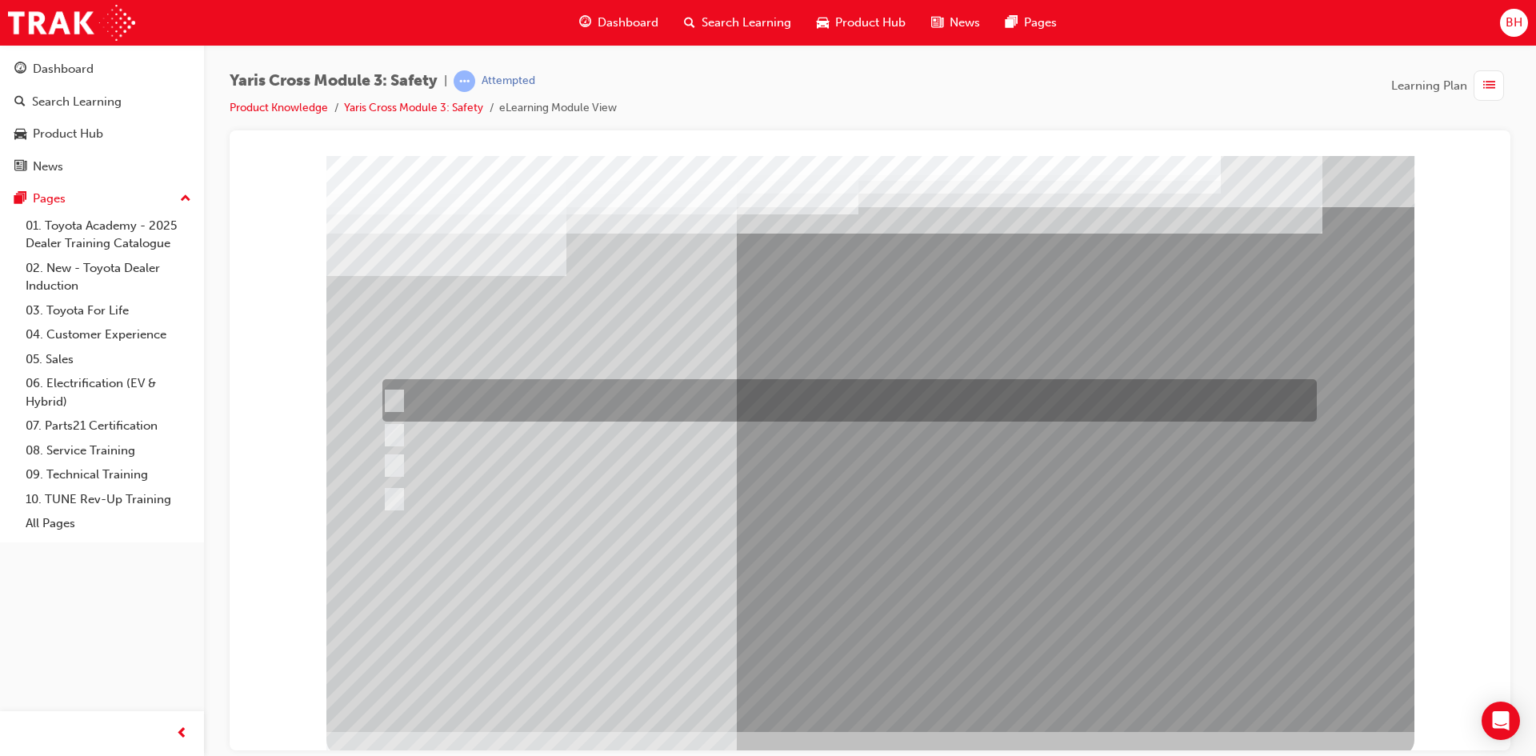
click at [567, 403] on div at bounding box center [845, 400] width 934 height 42
checkbox input "true"
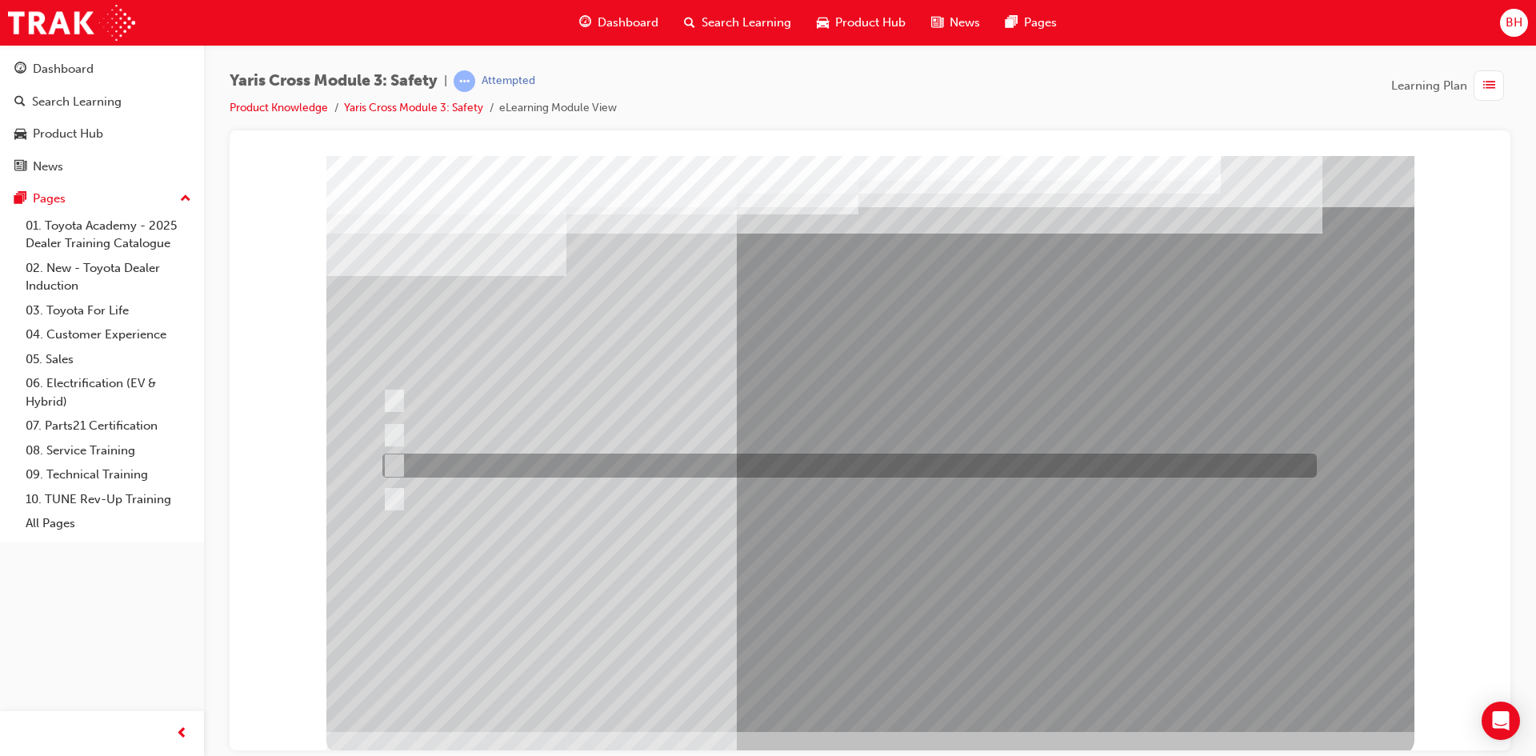
click at [528, 465] on div at bounding box center [845, 465] width 934 height 24
checkbox input "true"
click at [481, 508] on div at bounding box center [845, 499] width 934 height 24
checkbox input "true"
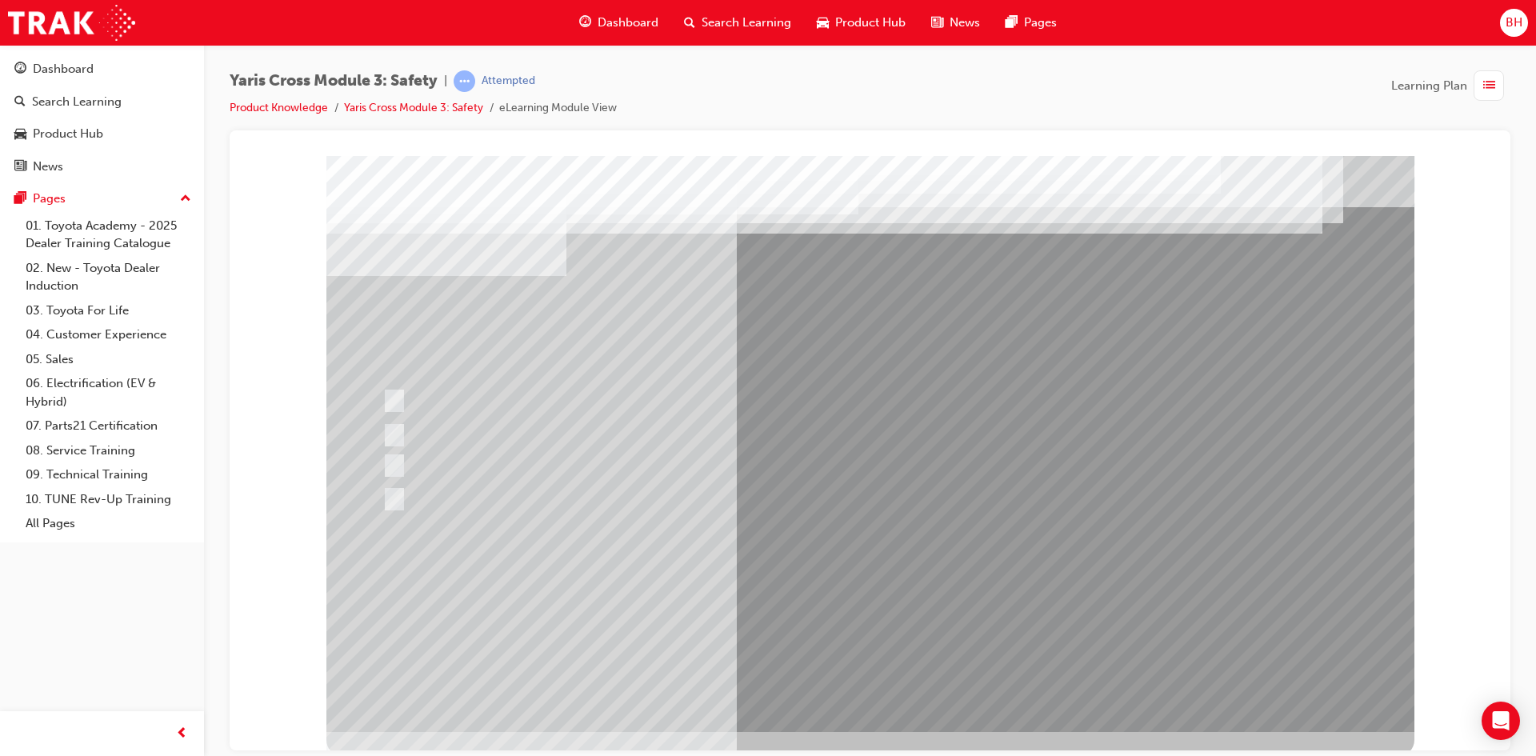
click at [903, 612] on div at bounding box center [870, 443] width 1088 height 576
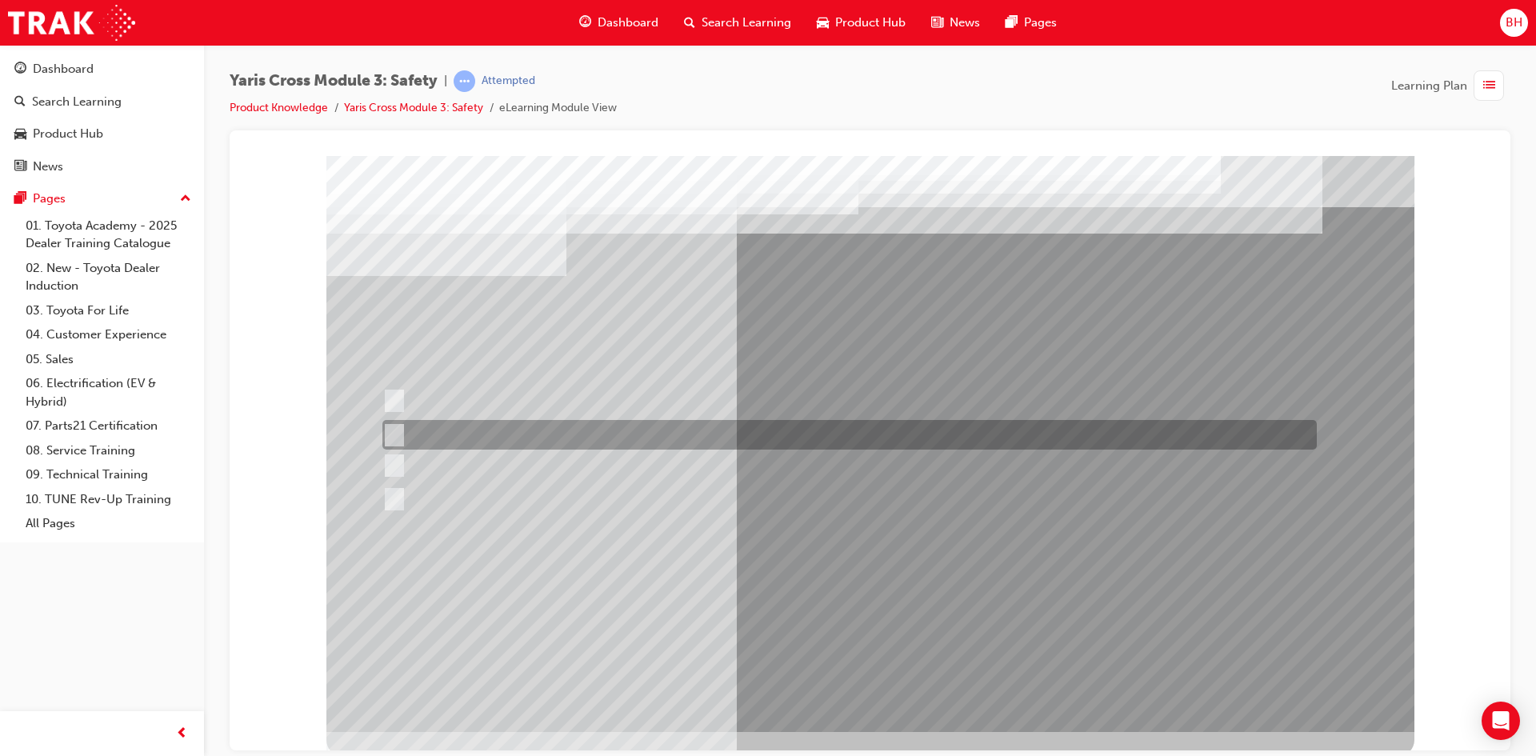
click at [463, 438] on div at bounding box center [845, 435] width 934 height 30
radio input "true"
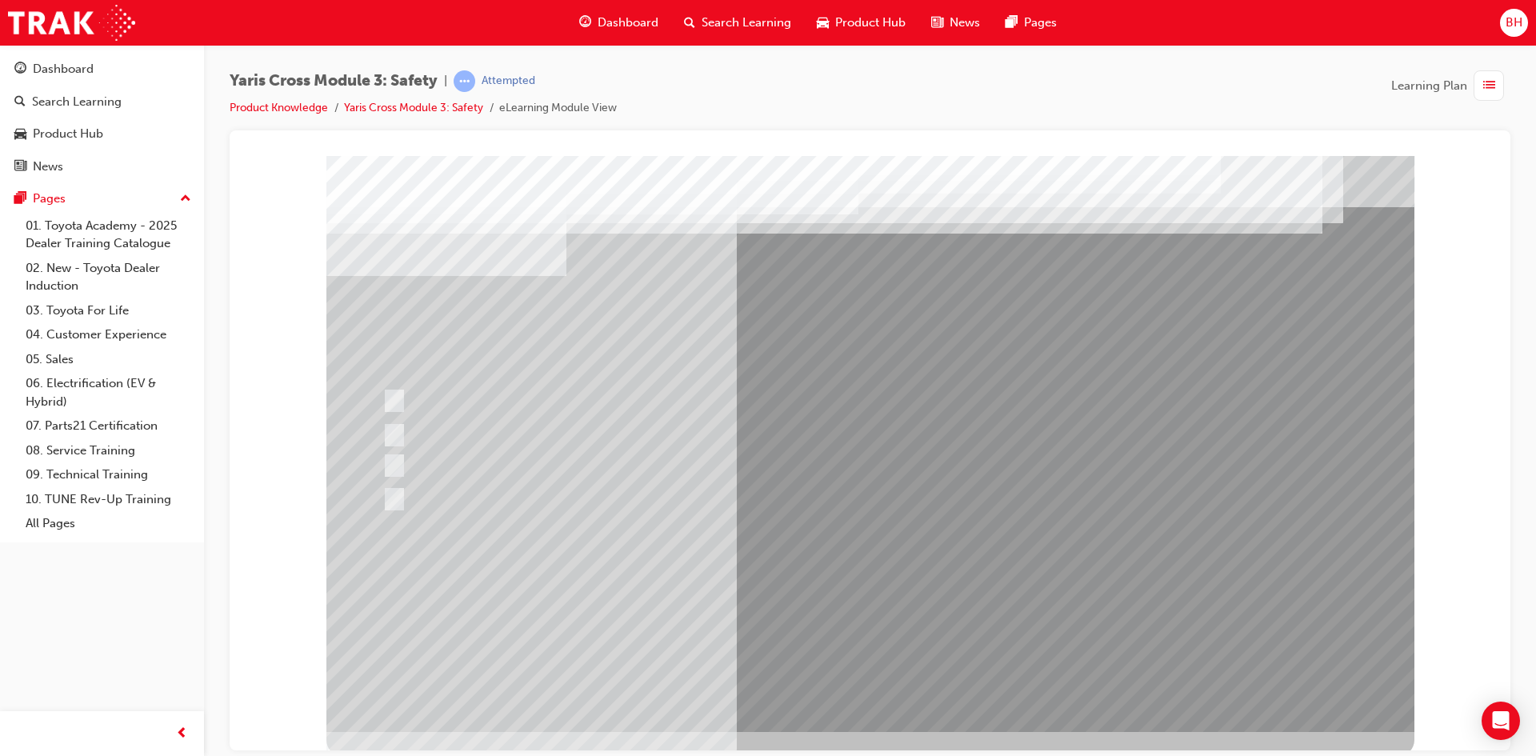
click at [891, 609] on div at bounding box center [870, 443] width 1088 height 576
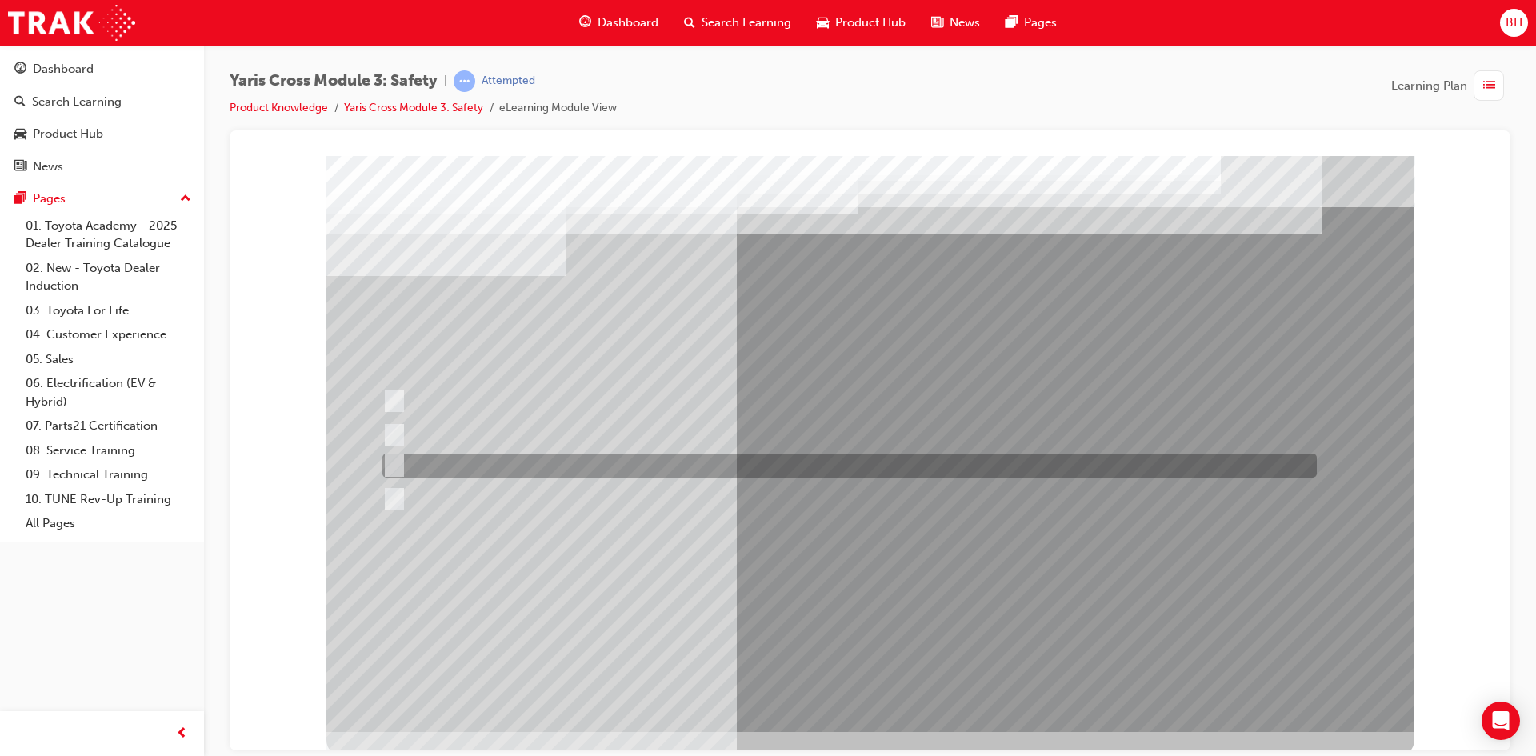
click at [434, 460] on div at bounding box center [845, 465] width 934 height 24
radio input "true"
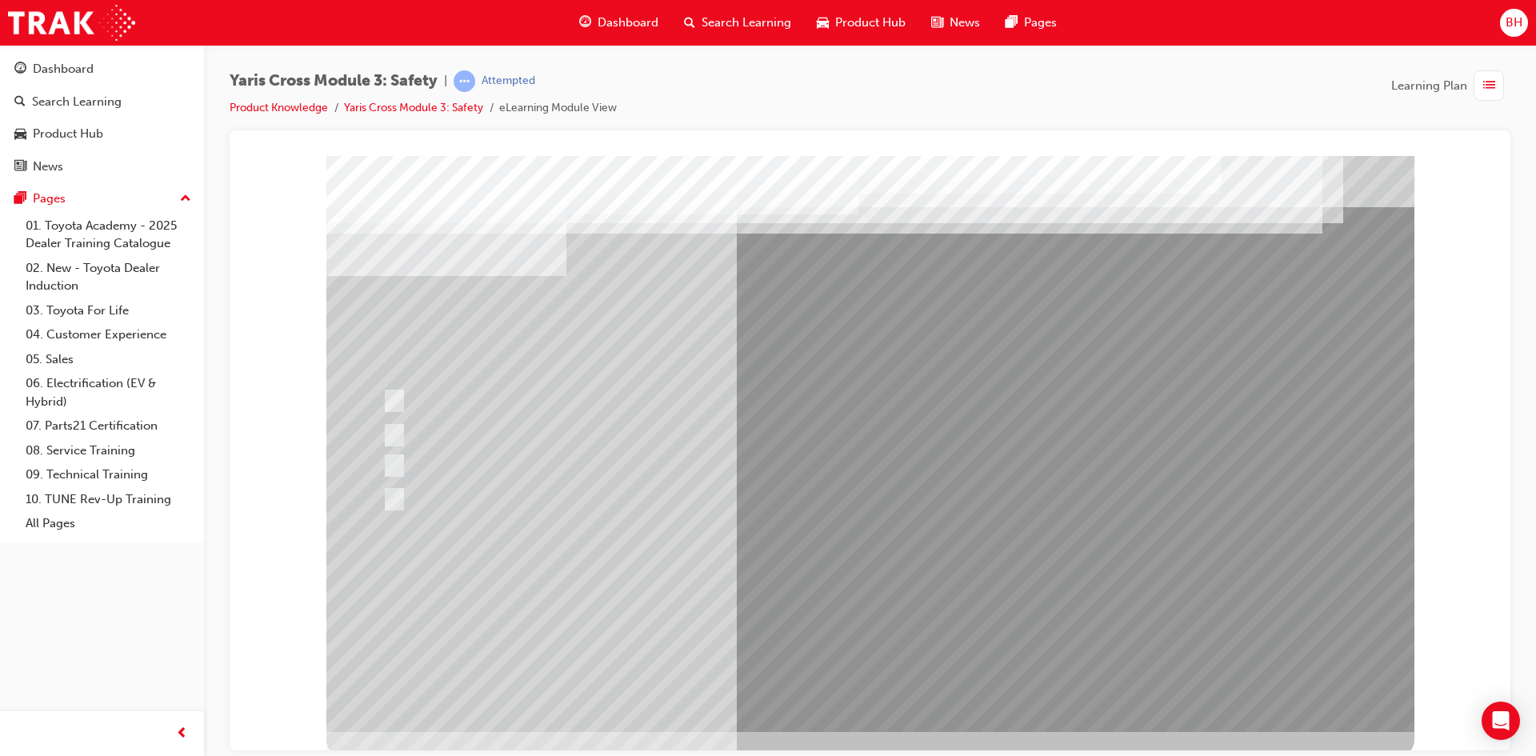
click at [828, 589] on div at bounding box center [870, 443] width 1088 height 576
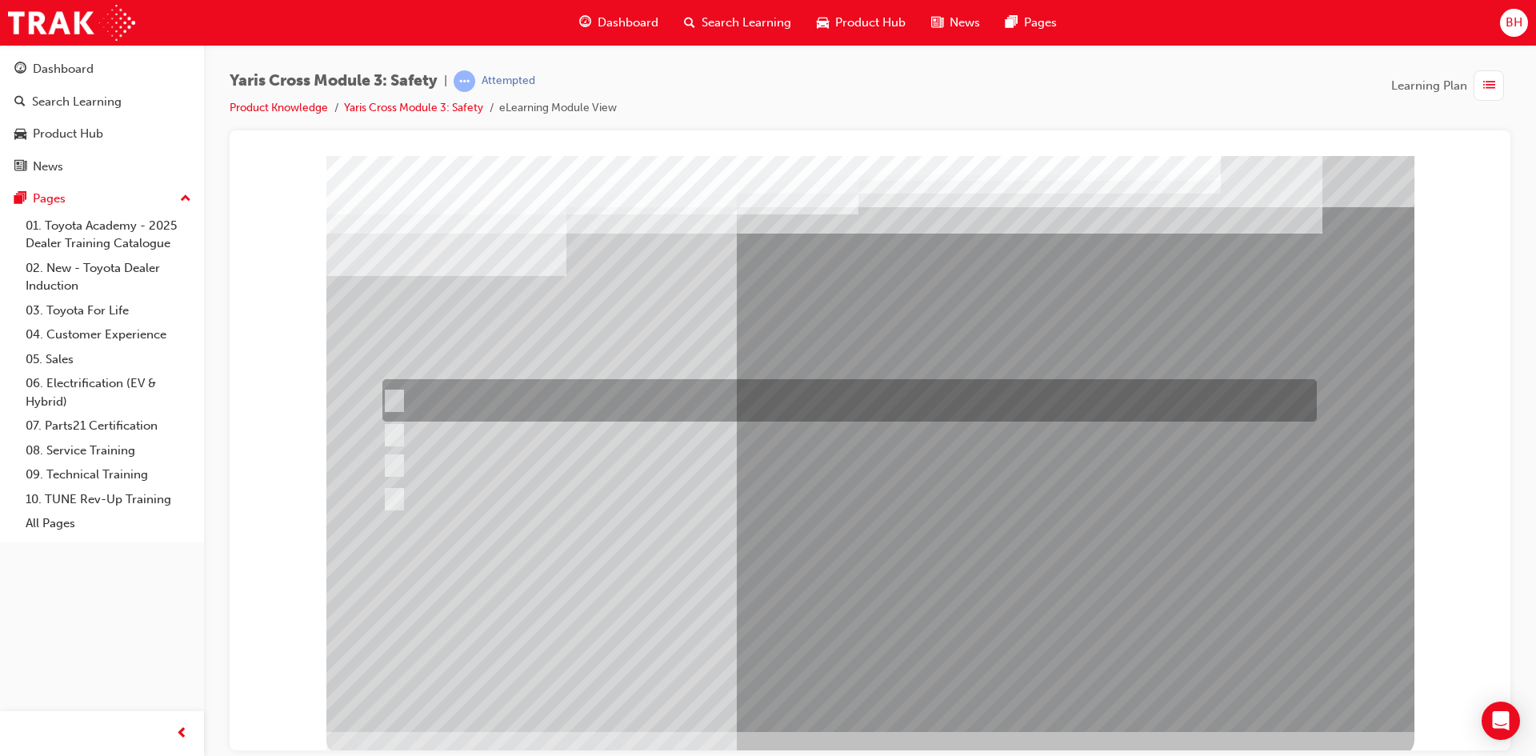
click at [462, 388] on div at bounding box center [845, 400] width 934 height 42
radio input "true"
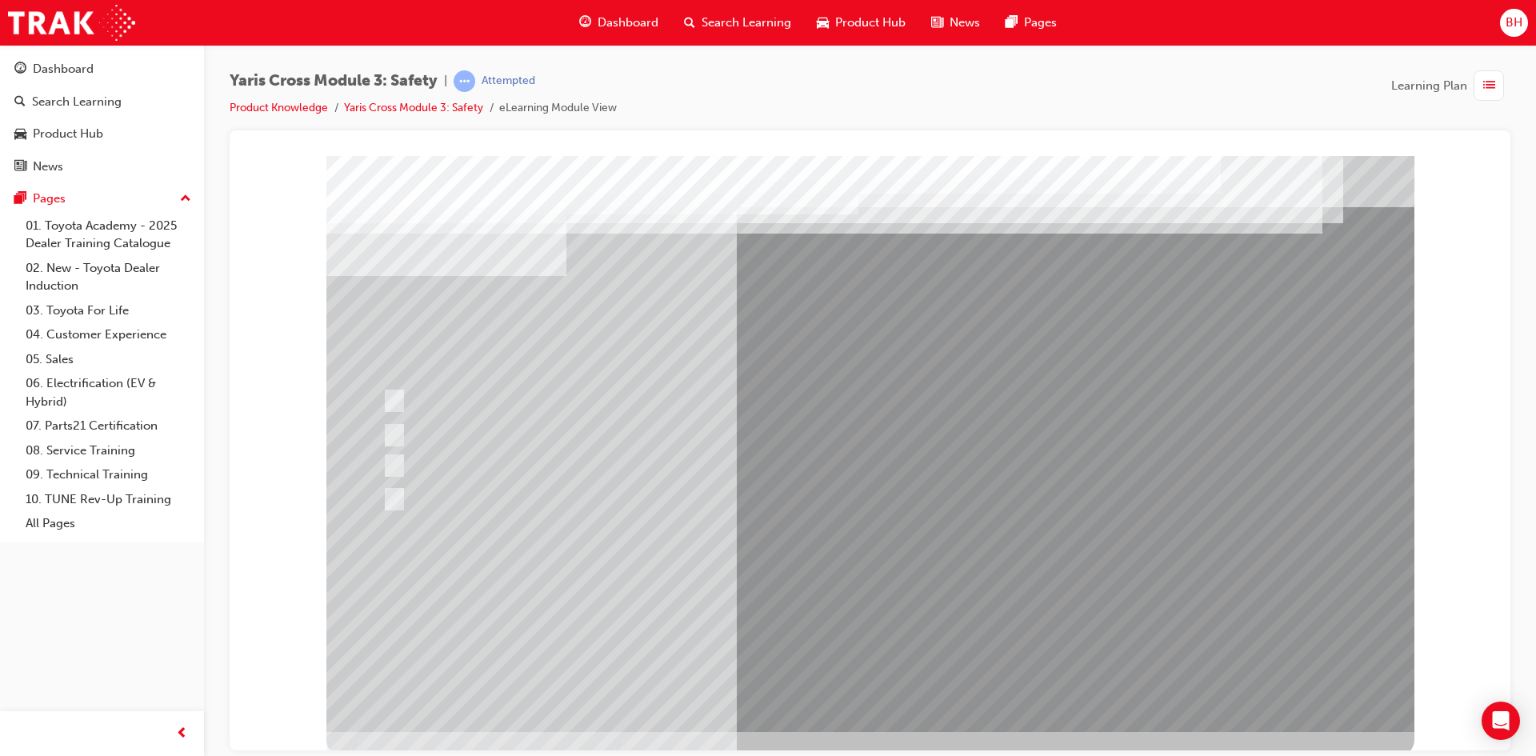
click at [893, 602] on div at bounding box center [870, 443] width 1088 height 576
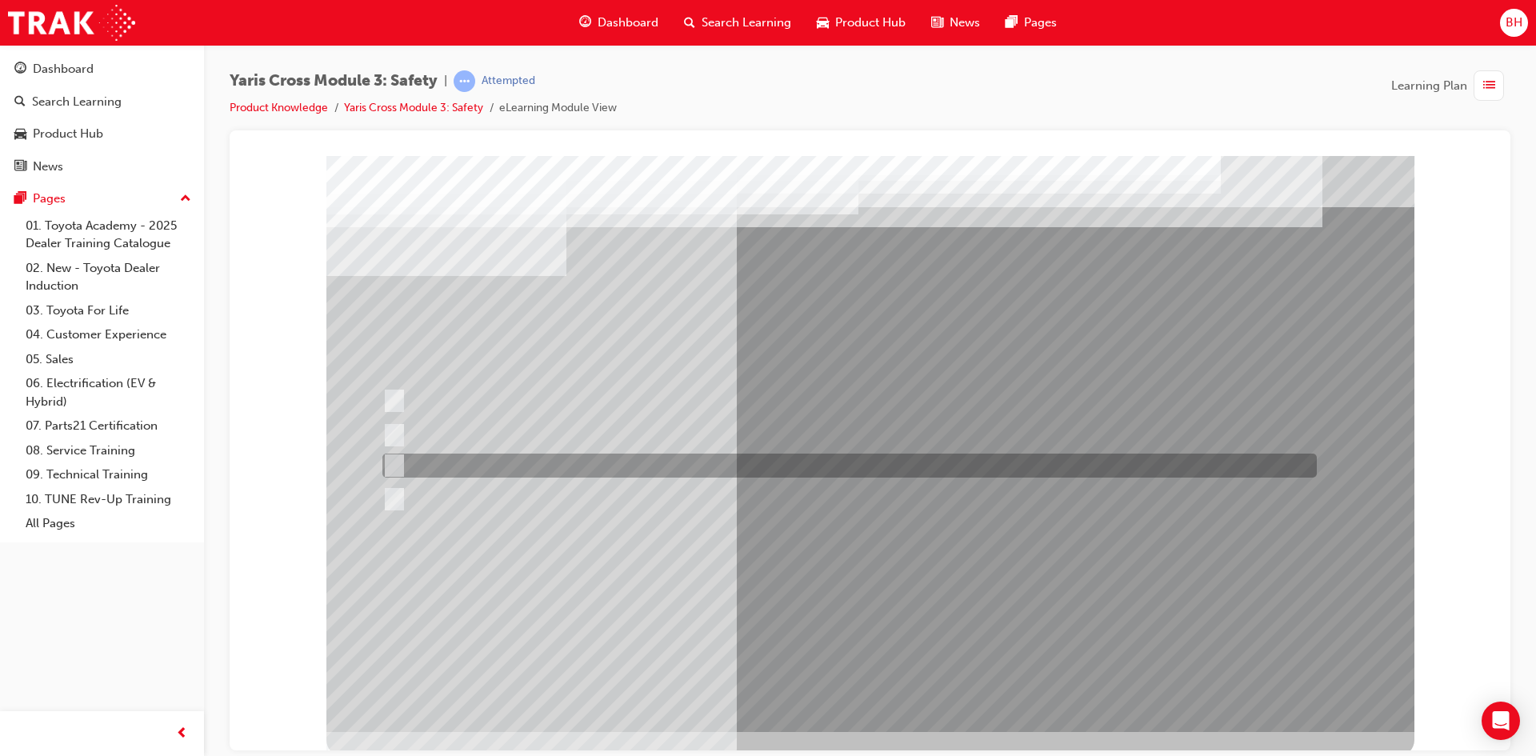
click at [428, 454] on div at bounding box center [845, 465] width 934 height 24
radio input "true"
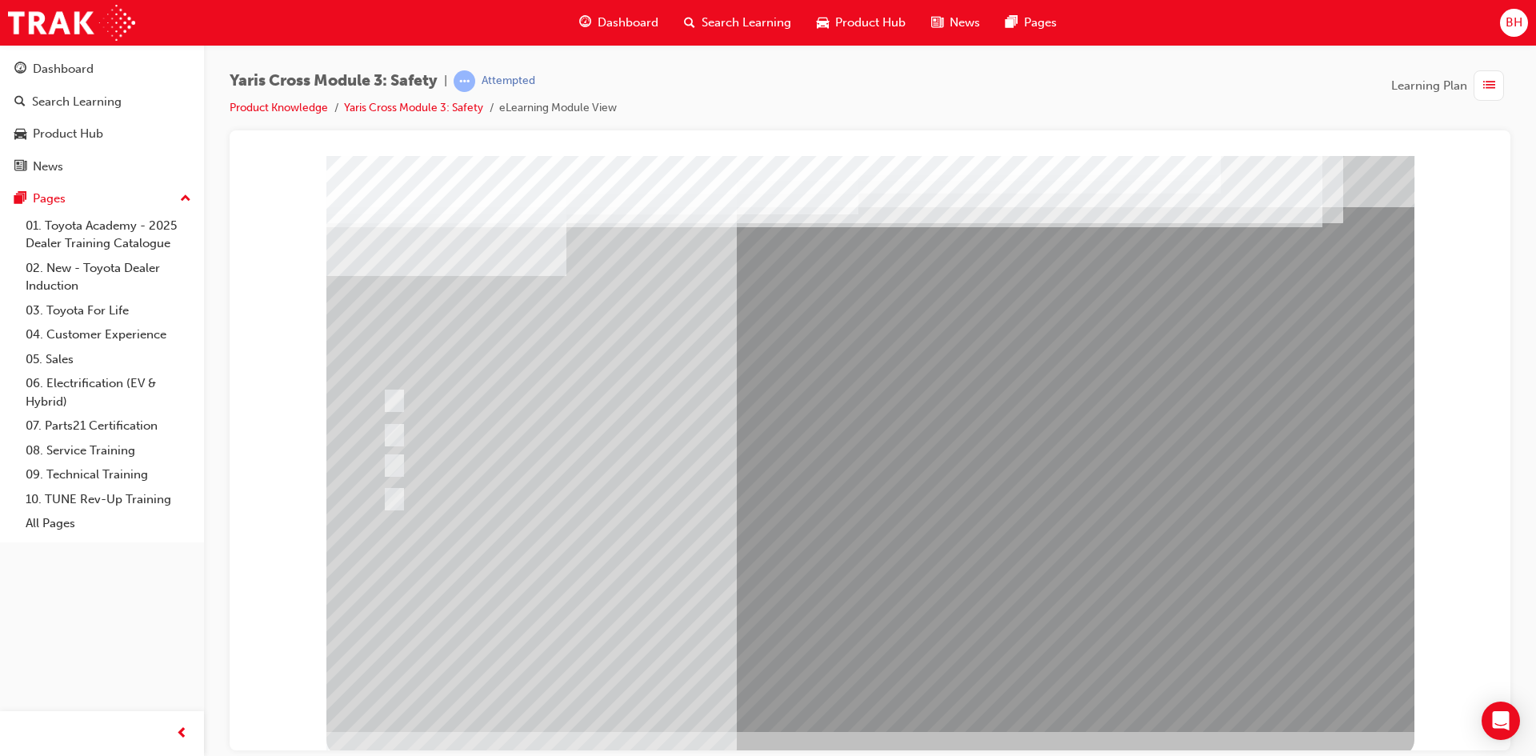
click at [823, 605] on div at bounding box center [870, 443] width 1088 height 576
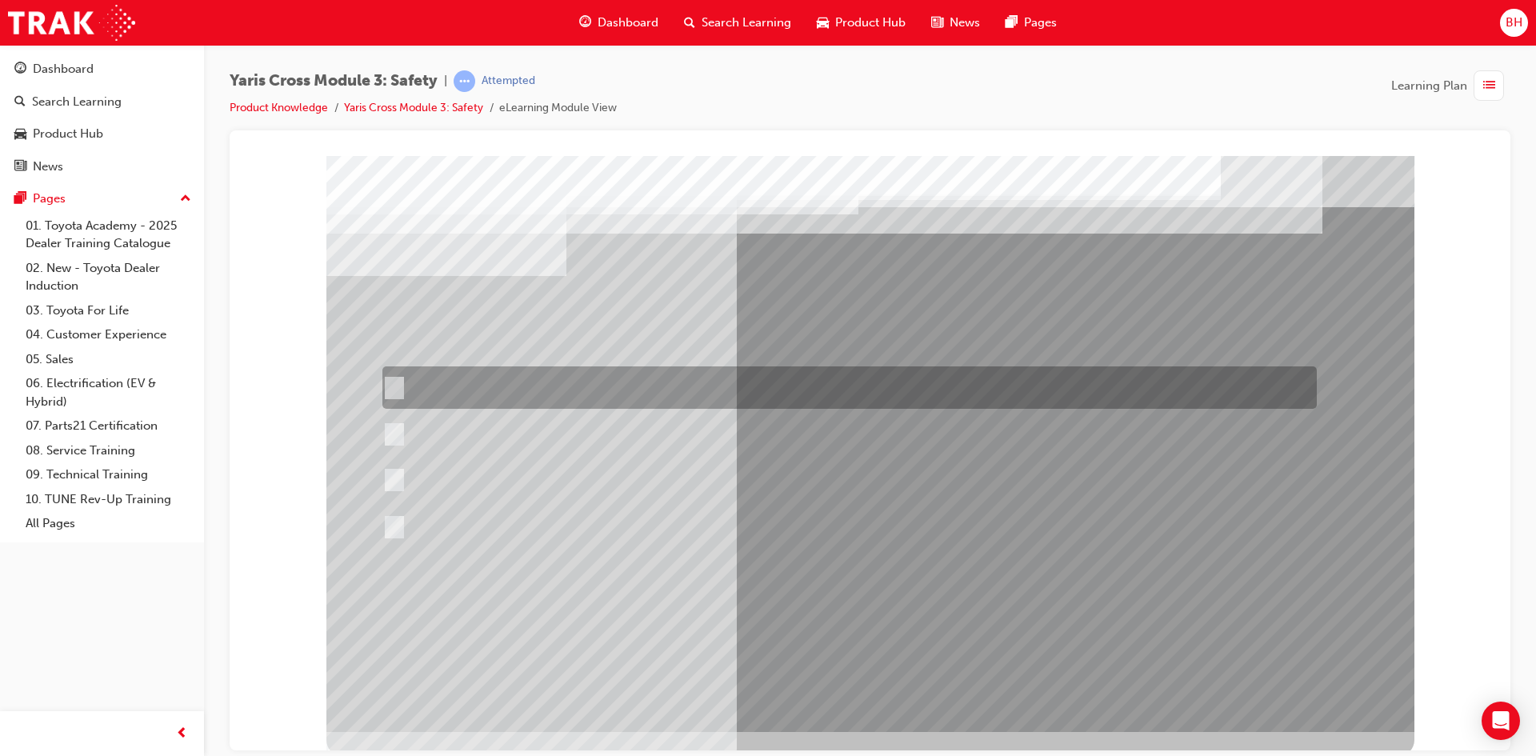
click at [476, 406] on div at bounding box center [845, 387] width 934 height 42
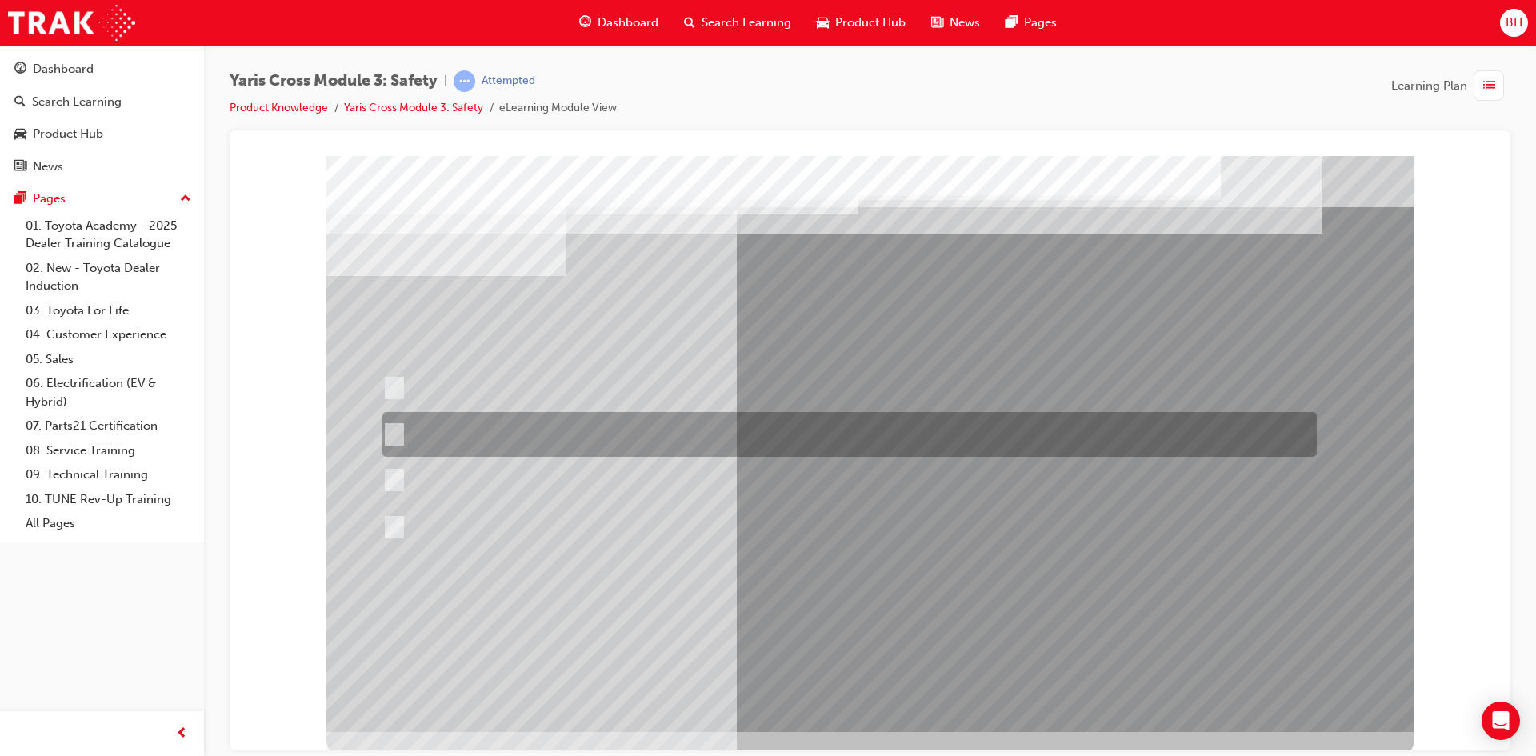
click at [474, 419] on div at bounding box center [845, 434] width 934 height 45
radio input "false"
radio input "true"
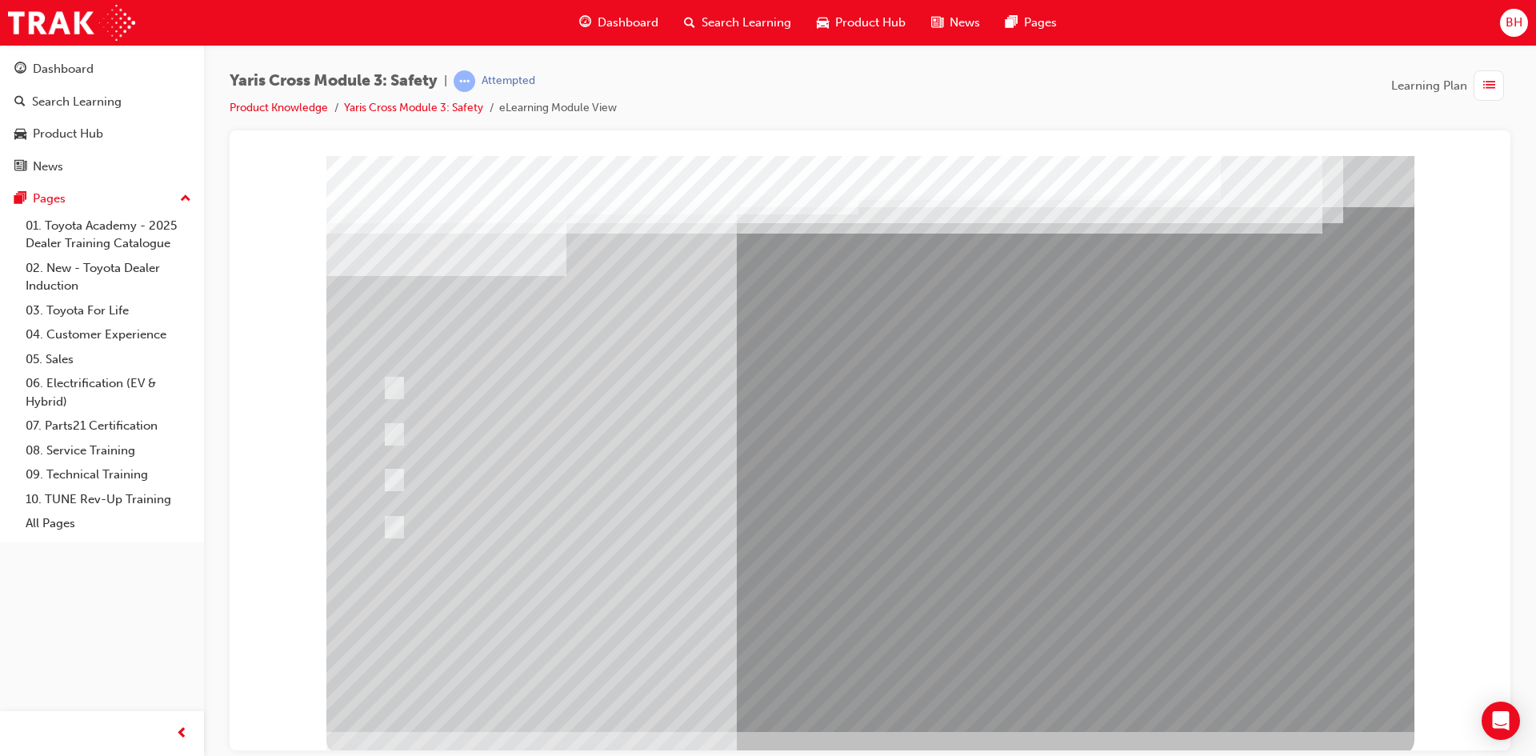
click at [853, 609] on div at bounding box center [870, 443] width 1088 height 576
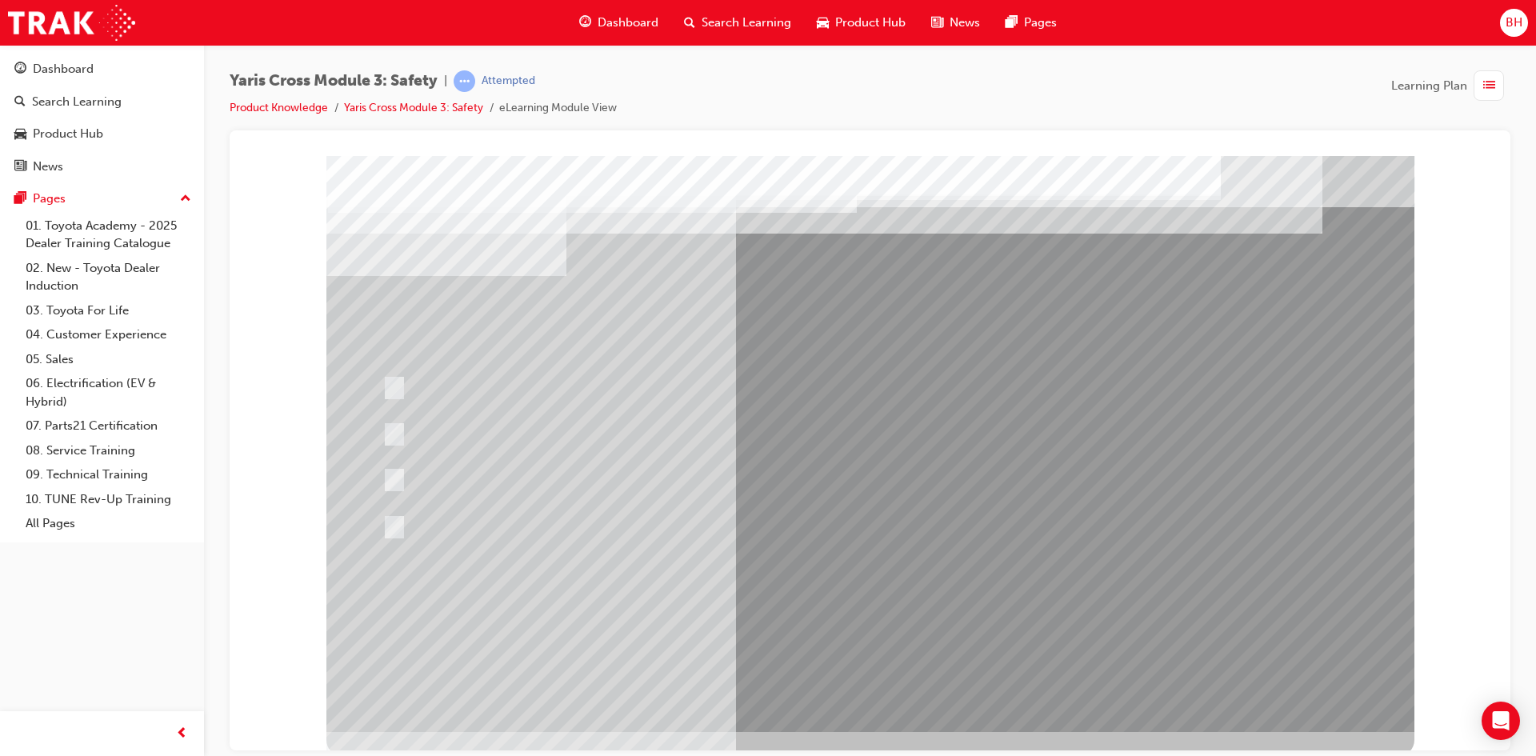
drag, startPoint x: 525, startPoint y: 481, endPoint x: 521, endPoint y: 489, distance: 8.6
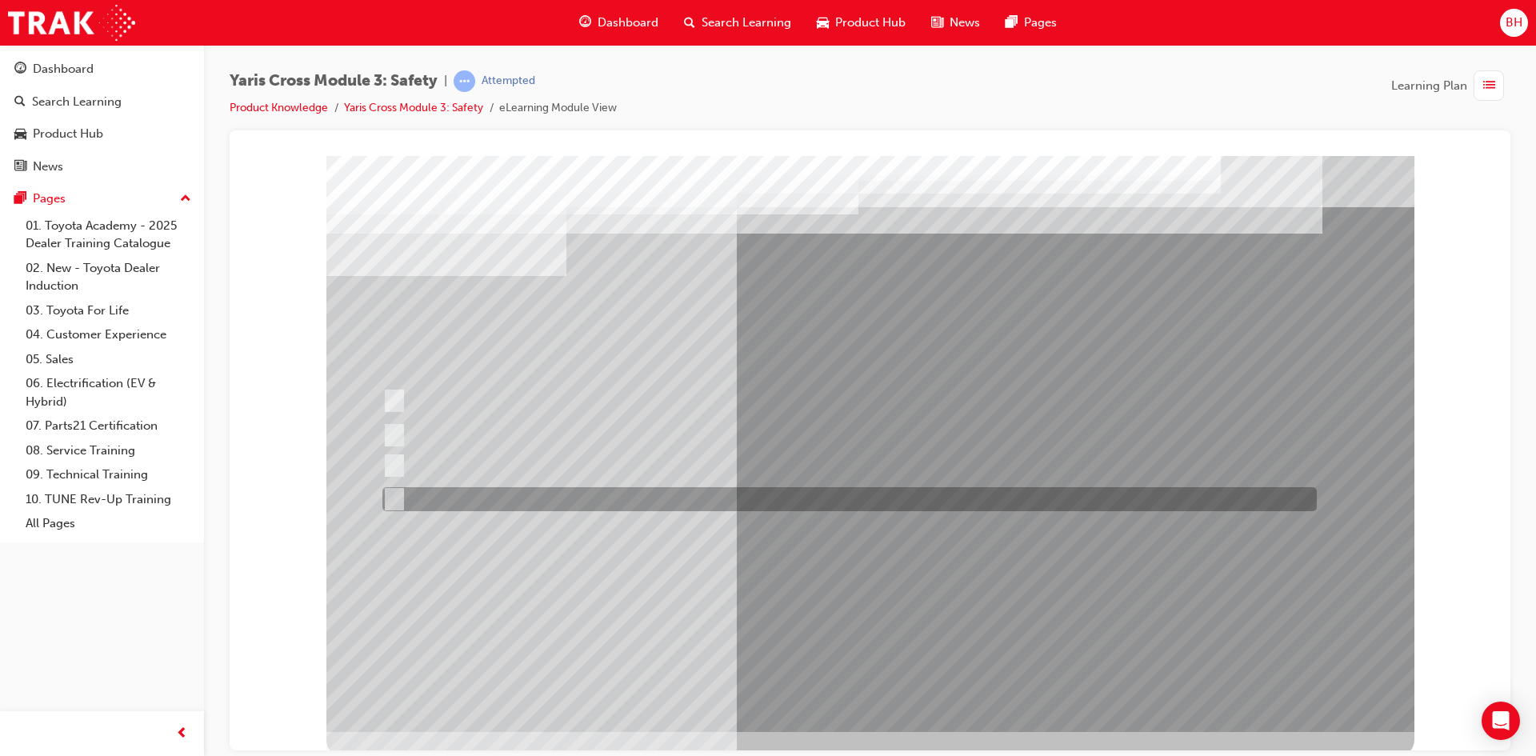
click at [521, 491] on div at bounding box center [845, 499] width 934 height 24
radio input "true"
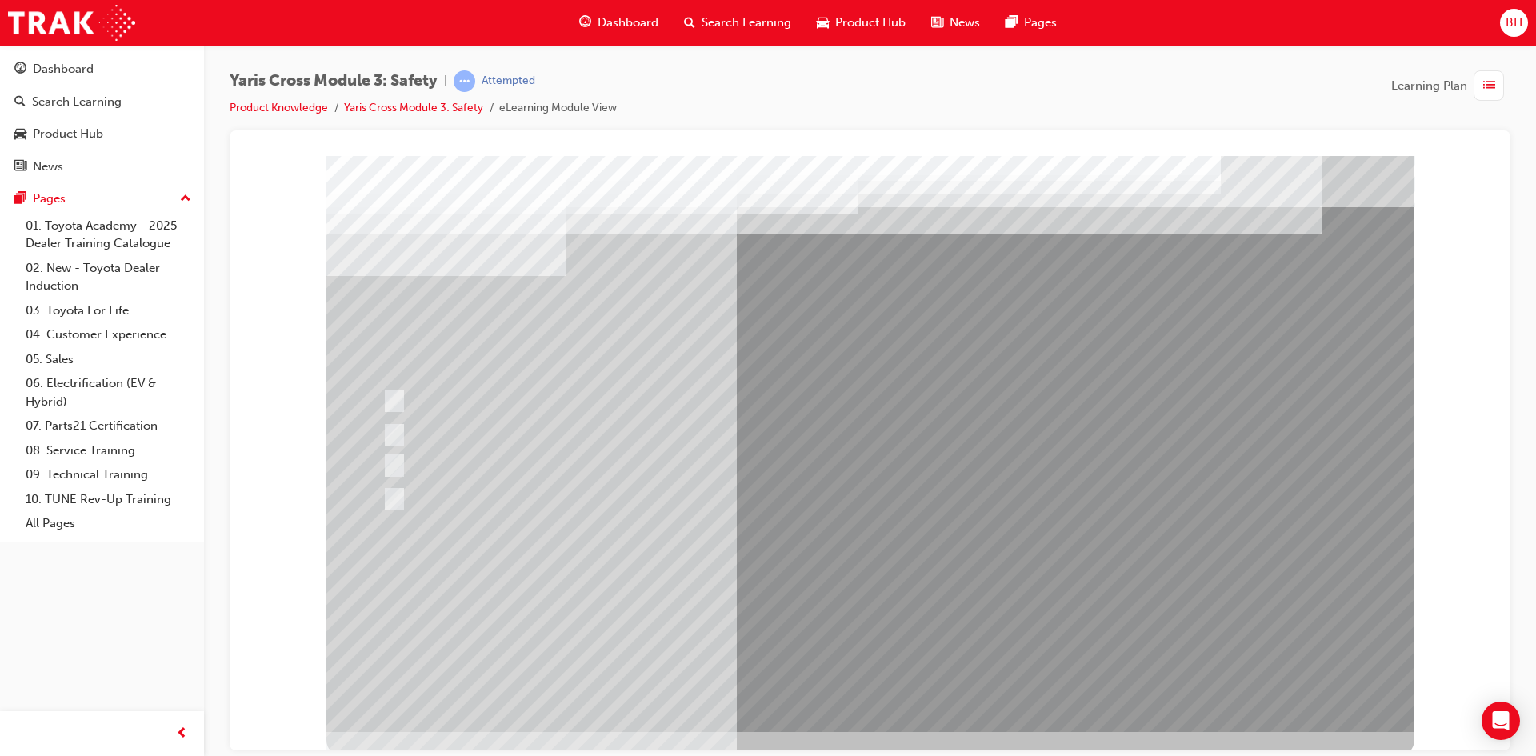
click at [883, 598] on div at bounding box center [870, 443] width 1088 height 576
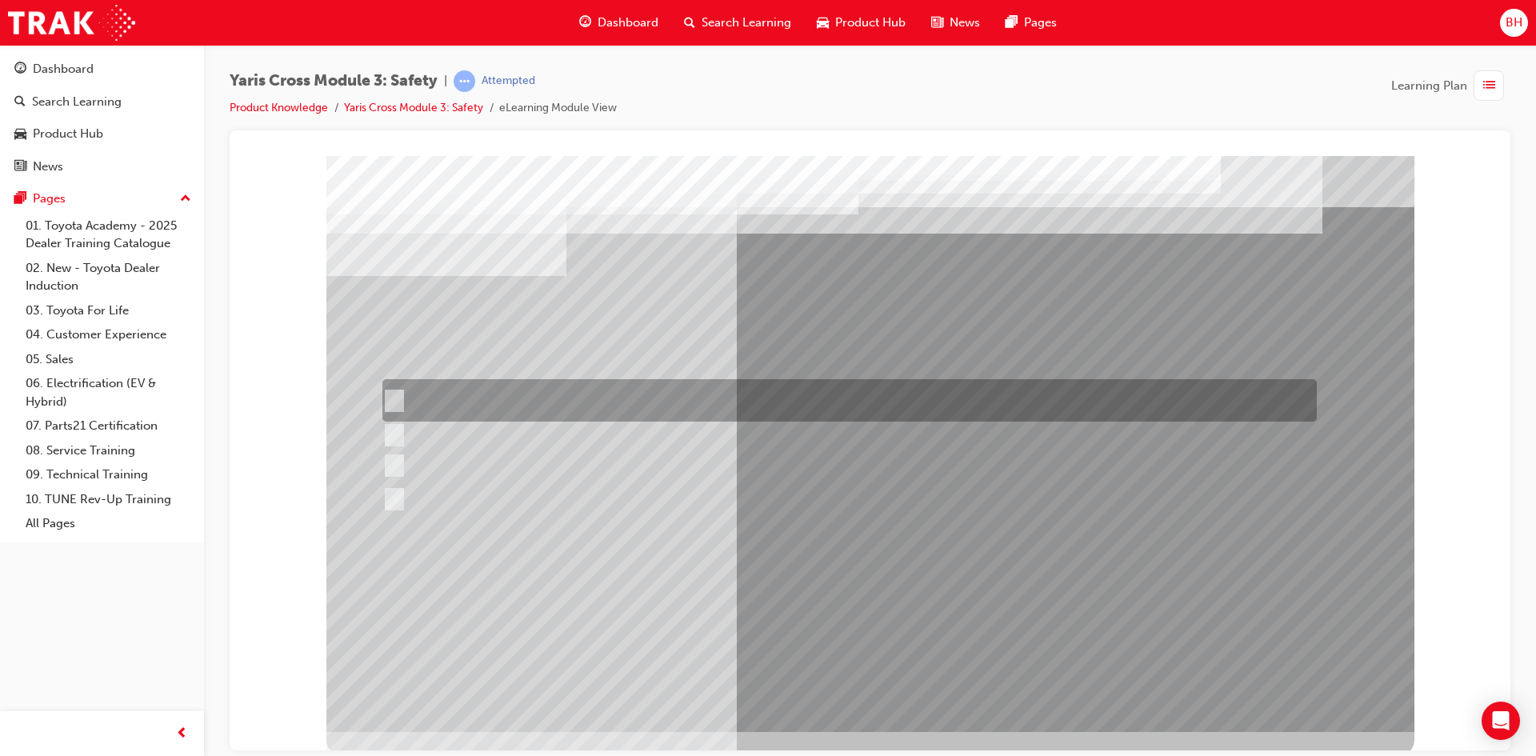
click at [400, 396] on div at bounding box center [845, 400] width 934 height 42
checkbox input "true"
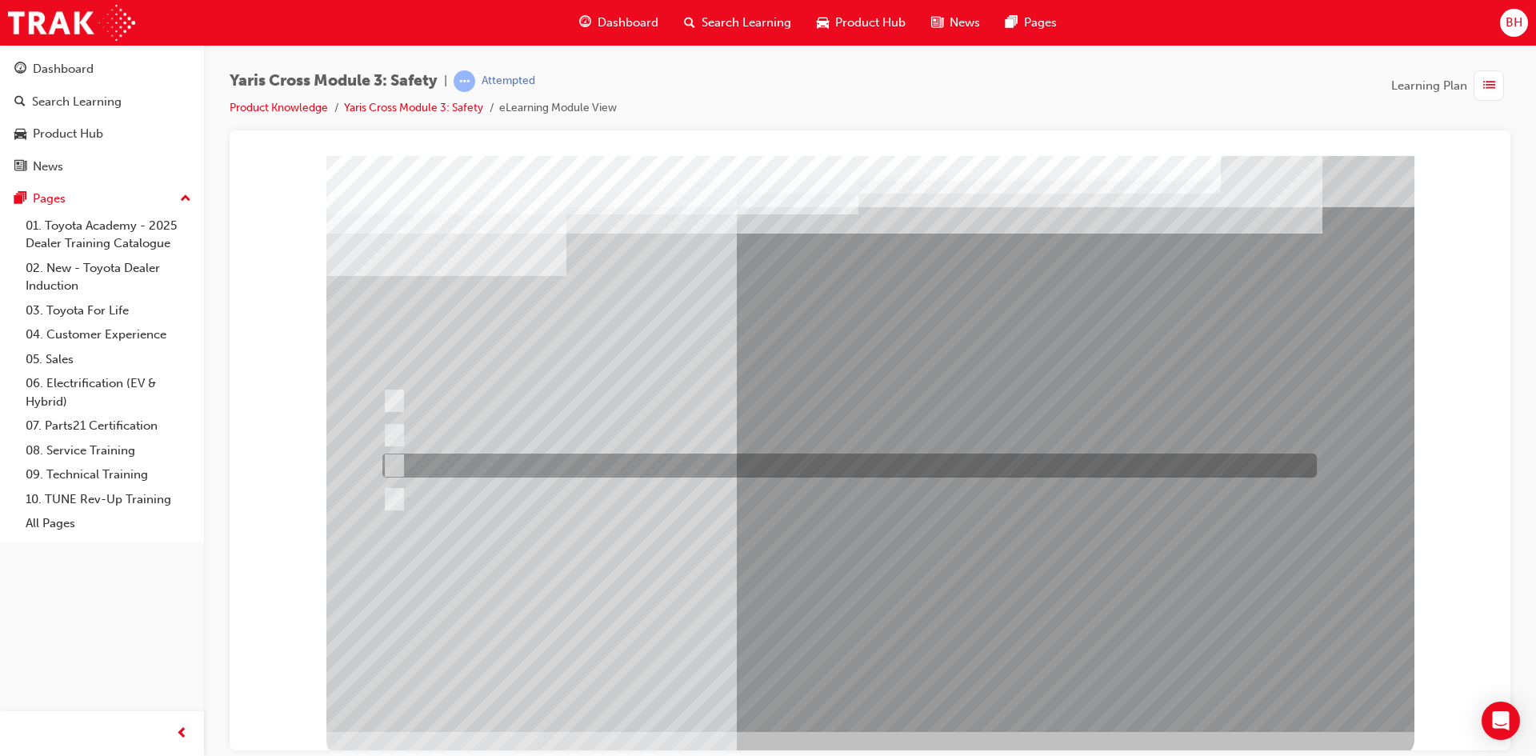
drag, startPoint x: 397, startPoint y: 460, endPoint x: 388, endPoint y: 488, distance: 29.3
click at [397, 462] on input "ACN – Automatic Collision Notification" at bounding box center [390, 466] width 18 height 18
checkbox input "true"
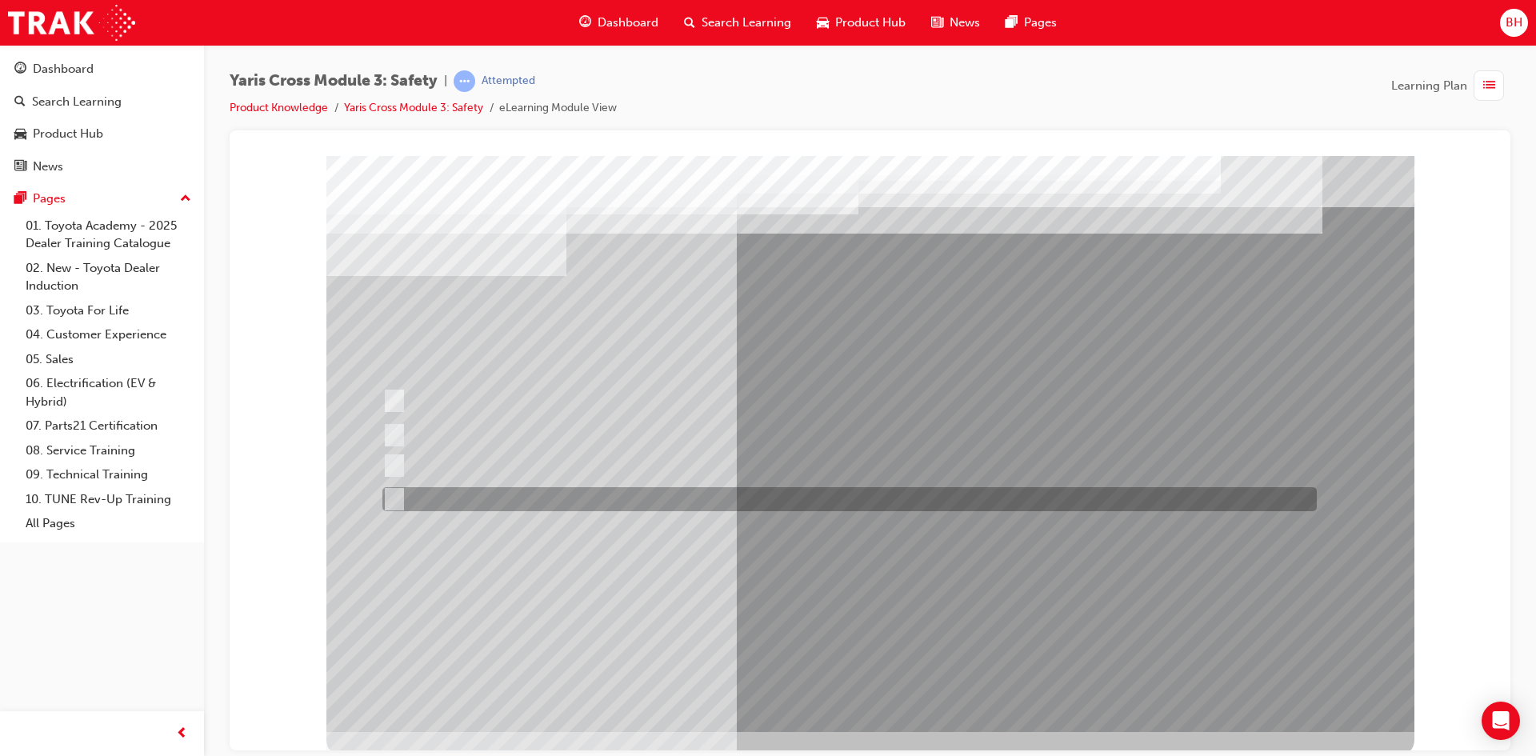
click at [388, 488] on div at bounding box center [845, 499] width 934 height 24
checkbox input "true"
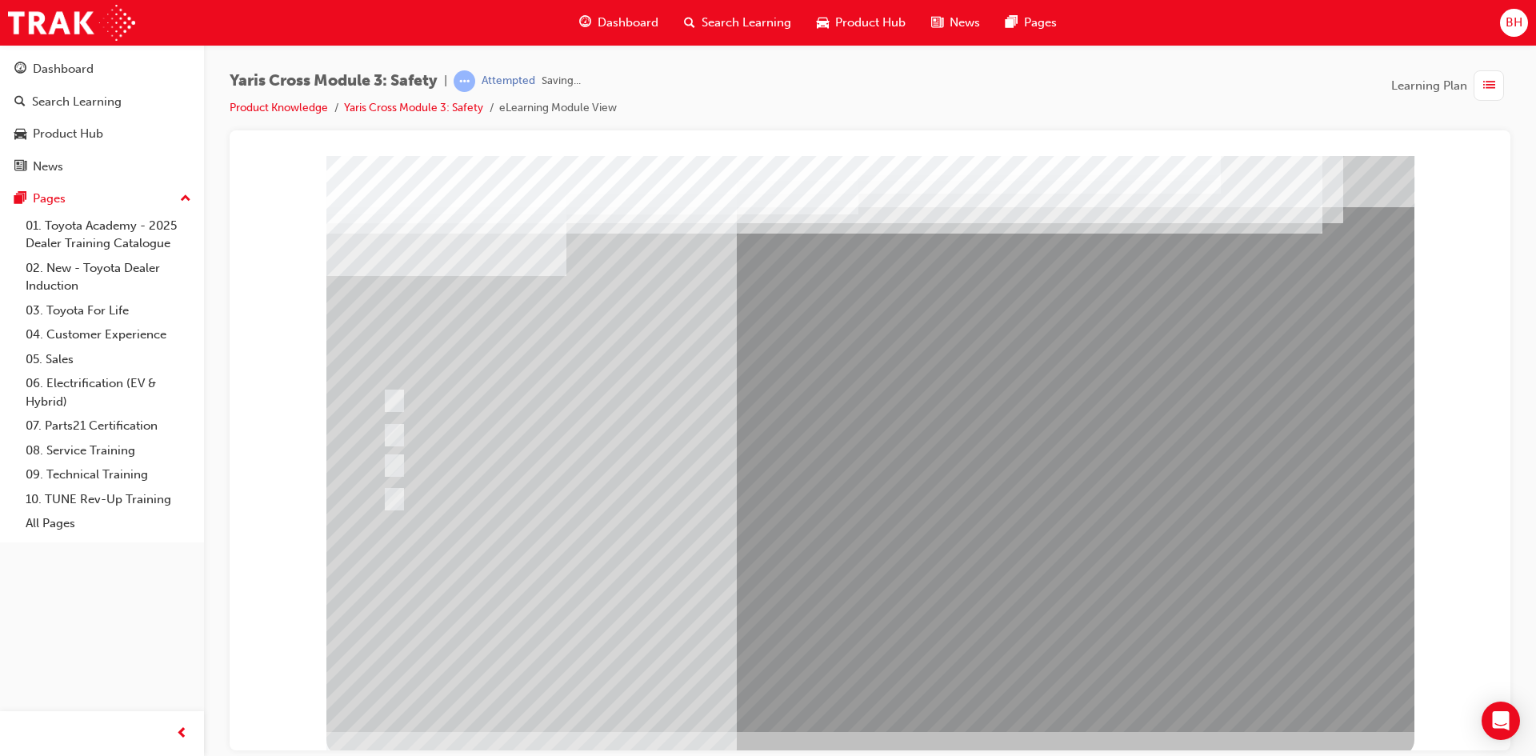
click at [802, 598] on div at bounding box center [870, 443] width 1088 height 576
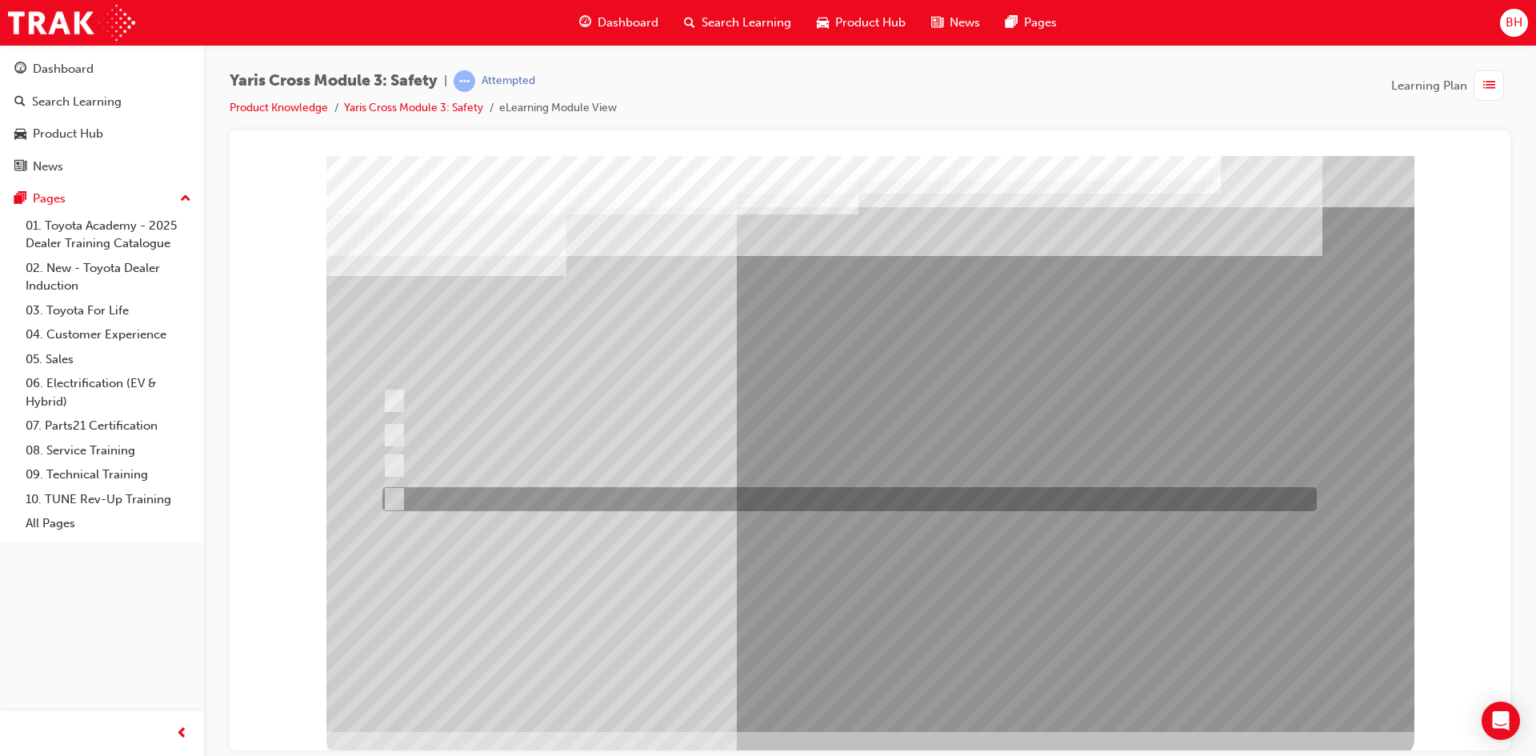
click at [413, 489] on div at bounding box center [845, 499] width 934 height 24
radio input "true"
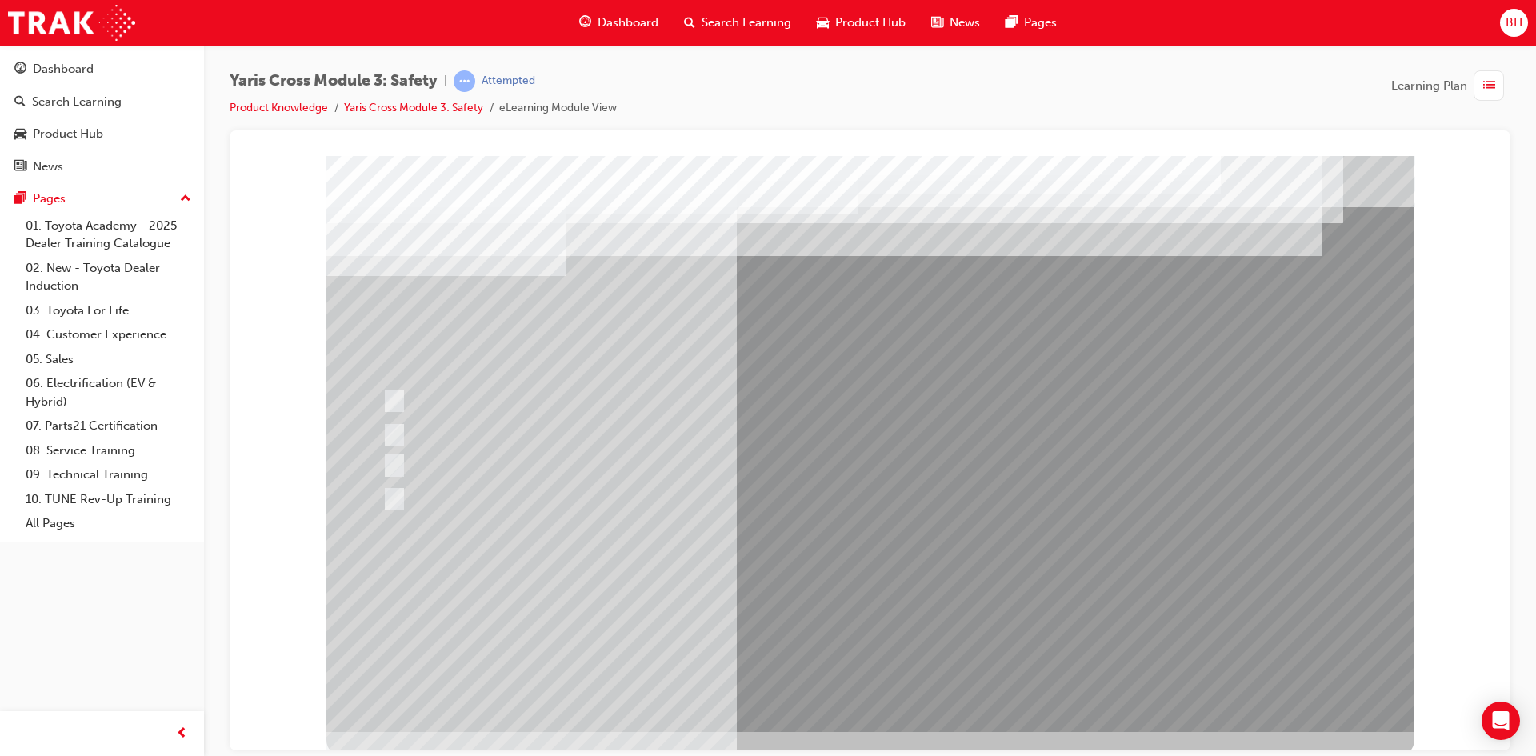
click at [846, 602] on div at bounding box center [870, 443] width 1088 height 576
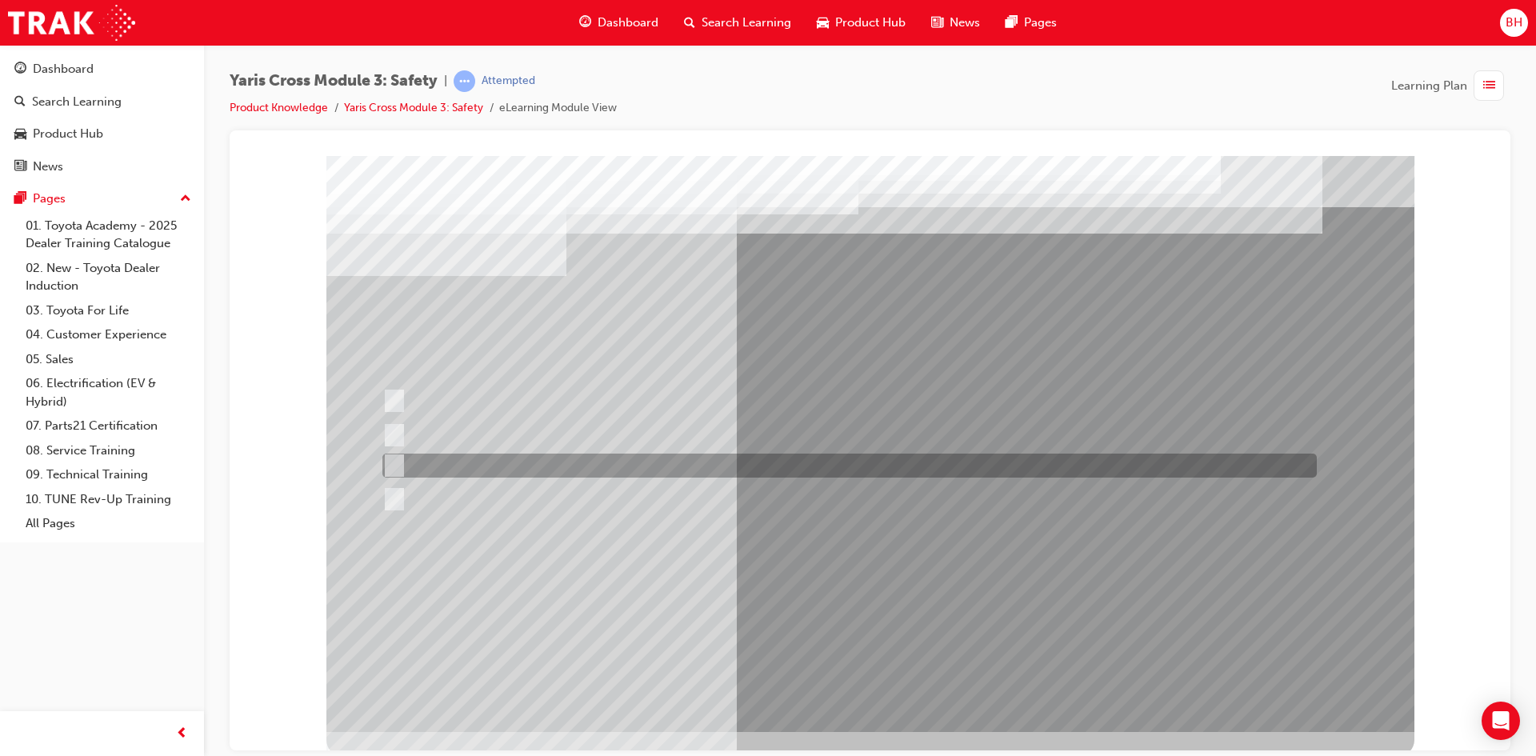
click at [405, 457] on div at bounding box center [845, 465] width 934 height 24
radio input "true"
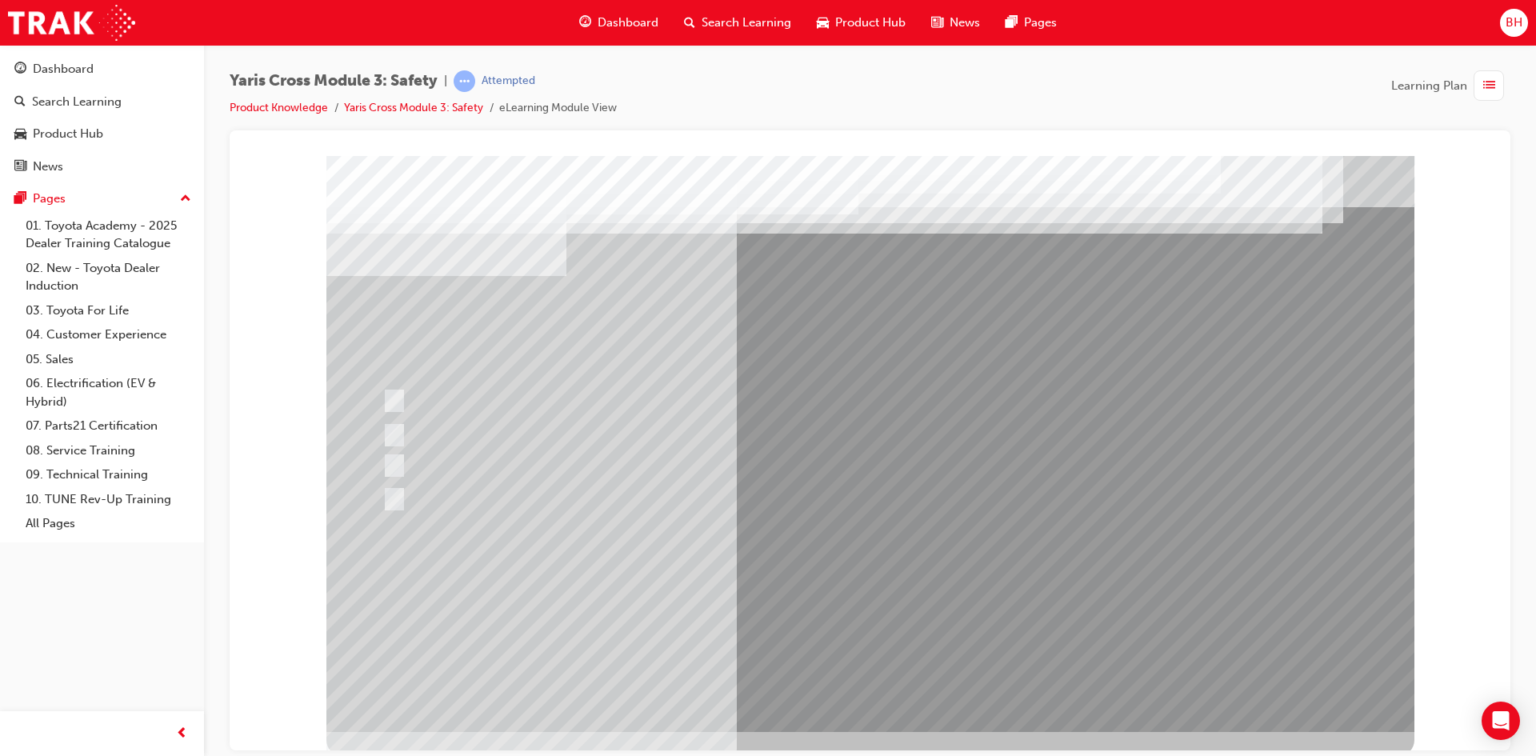
click at [866, 599] on div at bounding box center [870, 443] width 1088 height 576
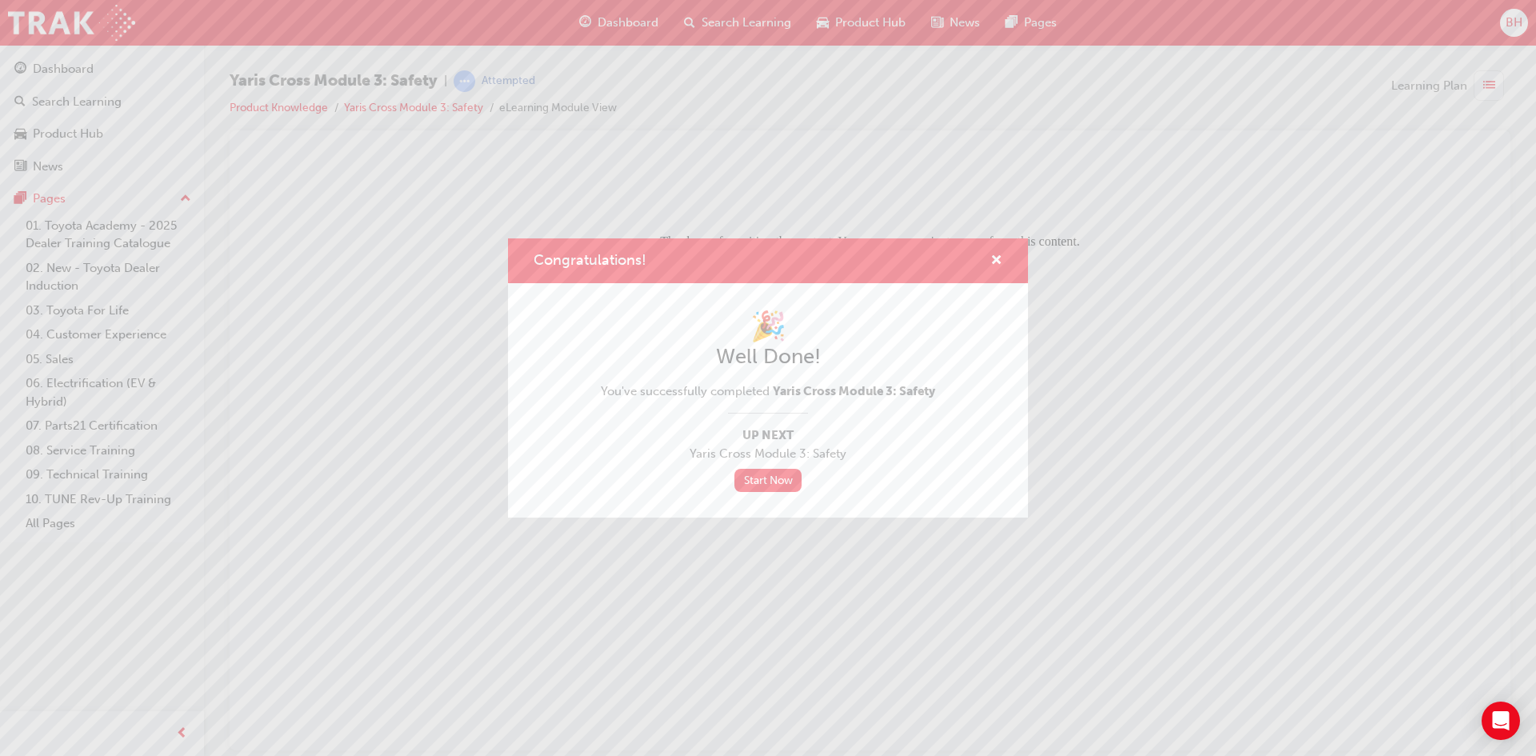
click at [986, 260] on div "Congratulations!" at bounding box center [989, 261] width 25 height 20
click at [997, 263] on span "cross-icon" at bounding box center [996, 261] width 12 height 14
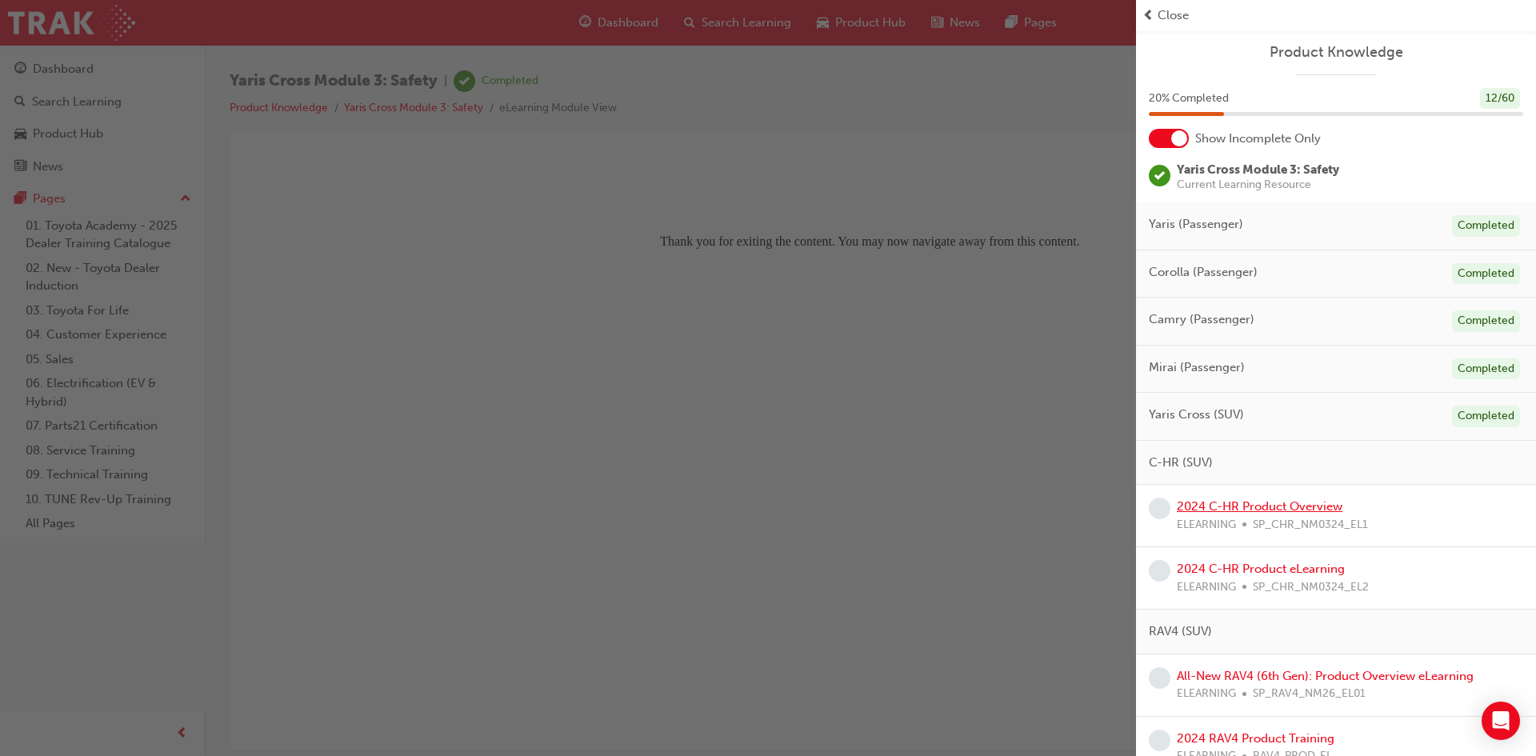
click at [1214, 505] on link "2024 C-HR Product Overview" at bounding box center [1259, 506] width 166 height 14
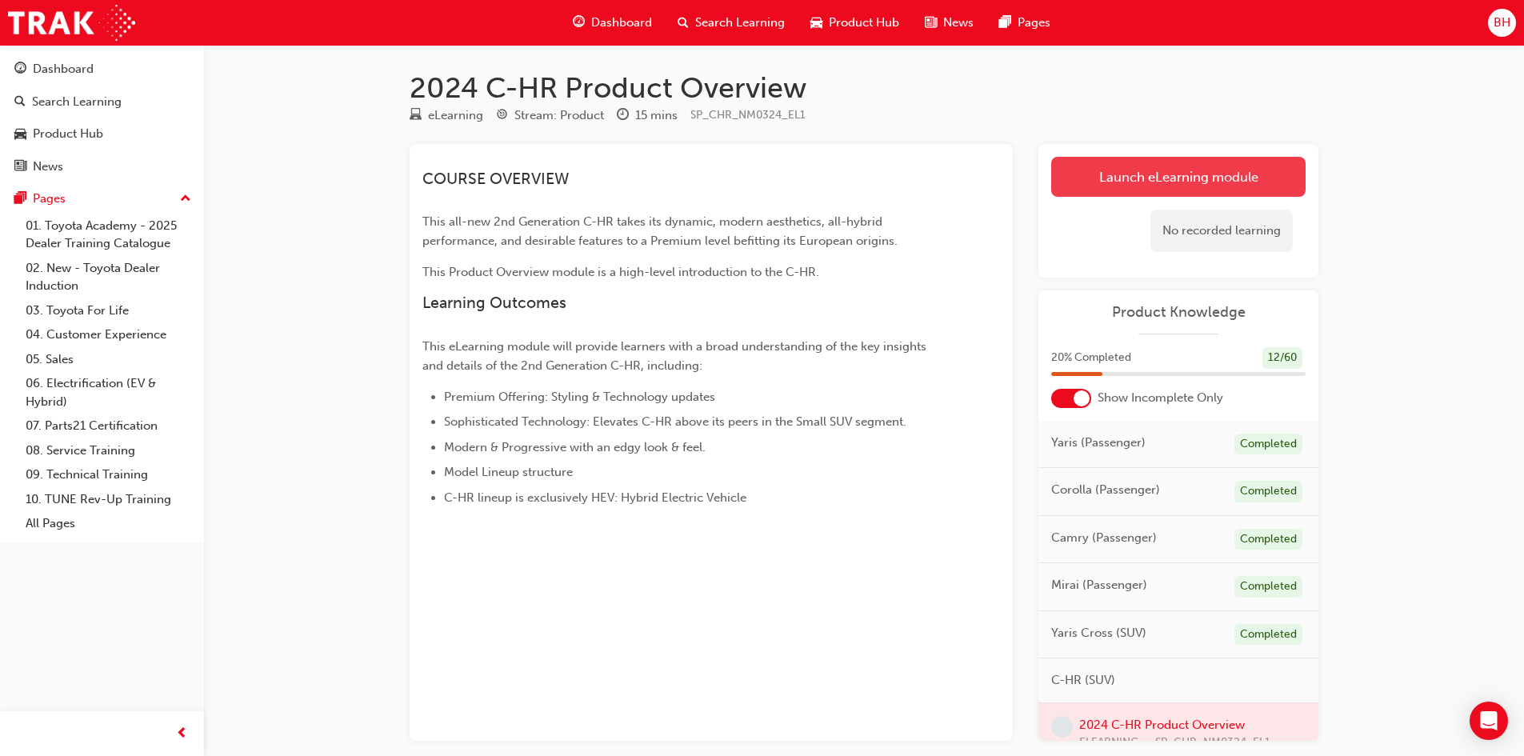
click at [1102, 170] on link "Launch eLearning module" at bounding box center [1178, 177] width 254 height 40
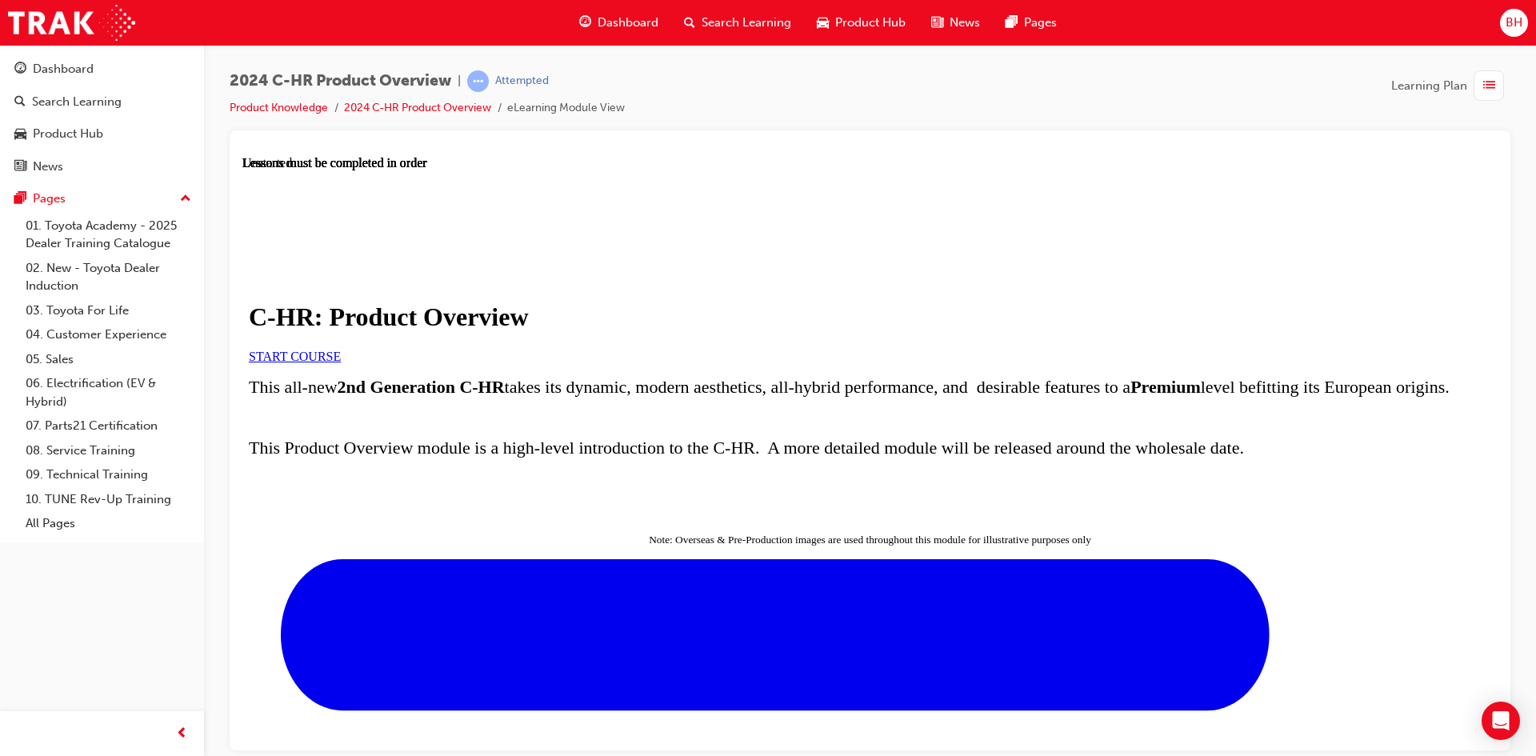
click at [341, 362] on link "START COURSE" at bounding box center [295, 356] width 92 height 14
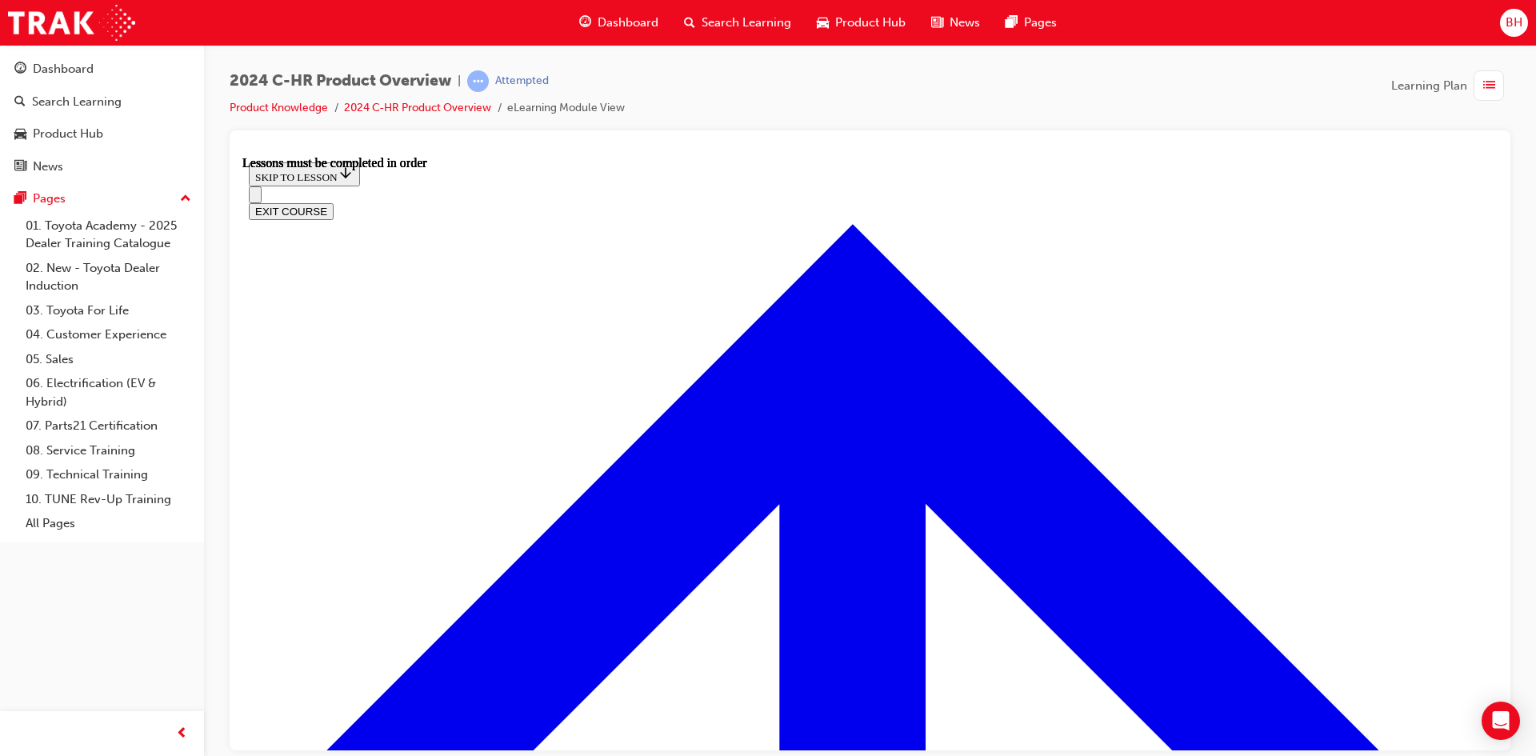
scroll to position [1176, 0]
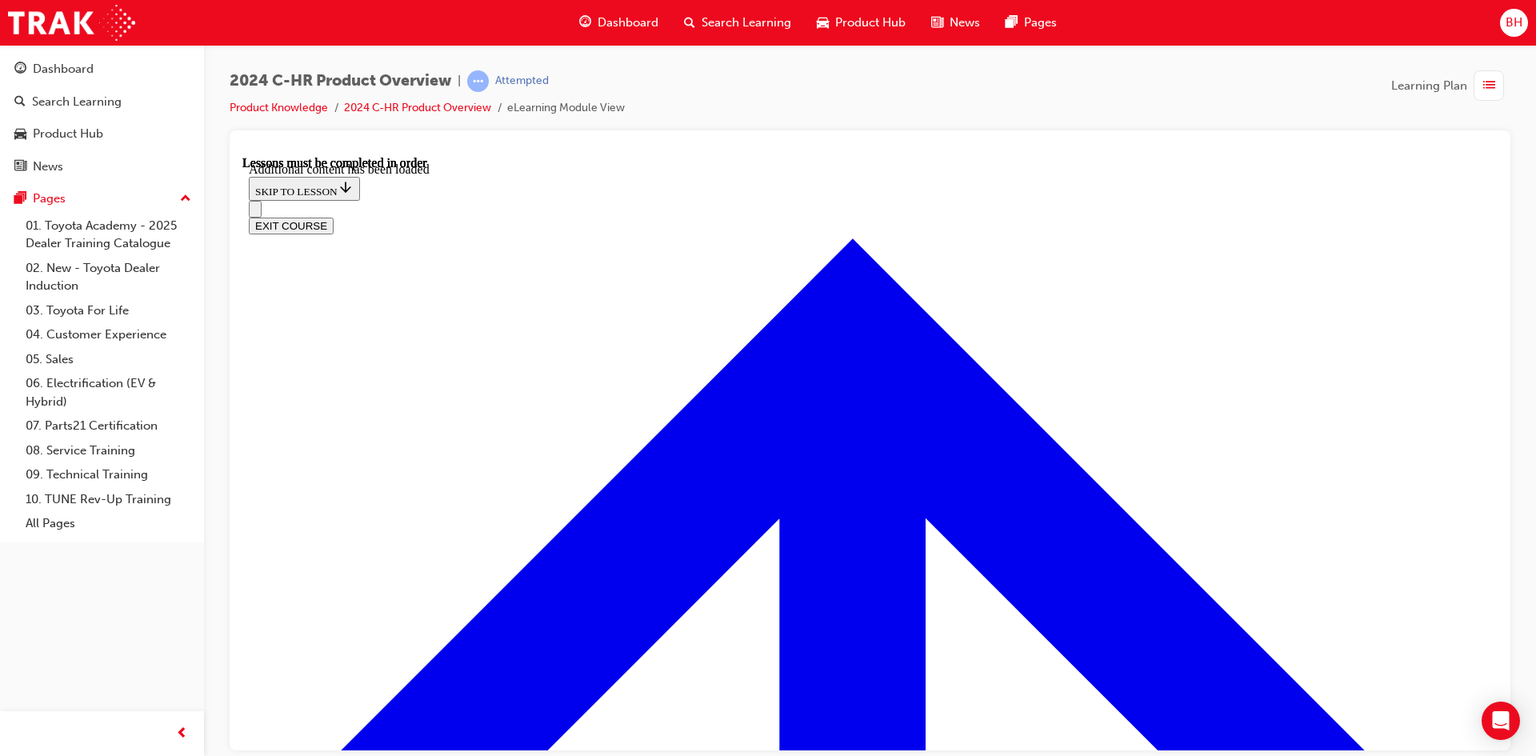
scroll to position [4368, 0]
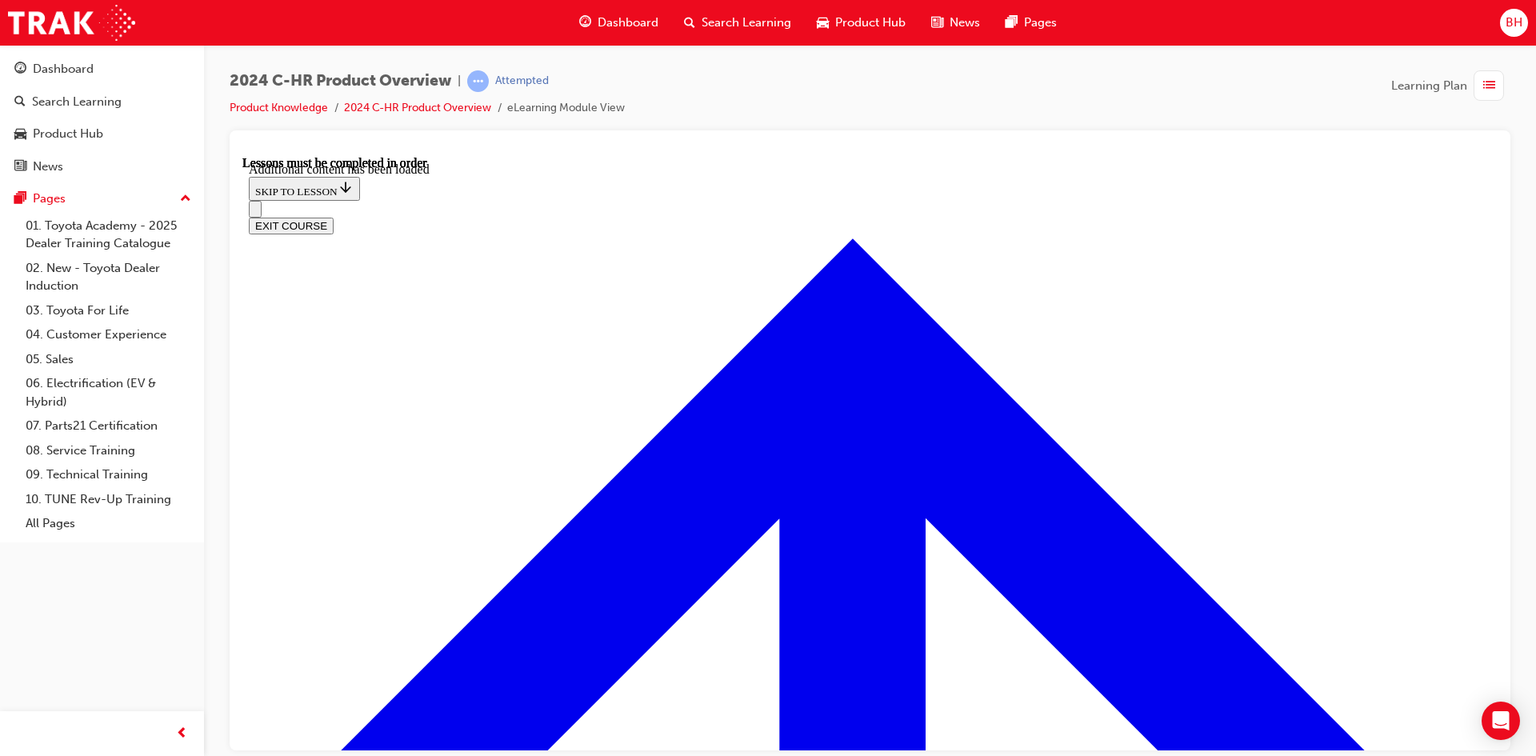
radio input "true"
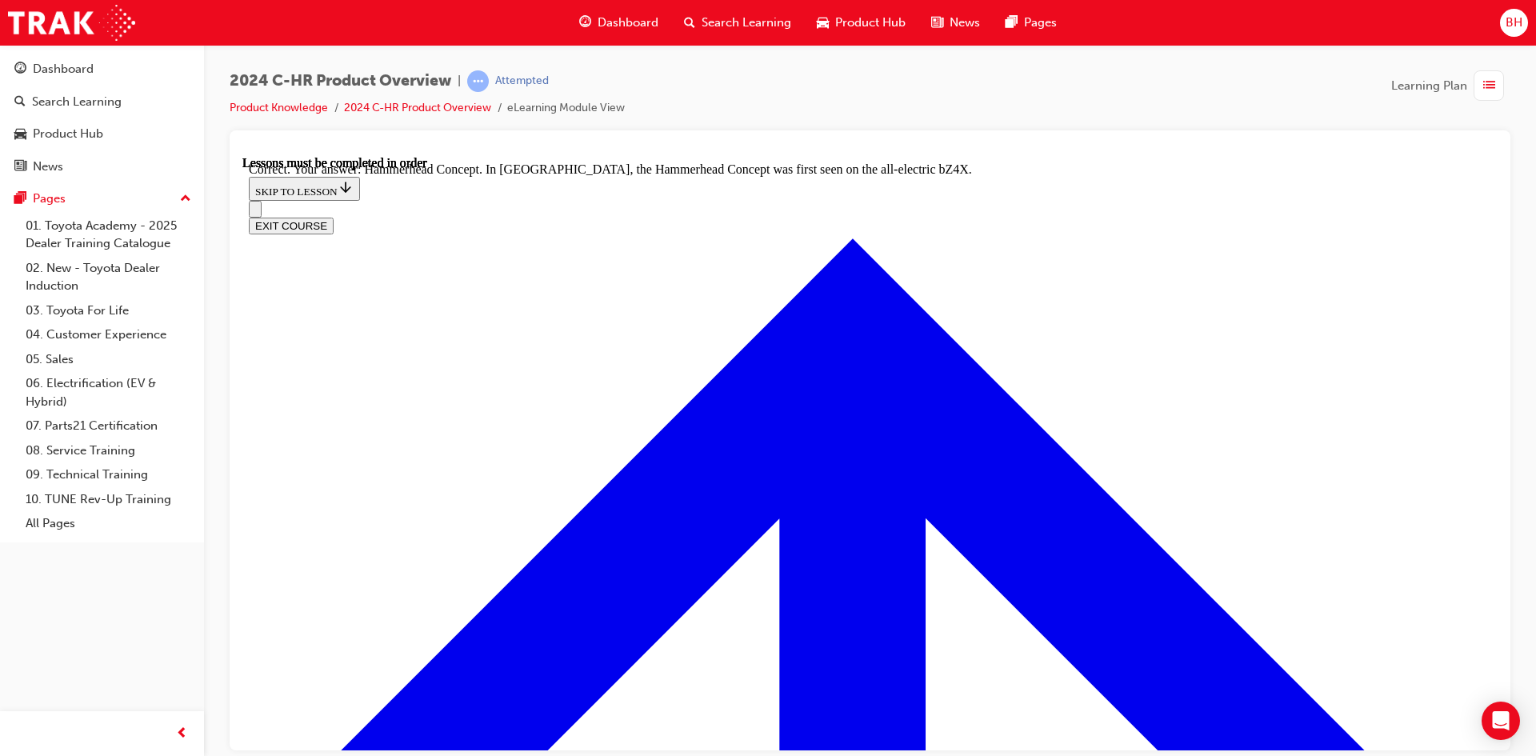
radio input "true"
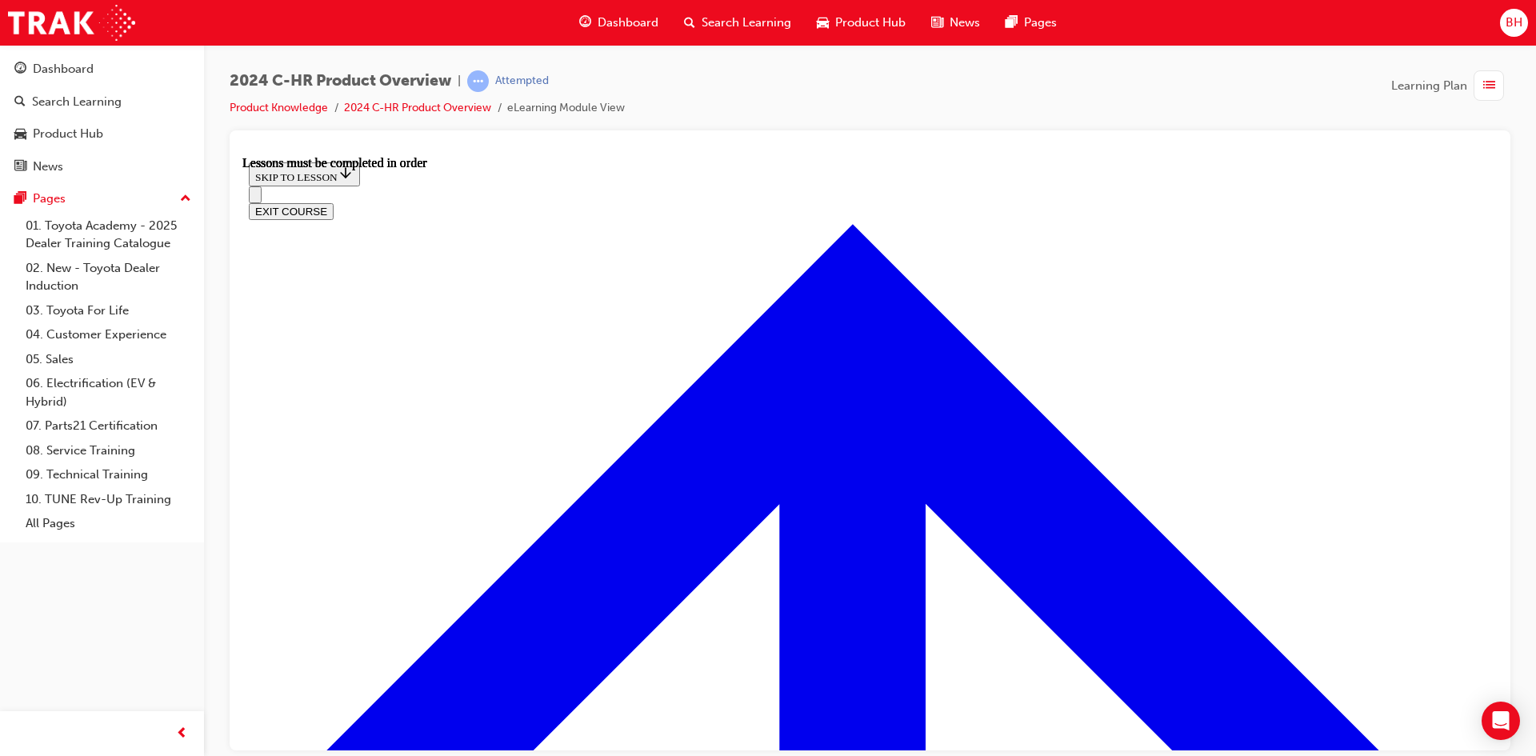
scroll to position [2724, 0]
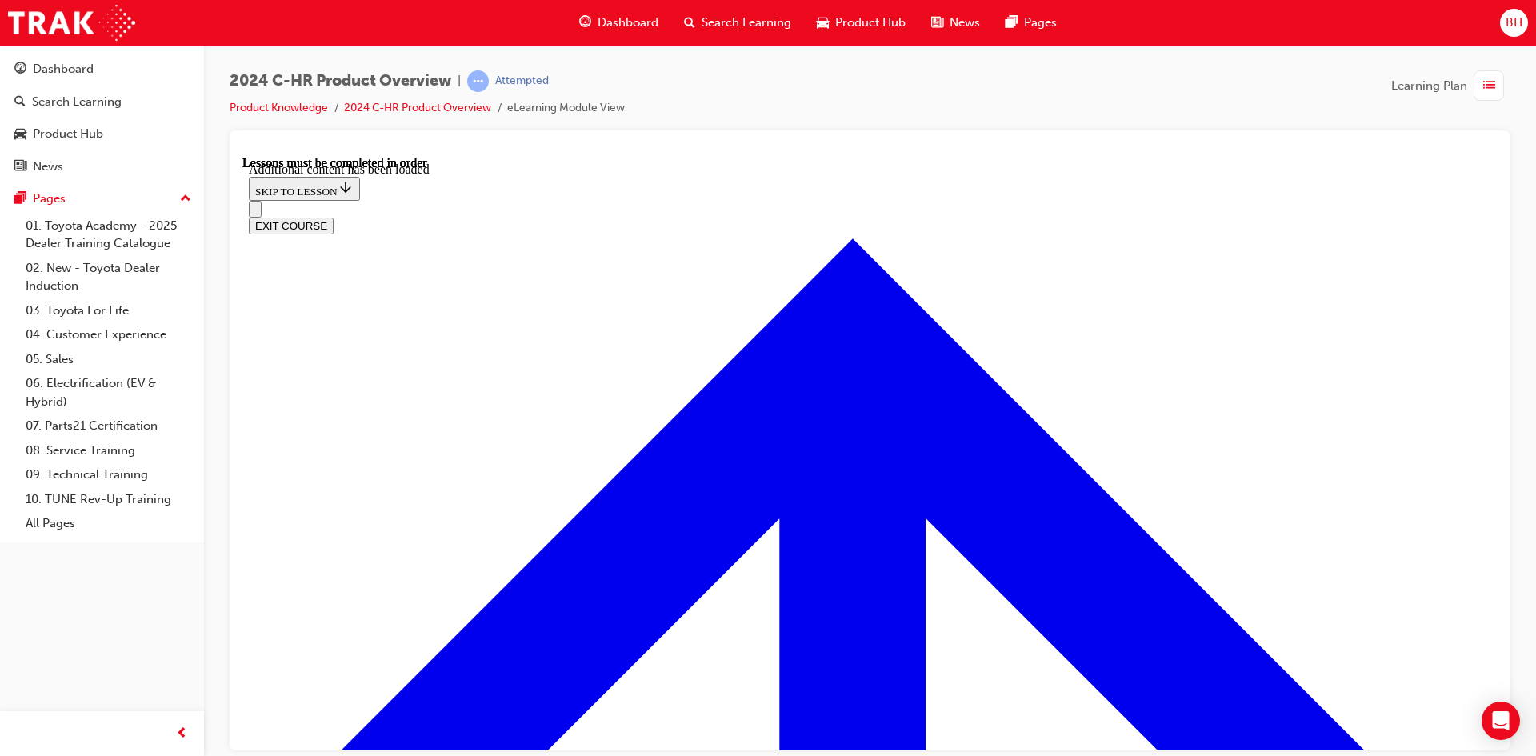
scroll to position [3038, 0]
radio input "true"
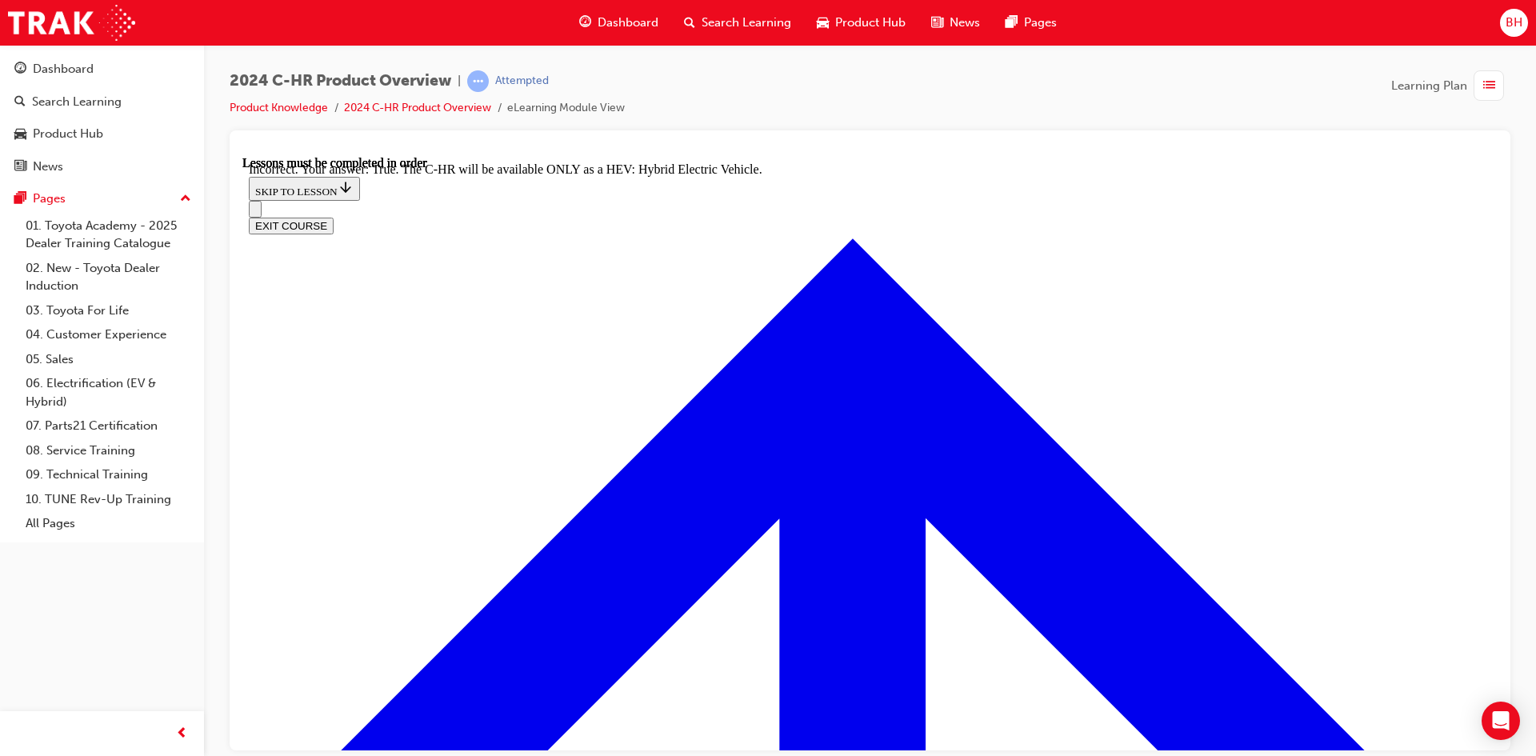
scroll to position [3198, 0]
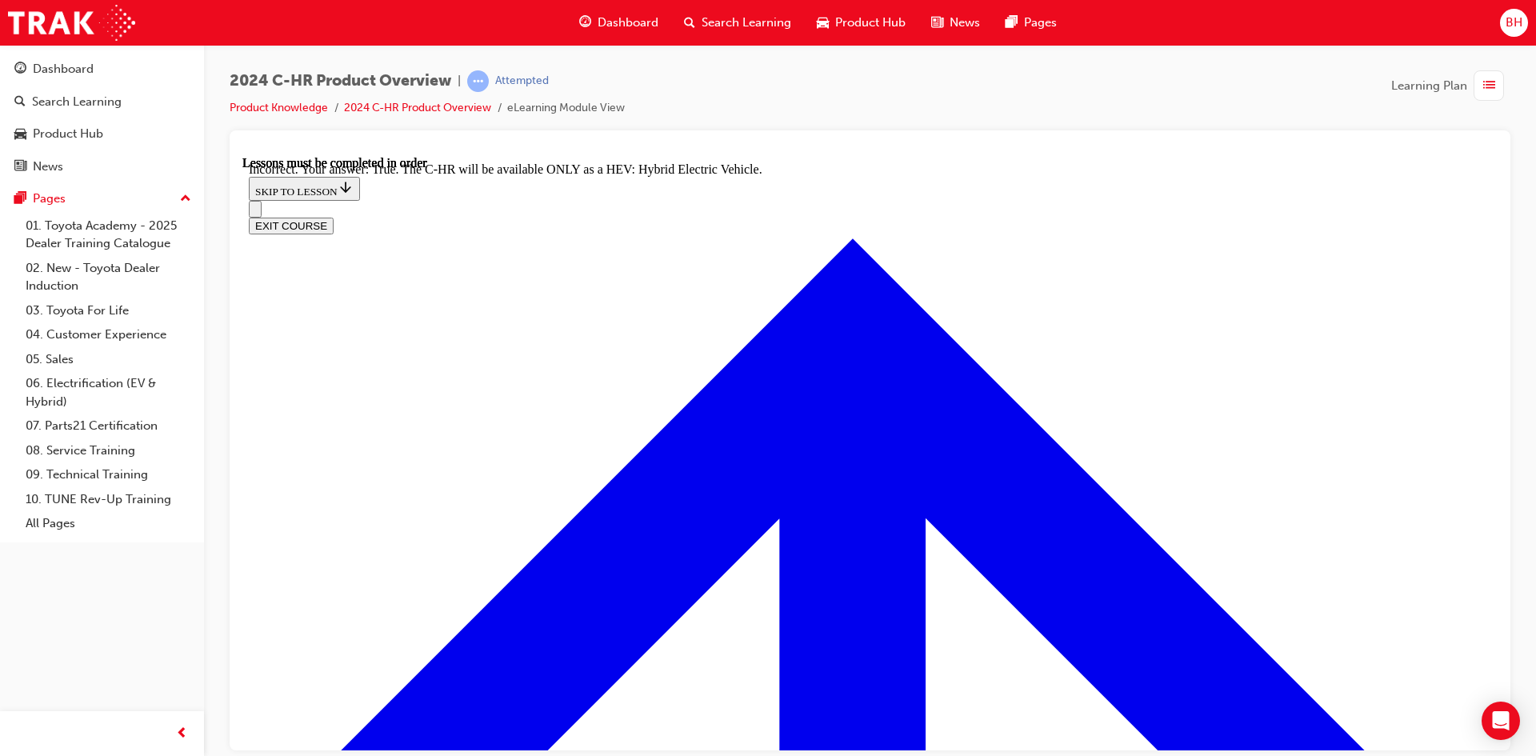
radio input "true"
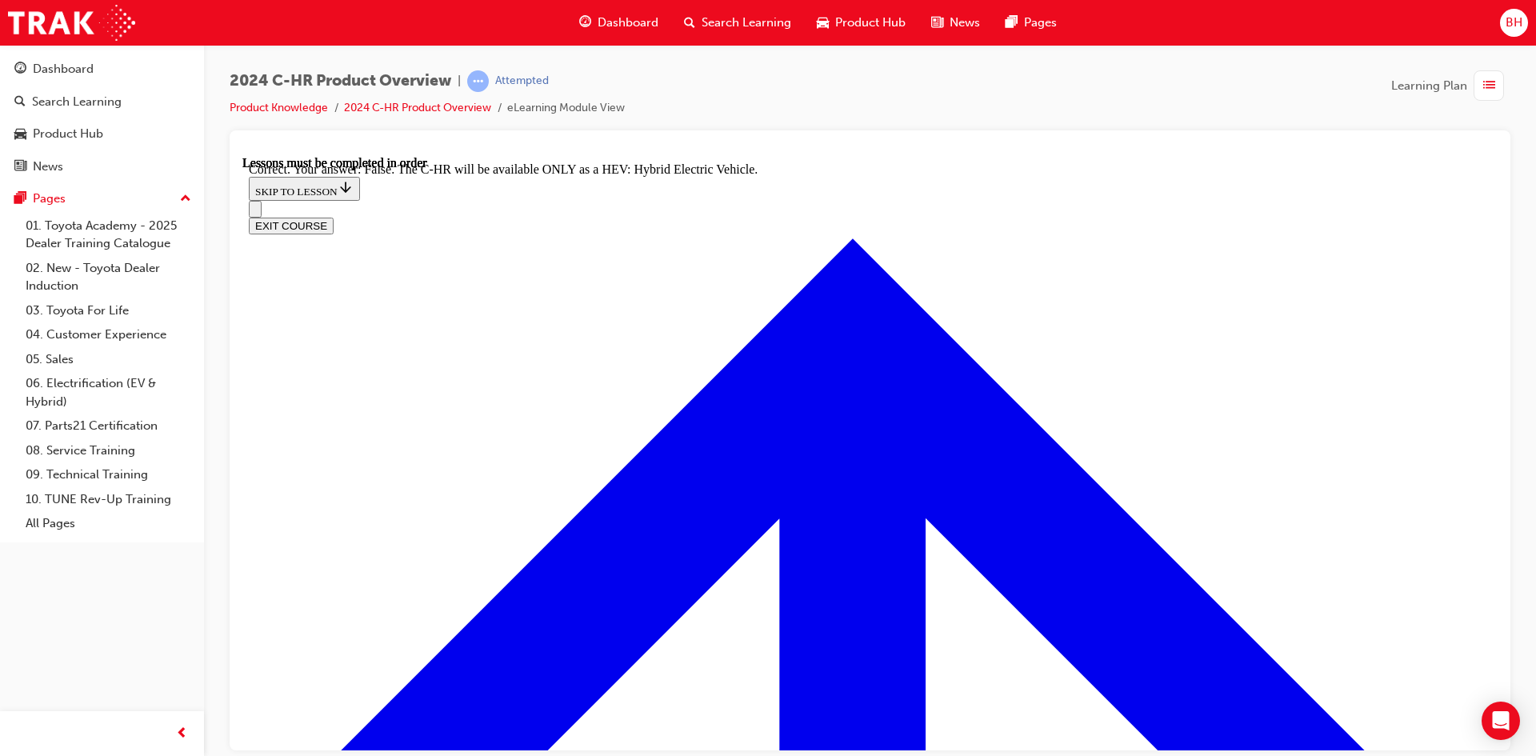
checkbox input "true"
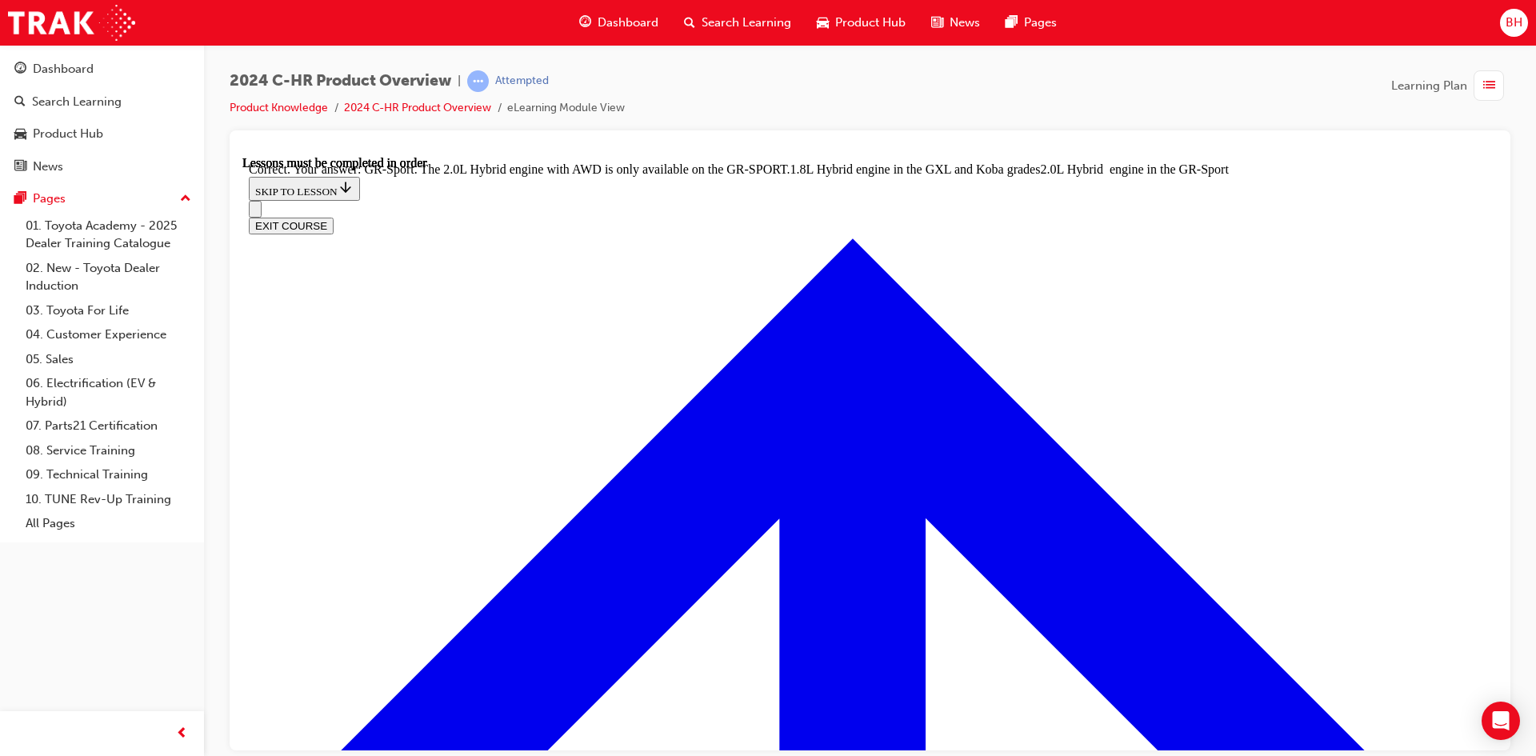
radio input "true"
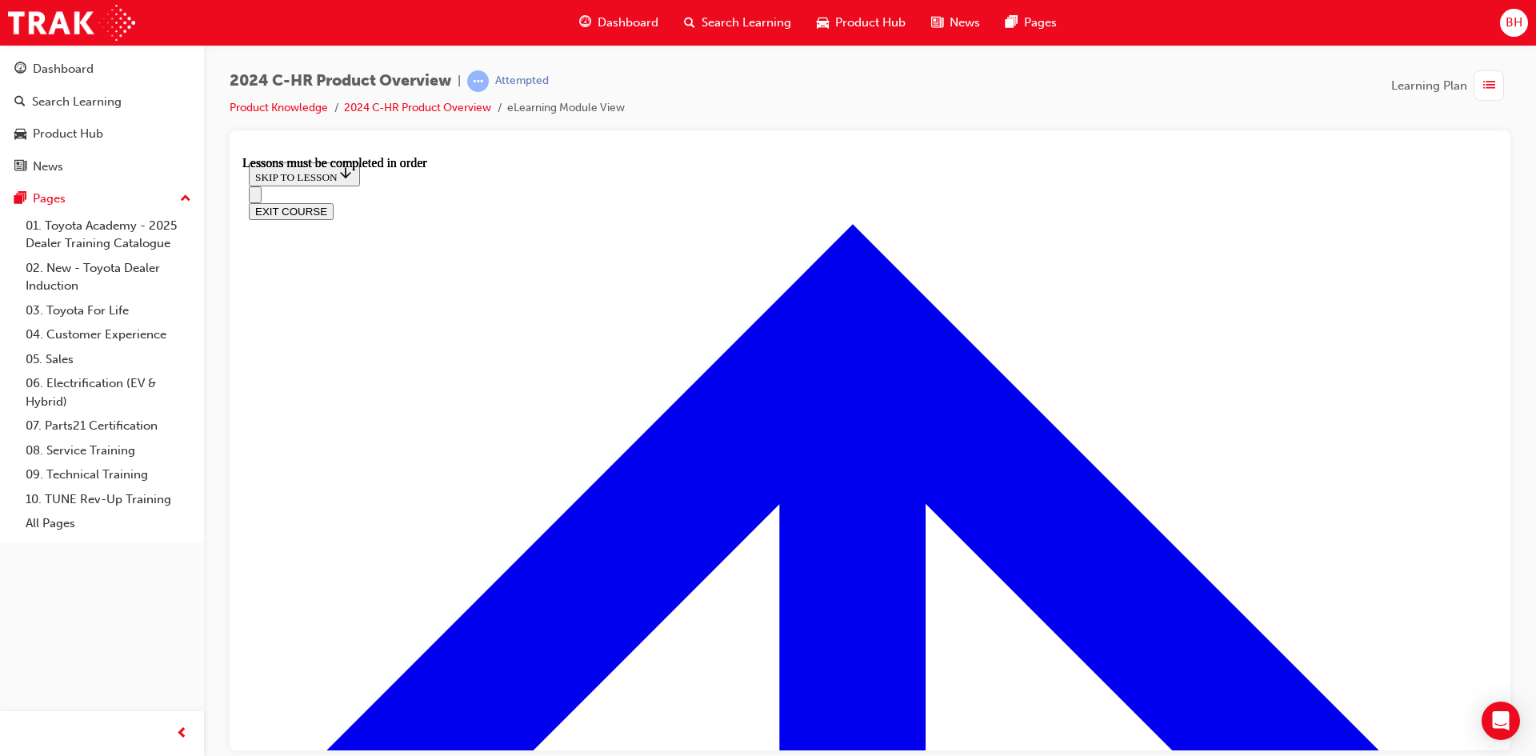
scroll to position [296, 0]
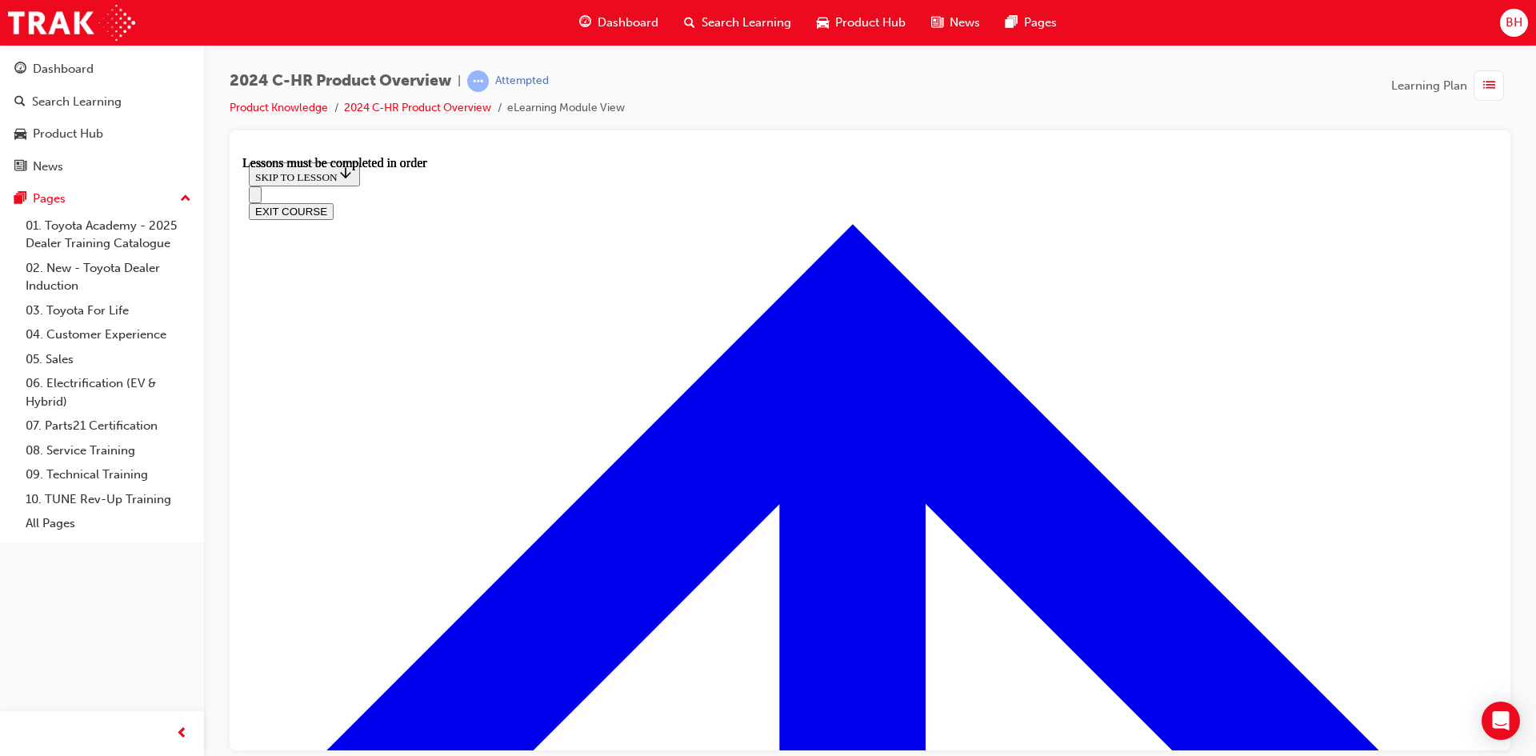
scroll to position [856, 0]
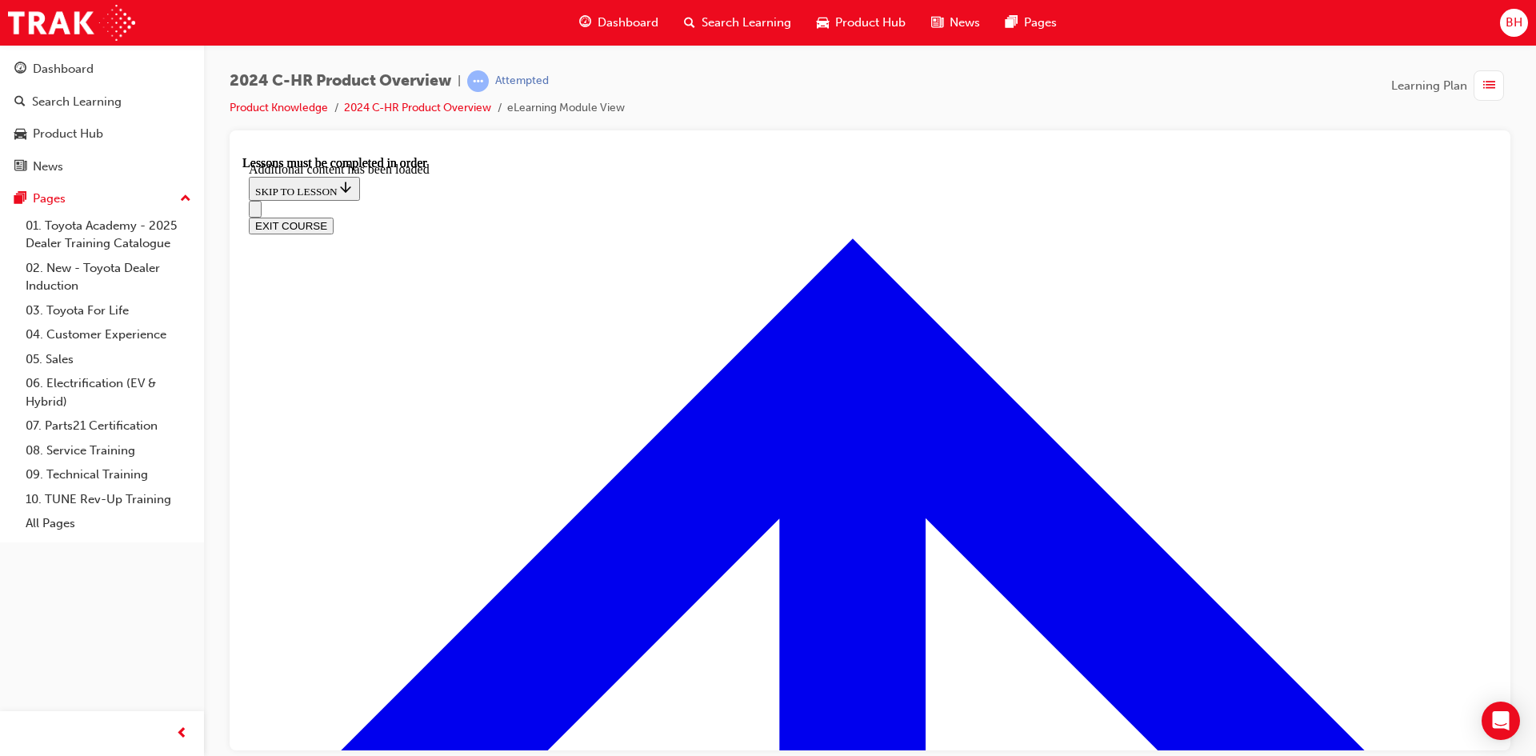
scroll to position [1364, 0]
radio input "true"
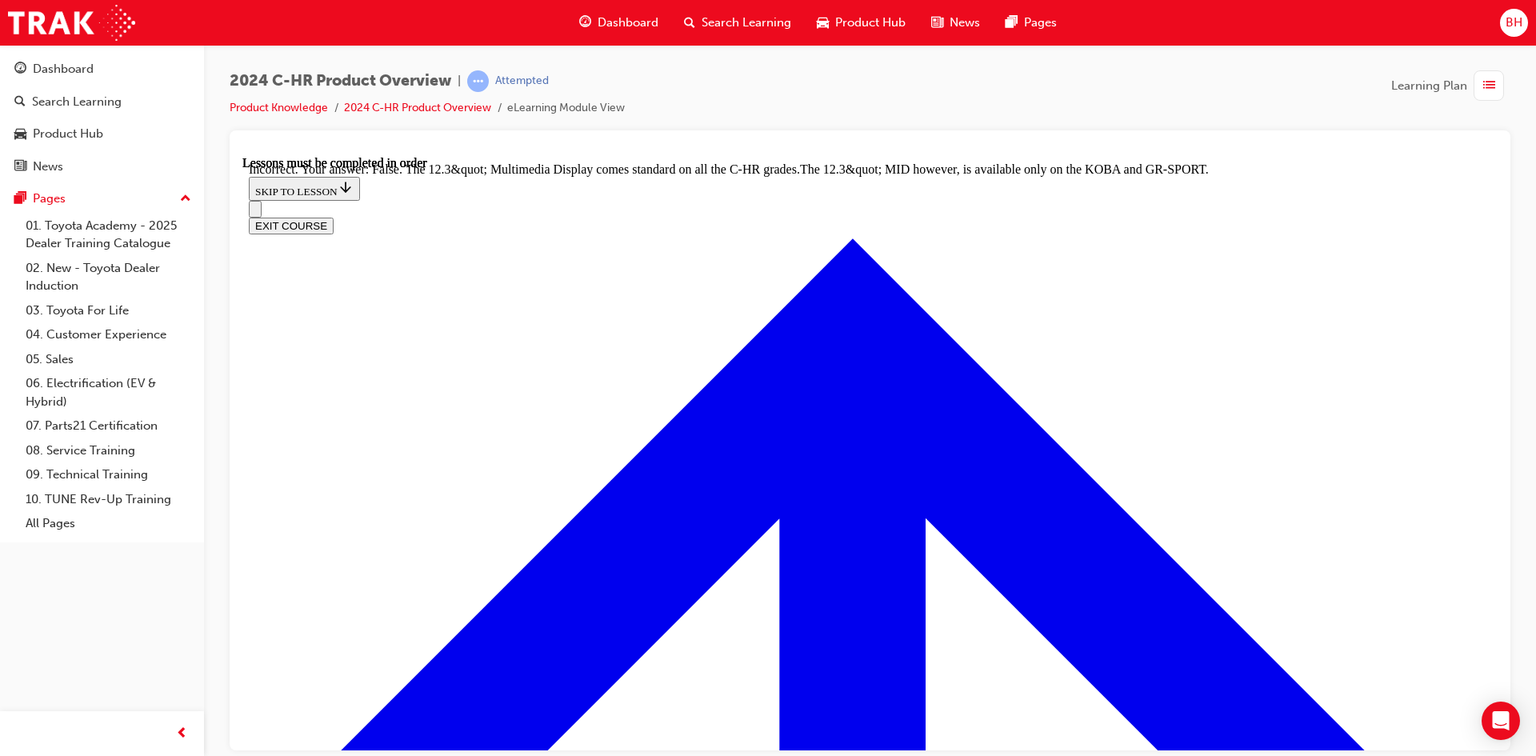
scroll to position [1444, 0]
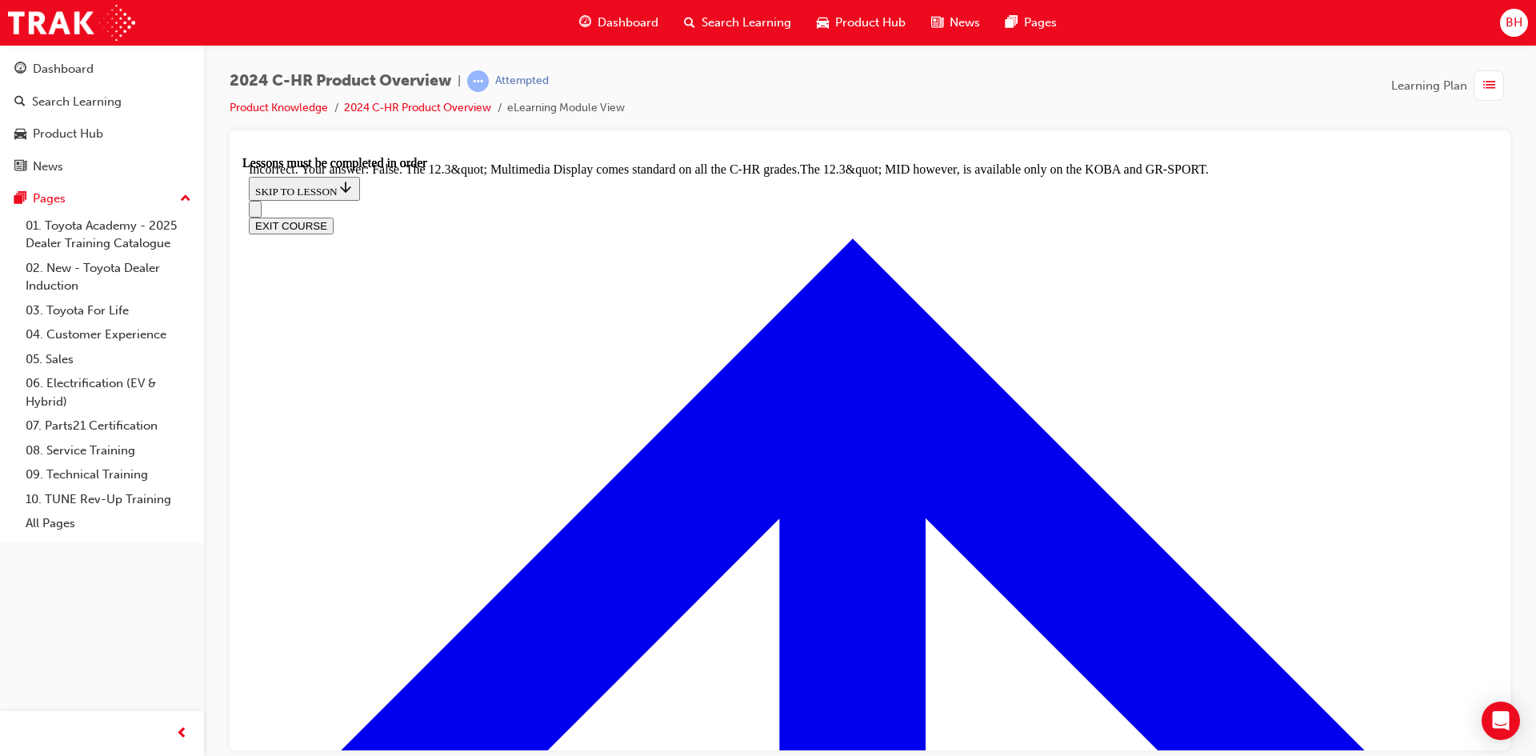
radio input "true"
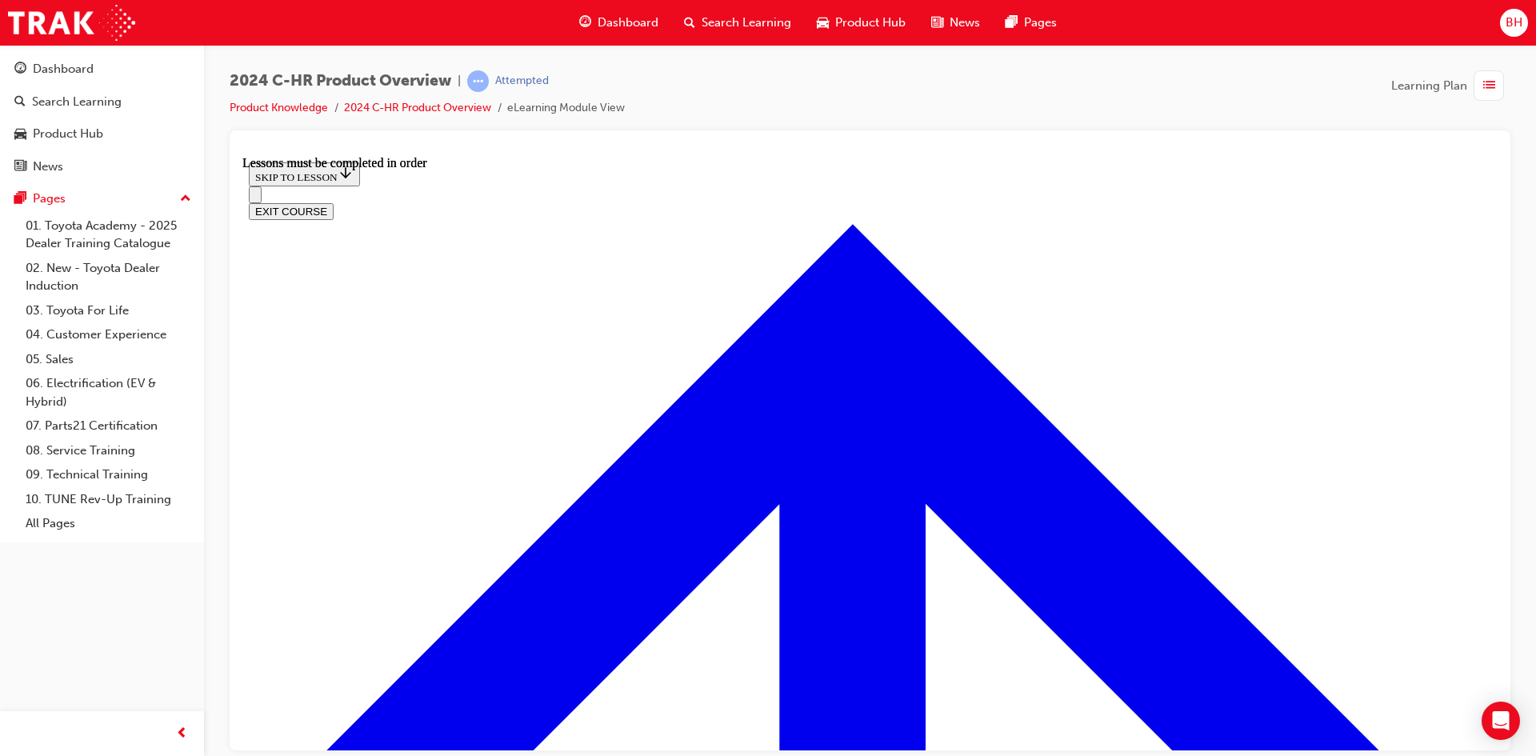
scroll to position [1200, 0]
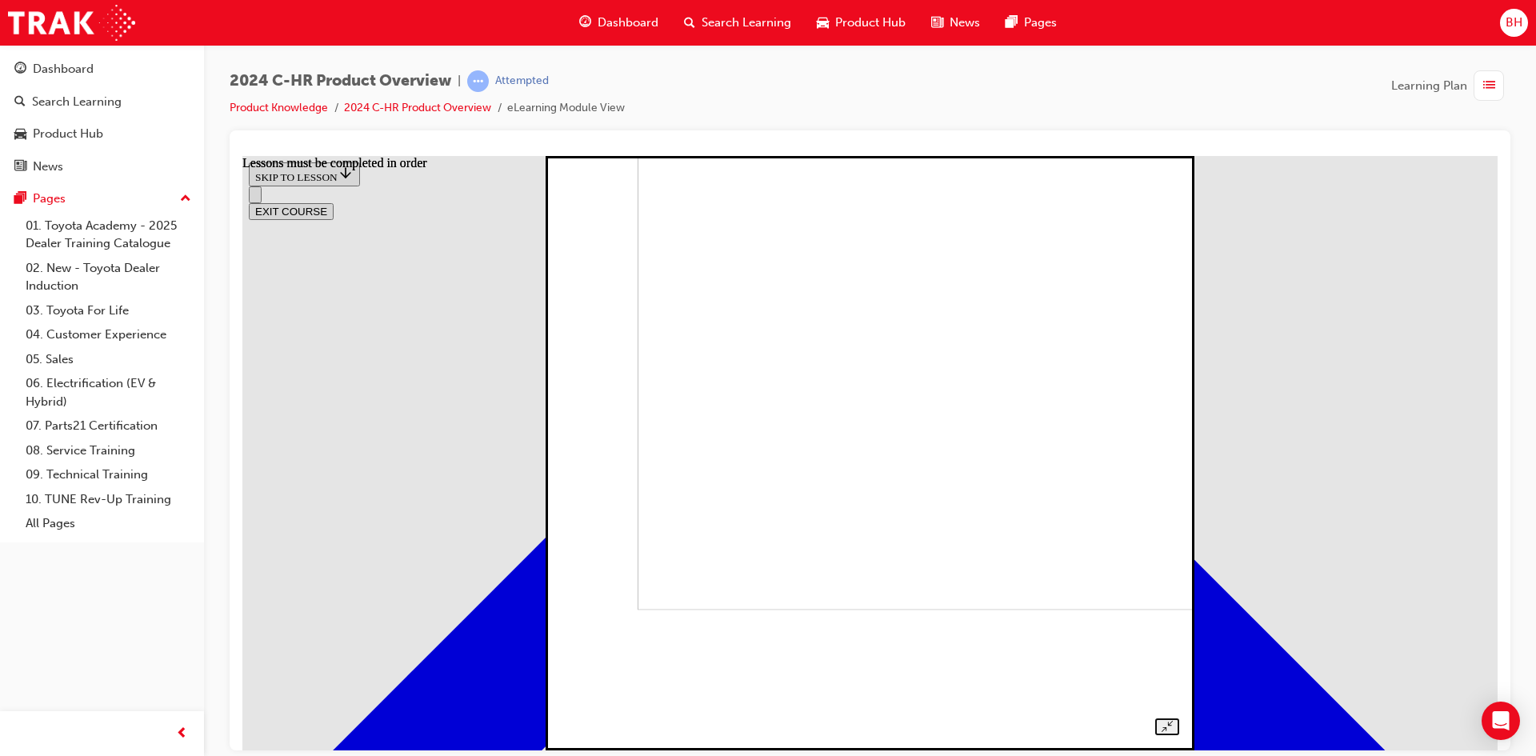
click at [561, 342] on div at bounding box center [869, 434] width 617 height 599
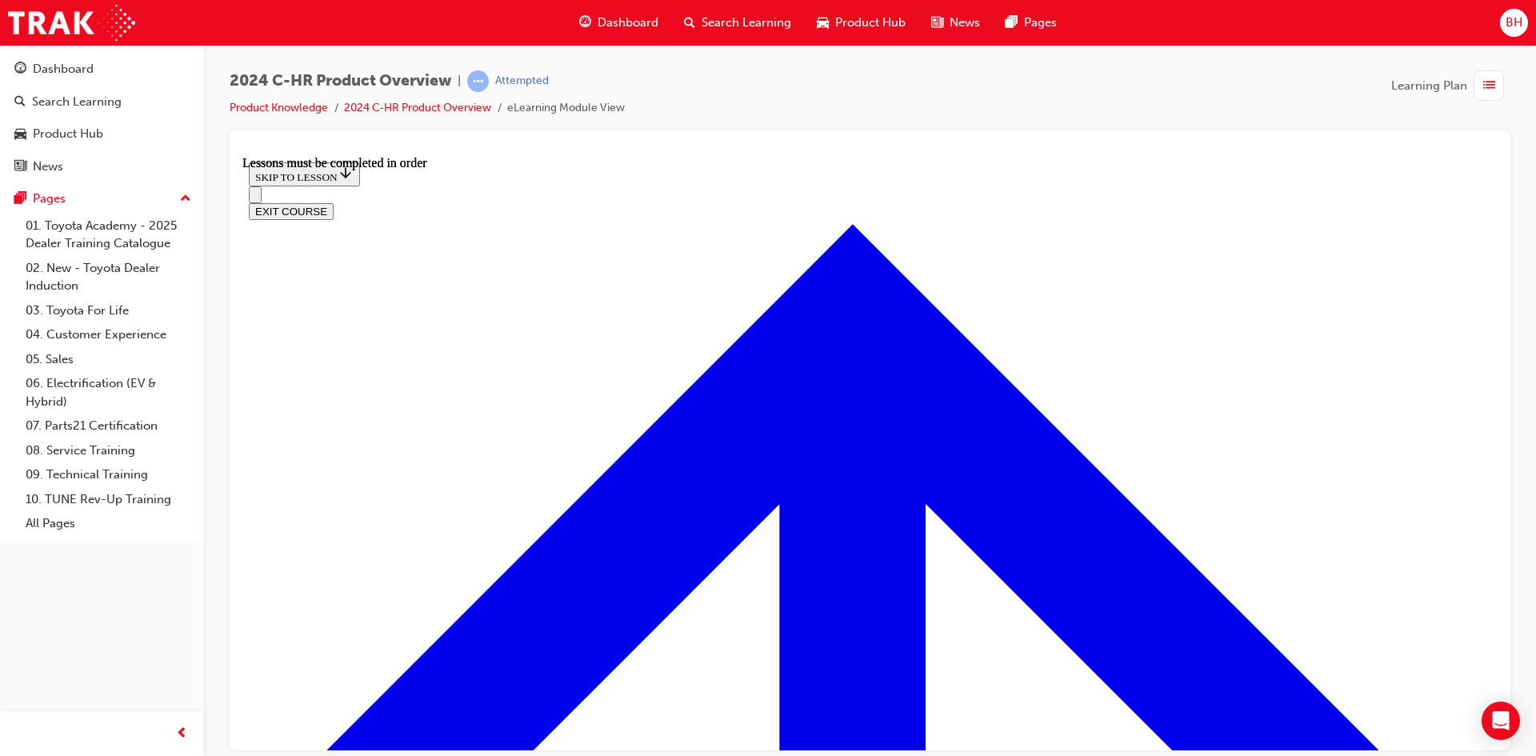
scroll to position [2786, 0]
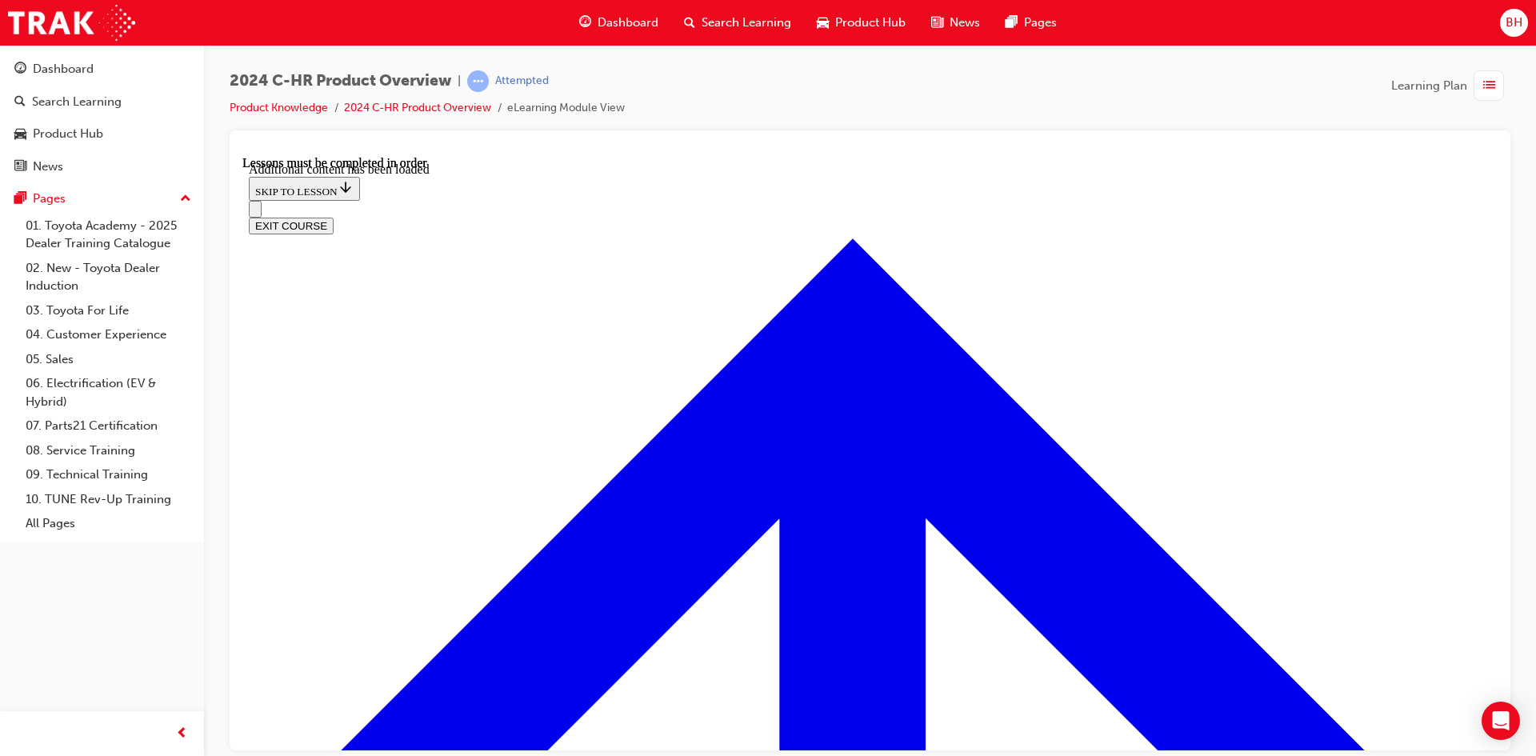
scroll to position [3334, 0]
checkbox input "true"
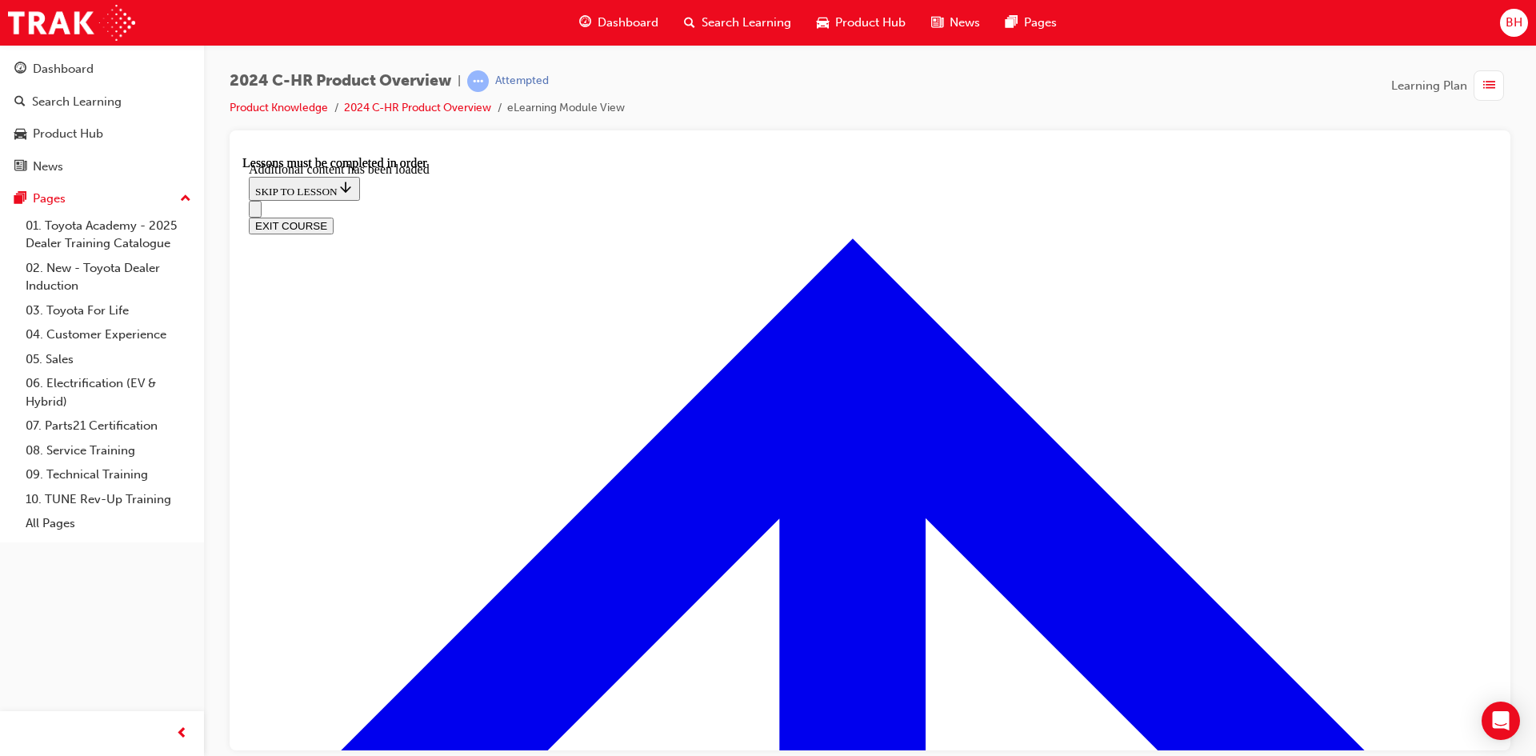
checkbox input "true"
drag, startPoint x: 817, startPoint y: 561, endPoint x: 826, endPoint y: 561, distance: 9.6
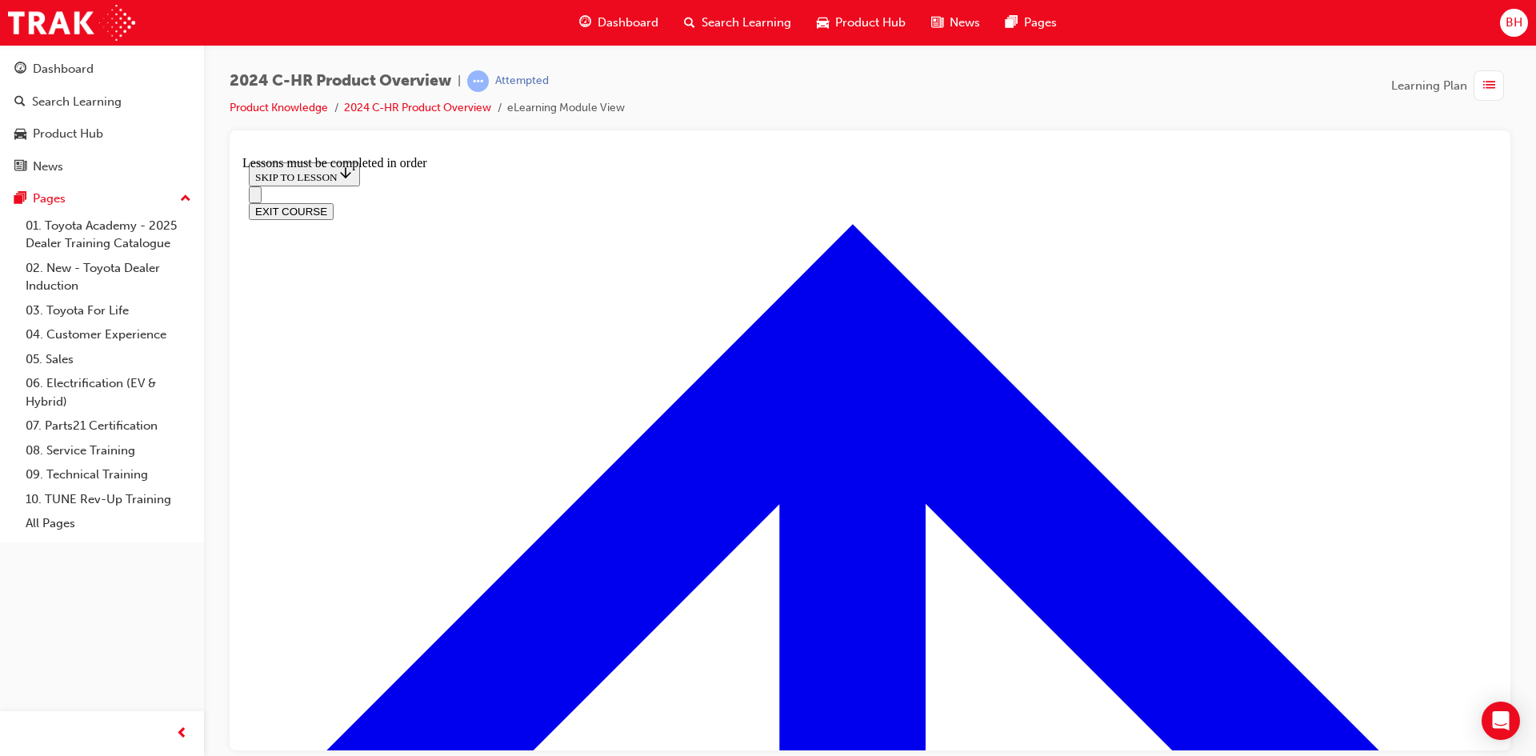
scroll to position [1124, 0]
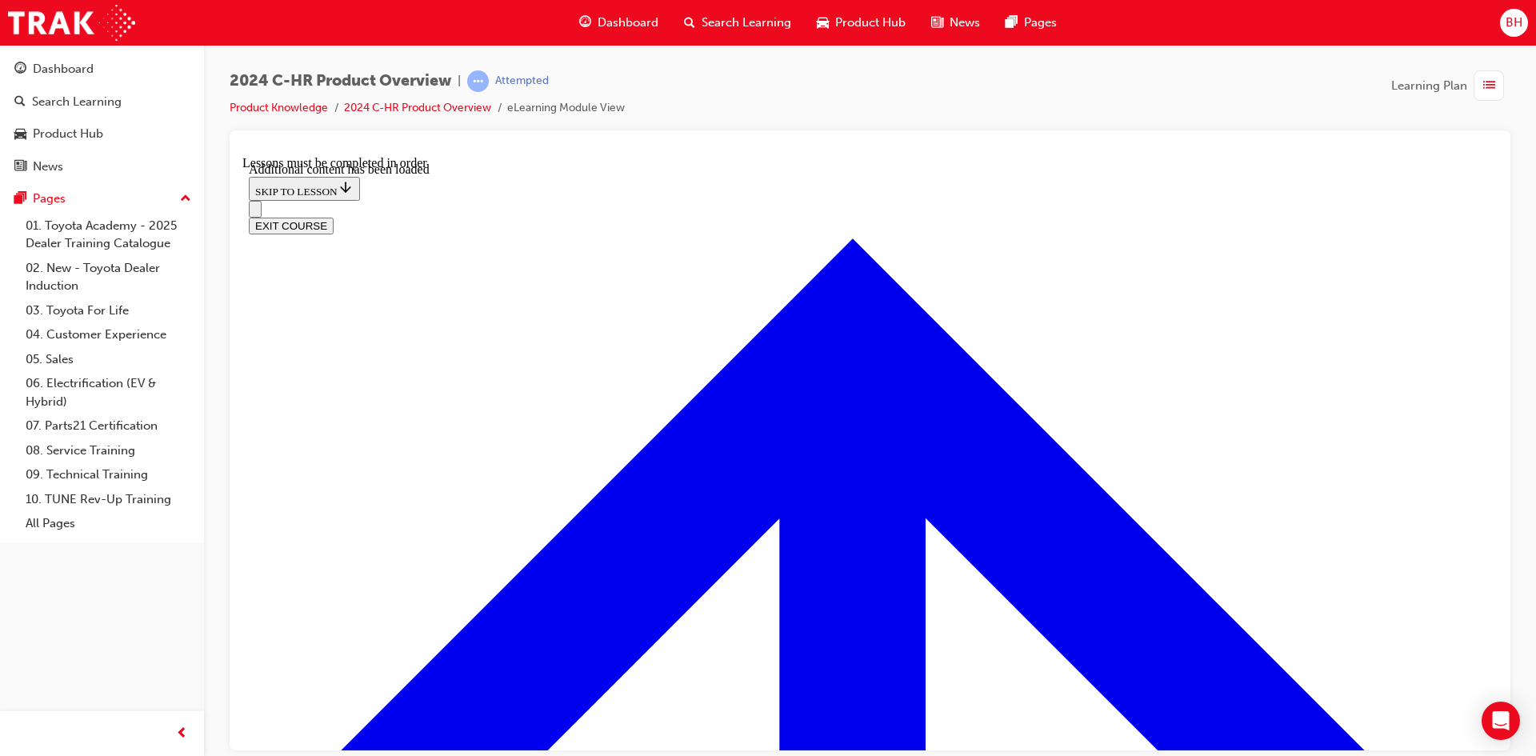
scroll to position [1548, 0]
radio input "true"
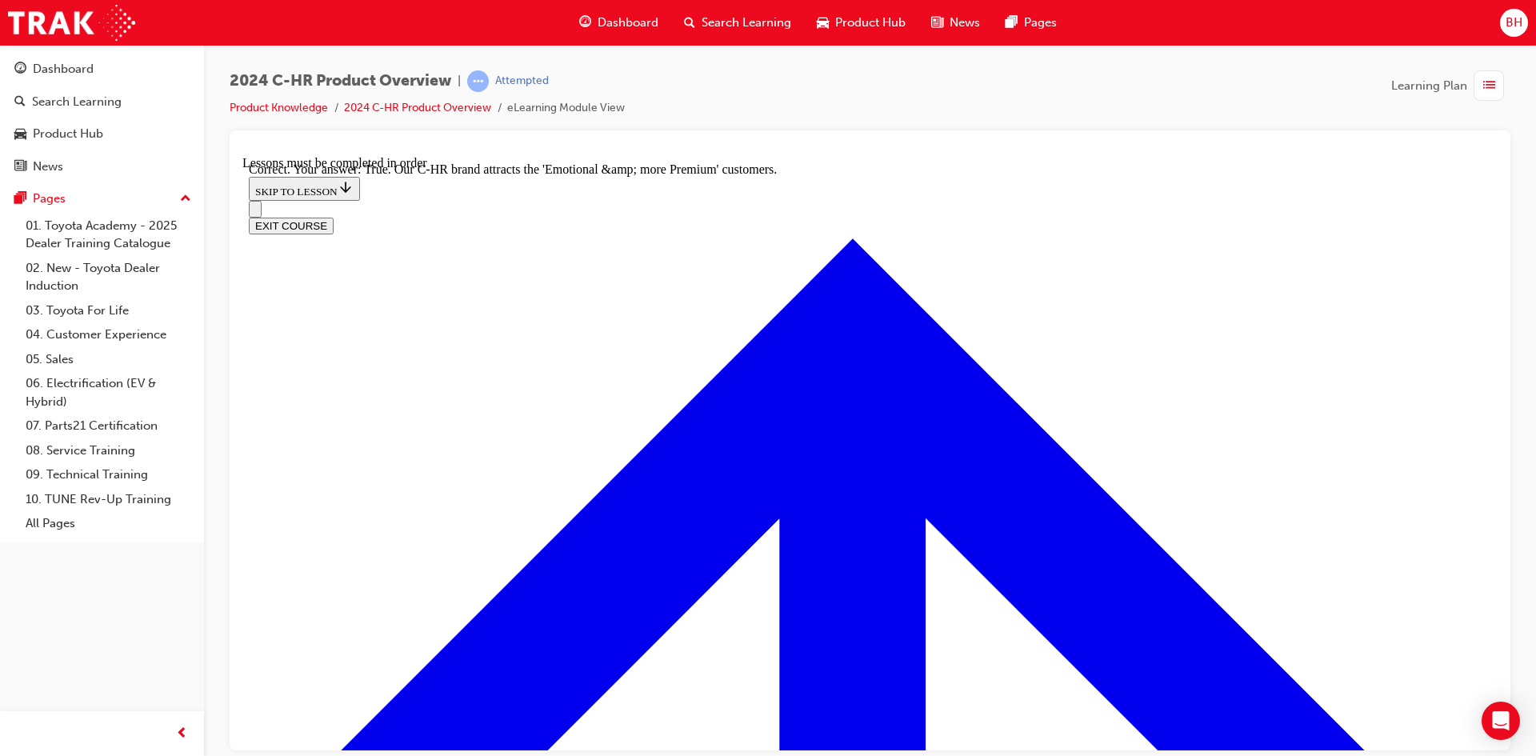
scroll to position [1792, 0]
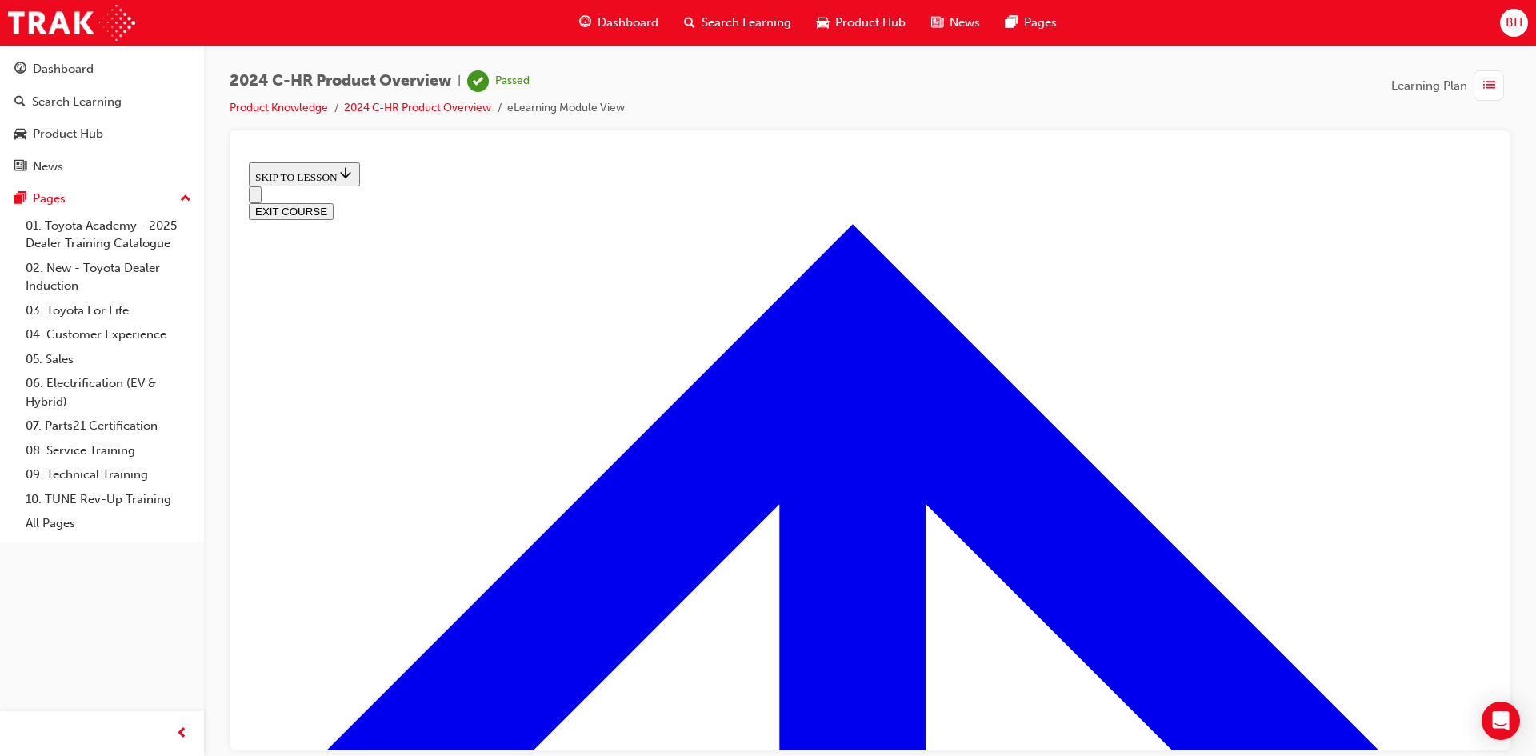
scroll to position [557, 0]
click at [334, 202] on button "EXIT COURSE" at bounding box center [291, 210] width 85 height 17
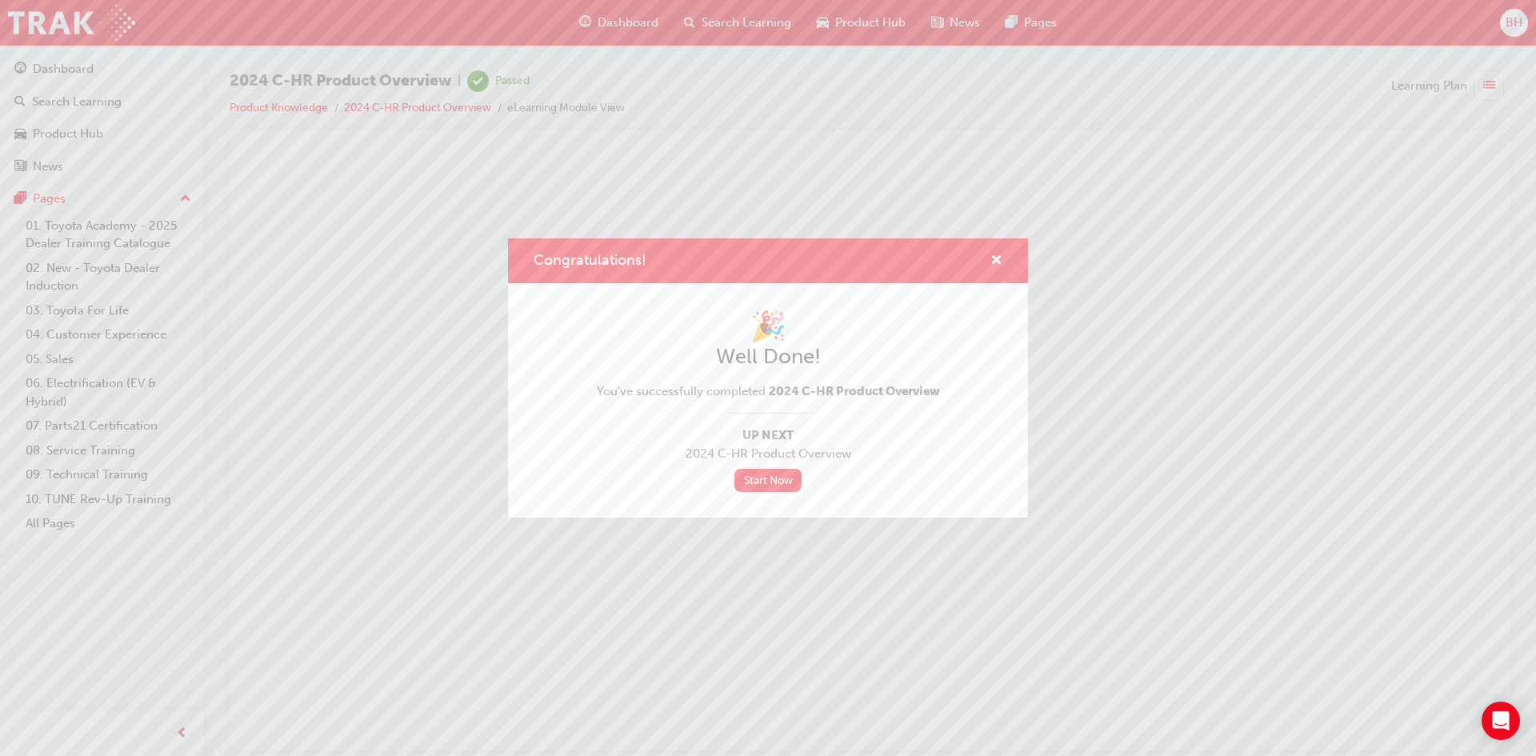
scroll to position [0, 0]
click at [1001, 262] on span "cross-icon" at bounding box center [996, 261] width 12 height 14
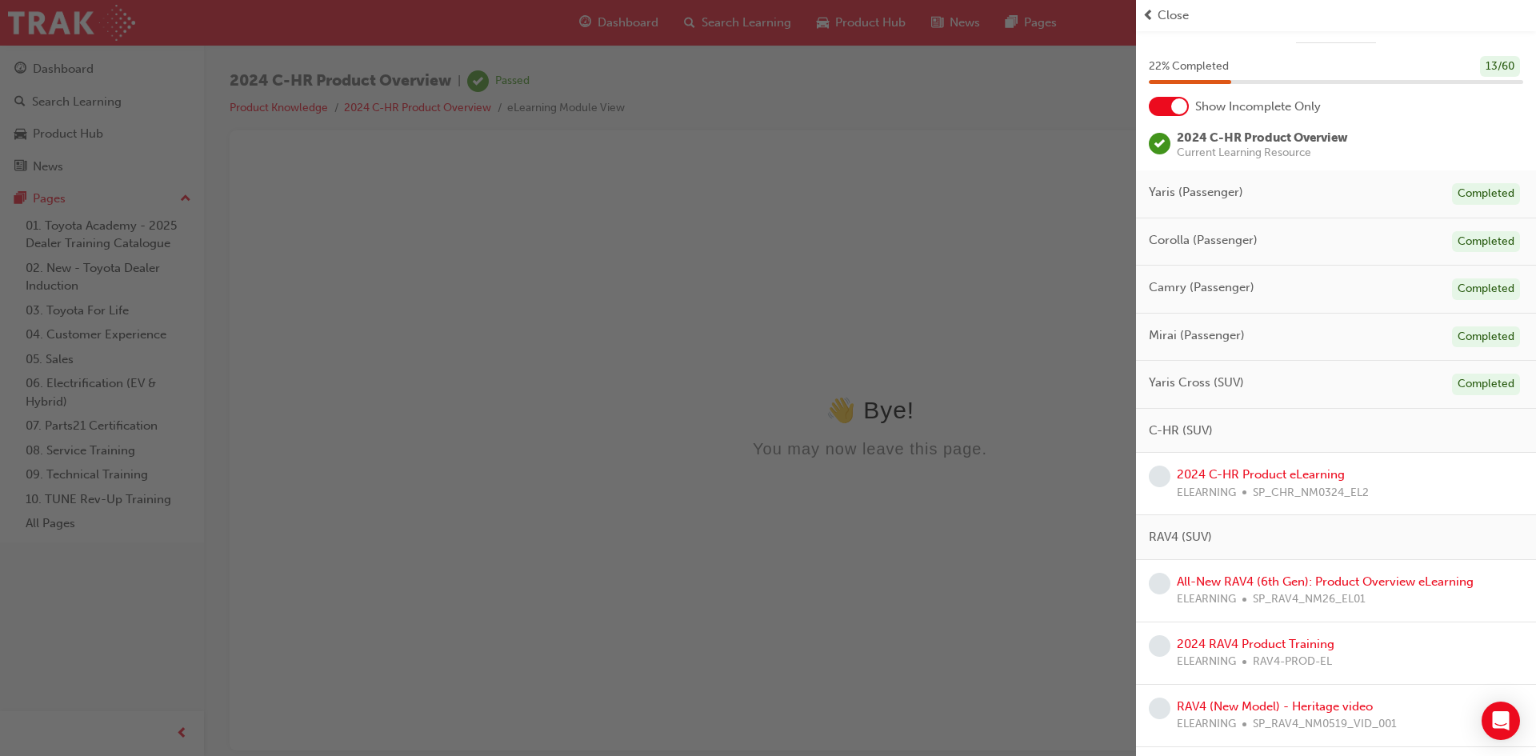
scroll to position [80, 0]
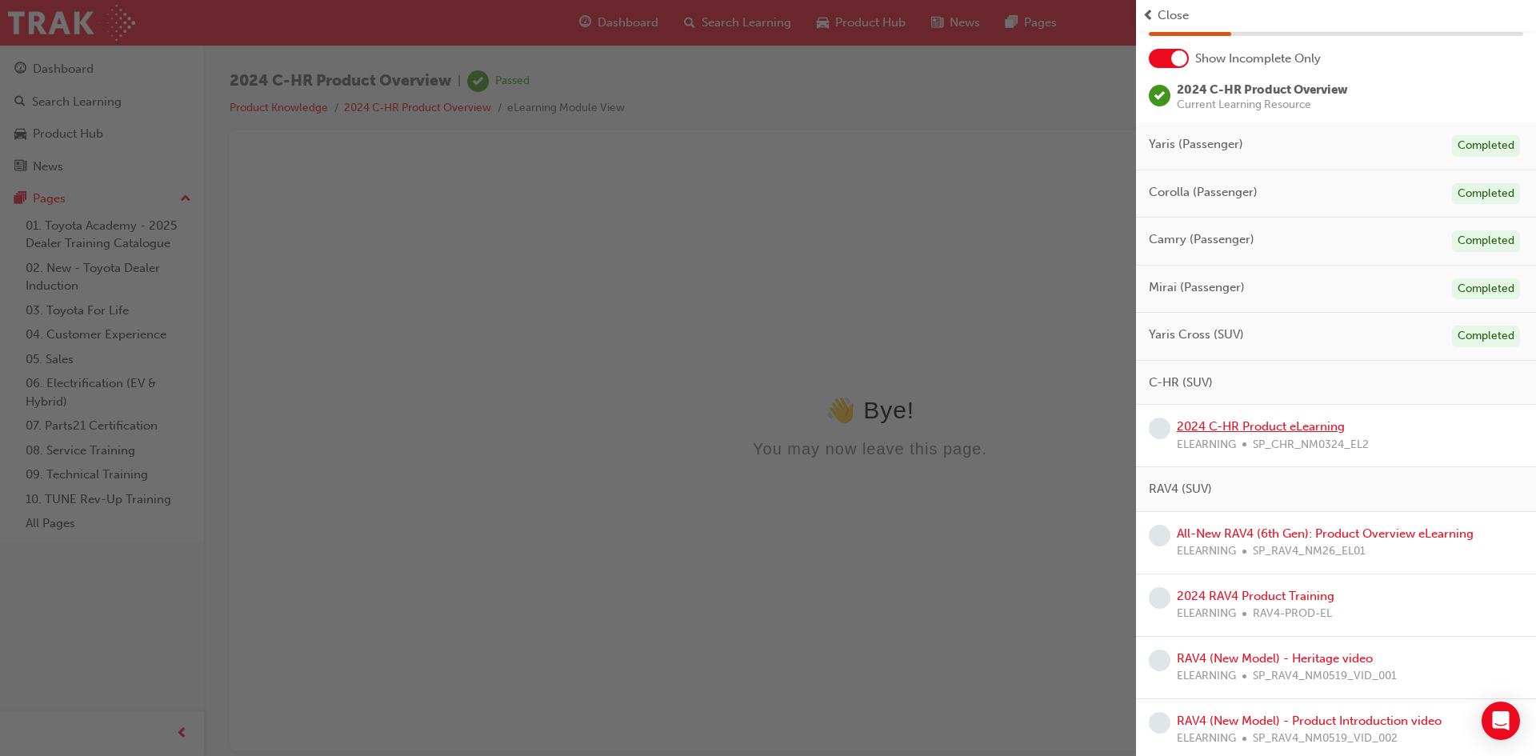
click at [1231, 433] on link "2024 C-HR Product eLearning" at bounding box center [1260, 426] width 168 height 14
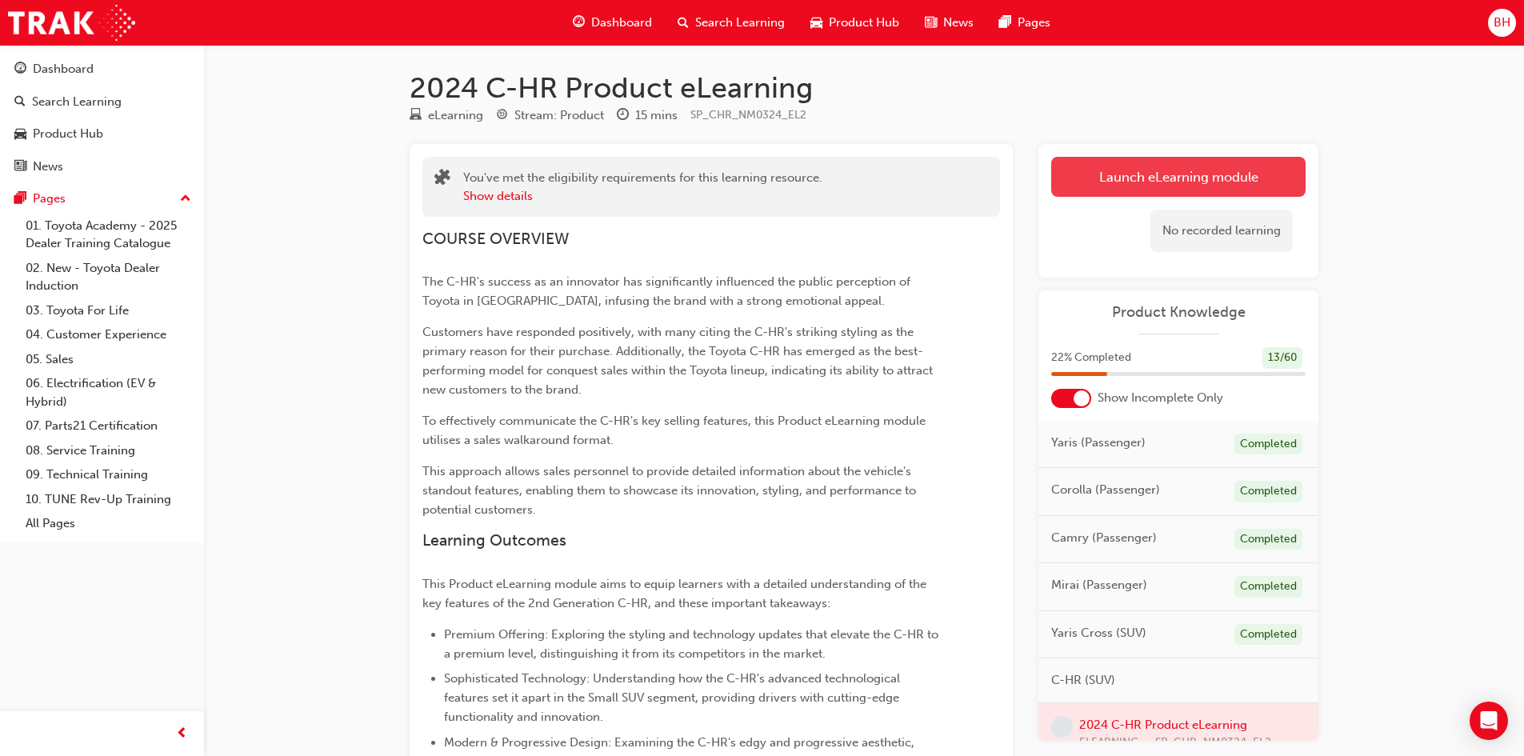
click at [1189, 192] on link "Launch eLearning module" at bounding box center [1178, 177] width 254 height 40
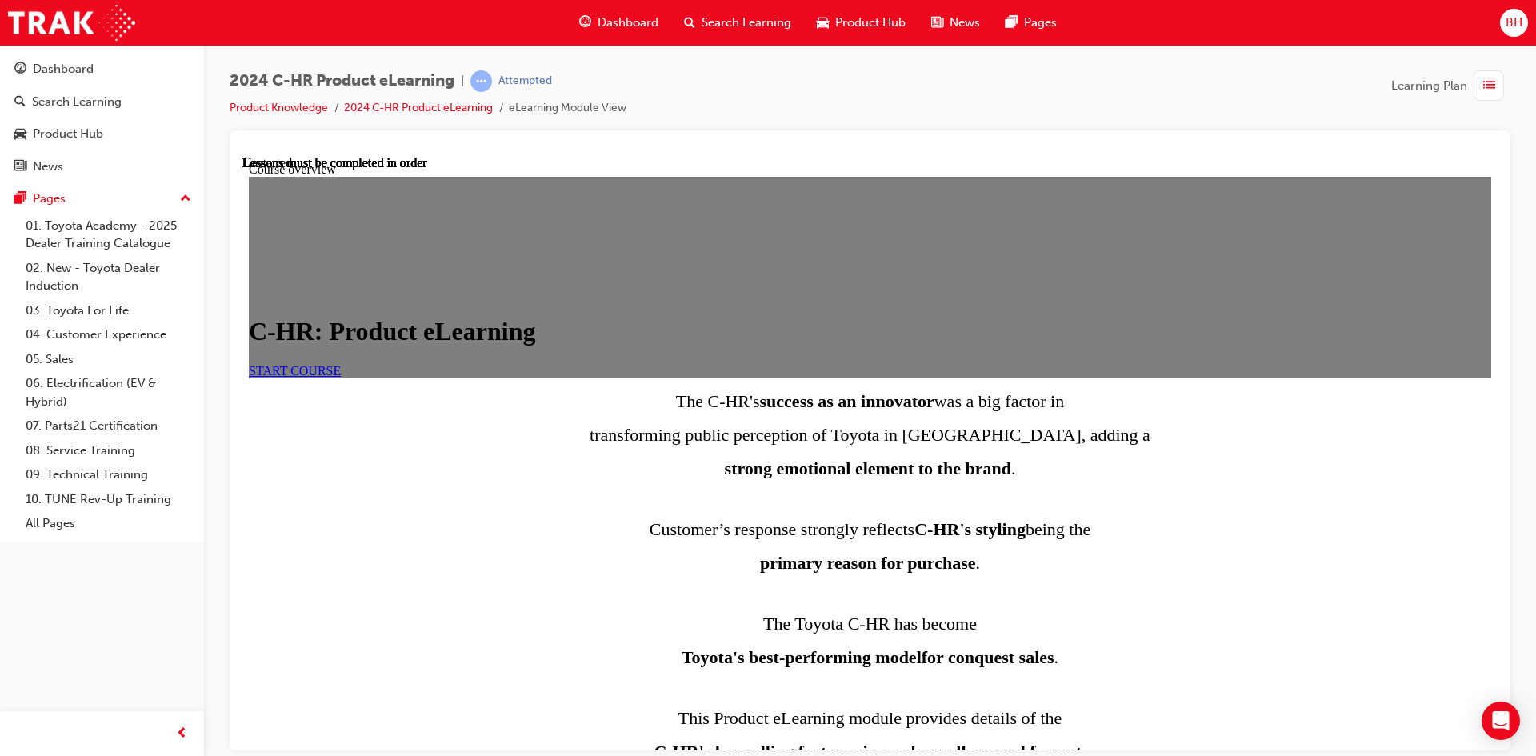
click at [341, 377] on link "START COURSE" at bounding box center [295, 370] width 92 height 14
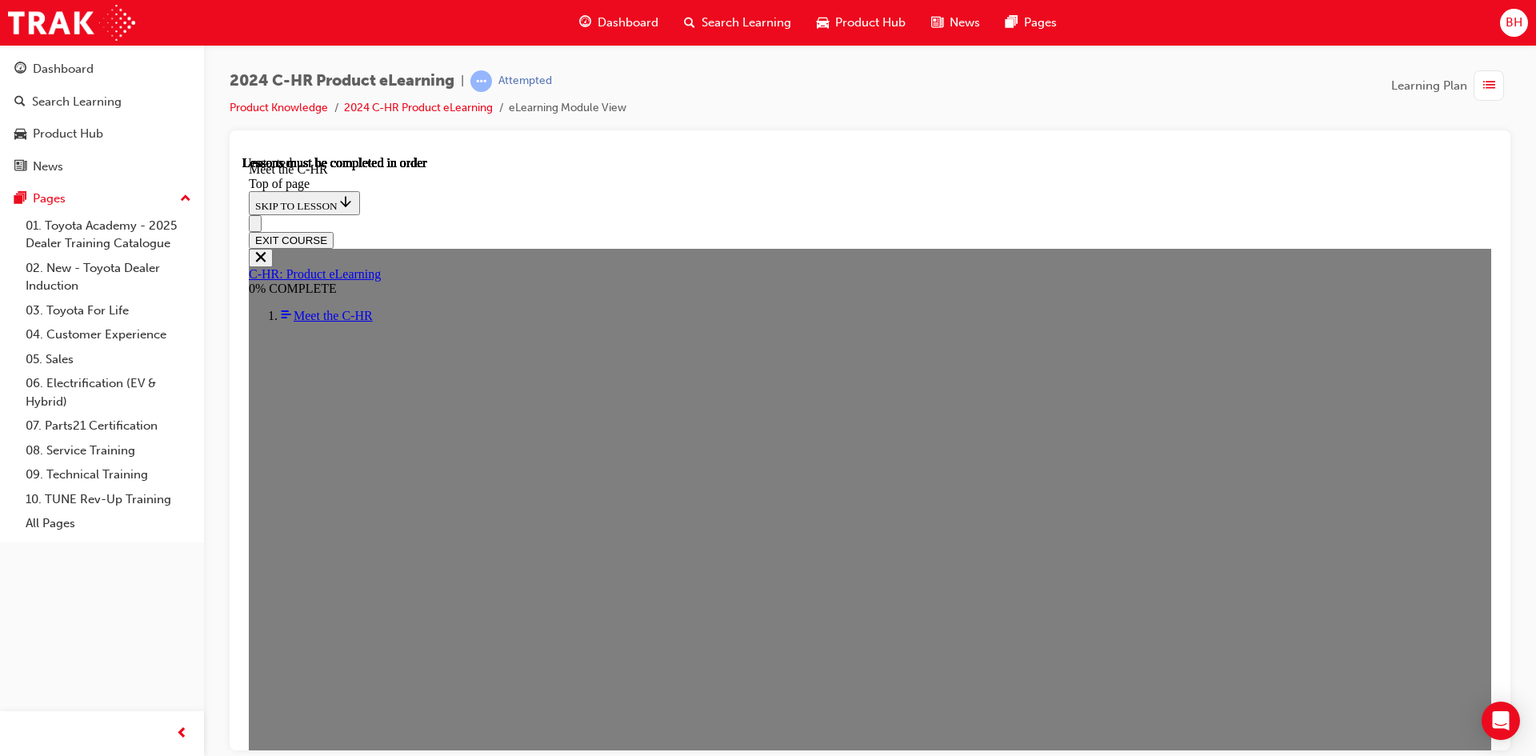
scroll to position [56, 0]
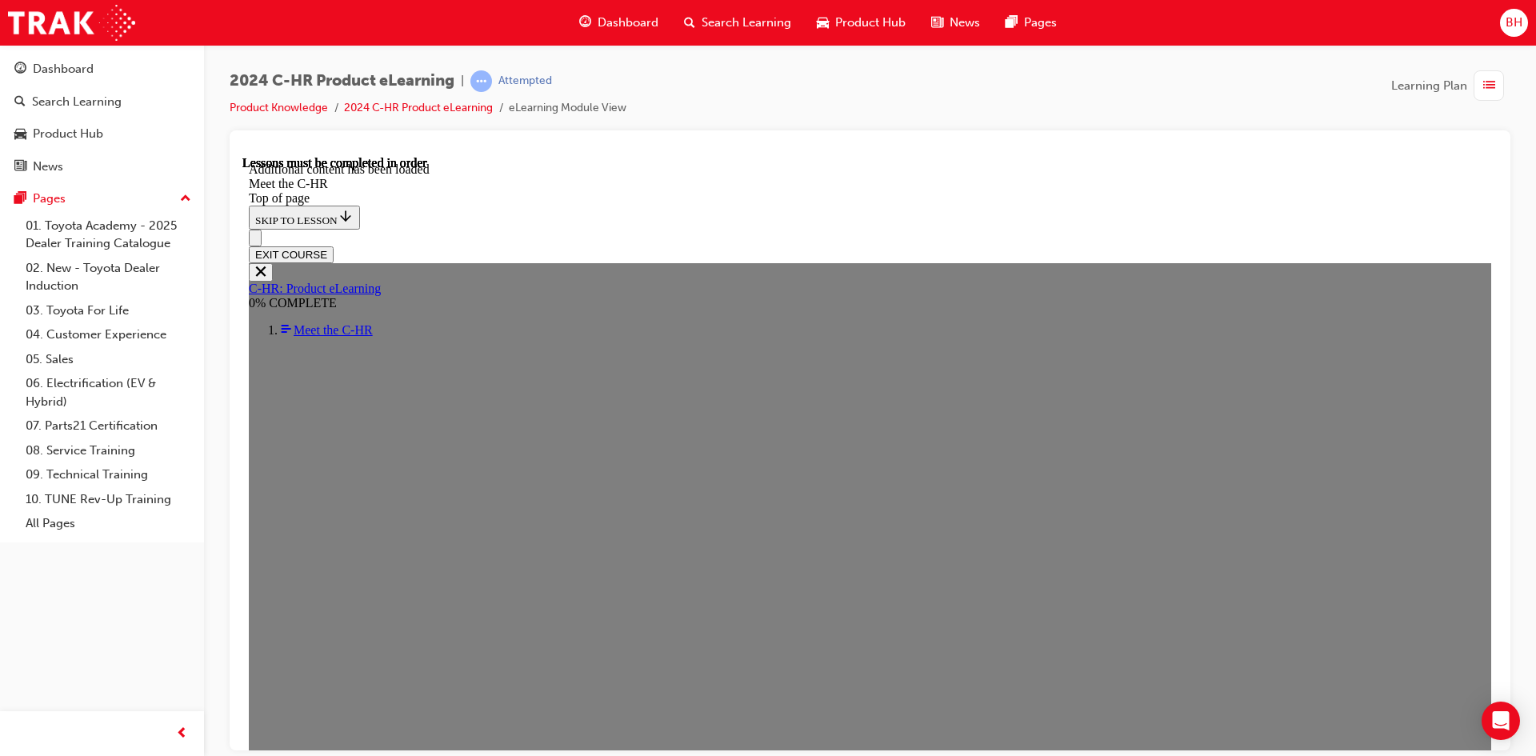
scroll to position [4250, 0]
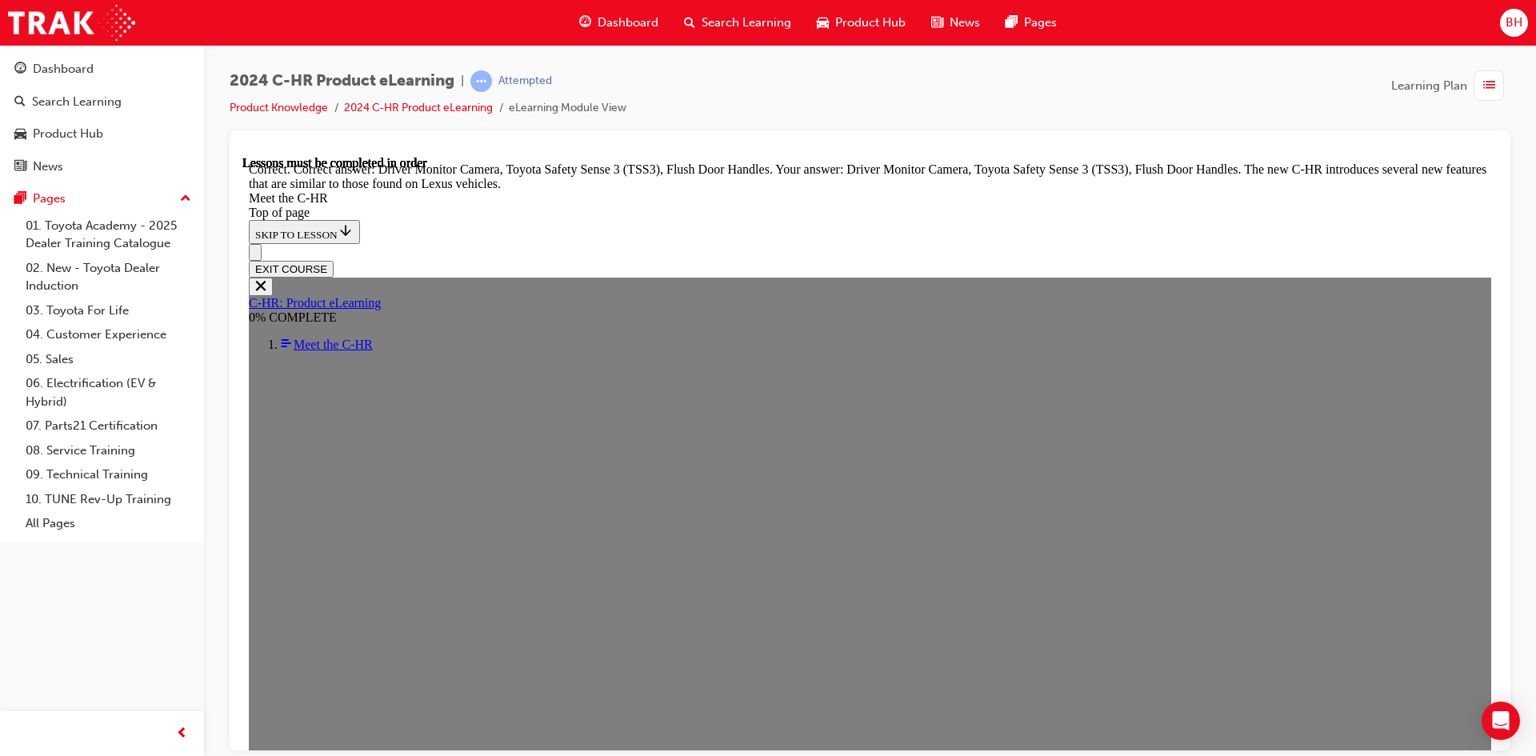
scroll to position [5358, 0]
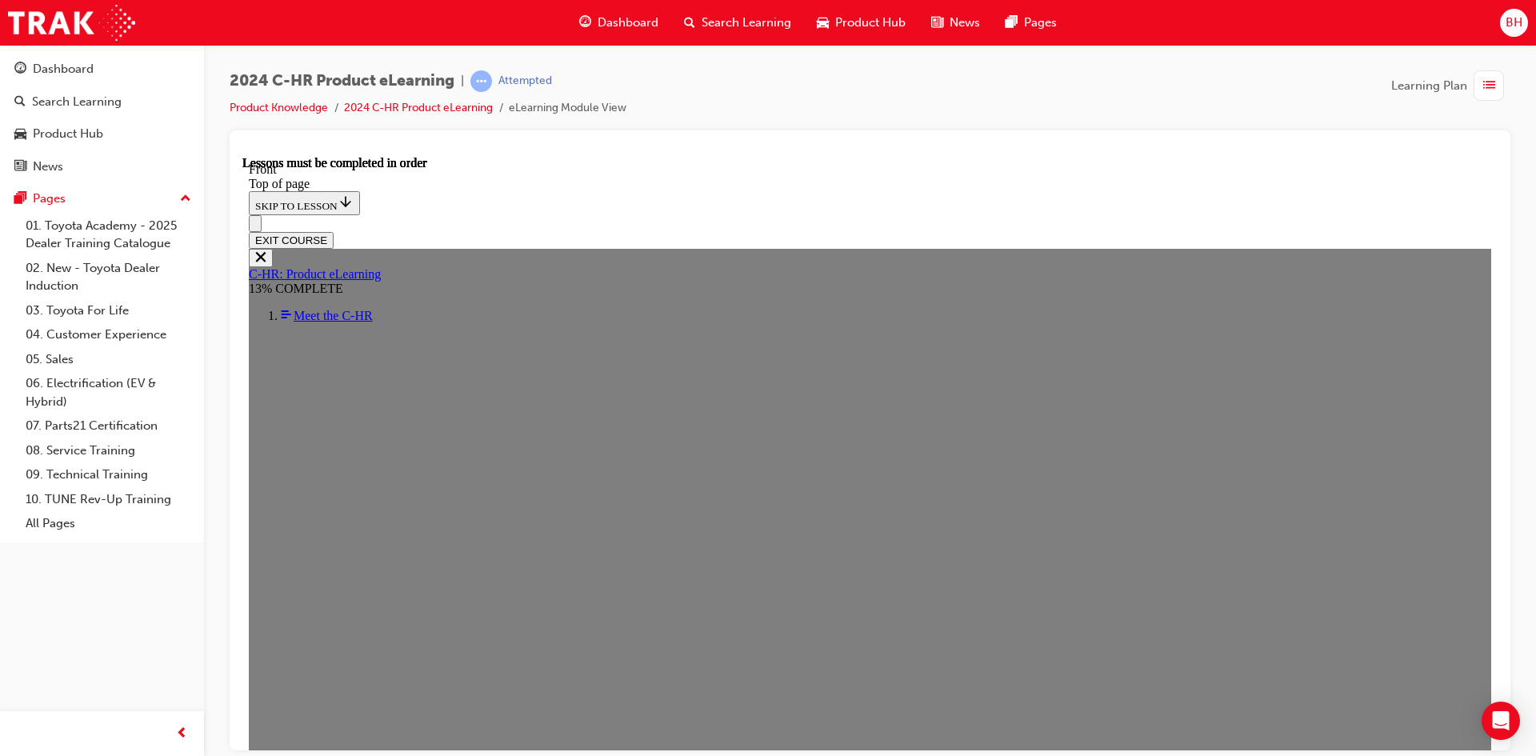
scroll to position [616, 0]
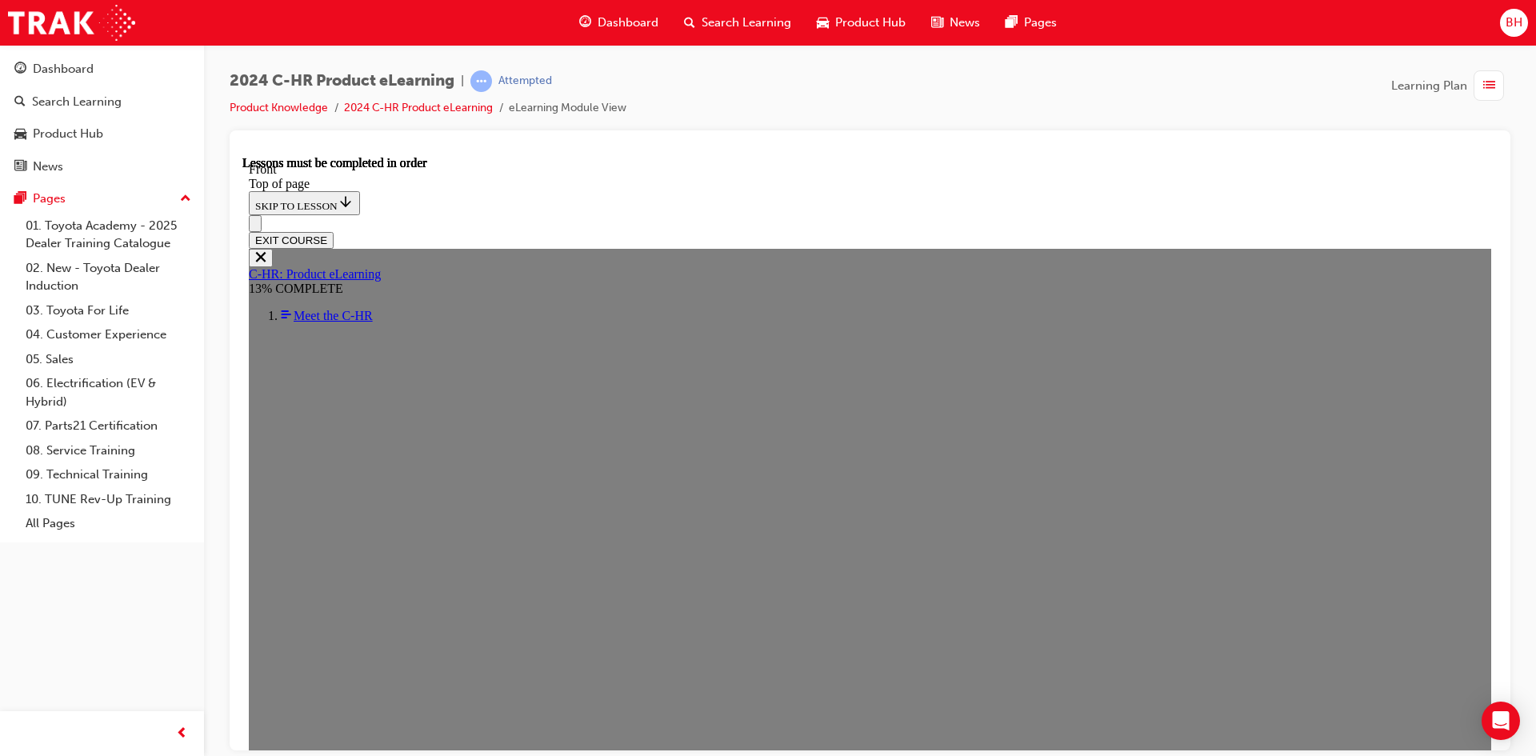
scroll to position [878, 0]
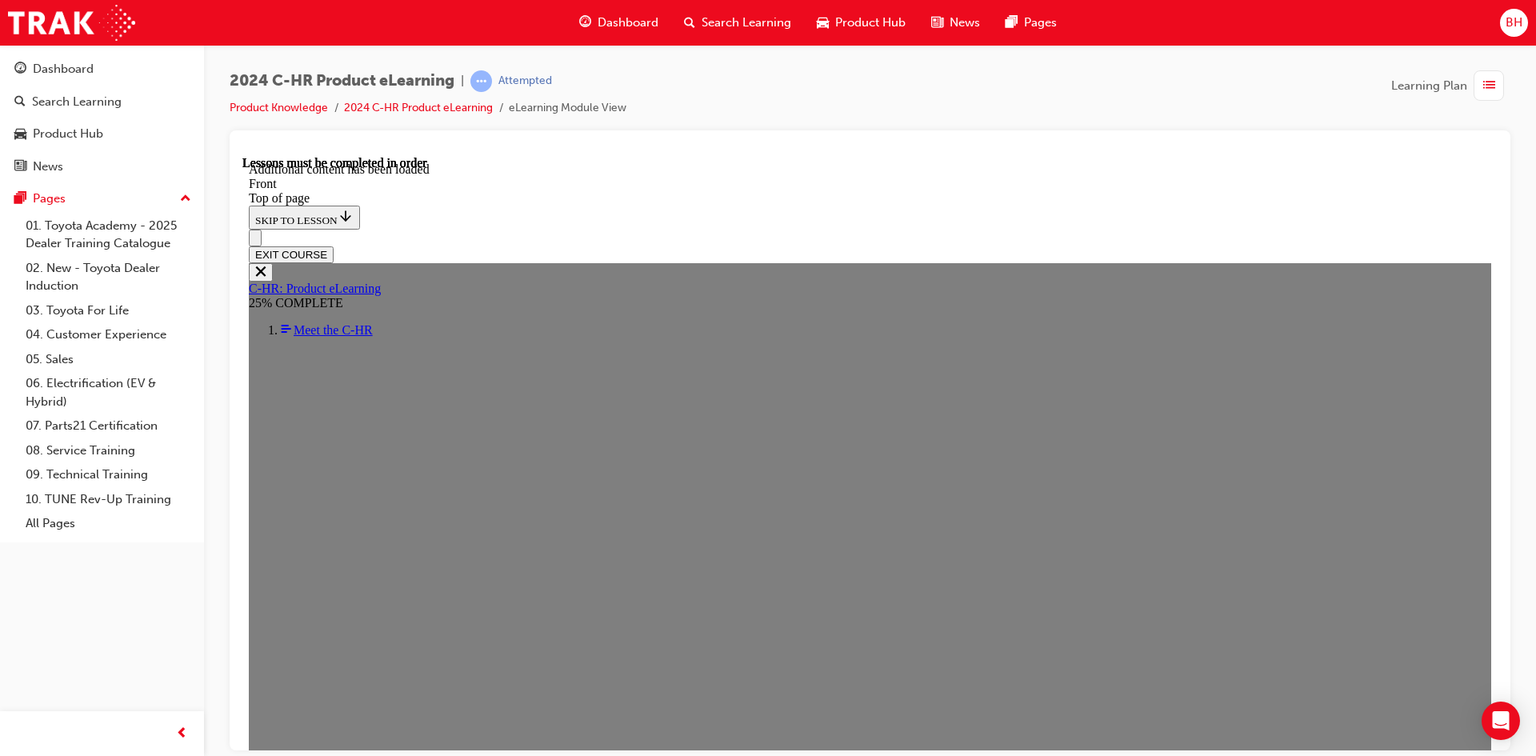
scroll to position [1463, 0]
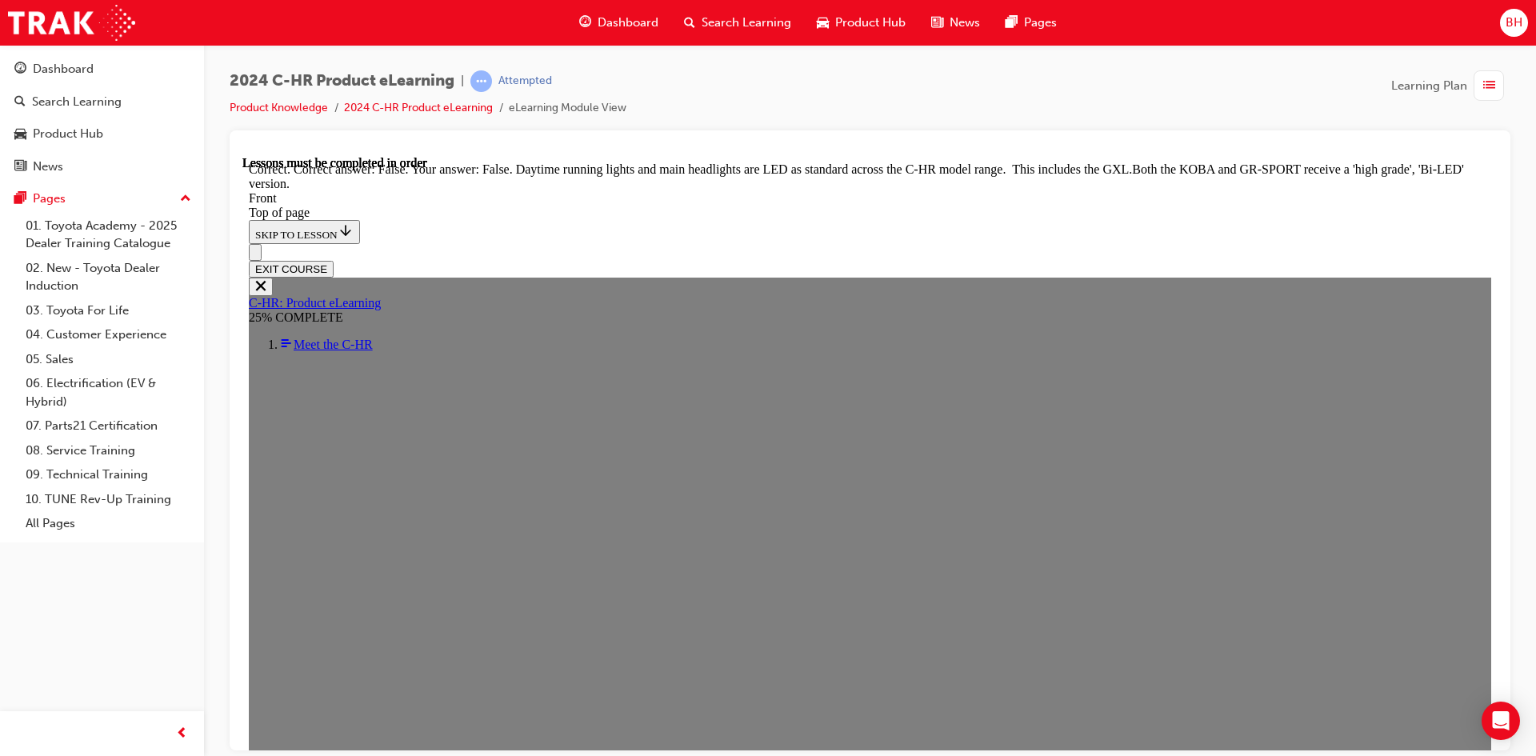
scroll to position [1918, 0]
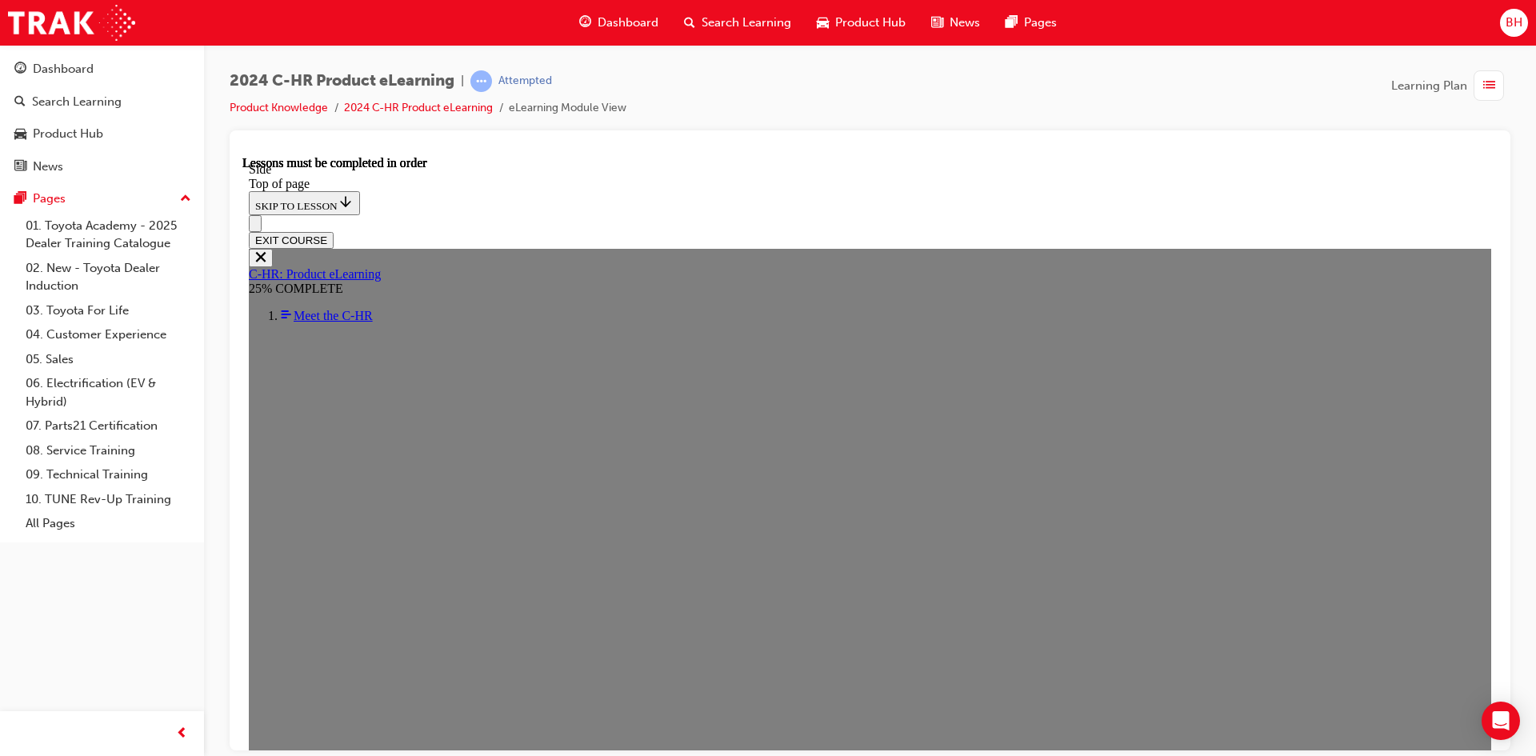
scroll to position [306, 0]
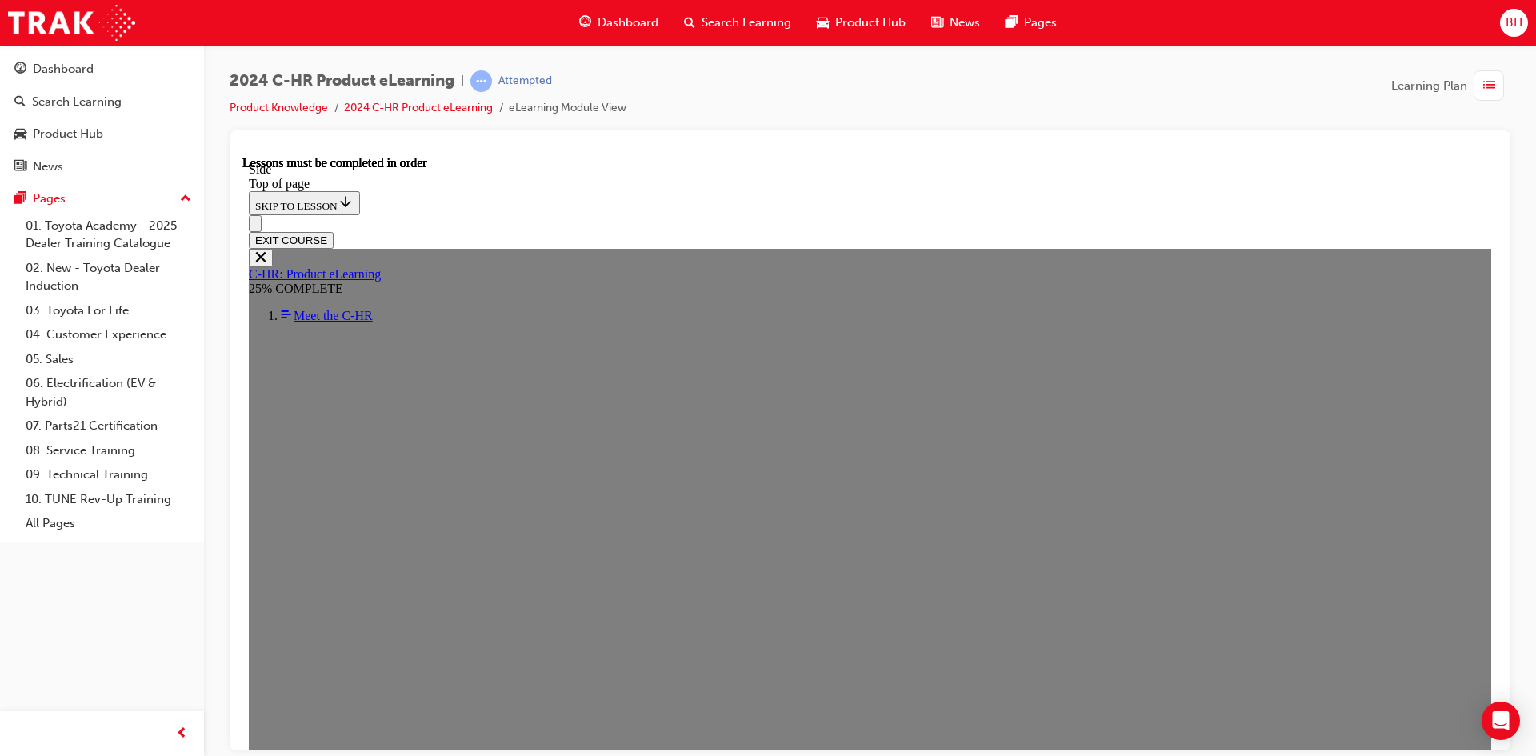
drag, startPoint x: 1131, startPoint y: 446, endPoint x: 962, endPoint y: 579, distance: 214.7
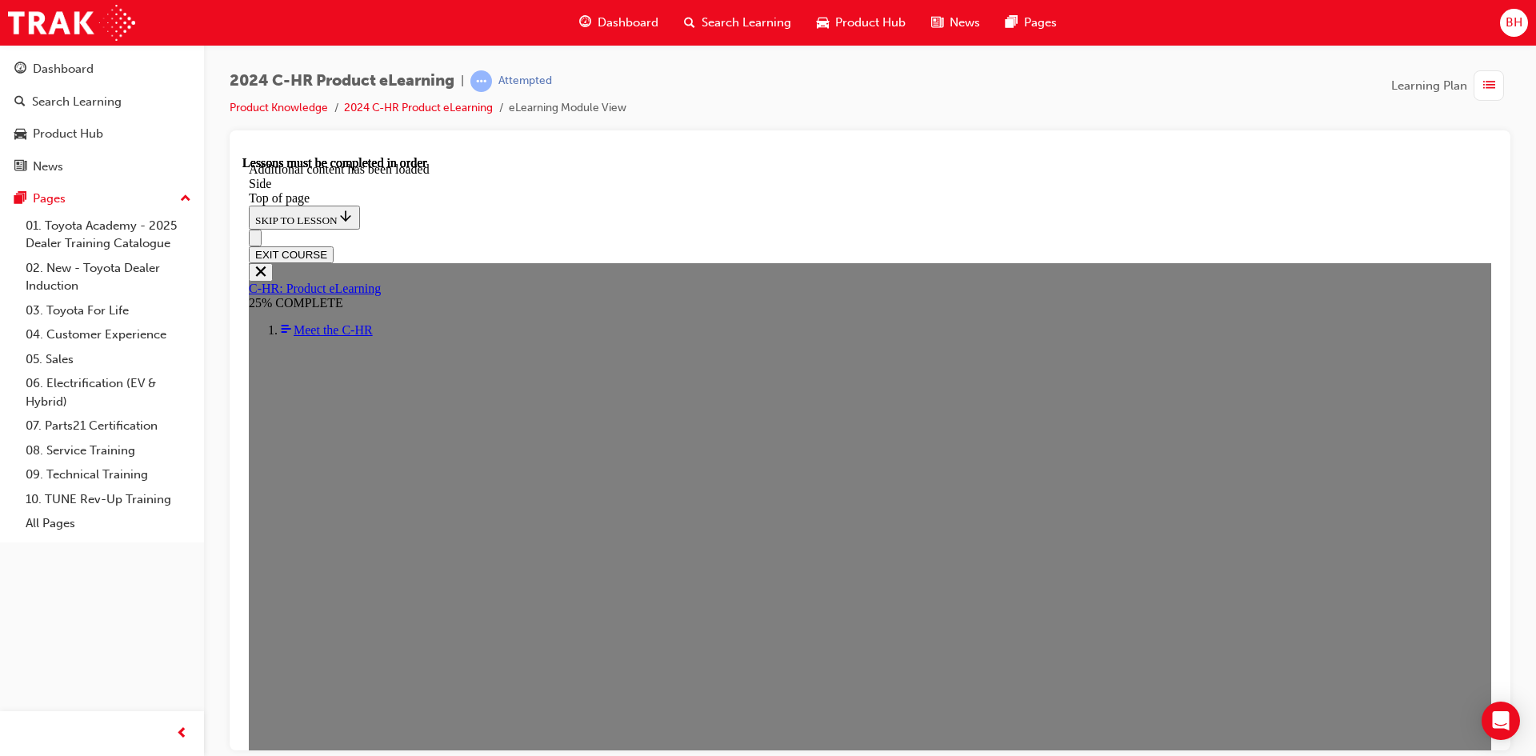
scroll to position [1028, 0]
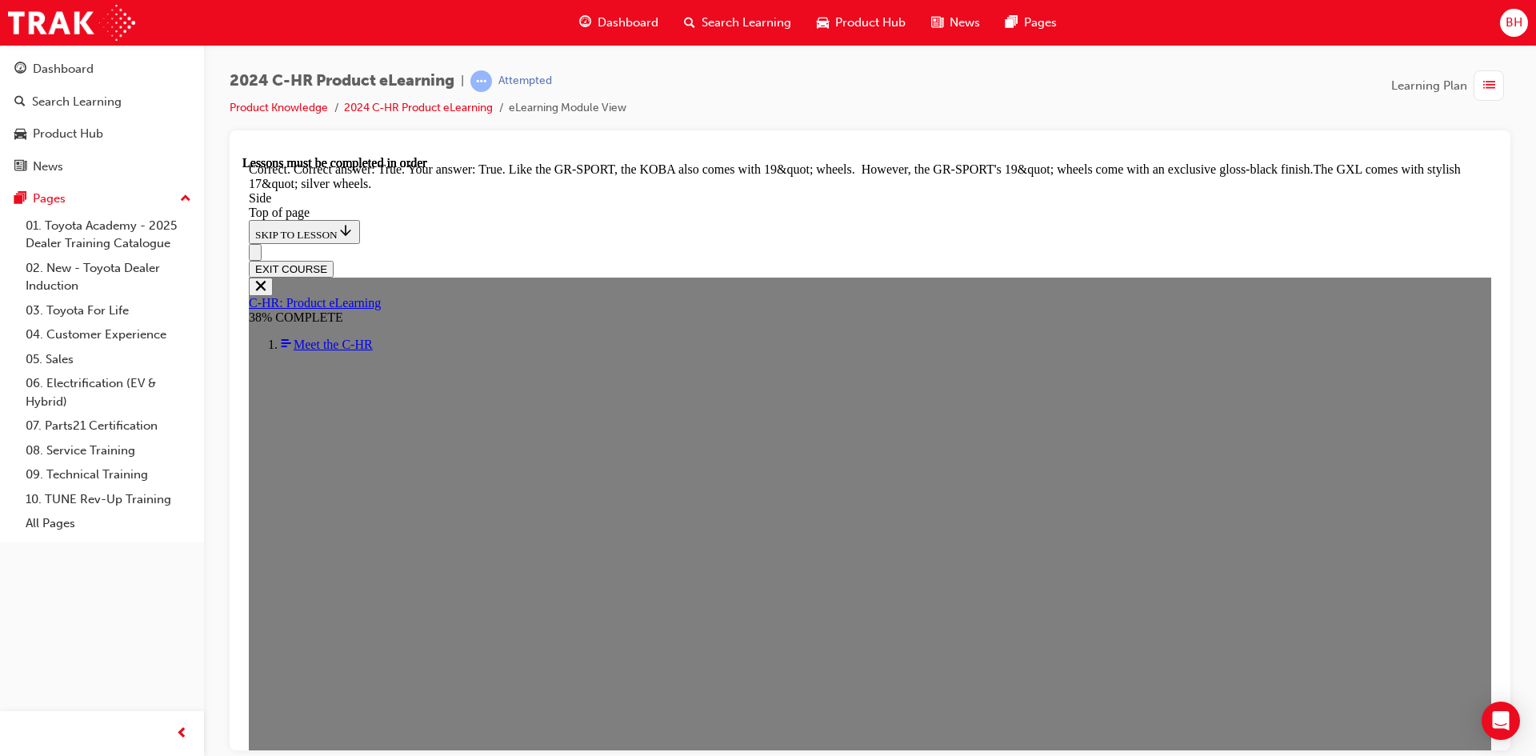
scroll to position [1969, 0]
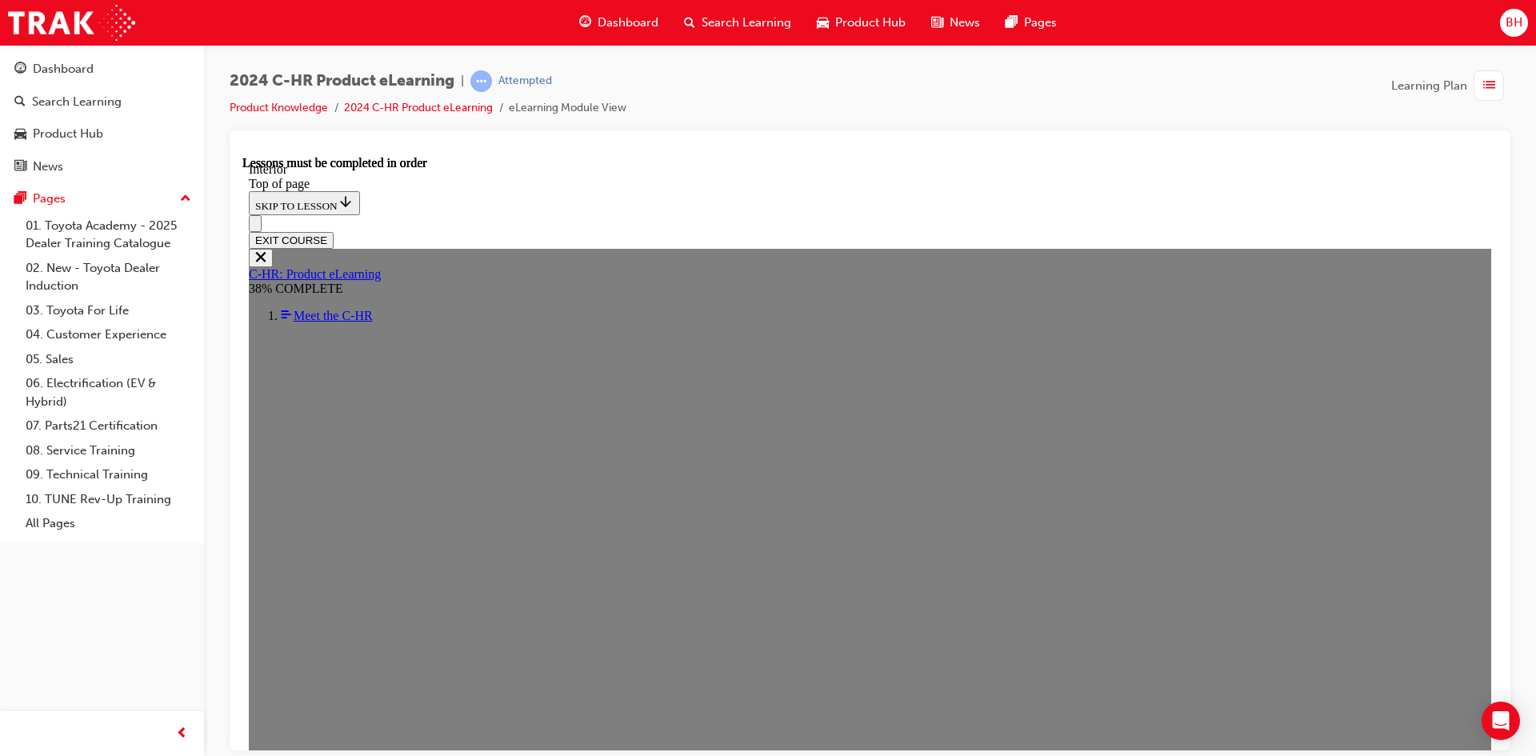
scroll to position [427, 0]
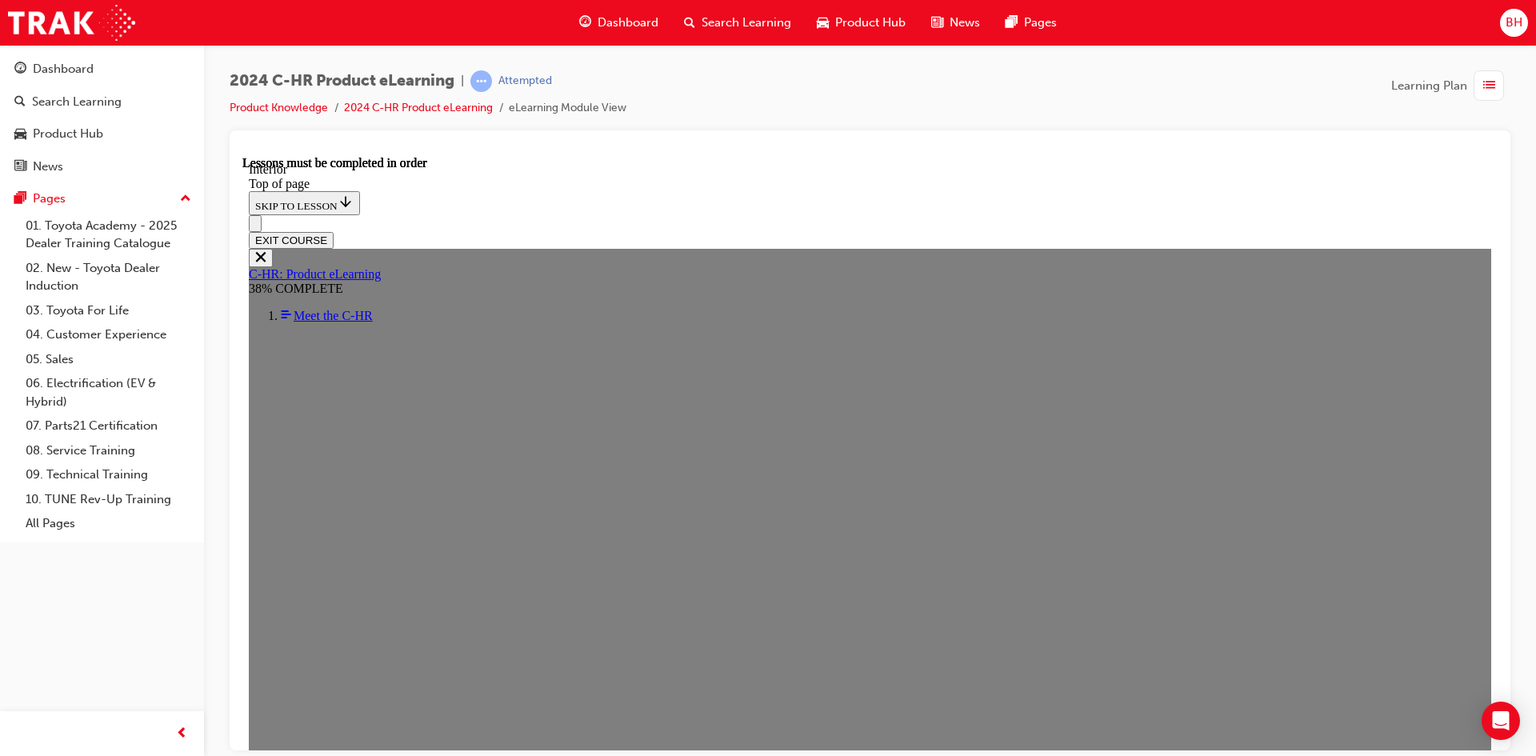
drag, startPoint x: 1028, startPoint y: 494, endPoint x: 932, endPoint y: 506, distance: 96.7
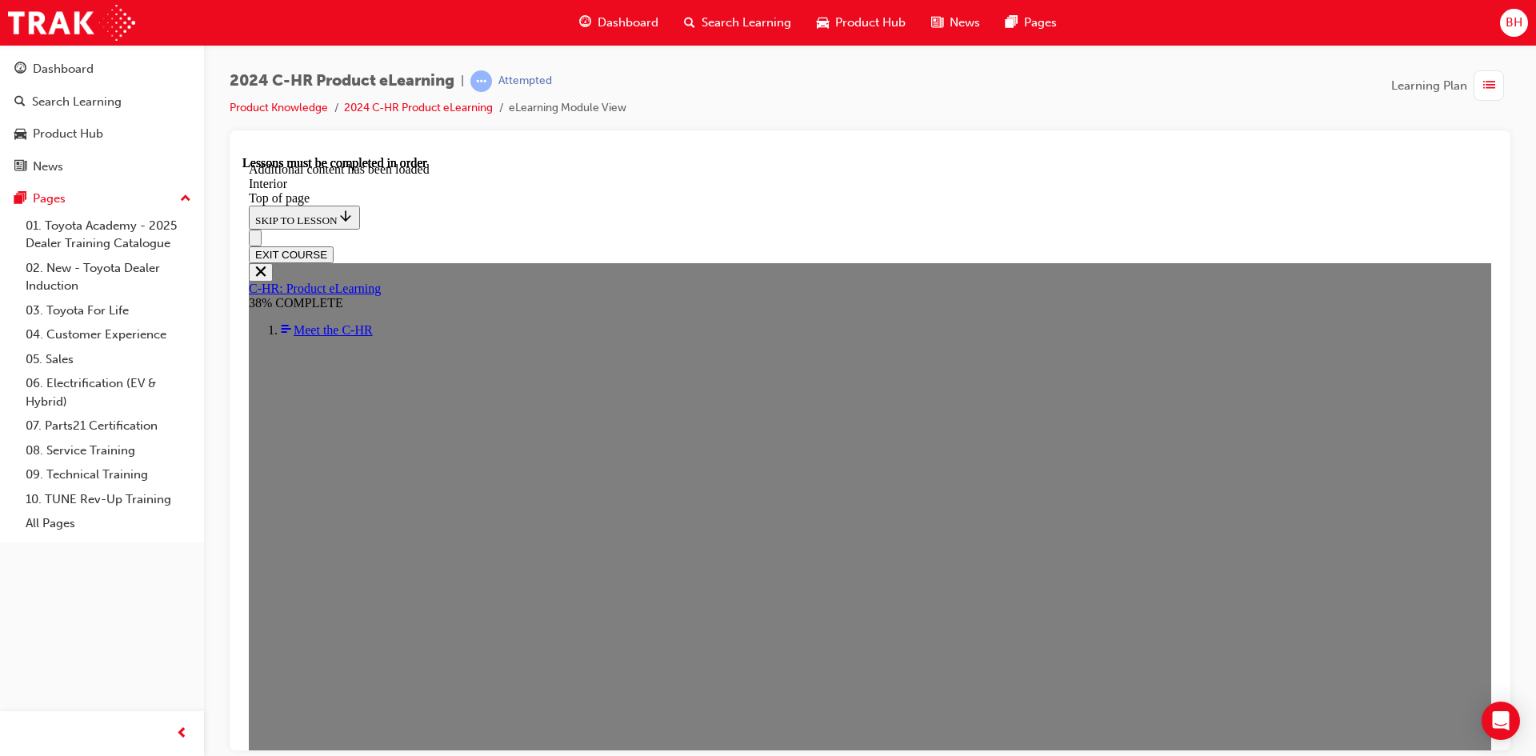
scroll to position [1785, 0]
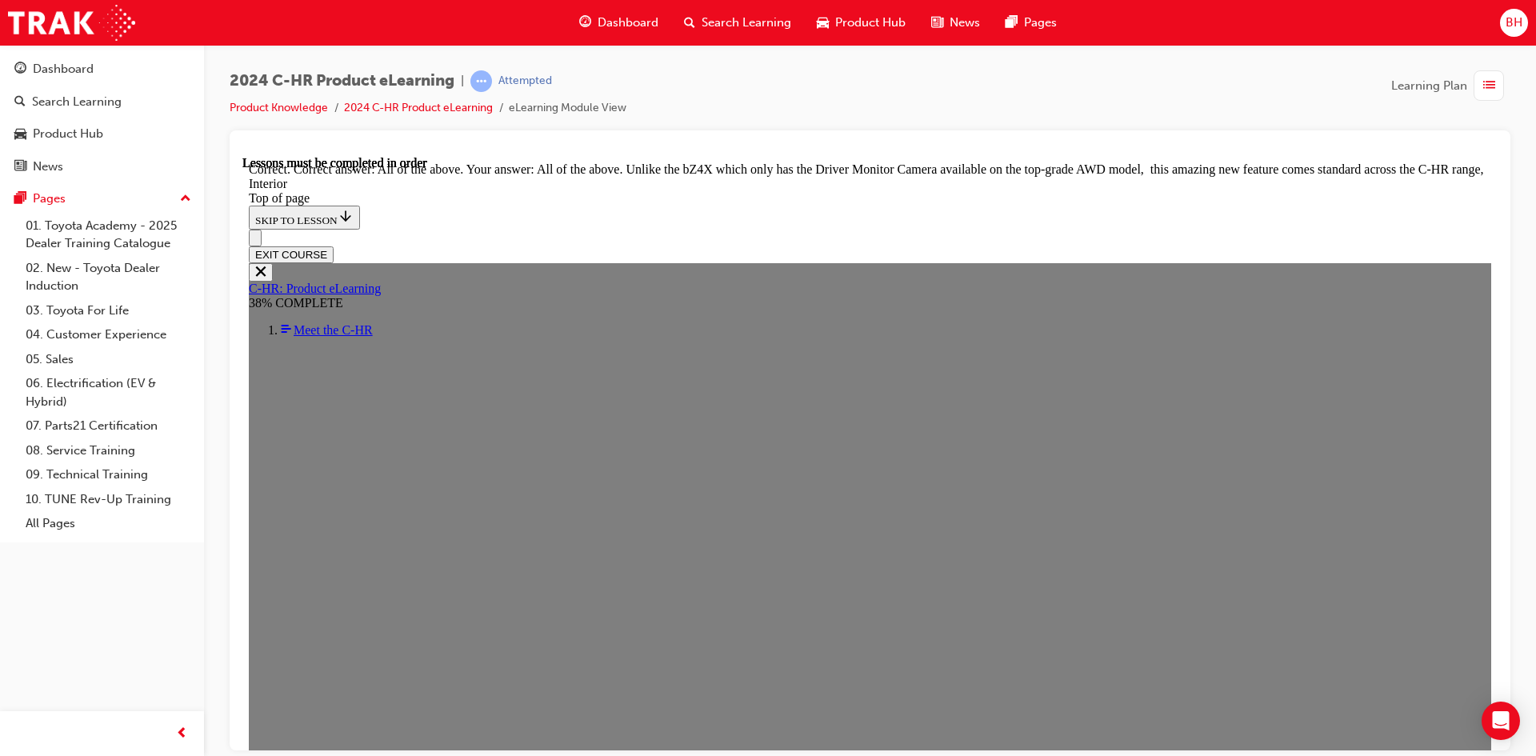
scroll to position [2672, 0]
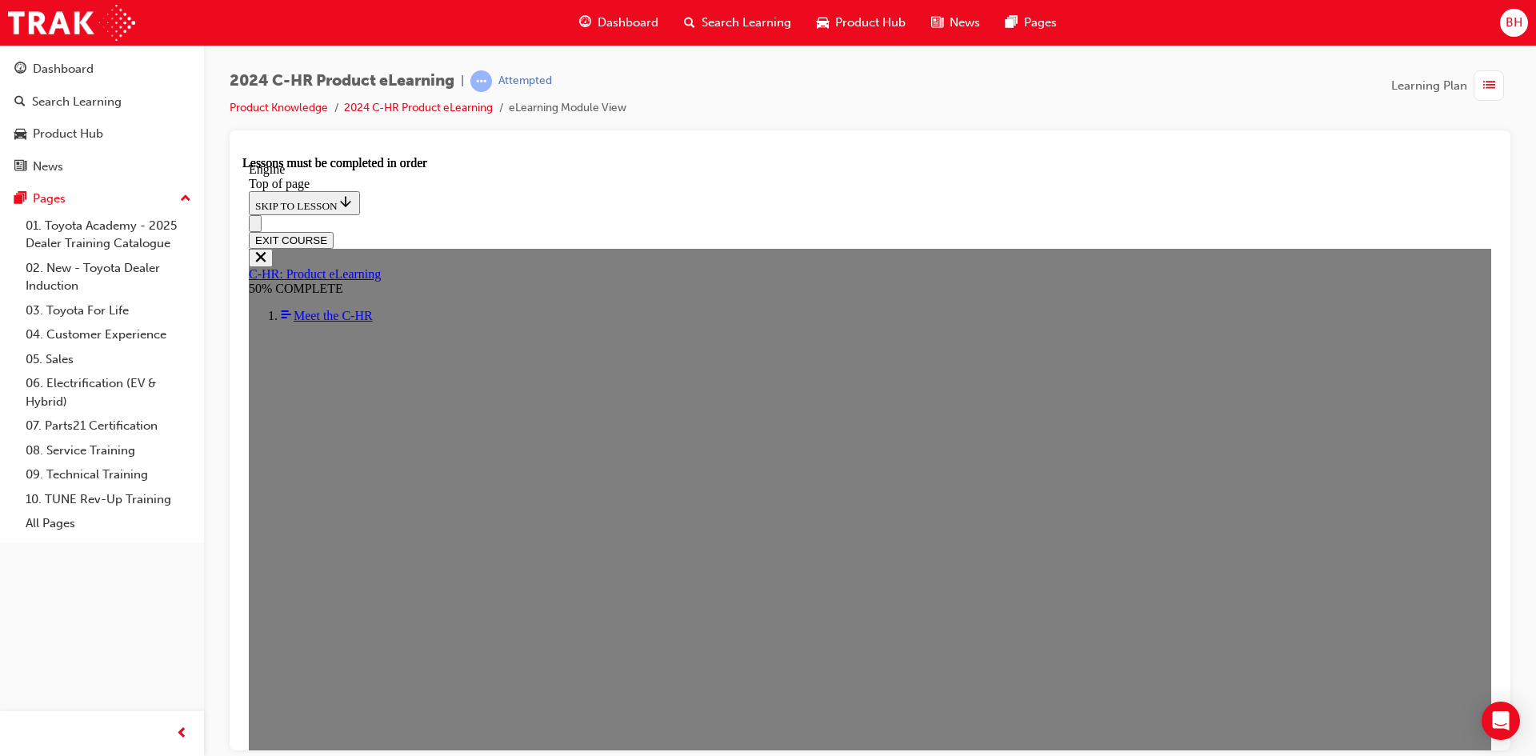
scroll to position [1016, 0]
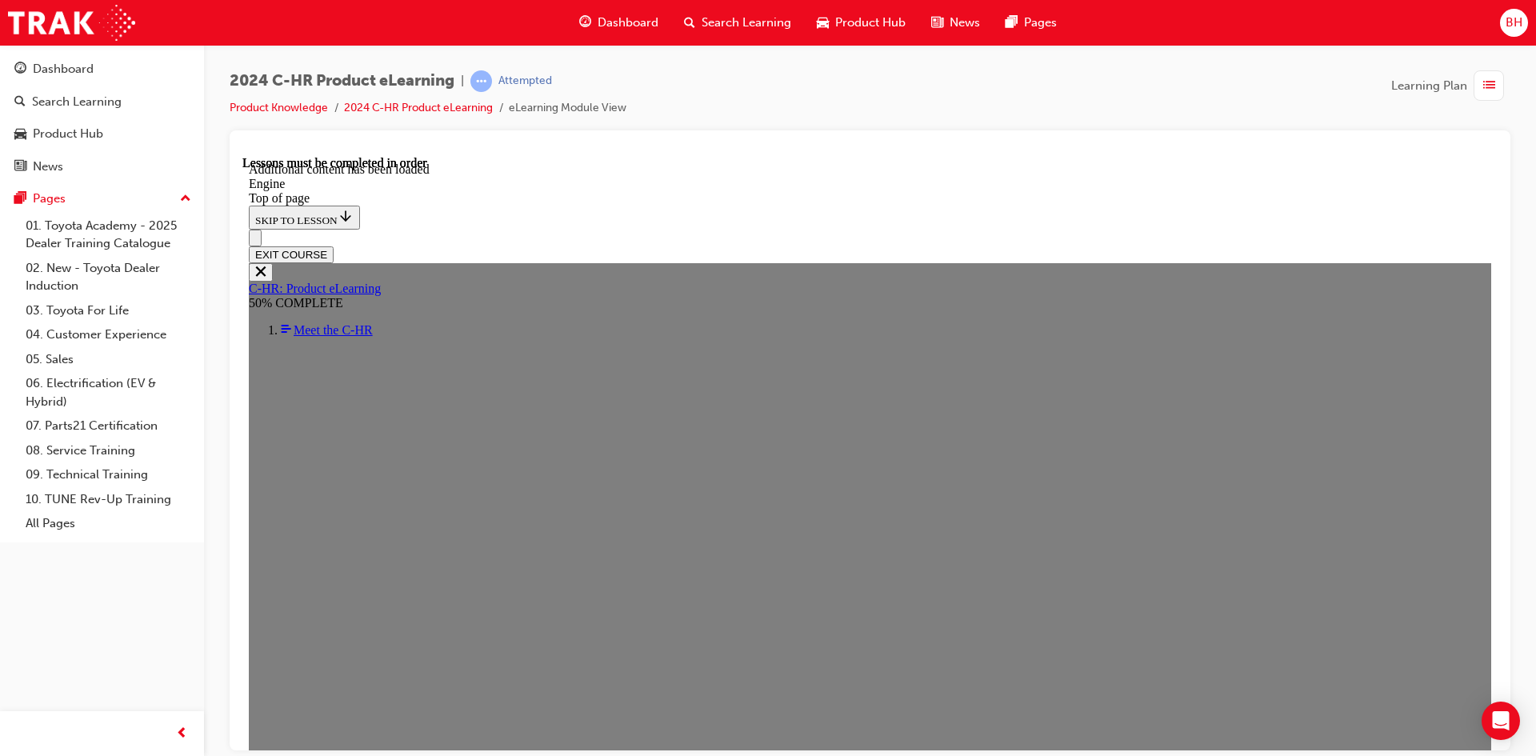
scroll to position [2215, 0]
drag, startPoint x: 710, startPoint y: 298, endPoint x: 742, endPoint y: 366, distance: 75.9
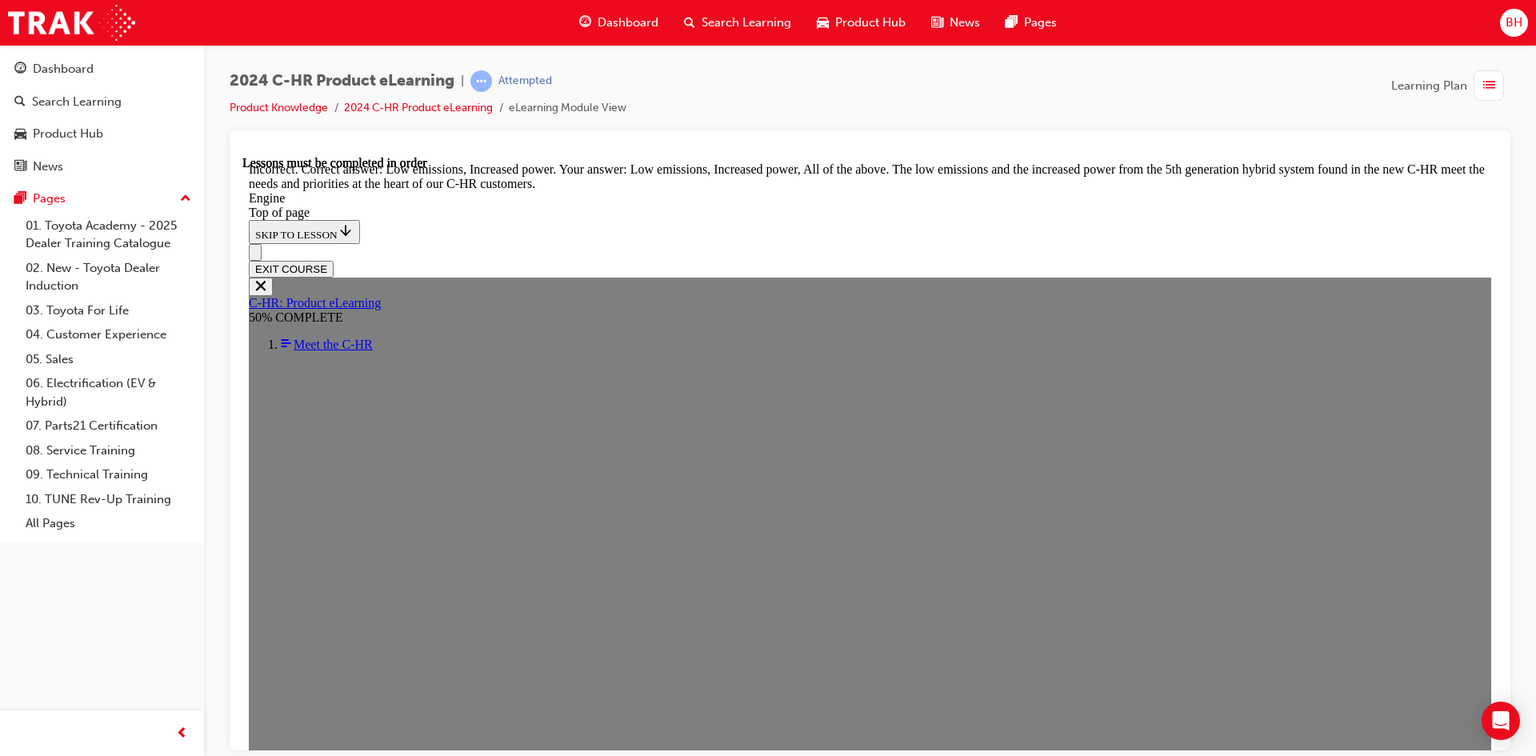
scroll to position [3974, 0]
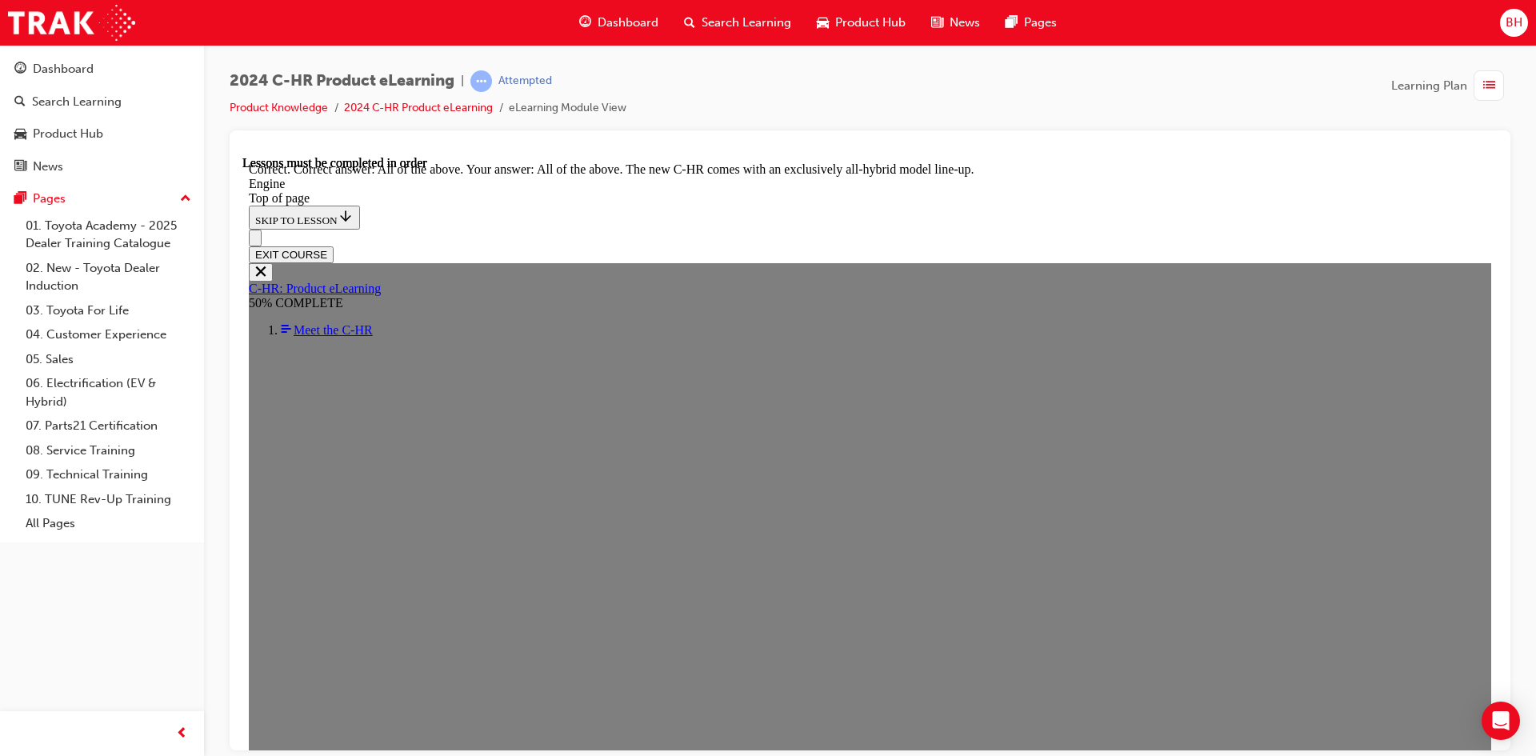
scroll to position [4378, 0]
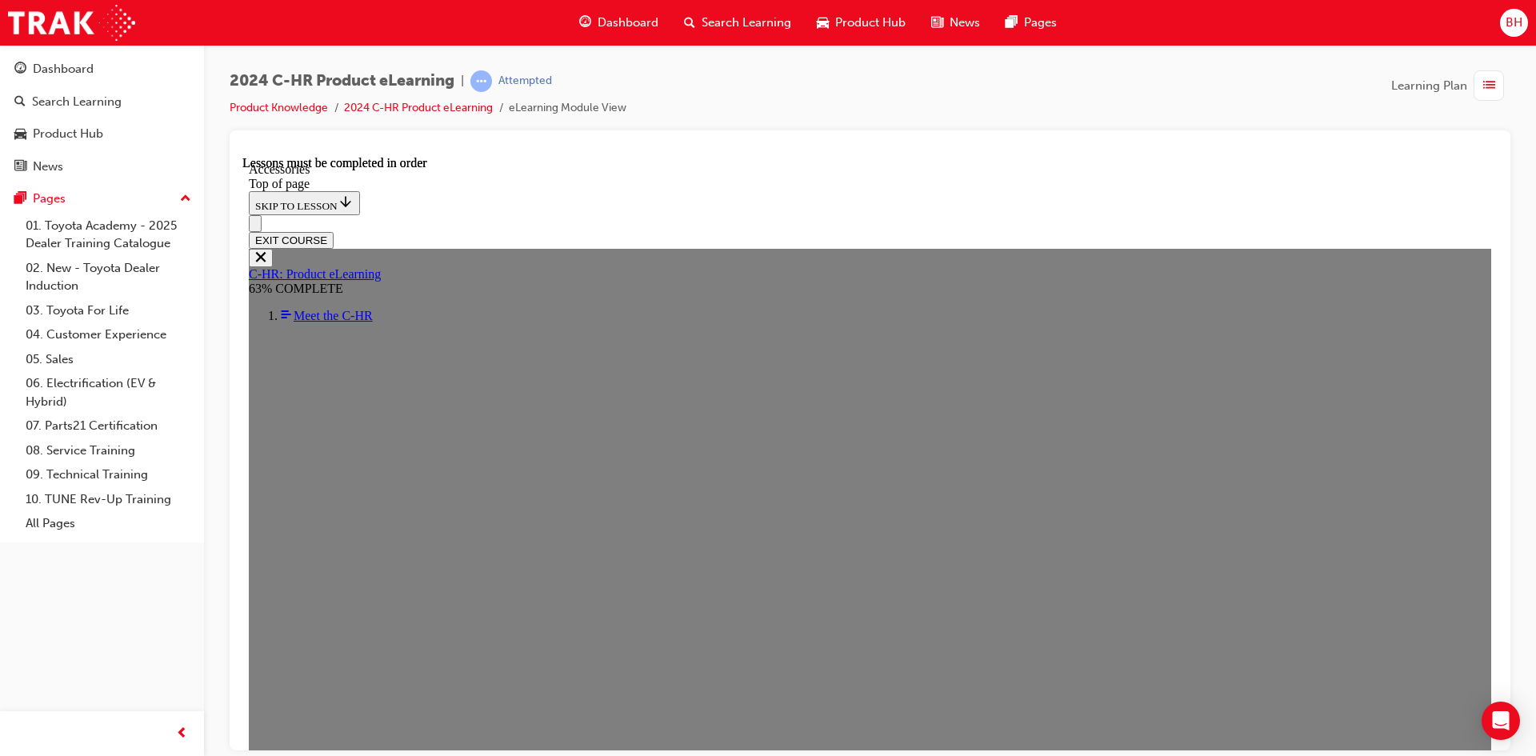
scroll to position [454, 0]
drag, startPoint x: 711, startPoint y: 302, endPoint x: 765, endPoint y: 300, distance: 54.4
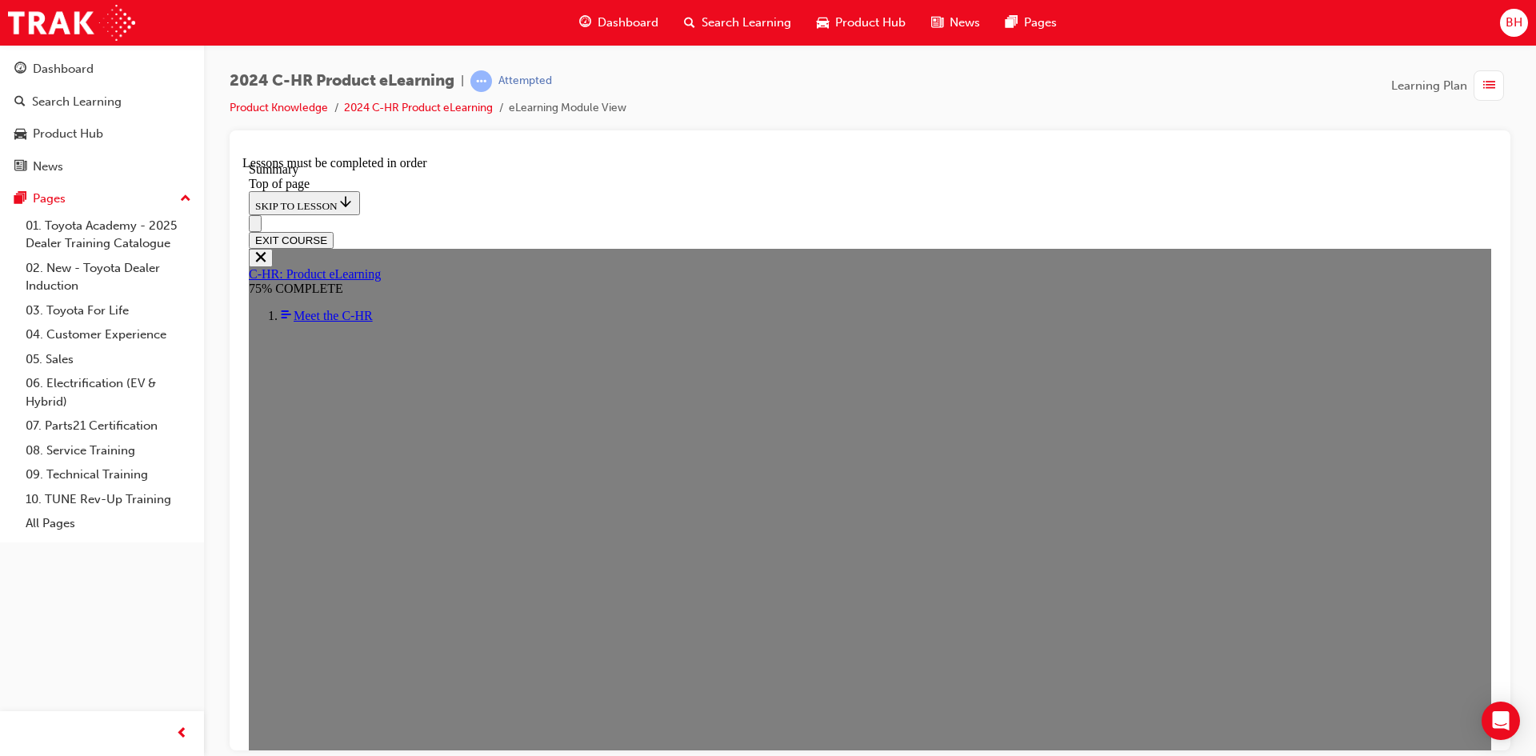
scroll to position [1335, 0]
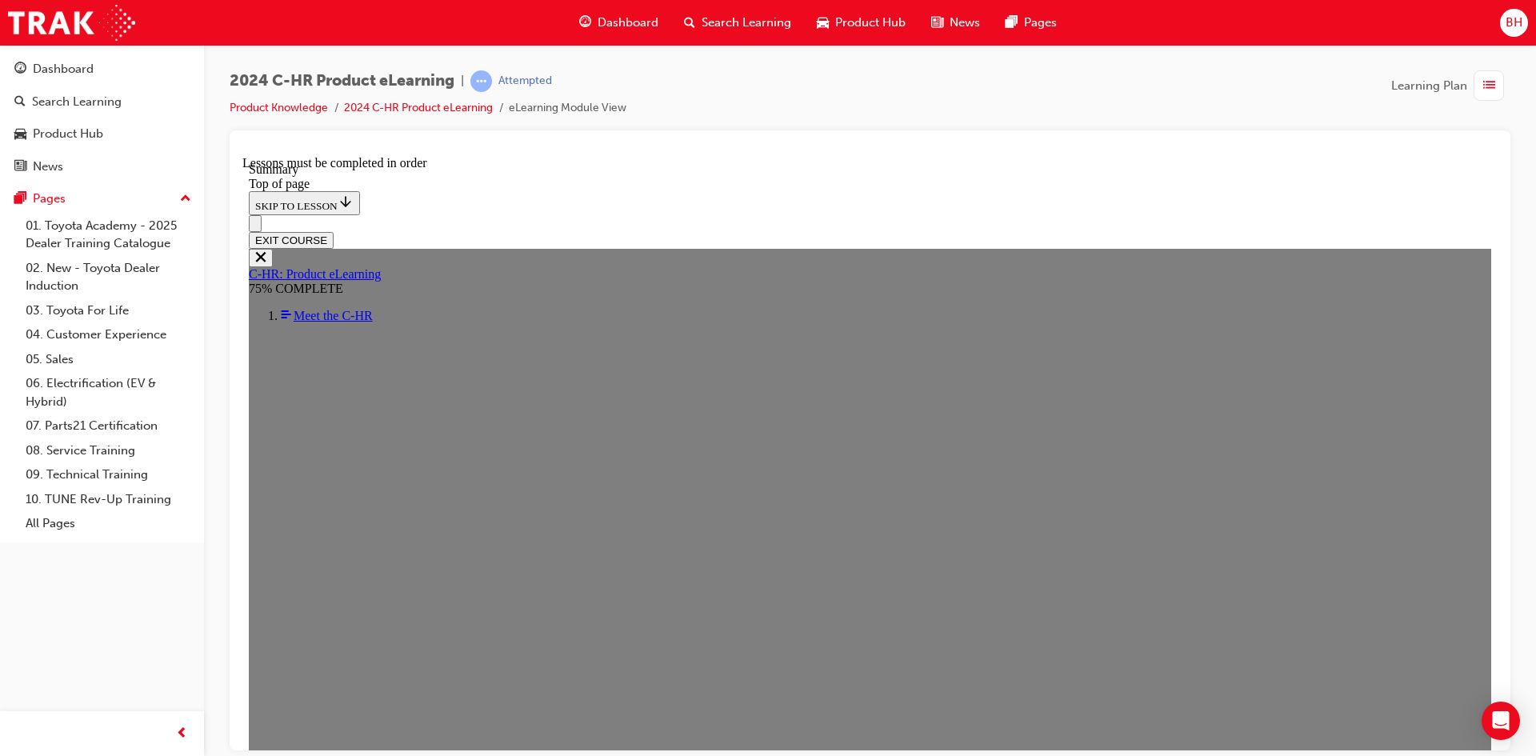
drag, startPoint x: 865, startPoint y: 358, endPoint x: 1035, endPoint y: 362, distance: 170.4
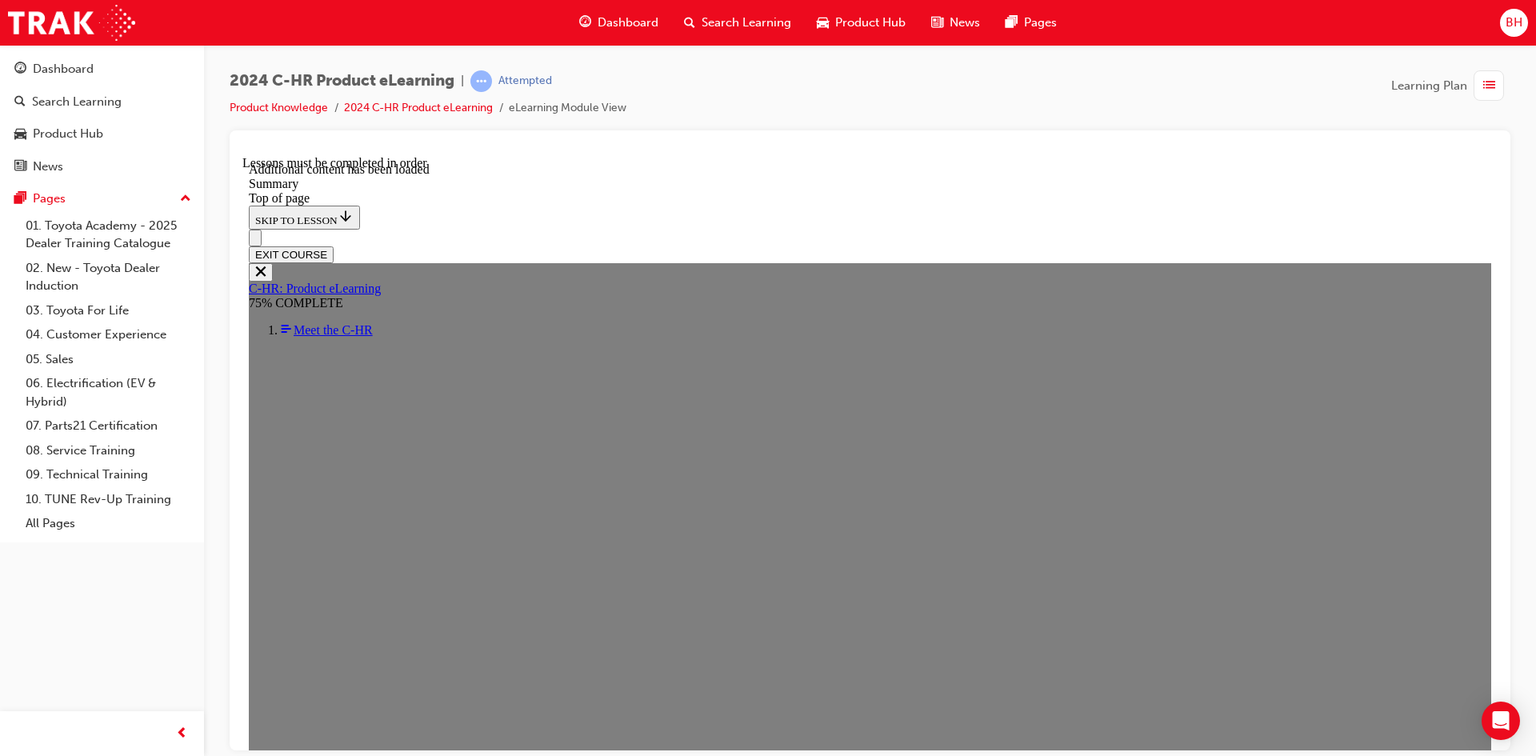
scroll to position [2648, 0]
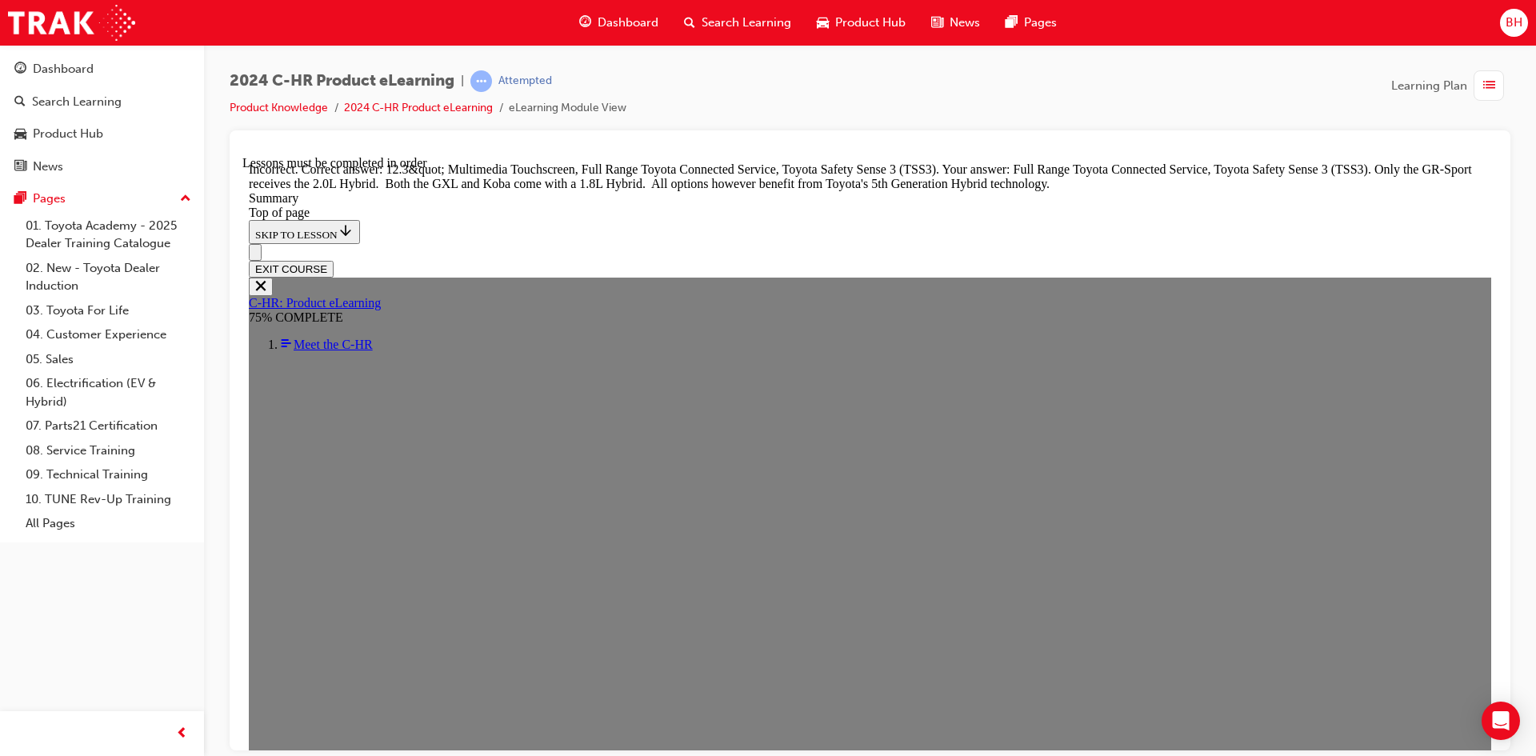
scroll to position [2972, 0]
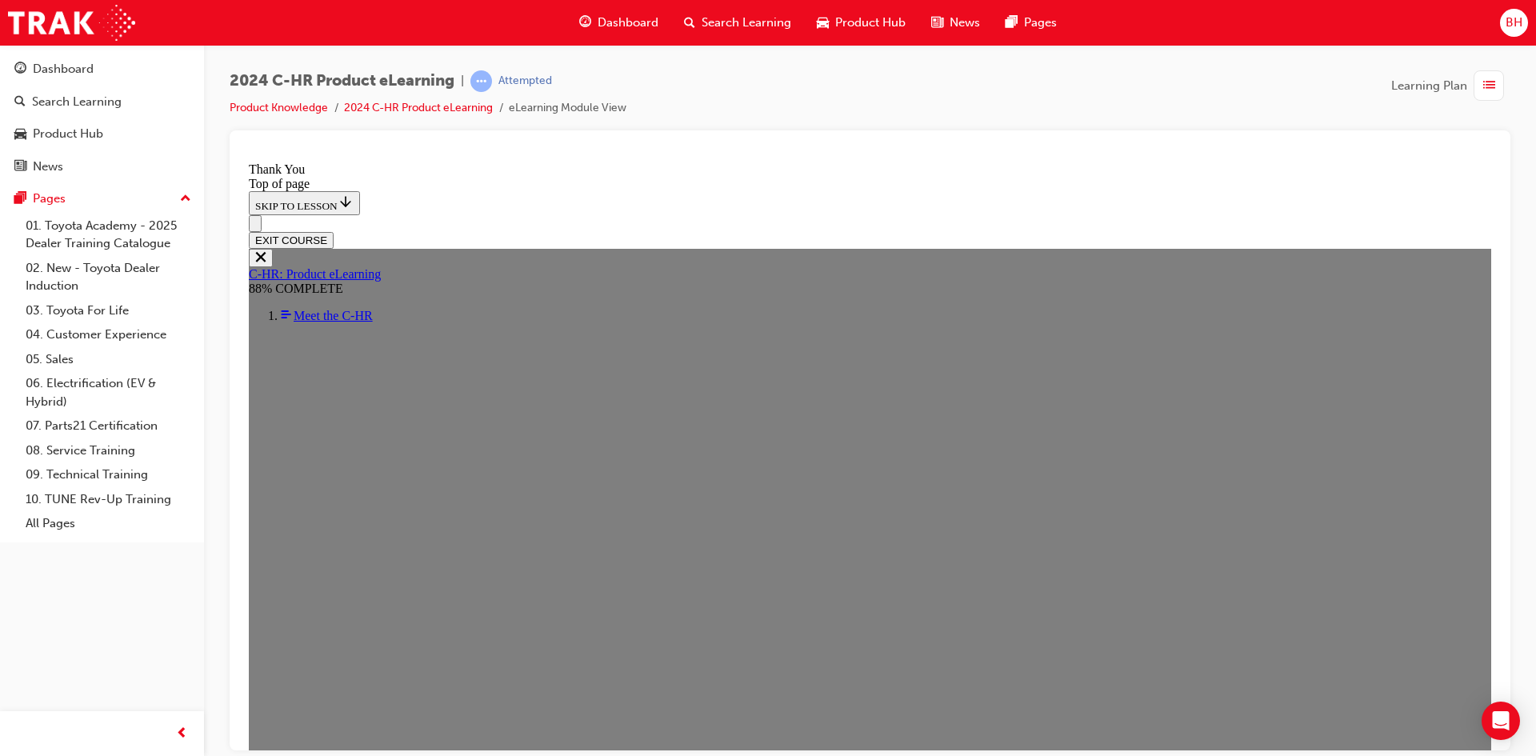
scroll to position [518, 0]
click at [334, 231] on button "EXIT COURSE" at bounding box center [291, 239] width 85 height 17
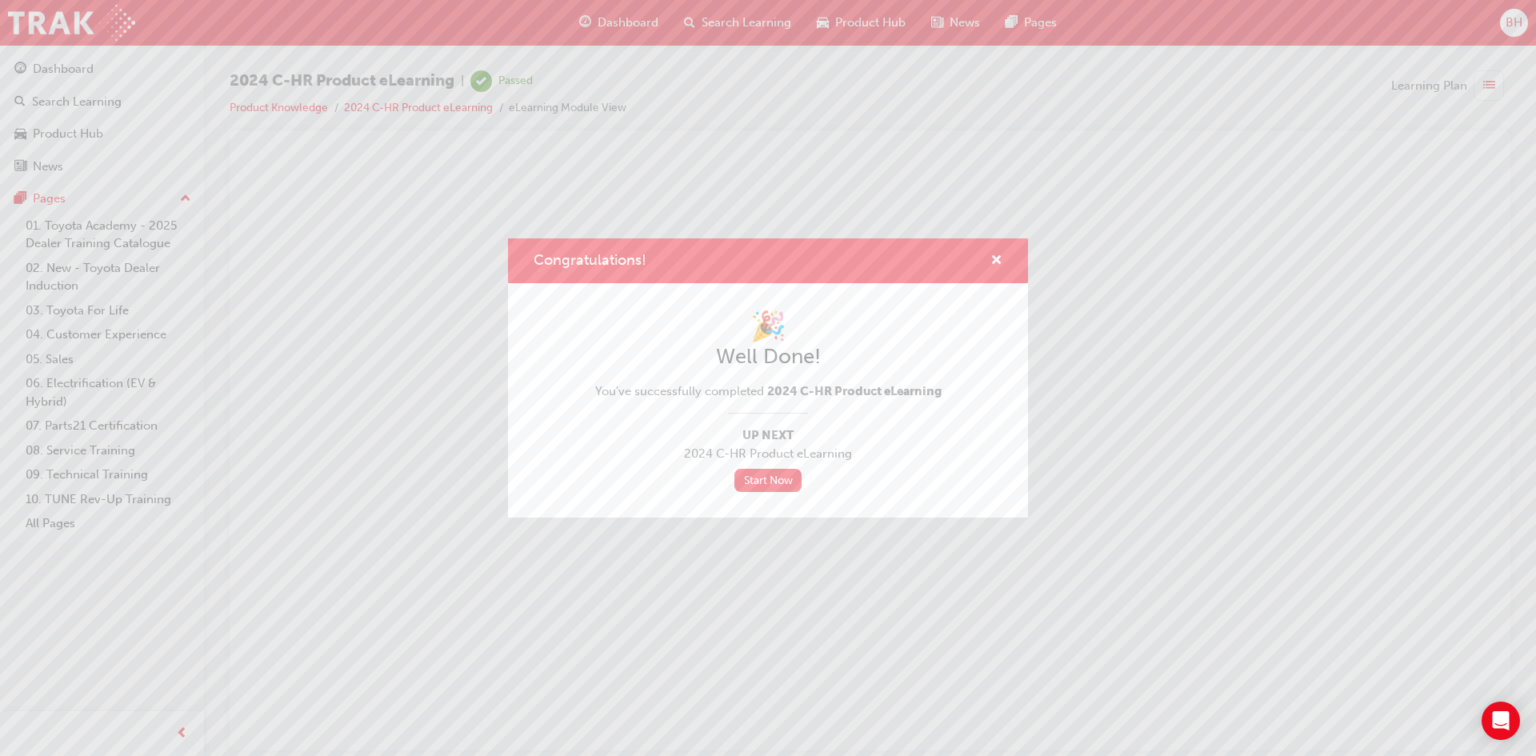
scroll to position [0, 0]
click at [1001, 267] on span "cross-icon" at bounding box center [996, 261] width 12 height 14
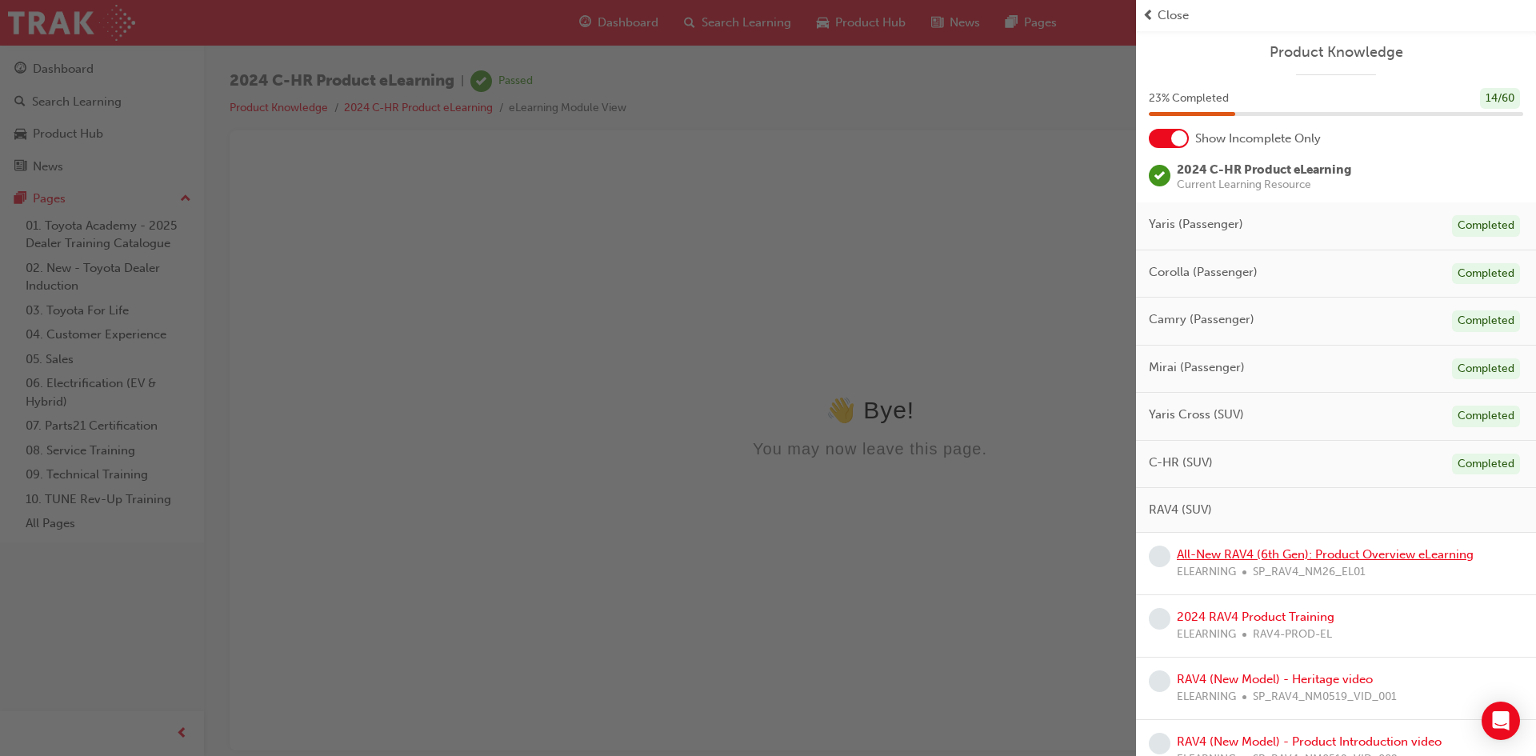
click at [1252, 552] on link "All-New RAV4 (6th Gen): Product Overview eLearning" at bounding box center [1324, 554] width 297 height 14
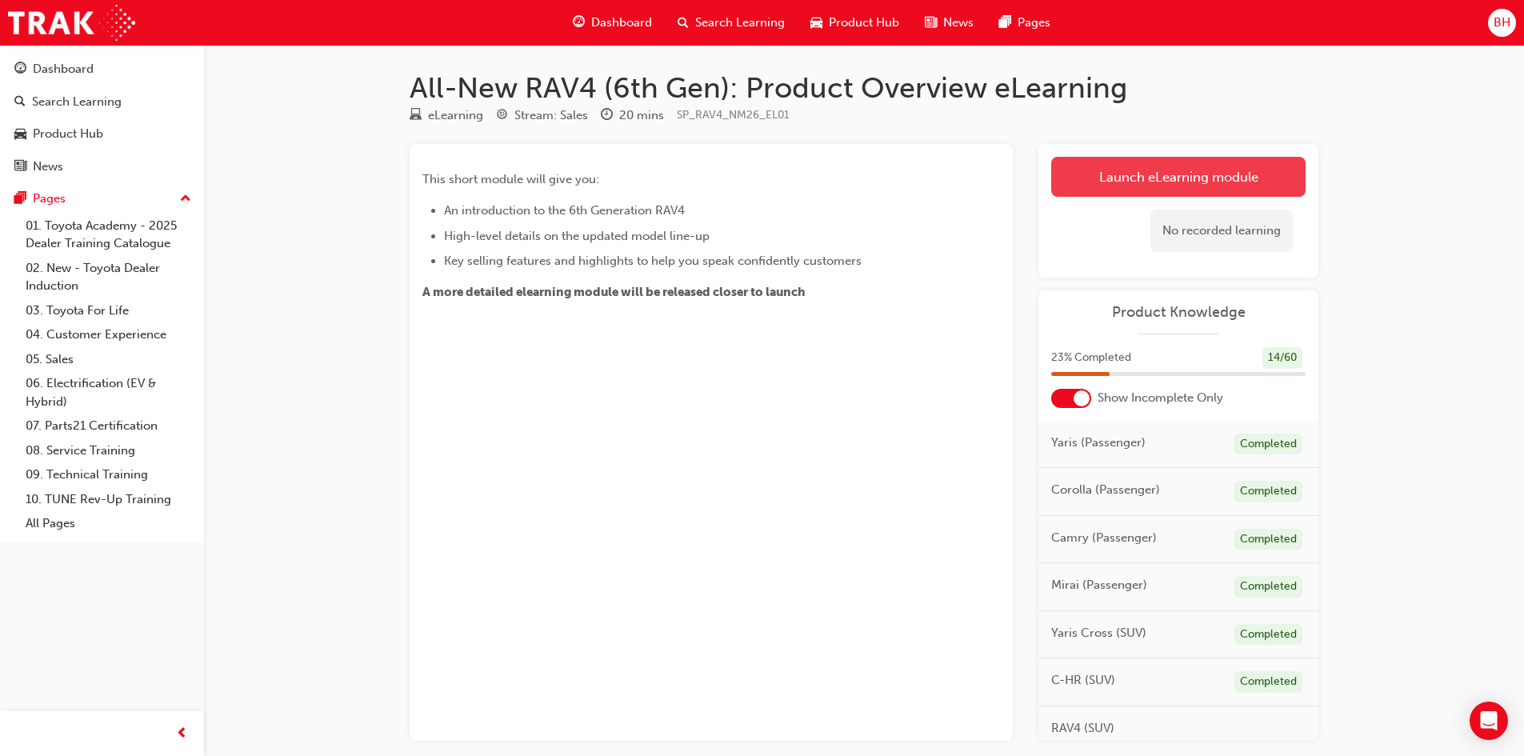
click at [1121, 178] on link "Launch eLearning module" at bounding box center [1178, 177] width 254 height 40
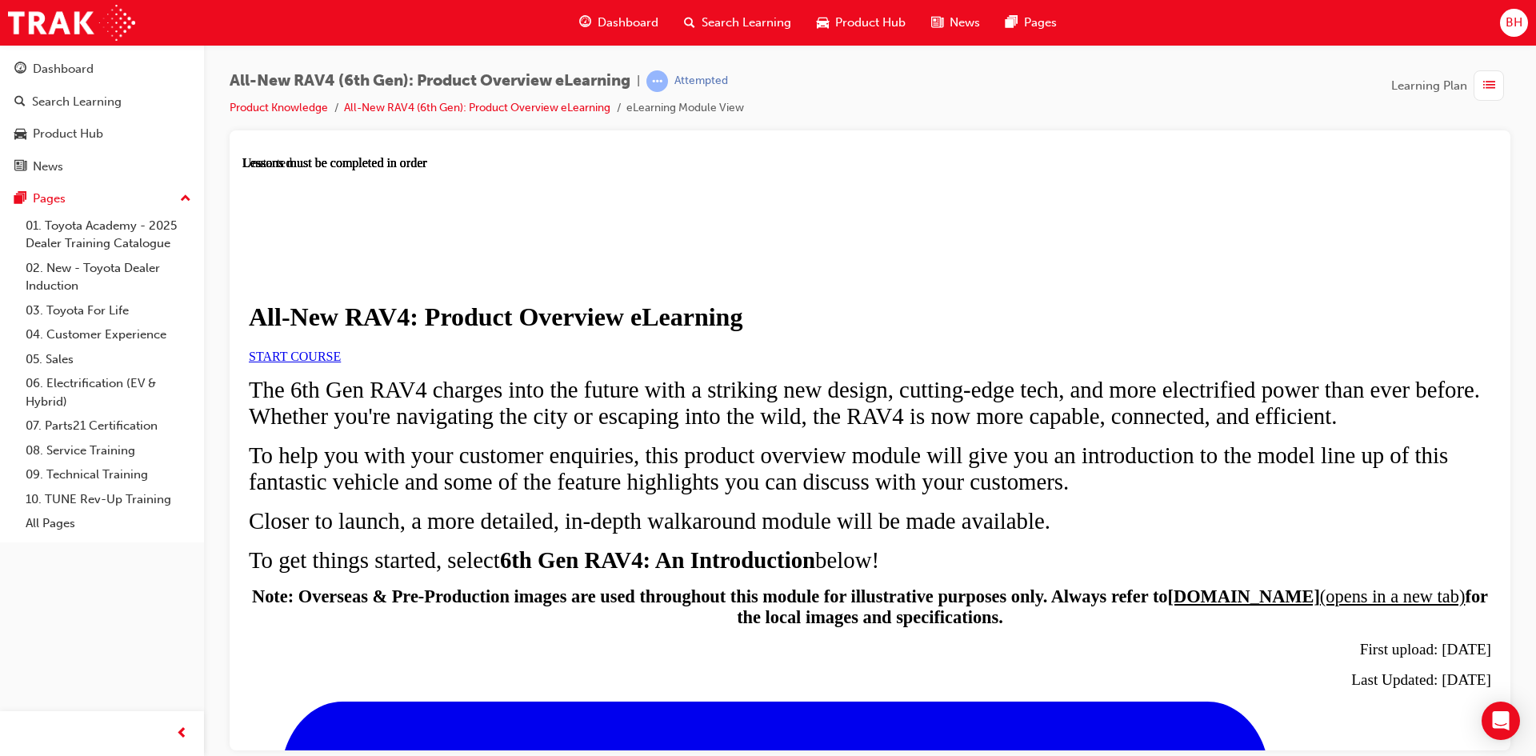
click at [625, 331] on h1 "All-New RAV4: Product Overview eLearning" at bounding box center [870, 317] width 1242 height 30
click at [341, 362] on span "START COURSE" at bounding box center [295, 356] width 92 height 14
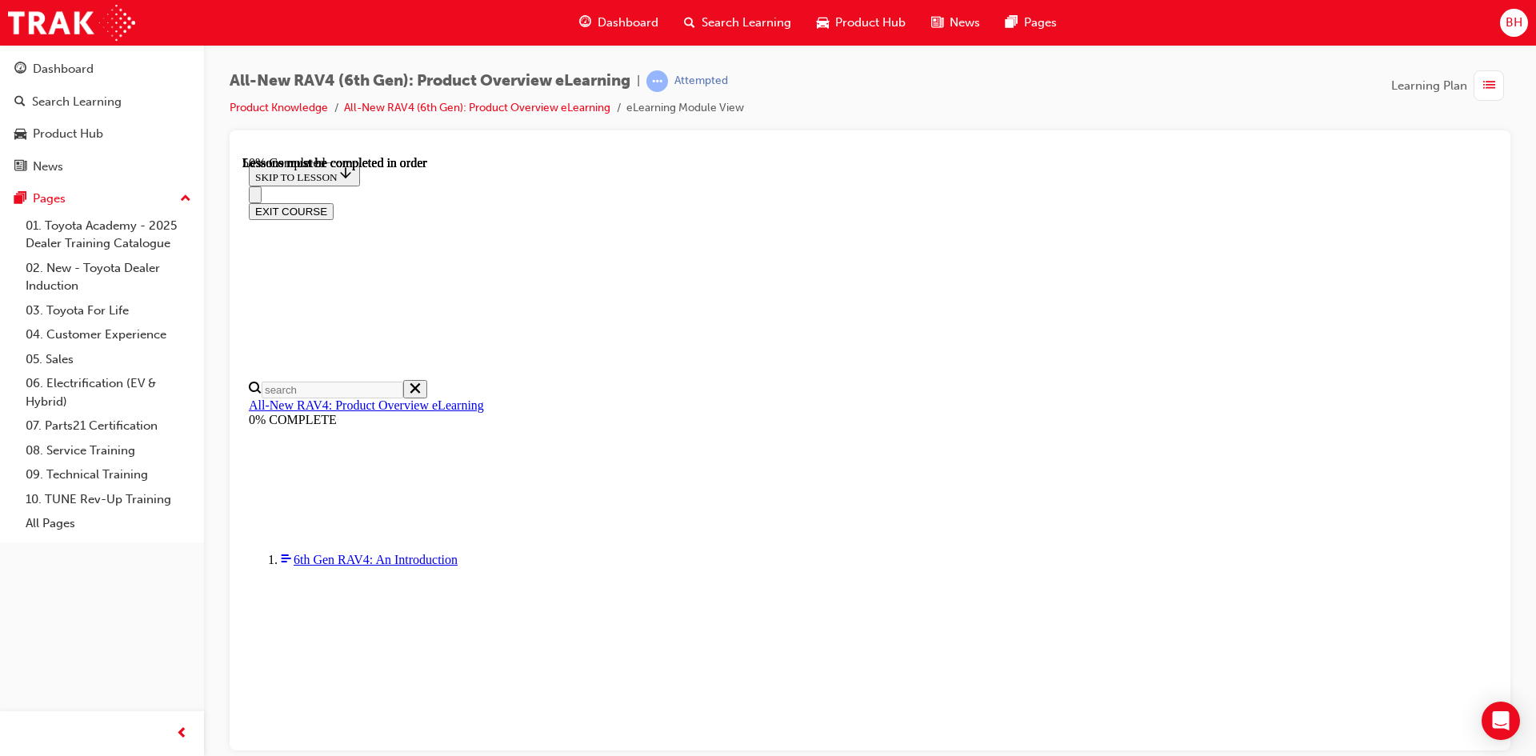
scroll to position [1615, 0]
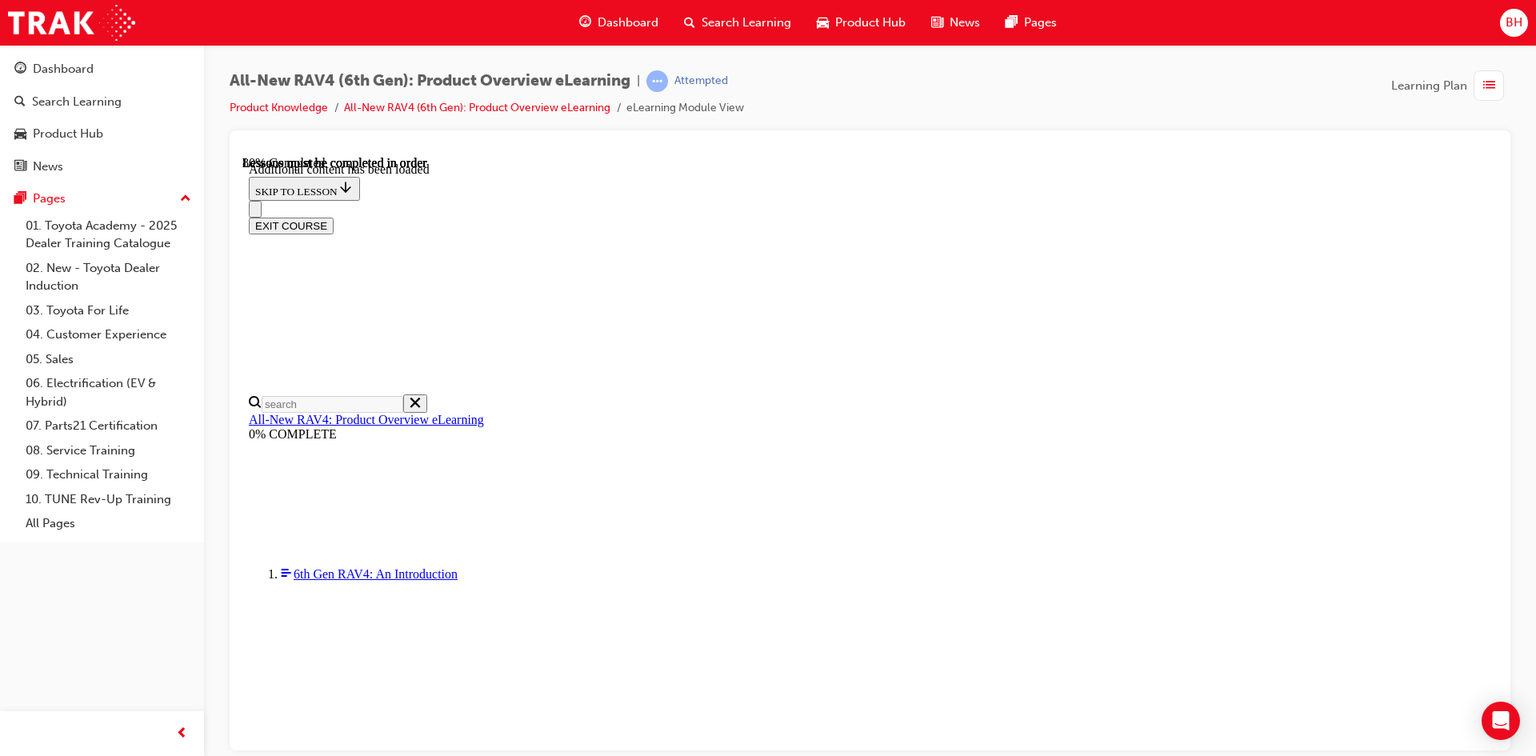
scroll to position [2036, 0]
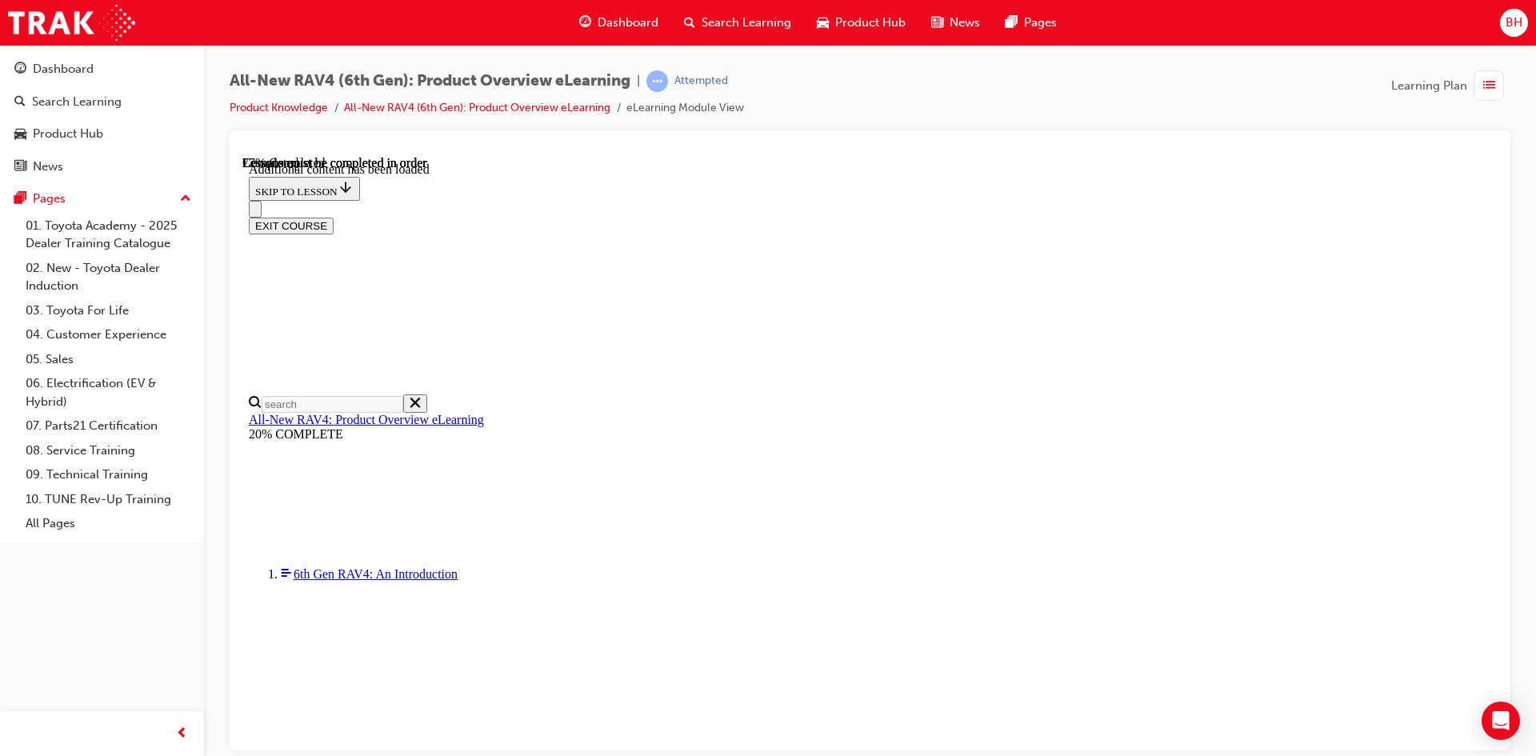
drag, startPoint x: 1129, startPoint y: 247, endPoint x: 1037, endPoint y: 262, distance: 92.4
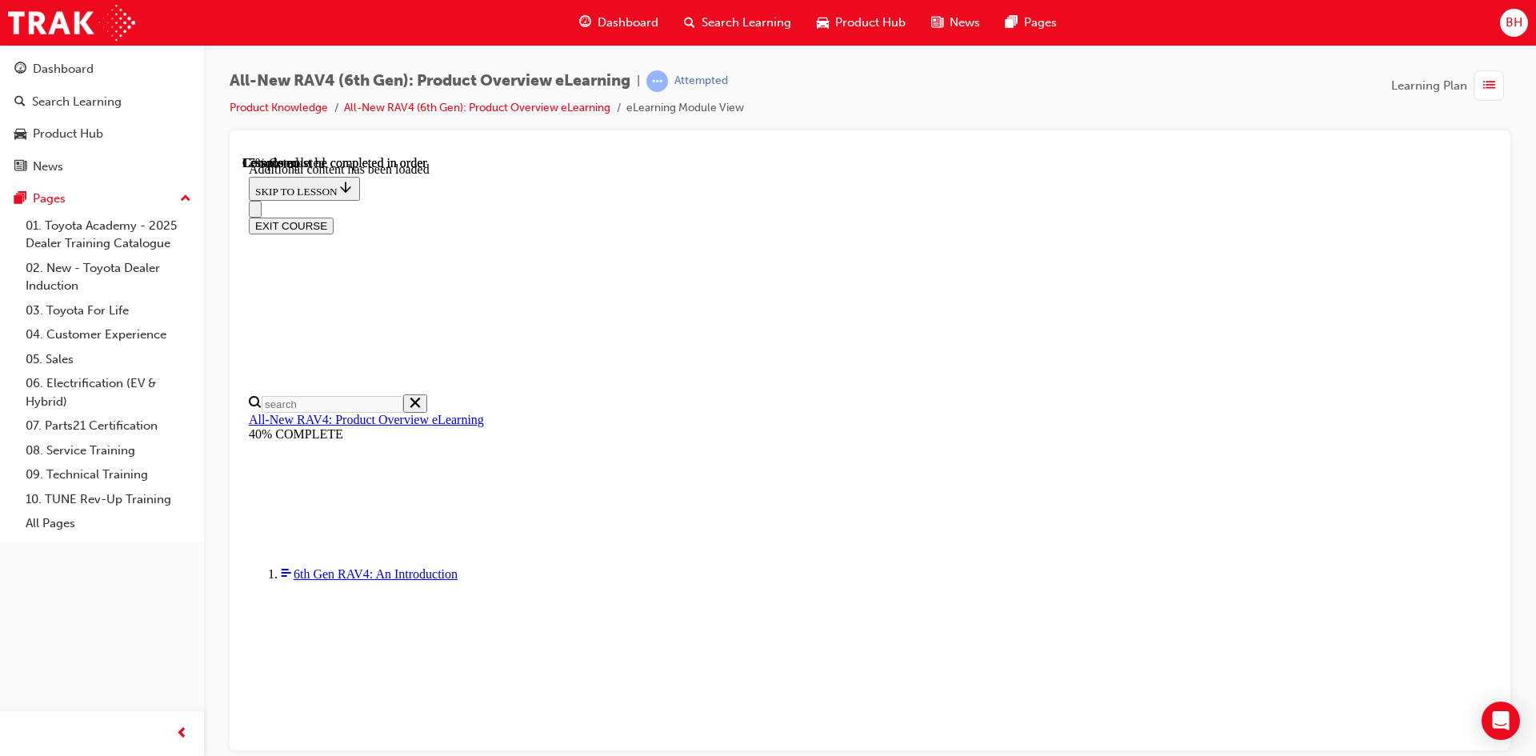
scroll to position [55, 0]
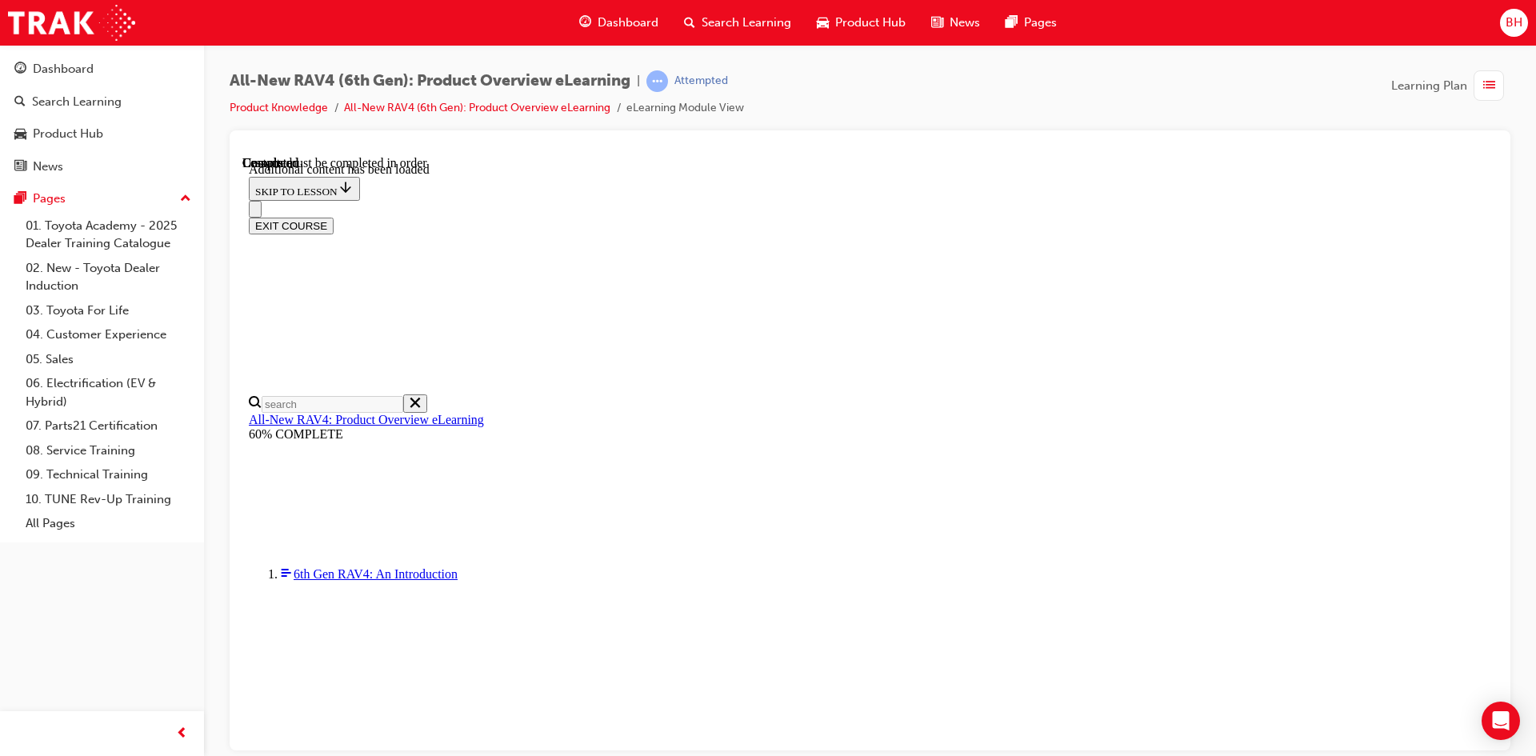
radio input "true"
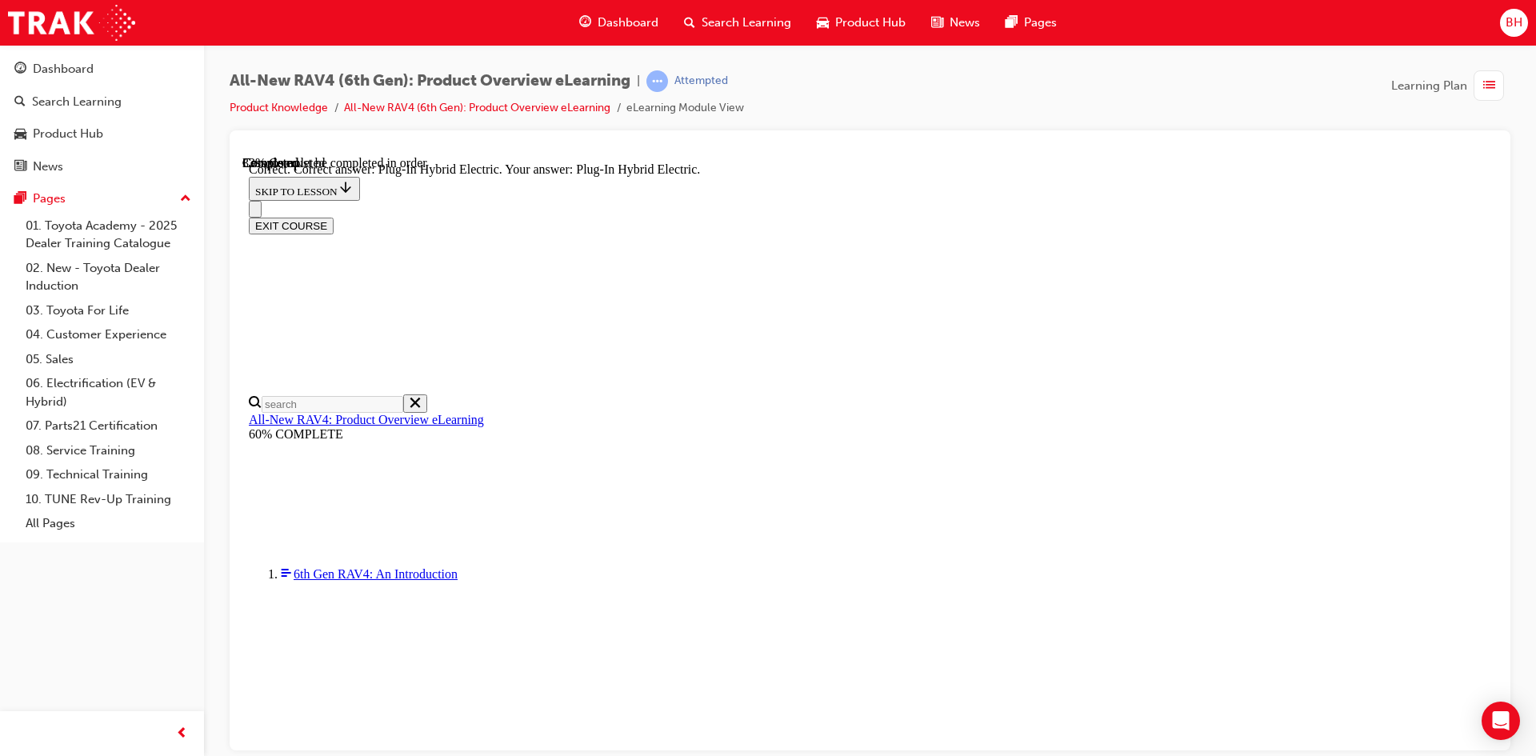
radio input "true"
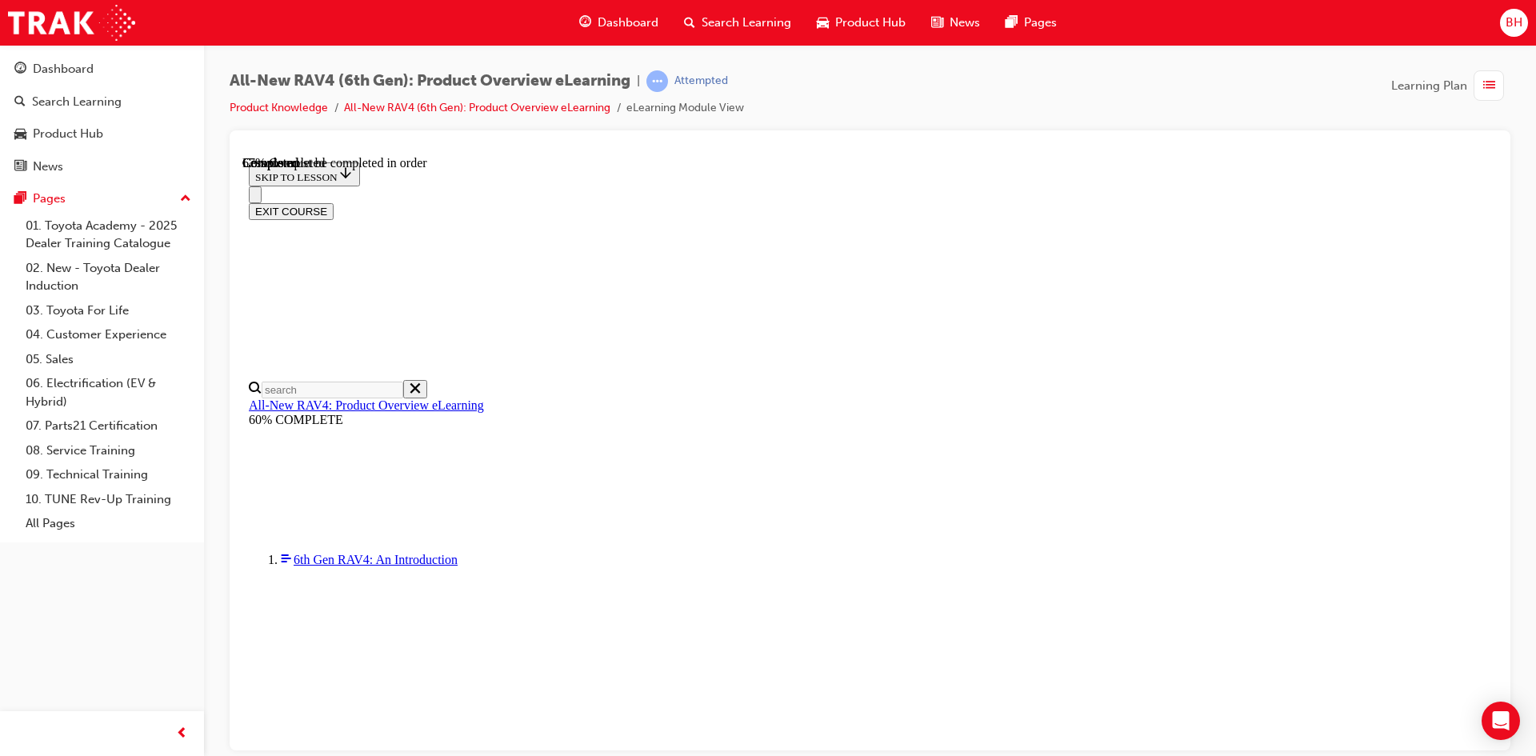
scroll to position [502, 0]
checkbox input "true"
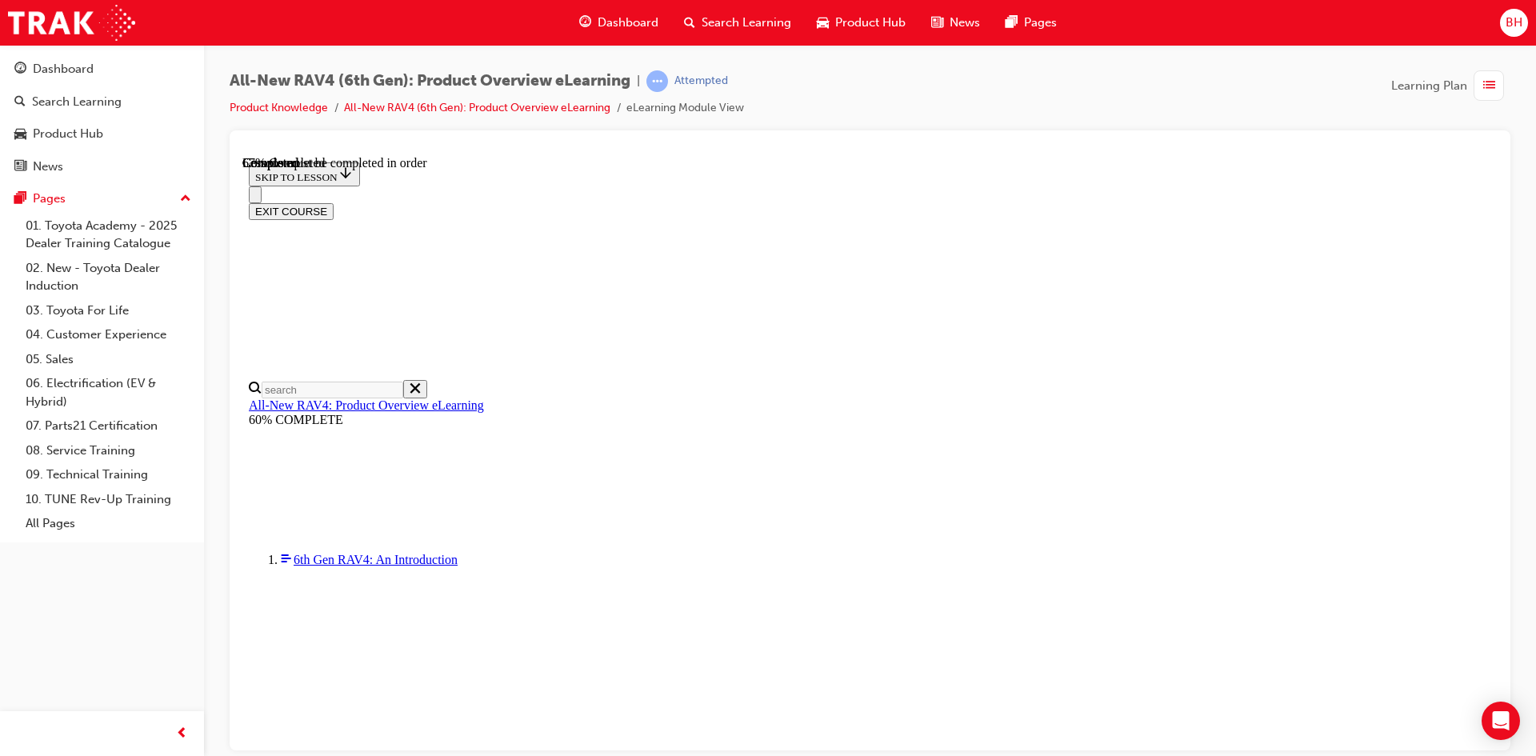
checkbox input "true"
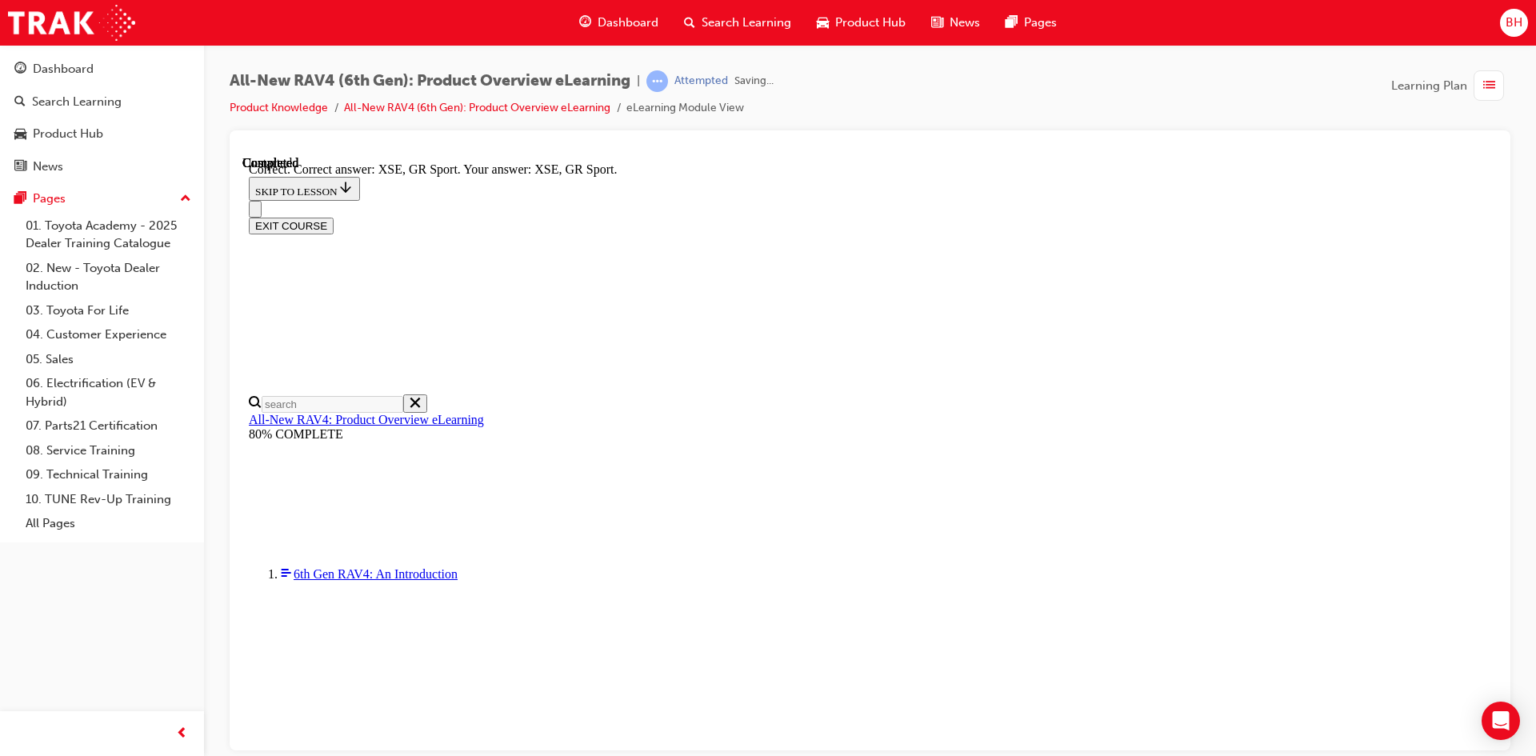
scroll to position [600, 0]
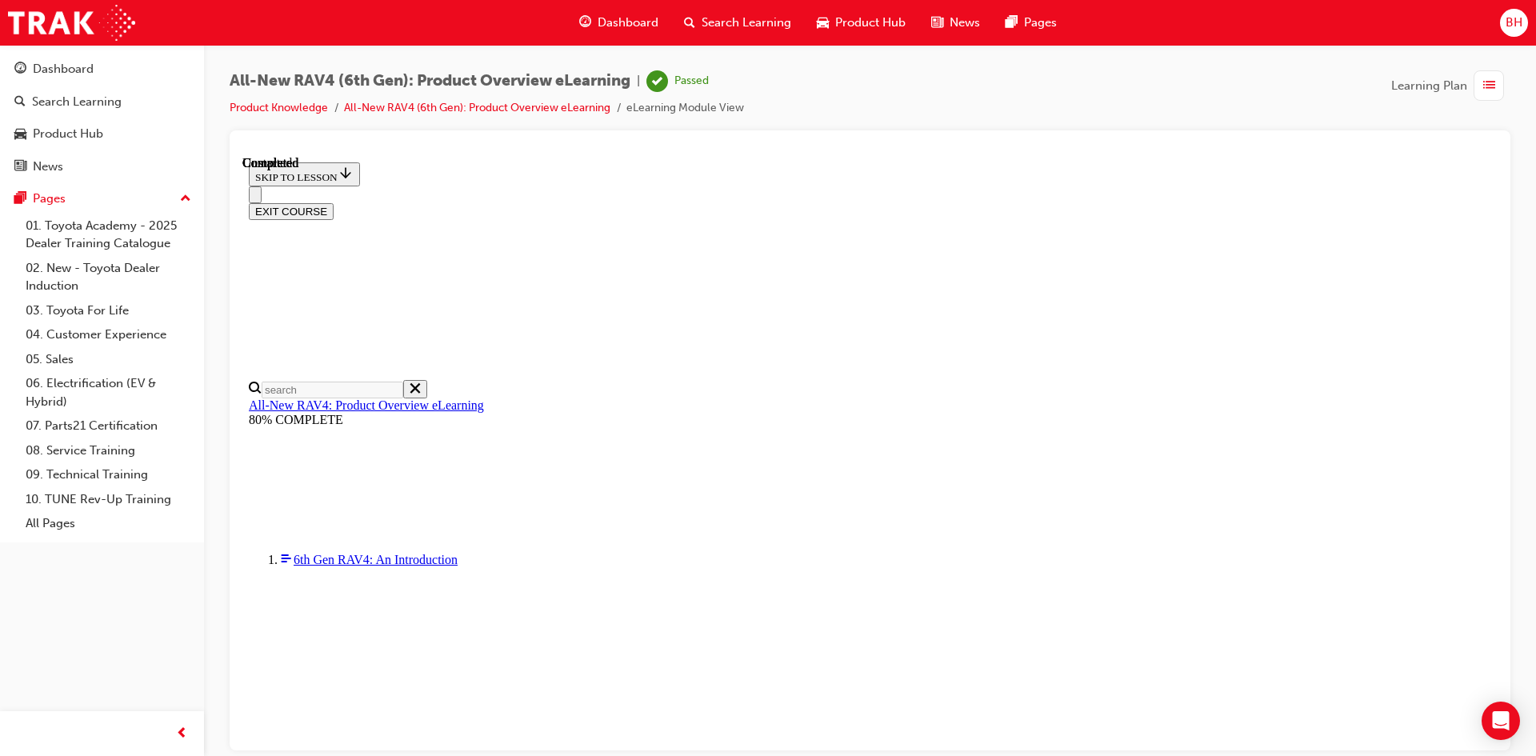
scroll to position [286, 0]
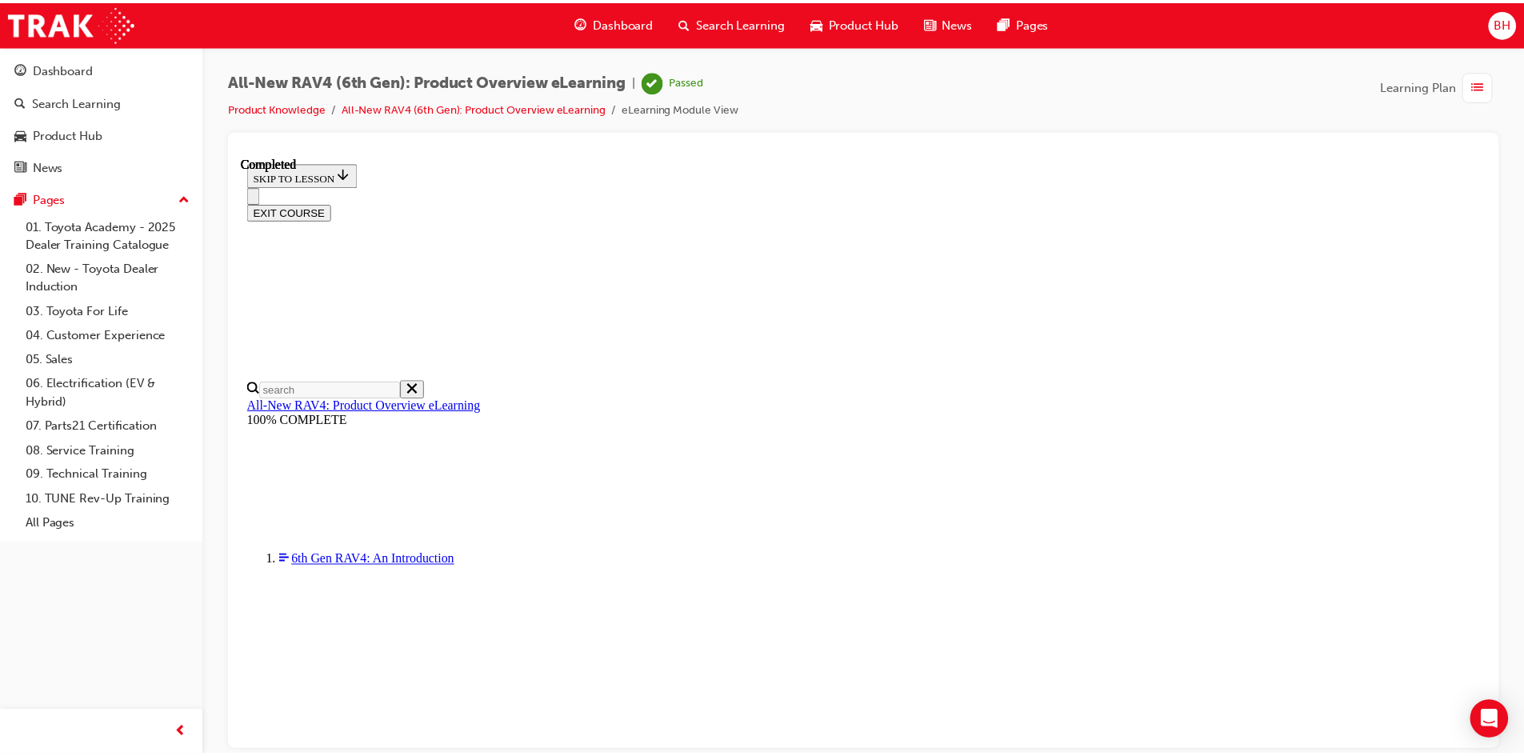
scroll to position [56, 0]
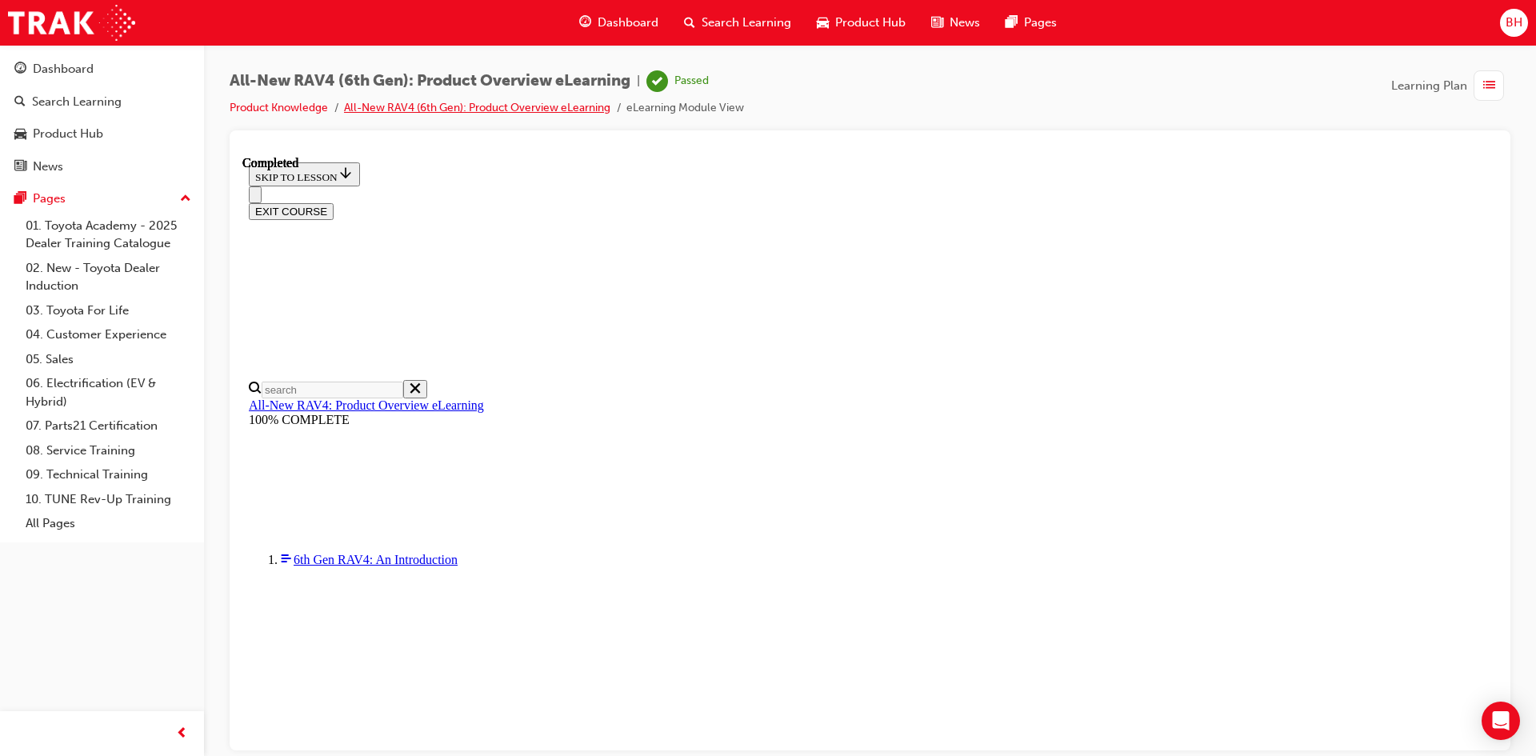
click at [496, 113] on link "All-New RAV4 (6th Gen): Product Overview eLearning" at bounding box center [477, 108] width 266 height 14
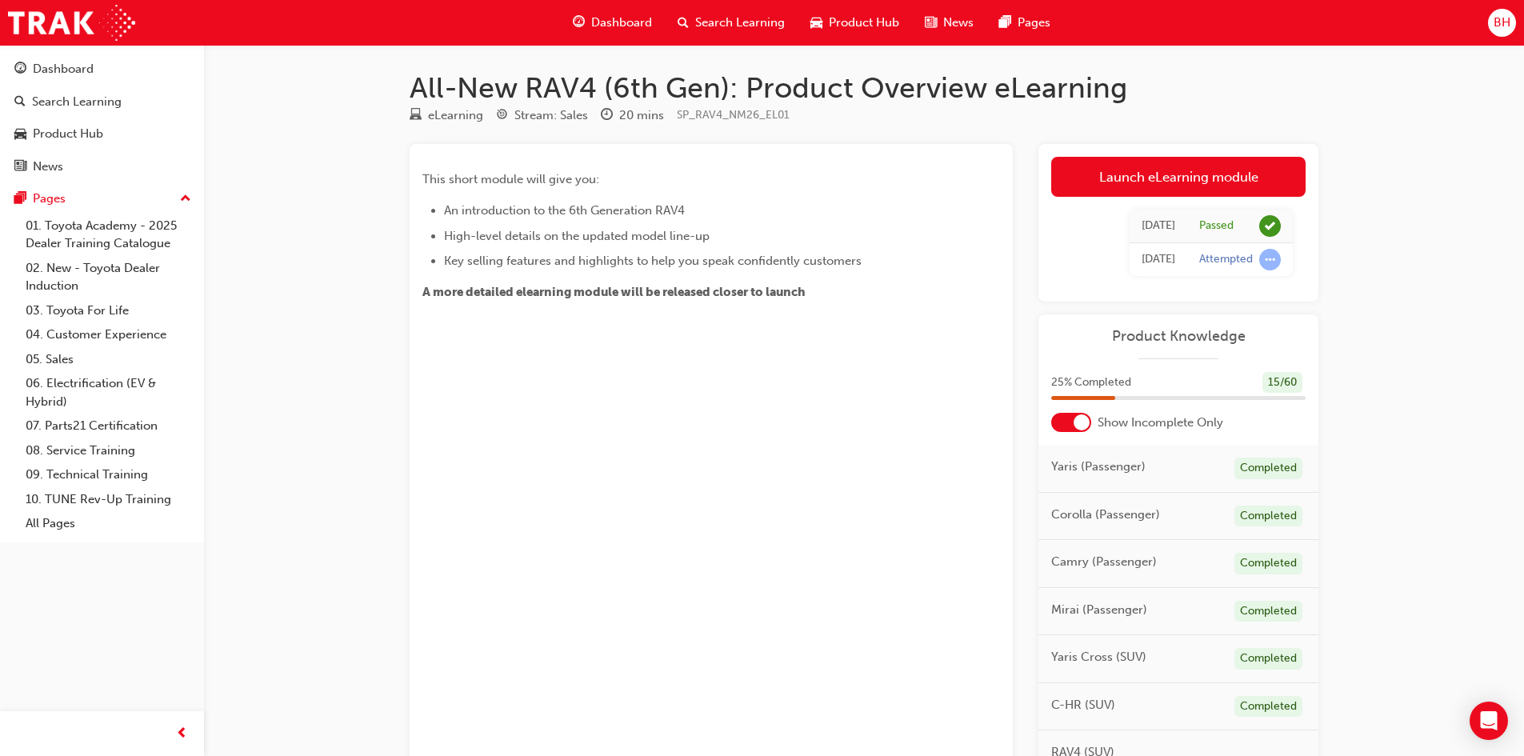
click at [588, 338] on div at bounding box center [710, 332] width 577 height 13
